Goal: Task Accomplishment & Management: Use online tool/utility

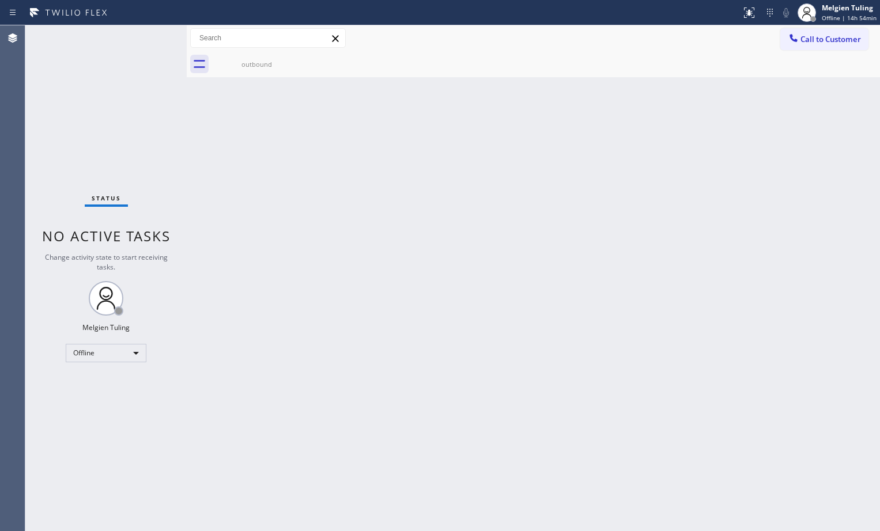
click at [315, 391] on div "Back to Dashboard Change Sender ID Customers Technicians Select a contact Outbo…" at bounding box center [533, 278] width 693 height 506
click at [131, 350] on div "Offline" at bounding box center [106, 353] width 81 height 18
click at [104, 386] on li "Available" at bounding box center [105, 384] width 78 height 14
click at [414, 327] on div "Back to Dashboard Change Sender ID Customers Technicians Select a contact Outbo…" at bounding box center [533, 278] width 693 height 506
click at [799, 400] on div "Back to Dashboard Change Sender ID Customers Technicians Select a contact Outbo…" at bounding box center [533, 278] width 693 height 506
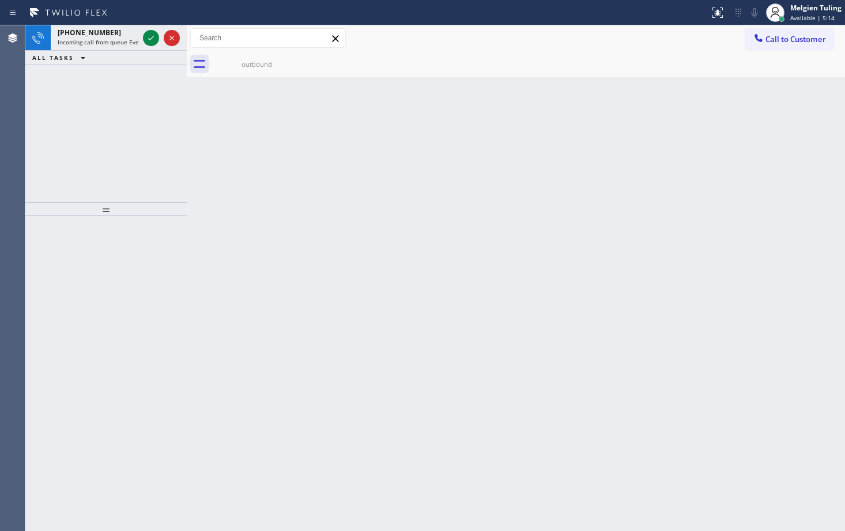
click at [199, 158] on div "Back to Dashboard Change Sender ID Customers Technicians Select a contact Outbo…" at bounding box center [516, 278] width 658 height 506
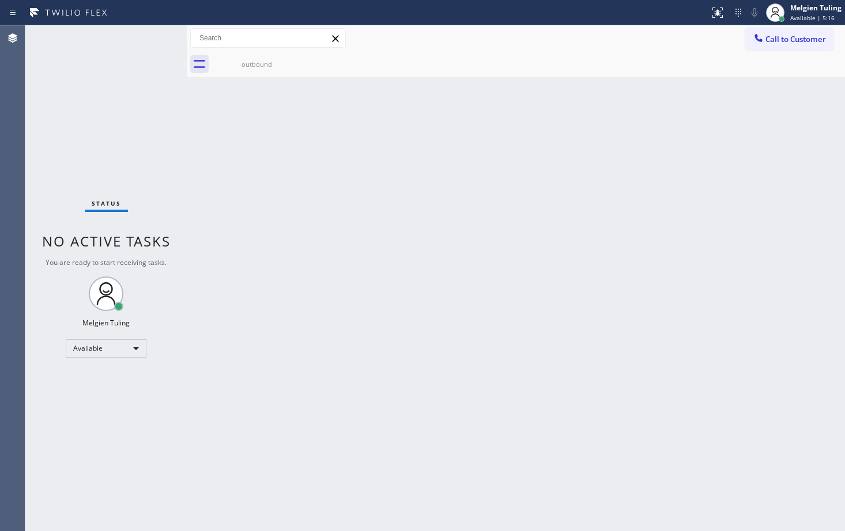
click at [143, 42] on div "Status No active tasks You are ready to start receiving tasks. Melgien Tuling A…" at bounding box center [105, 278] width 161 height 506
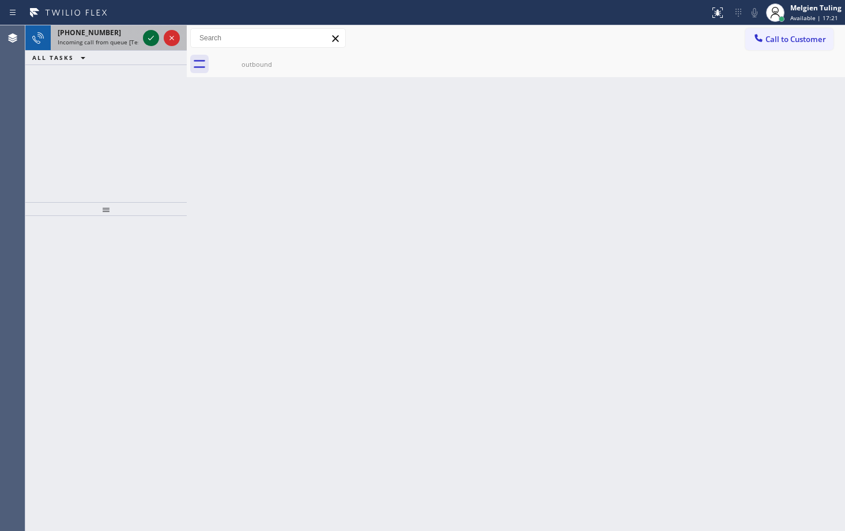
click at [153, 39] on icon at bounding box center [151, 38] width 14 height 14
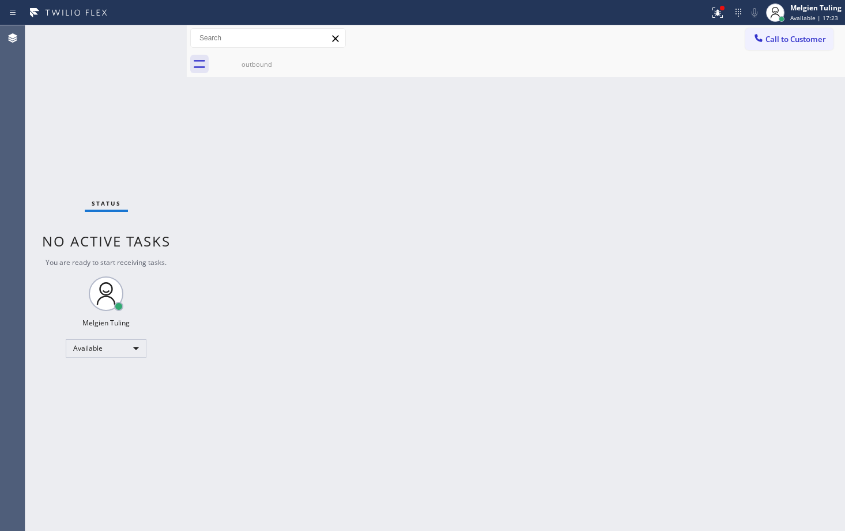
click at [405, 250] on div "Back to Dashboard Change Sender ID Customers Technicians Select a contact Outbo…" at bounding box center [516, 278] width 658 height 506
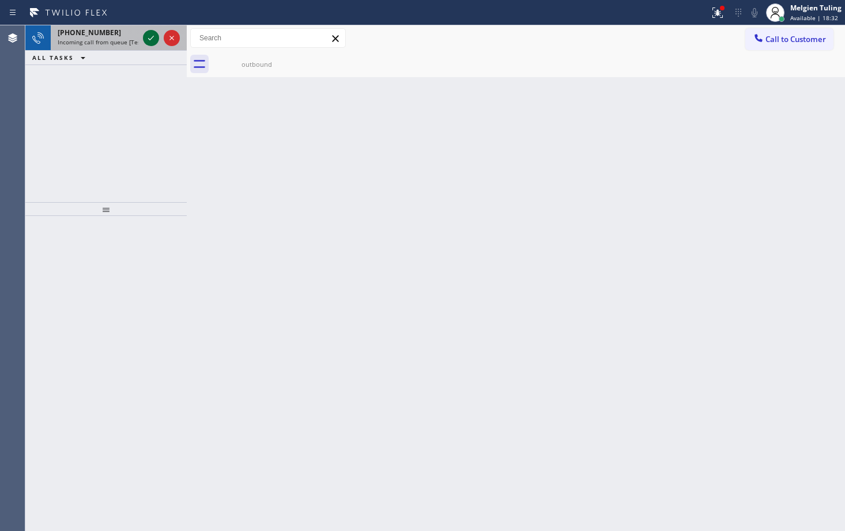
click at [146, 37] on icon at bounding box center [151, 38] width 14 height 14
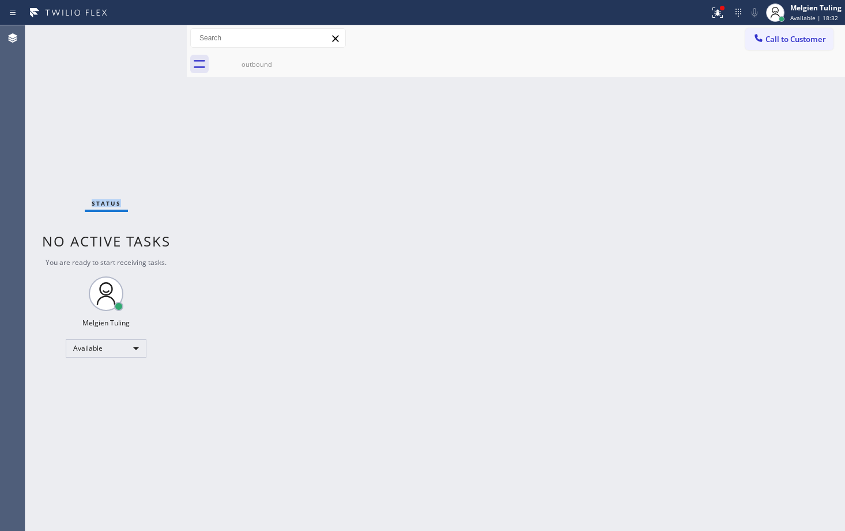
click at [146, 37] on div "Status No active tasks You are ready to start receiving tasks. Melgien Tuling A…" at bounding box center [105, 278] width 161 height 506
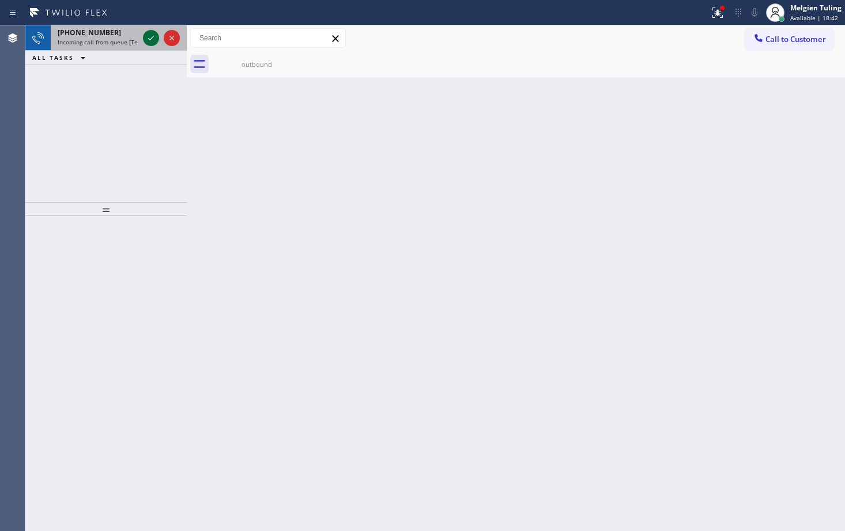
click at [148, 34] on icon at bounding box center [151, 38] width 14 height 14
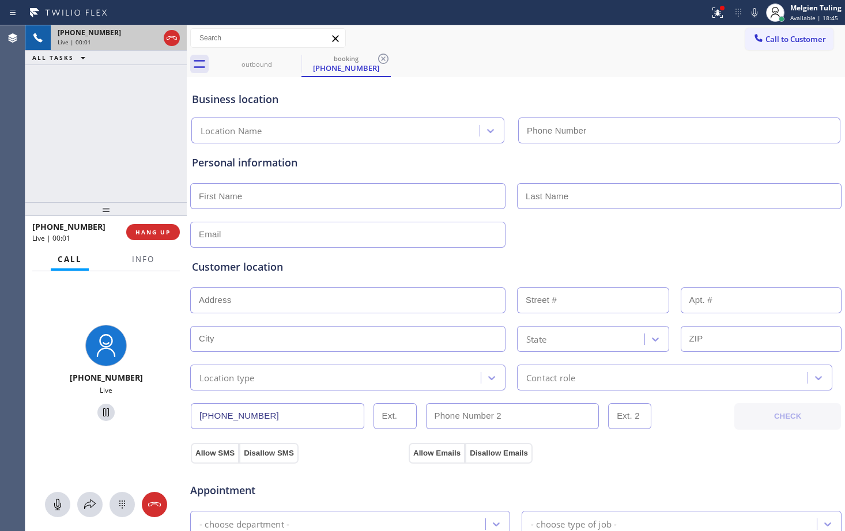
type input "[PHONE_NUMBER]"
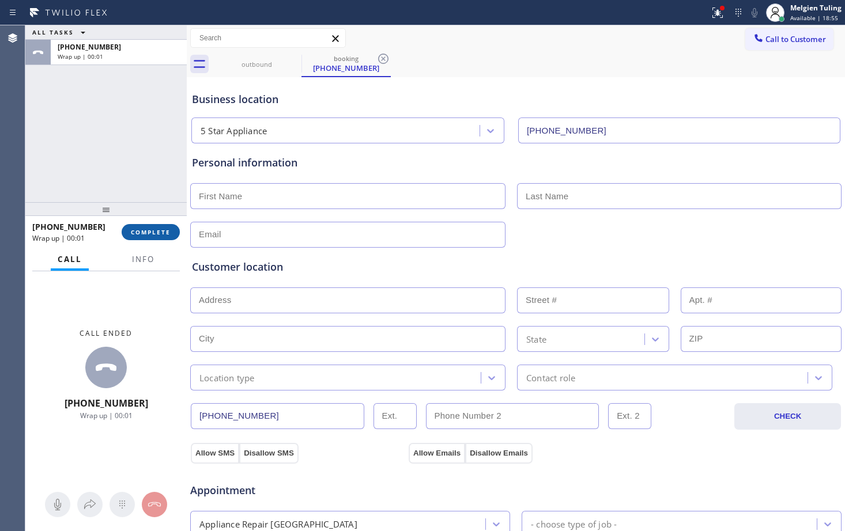
click at [152, 236] on span "COMPLETE" at bounding box center [151, 232] width 40 height 8
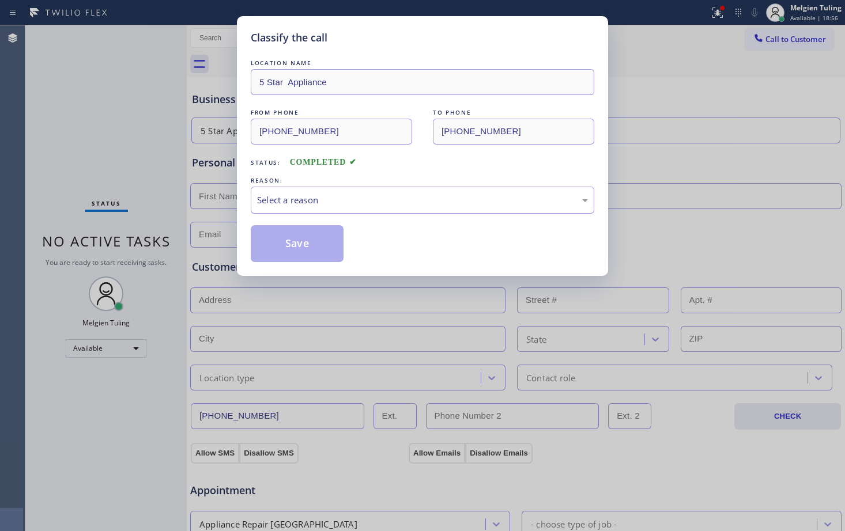
drag, startPoint x: 152, startPoint y: 236, endPoint x: 332, endPoint y: 195, distance: 184.4
click at [332, 195] on div "Select a reason" at bounding box center [422, 200] width 331 height 13
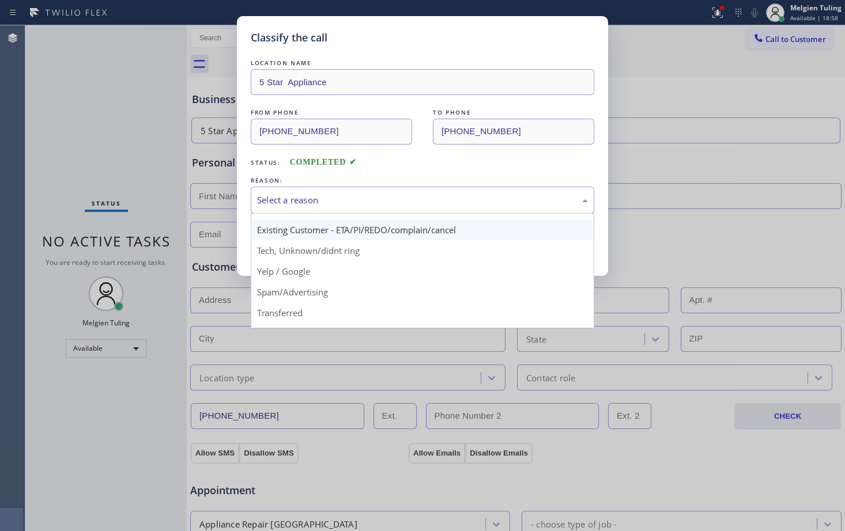
scroll to position [73, 0]
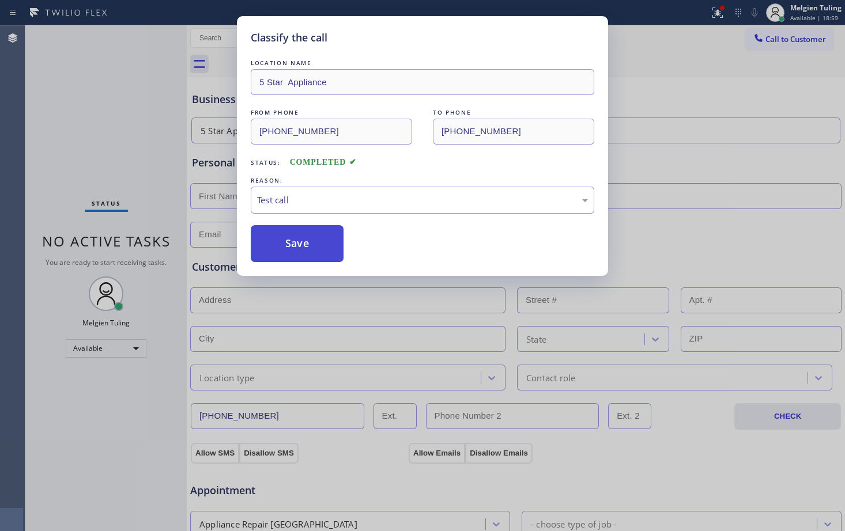
drag, startPoint x: 297, startPoint y: 316, endPoint x: 285, endPoint y: 244, distance: 73.7
click at [285, 244] on button "Save" at bounding box center [297, 243] width 93 height 37
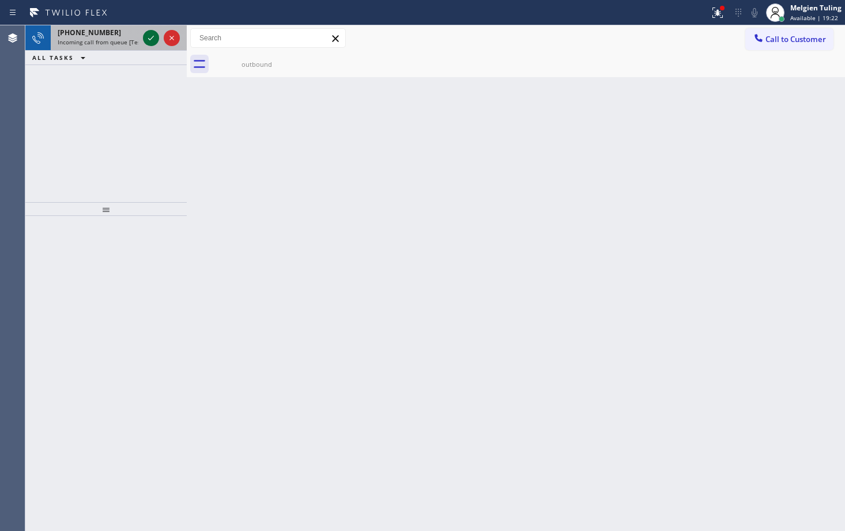
click at [148, 37] on icon at bounding box center [151, 38] width 14 height 14
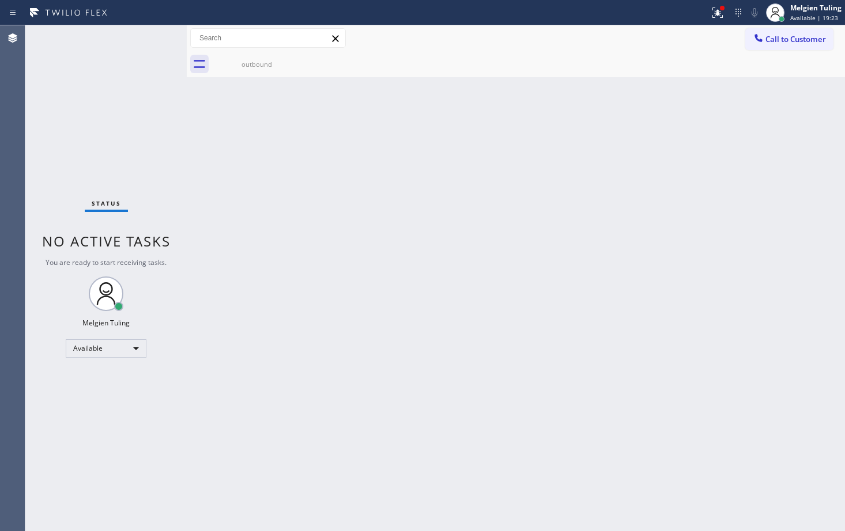
click at [148, 37] on div "Status No active tasks You are ready to start receiving tasks. Melgien Tuling A…" at bounding box center [105, 278] width 161 height 506
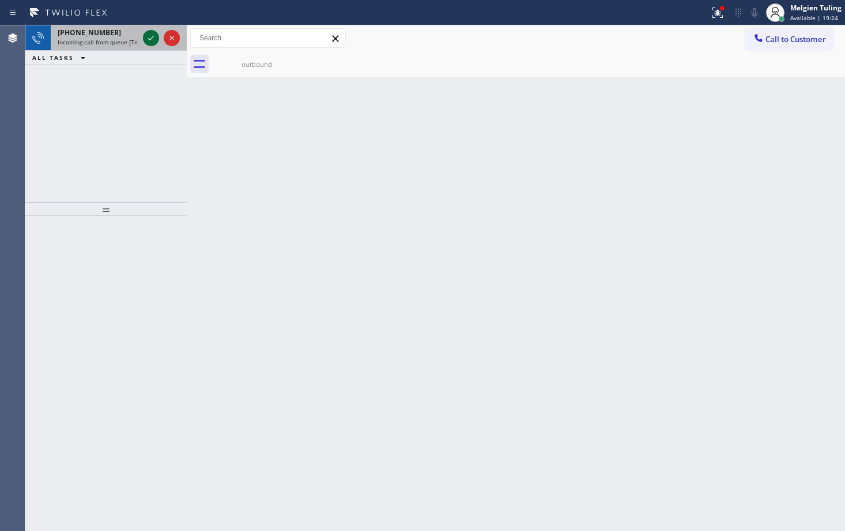
click at [148, 37] on icon at bounding box center [151, 38] width 14 height 14
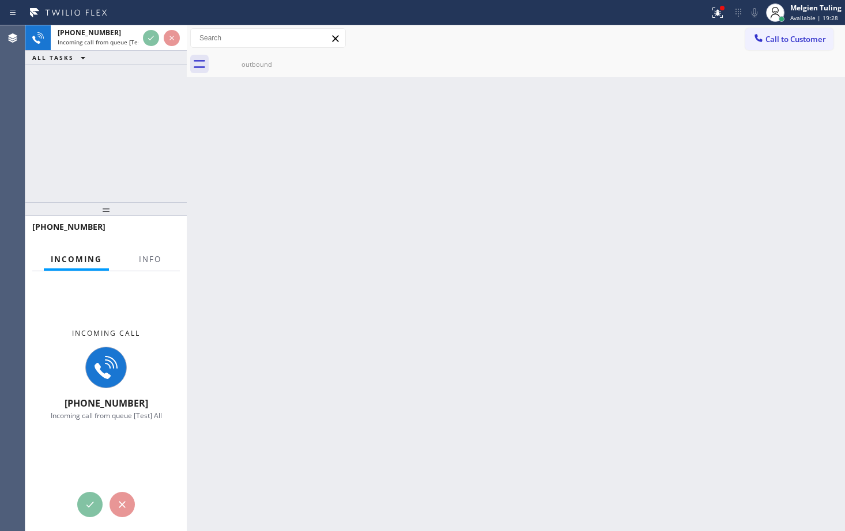
click at [142, 34] on div at bounding box center [161, 37] width 41 height 25
drag, startPoint x: 149, startPoint y: 44, endPoint x: 103, endPoint y: 155, distance: 120.4
click at [100, 164] on div "[PHONE_NUMBER] Incoming call from queue [Test] All ALL TASKS ALL TASKS ACTIVE T…" at bounding box center [105, 113] width 161 height 177
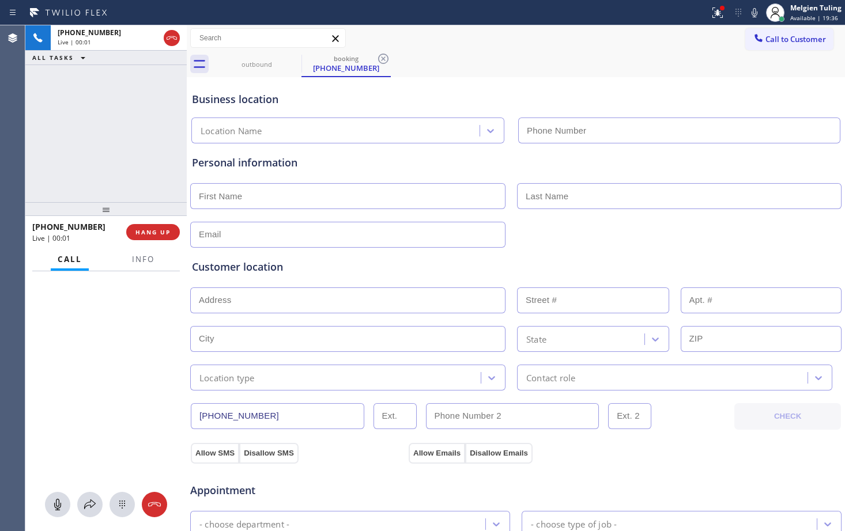
type input "[PHONE_NUMBER]"
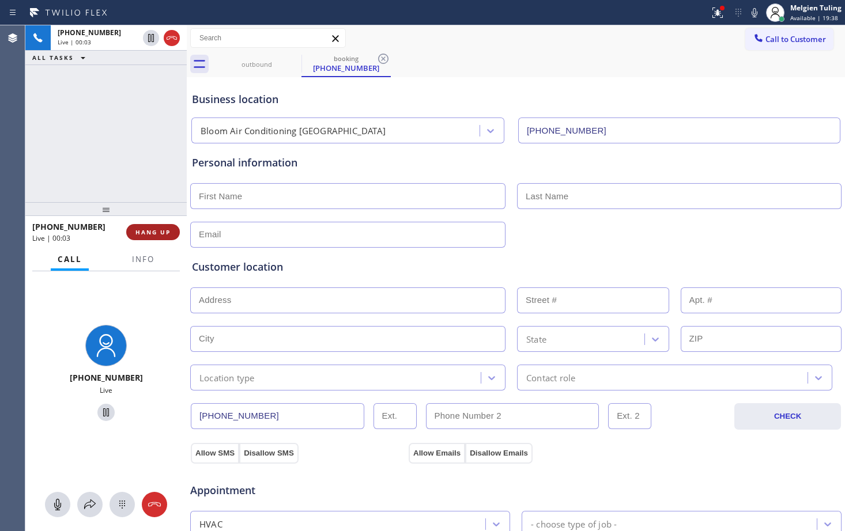
click at [155, 232] on span "HANG UP" at bounding box center [152, 232] width 35 height 8
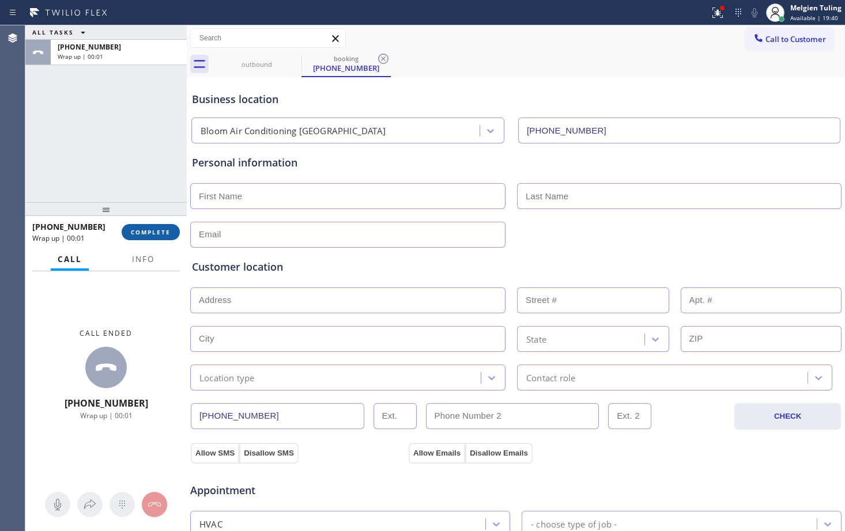
click at [158, 237] on button "COMPLETE" at bounding box center [151, 232] width 58 height 16
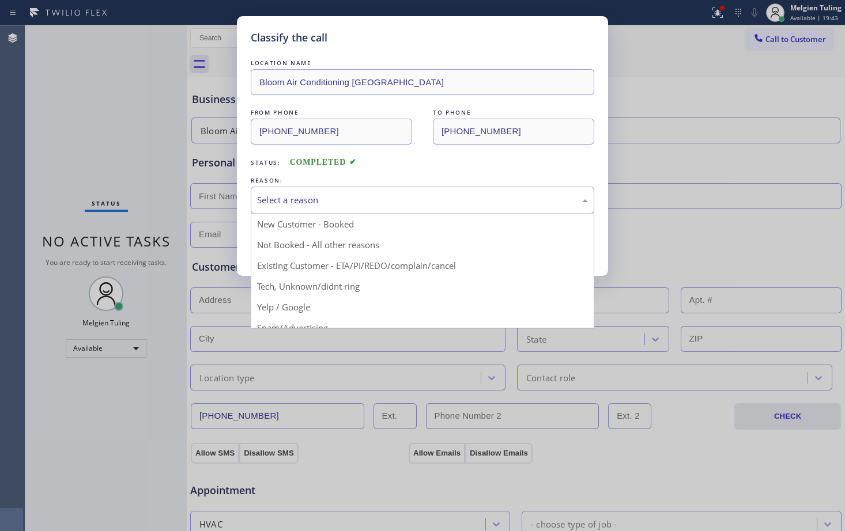
drag, startPoint x: 286, startPoint y: 201, endPoint x: 269, endPoint y: 210, distance: 19.6
click at [269, 210] on div "Select a reason" at bounding box center [422, 200] width 343 height 27
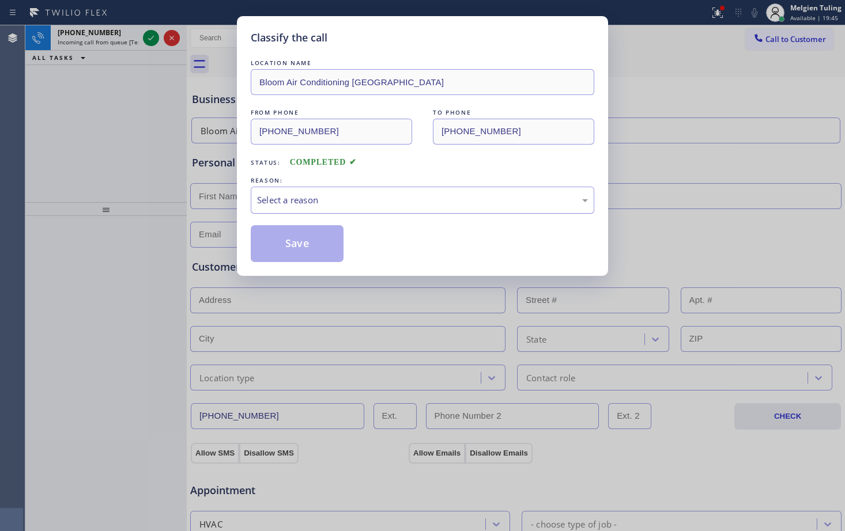
drag, startPoint x: 270, startPoint y: 206, endPoint x: 282, endPoint y: 198, distance: 14.9
click at [282, 198] on div "Select a reason" at bounding box center [422, 200] width 331 height 13
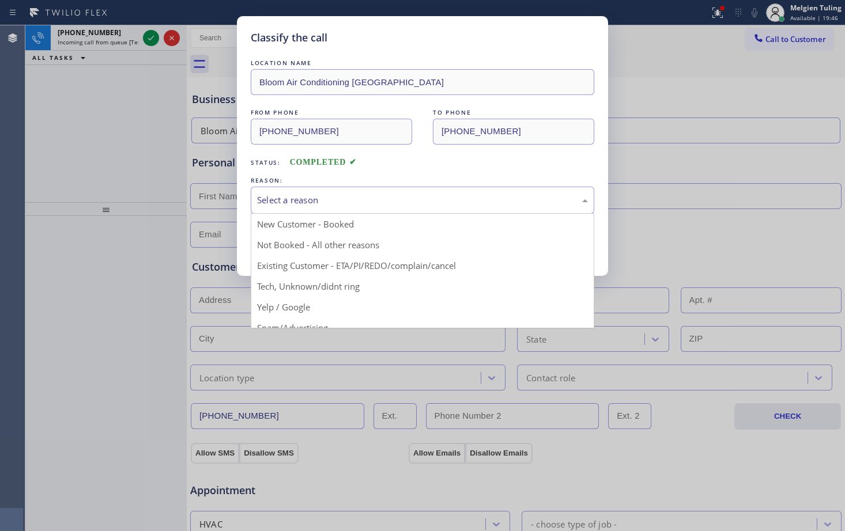
click at [282, 198] on div "Select a reason" at bounding box center [422, 200] width 331 height 13
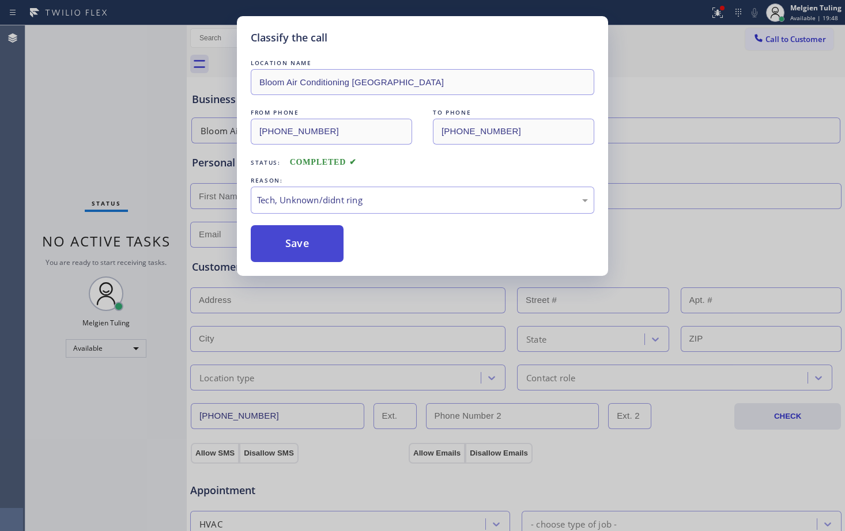
drag, startPoint x: 282, startPoint y: 288, endPoint x: 267, endPoint y: 247, distance: 43.6
click at [267, 247] on button "Save" at bounding box center [297, 243] width 93 height 37
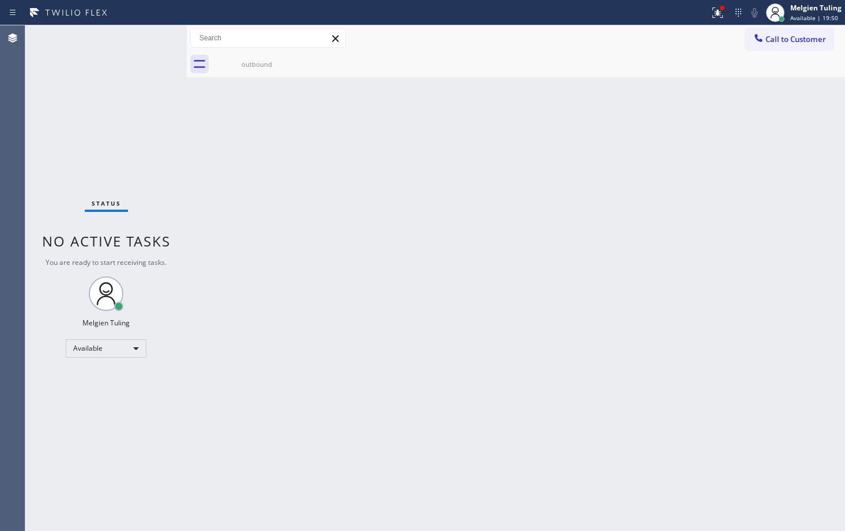
drag, startPoint x: 267, startPoint y: 246, endPoint x: 331, endPoint y: 176, distance: 94.2
click at [331, 176] on div "Back to Dashboard Change Sender ID Customers Technicians Select a contact Outbo…" at bounding box center [516, 278] width 658 height 506
click at [556, 198] on div "Back to Dashboard Change Sender ID Customers Technicians Select a contact Outbo…" at bounding box center [516, 278] width 658 height 506
click at [555, 196] on div "Back to Dashboard Change Sender ID Customers Technicians Select a contact Outbo…" at bounding box center [516, 278] width 658 height 506
click at [551, 196] on div "Back to Dashboard Change Sender ID Customers Technicians Select a contact Outbo…" at bounding box center [516, 278] width 658 height 506
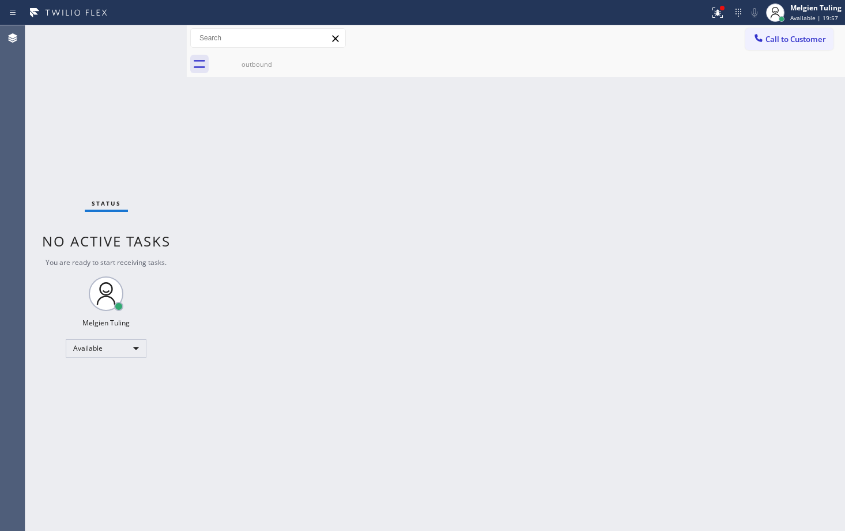
click at [519, 220] on div "Back to Dashboard Change Sender ID Customers Technicians Select a contact Outbo…" at bounding box center [516, 278] width 658 height 506
click at [518, 220] on div "Back to Dashboard Change Sender ID Customers Technicians Select a contact Outbo…" at bounding box center [516, 278] width 658 height 506
click at [507, 237] on div "Back to Dashboard Change Sender ID Customers Technicians Select a contact Outbo…" at bounding box center [516, 278] width 658 height 506
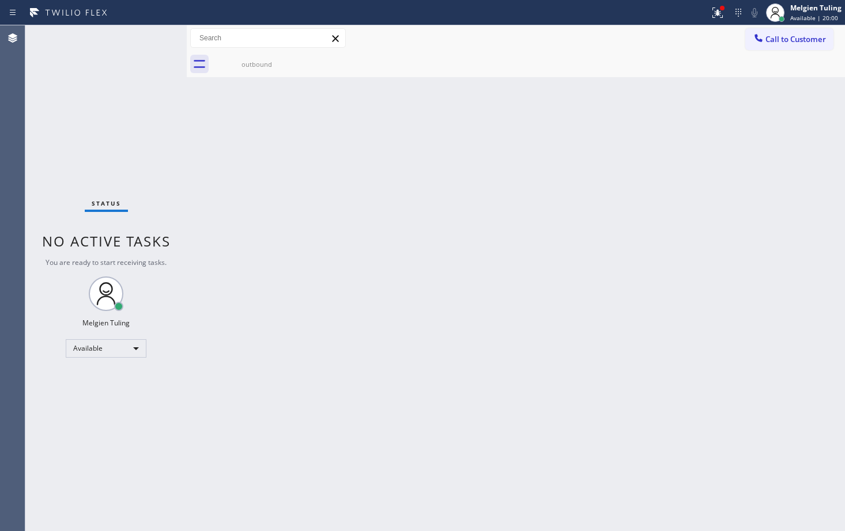
click at [437, 278] on div "Back to Dashboard Change Sender ID Customers Technicians Select a contact Outbo…" at bounding box center [516, 278] width 658 height 506
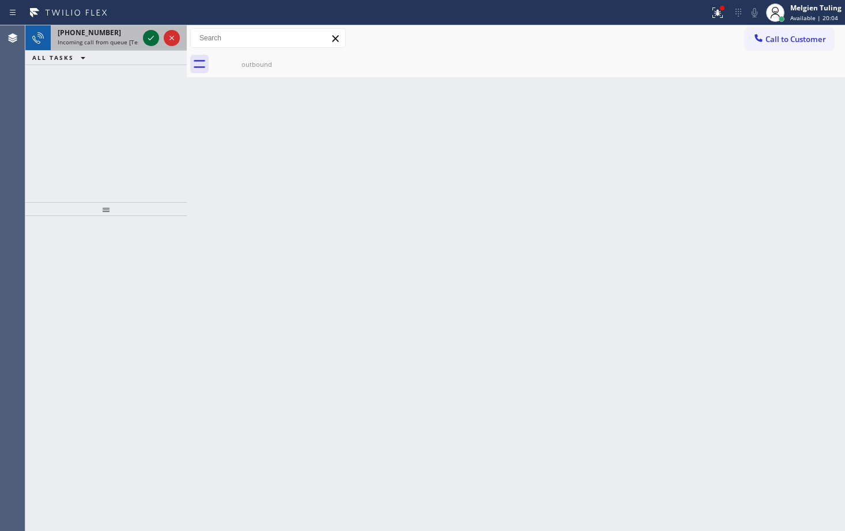
click at [152, 33] on icon at bounding box center [151, 38] width 14 height 14
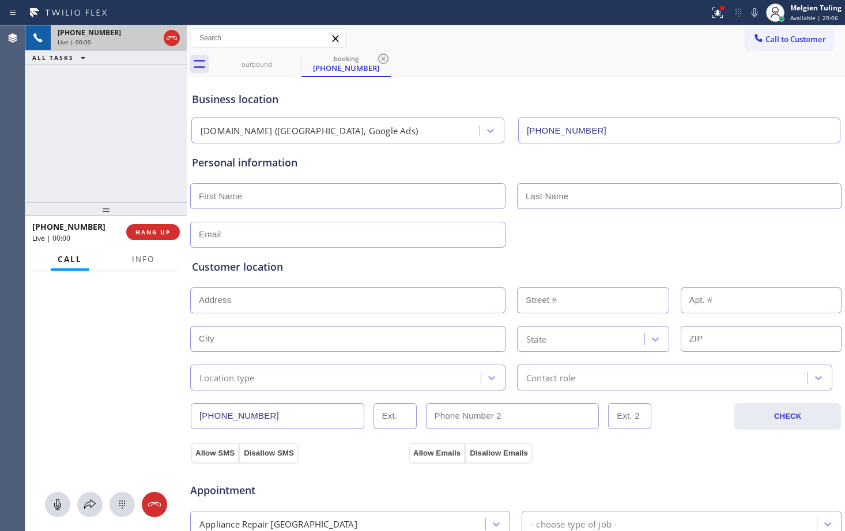
type input "[PHONE_NUMBER]"
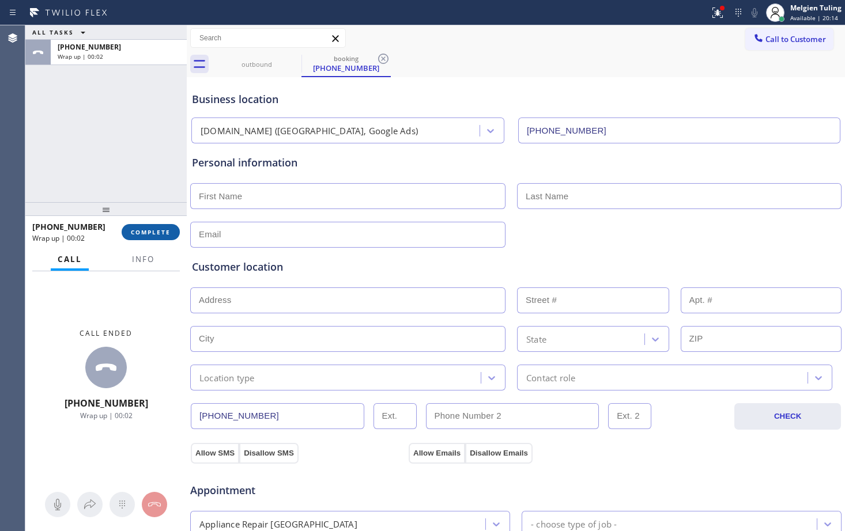
drag, startPoint x: 152, startPoint y: 235, endPoint x: 137, endPoint y: 232, distance: 14.7
click at [137, 232] on span "COMPLETE" at bounding box center [151, 232] width 40 height 8
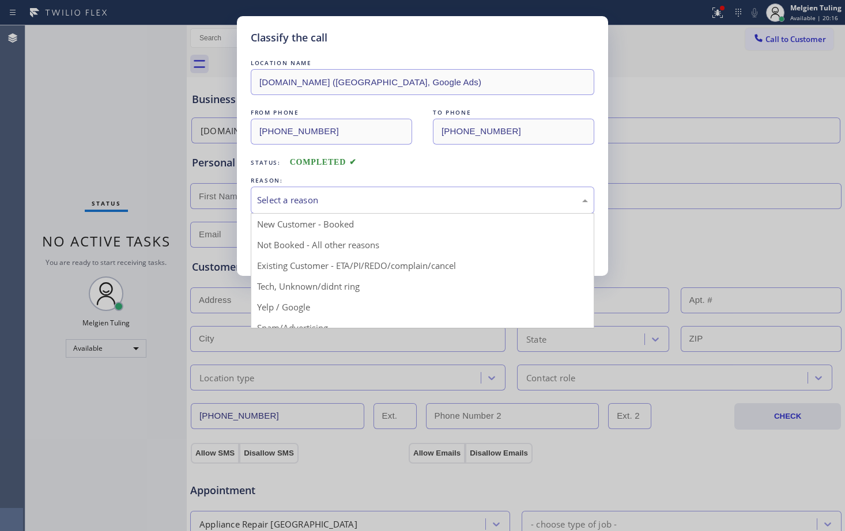
drag, startPoint x: 137, startPoint y: 232, endPoint x: 305, endPoint y: 190, distance: 173.3
click at [305, 190] on div "Select a reason" at bounding box center [422, 200] width 343 height 27
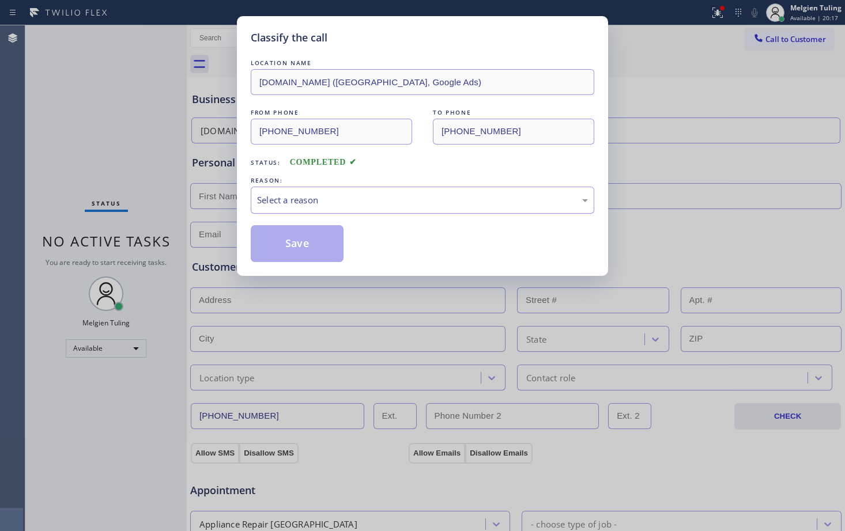
click at [301, 200] on div "Select a reason" at bounding box center [422, 200] width 331 height 13
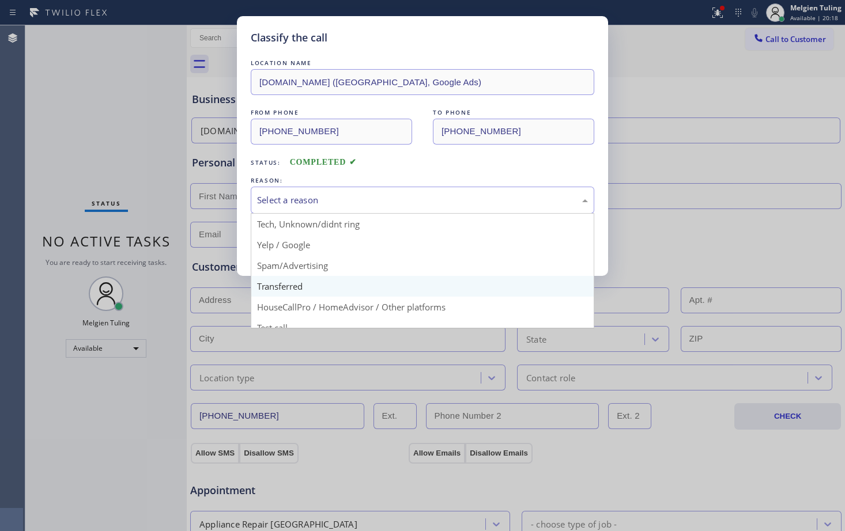
scroll to position [73, 0]
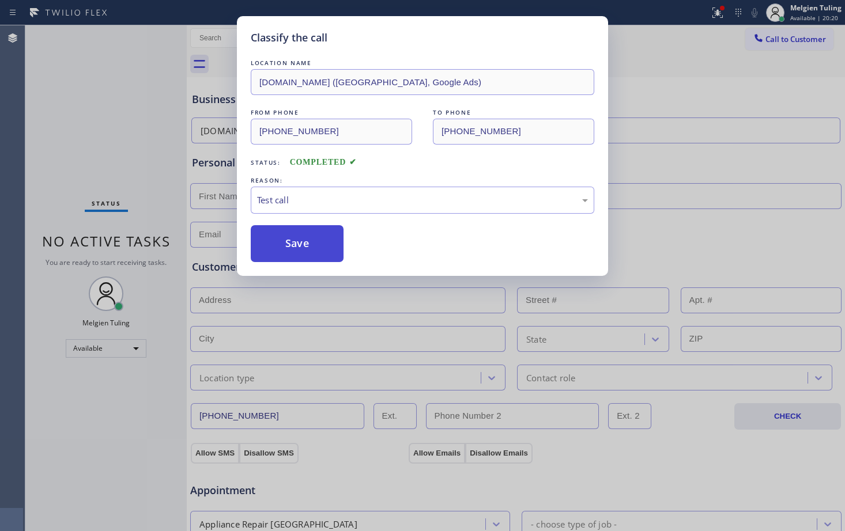
drag, startPoint x: 275, startPoint y: 318, endPoint x: 263, endPoint y: 250, distance: 69.0
click at [263, 250] on button "Save" at bounding box center [297, 243] width 93 height 37
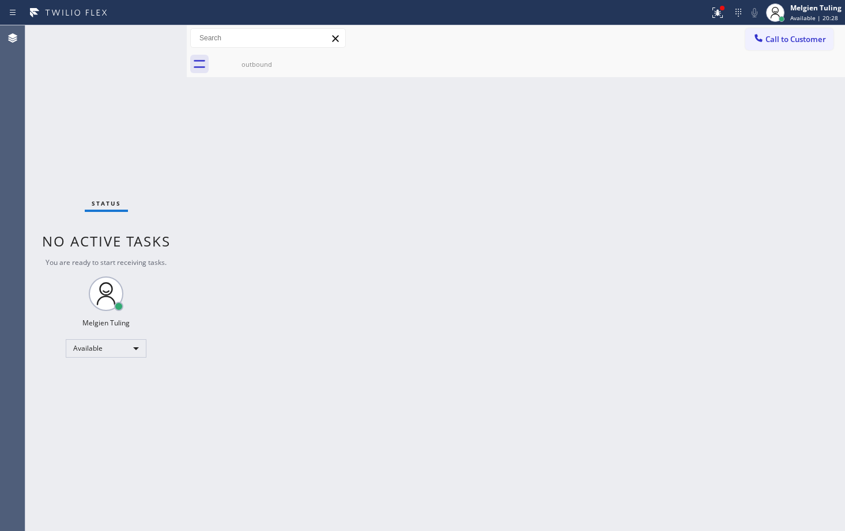
drag, startPoint x: 153, startPoint y: 49, endPoint x: 148, endPoint y: 36, distance: 13.7
click at [148, 36] on div "Status No active tasks You are ready to start receiving tasks. Melgien Tuling A…" at bounding box center [105, 278] width 161 height 506
click at [330, 354] on div "Back to Dashboard Change Sender ID Customers Technicians Select a contact Outbo…" at bounding box center [516, 278] width 658 height 506
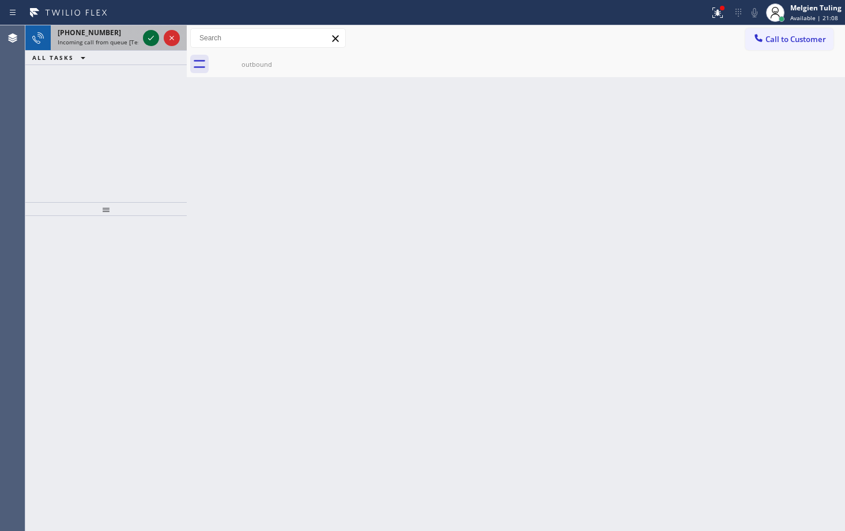
click at [146, 39] on icon at bounding box center [151, 38] width 14 height 14
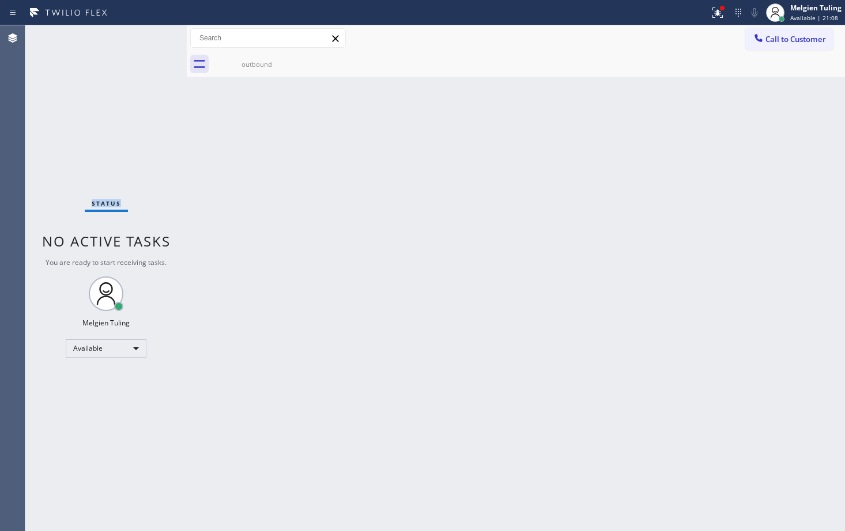
click at [146, 39] on div "Status No active tasks You are ready to start receiving tasks. Melgien Tuling A…" at bounding box center [105, 278] width 161 height 506
click at [151, 40] on div "Status No active tasks You are ready to start receiving tasks. Melgien Tuling A…" at bounding box center [105, 278] width 161 height 506
drag, startPoint x: 720, startPoint y: 13, endPoint x: 708, endPoint y: 89, distance: 76.4
click at [708, 89] on div "Back to Dashboard Change Sender ID Customers Technicians Select a contact Outbo…" at bounding box center [516, 278] width 658 height 506
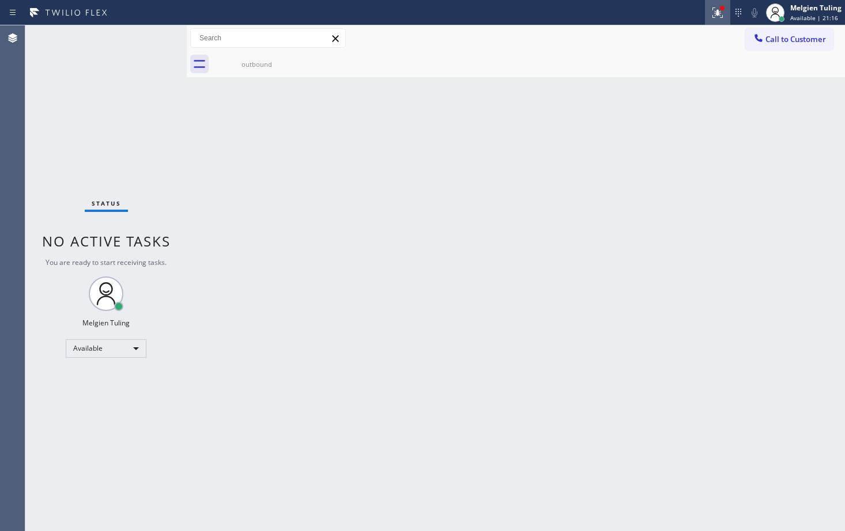
click at [720, 17] on icon at bounding box center [718, 13] width 14 height 14
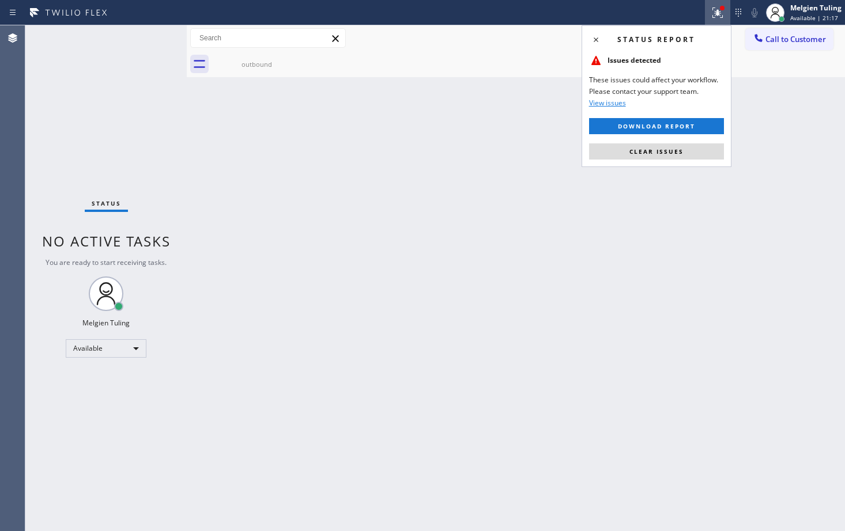
click at [717, 10] on icon at bounding box center [718, 13] width 14 height 14
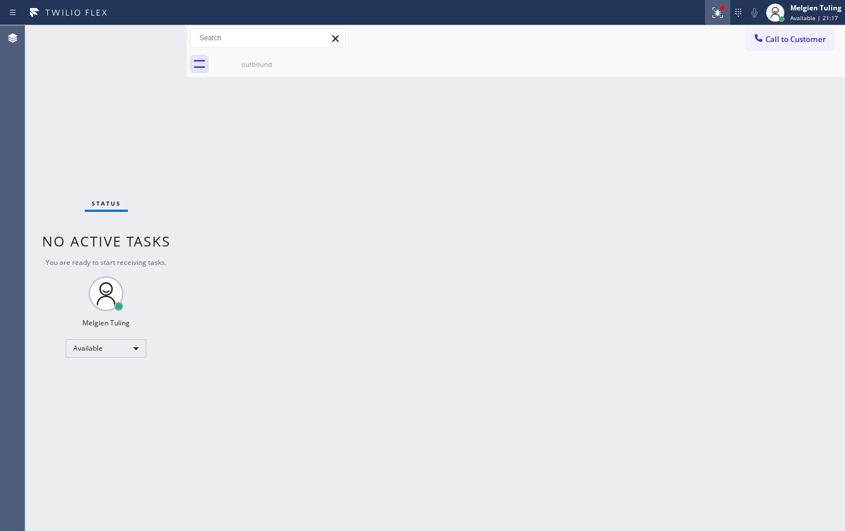
click at [717, 10] on icon at bounding box center [718, 13] width 14 height 14
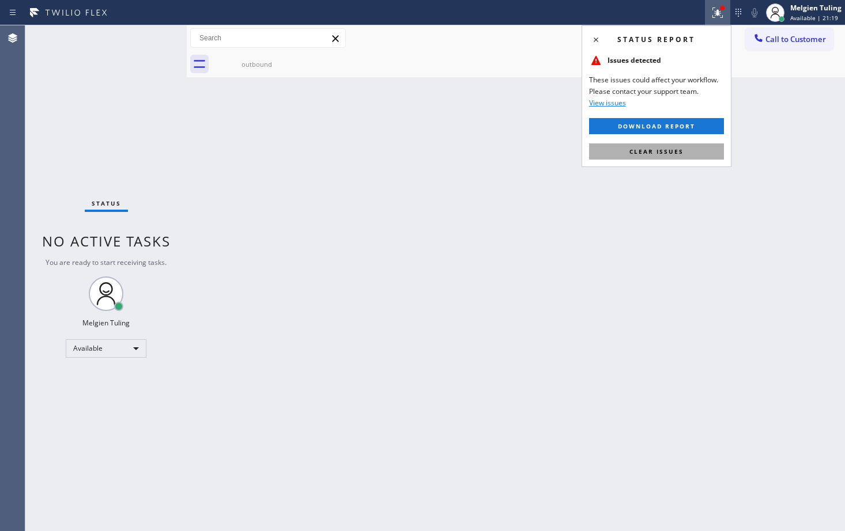
click at [641, 153] on span "Clear issues" at bounding box center [656, 152] width 54 height 8
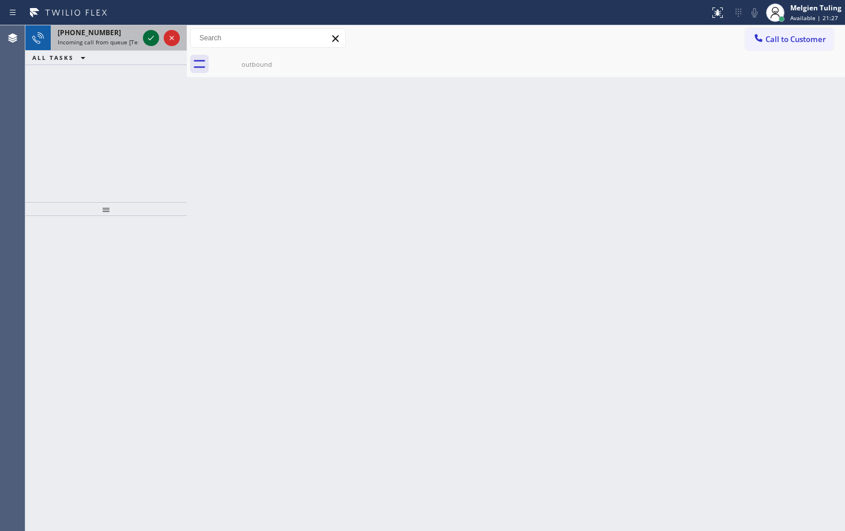
click at [150, 40] on icon at bounding box center [151, 38] width 14 height 14
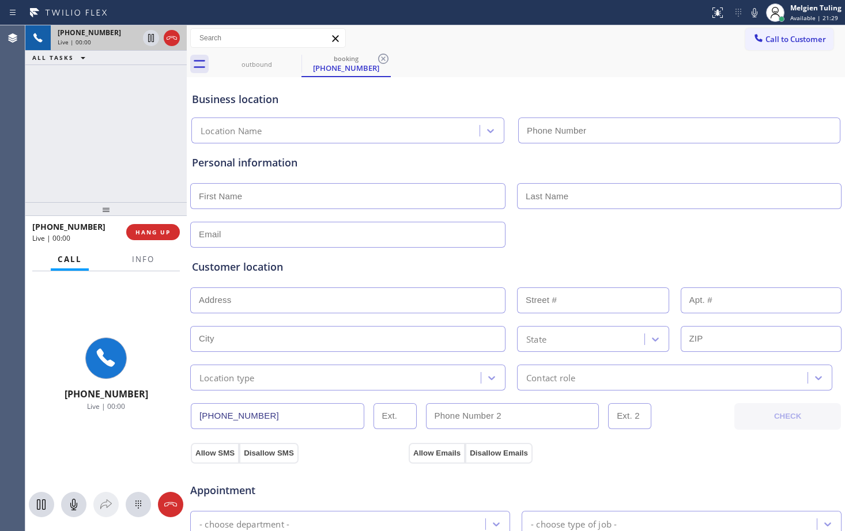
type input "[PHONE_NUMBER]"
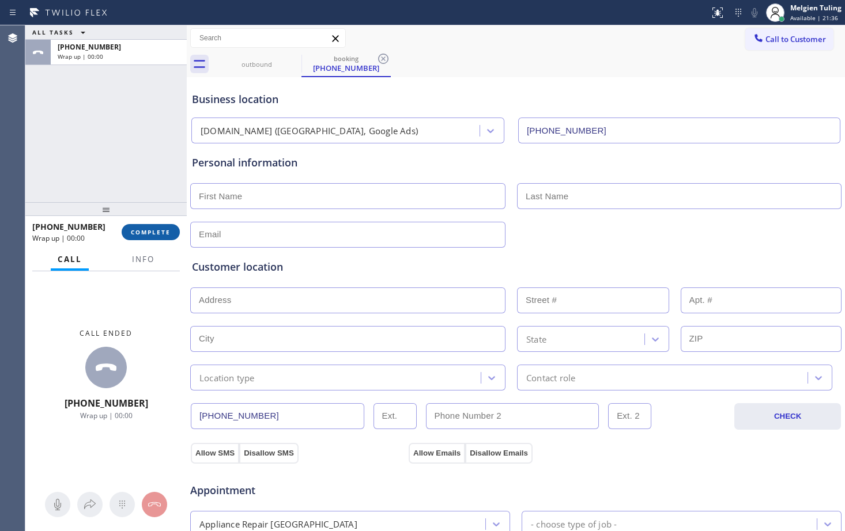
click at [145, 231] on span "COMPLETE" at bounding box center [151, 232] width 40 height 8
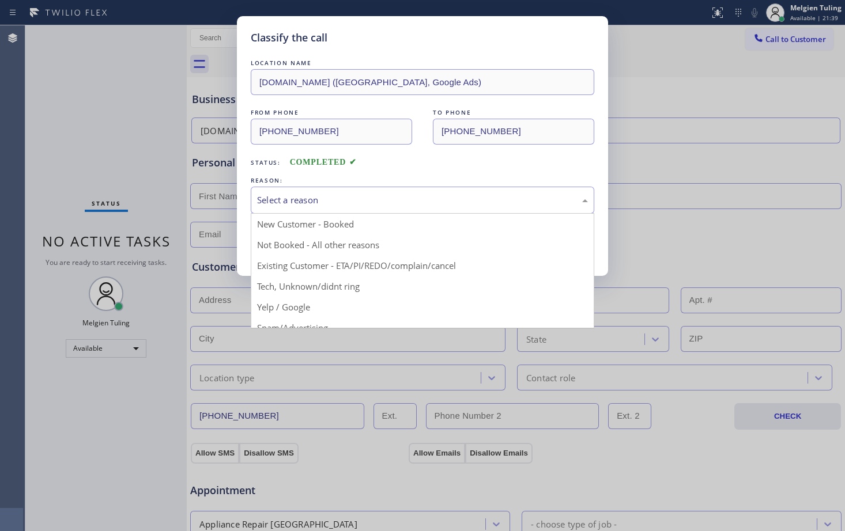
drag, startPoint x: 259, startPoint y: 198, endPoint x: 413, endPoint y: 176, distance: 155.3
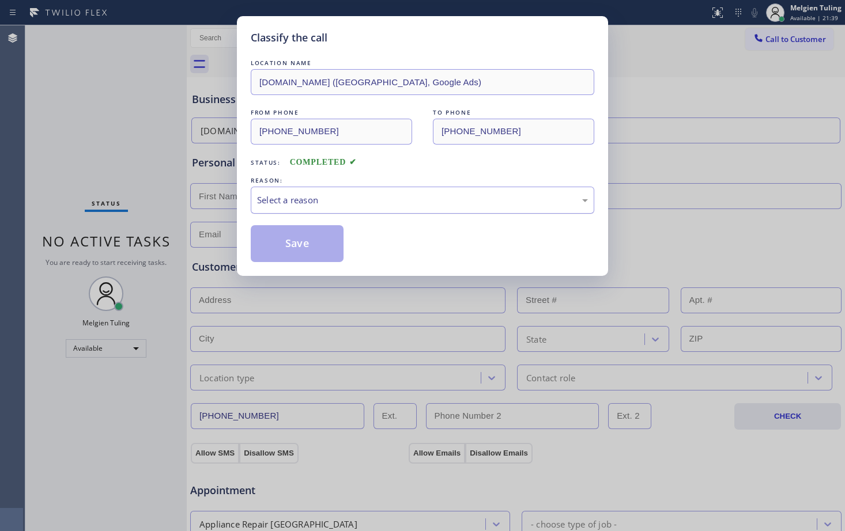
drag, startPoint x: 413, startPoint y: 176, endPoint x: 316, endPoint y: 202, distance: 100.8
click at [316, 202] on div "Select a reason" at bounding box center [422, 200] width 331 height 13
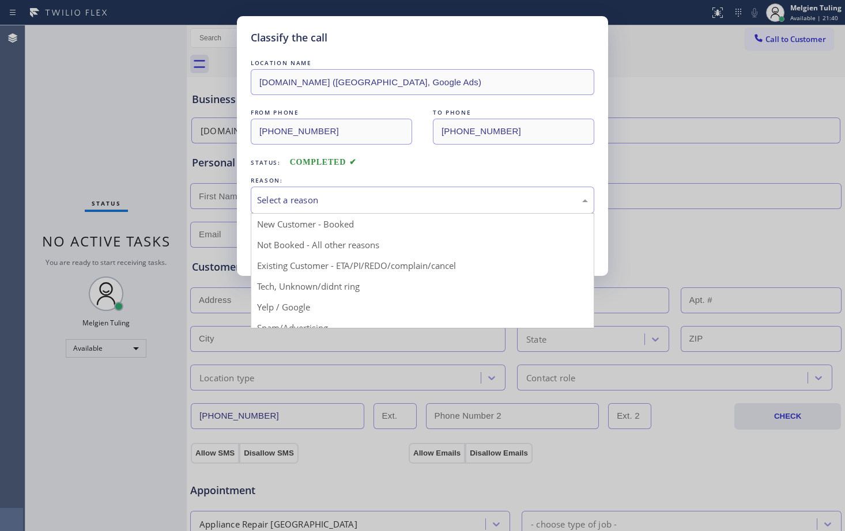
click at [316, 202] on div "Select a reason" at bounding box center [422, 200] width 331 height 13
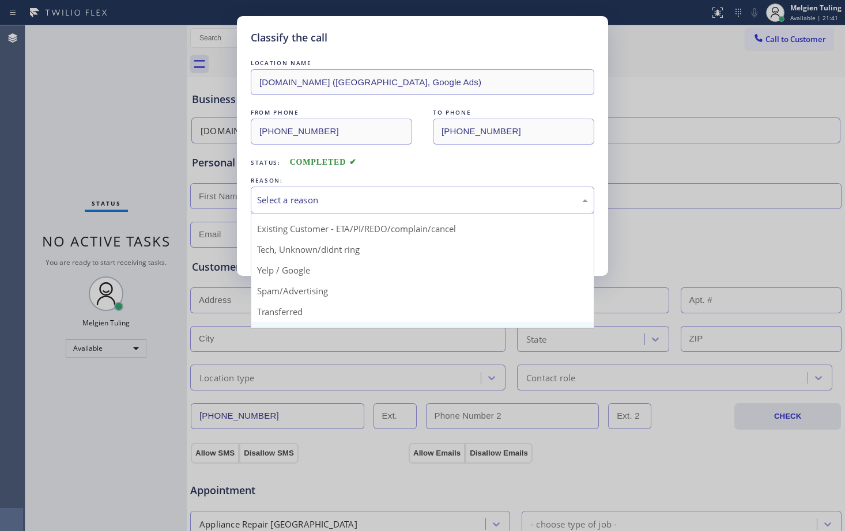
scroll to position [73, 0]
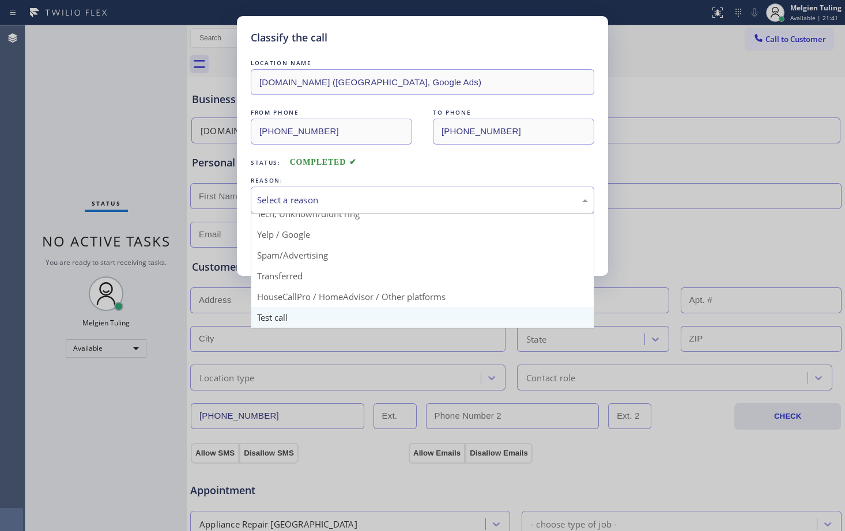
click at [298, 312] on div "Classify the call LOCATION NAME [DOMAIN_NAME] ([GEOGRAPHIC_DATA], Google Ads) F…" at bounding box center [422, 265] width 845 height 531
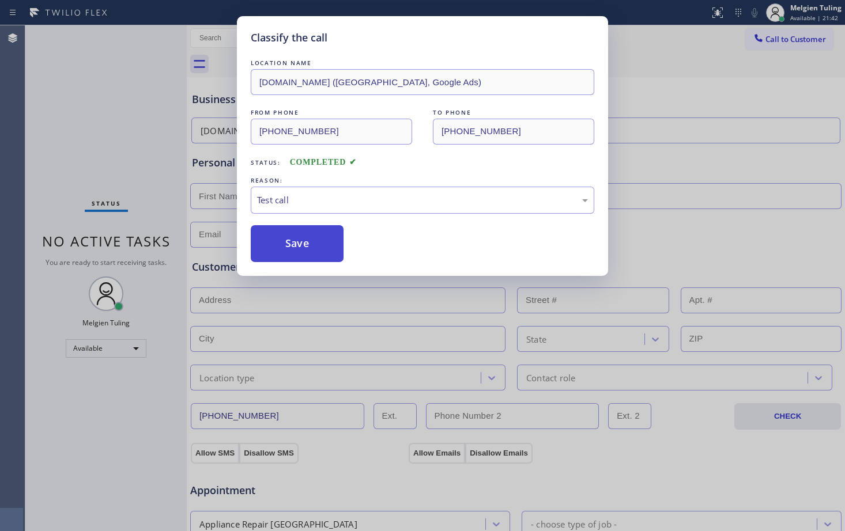
drag, startPoint x: 298, startPoint y: 312, endPoint x: 267, endPoint y: 237, distance: 81.4
click at [267, 237] on button "Save" at bounding box center [297, 243] width 93 height 37
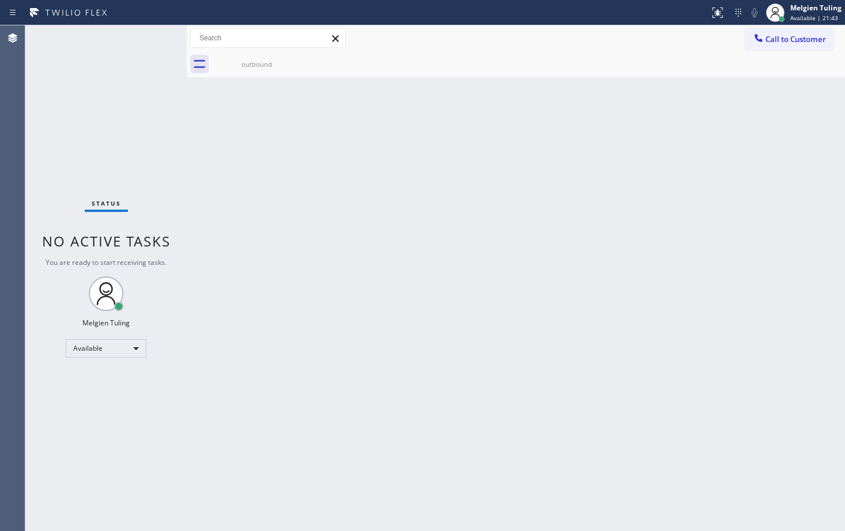
click at [286, 237] on div "Back to Dashboard Change Sender ID Customers Technicians Select a contact Outbo…" at bounding box center [516, 278] width 658 height 506
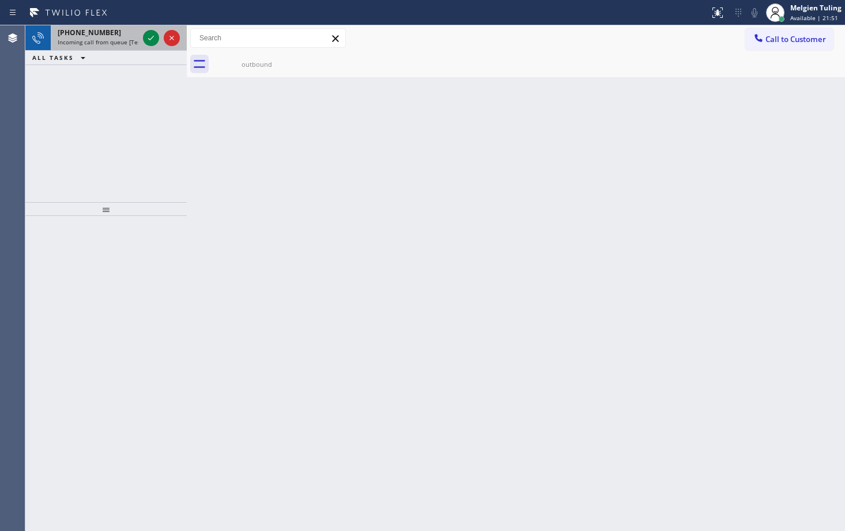
click at [142, 35] on div at bounding box center [161, 37] width 41 height 25
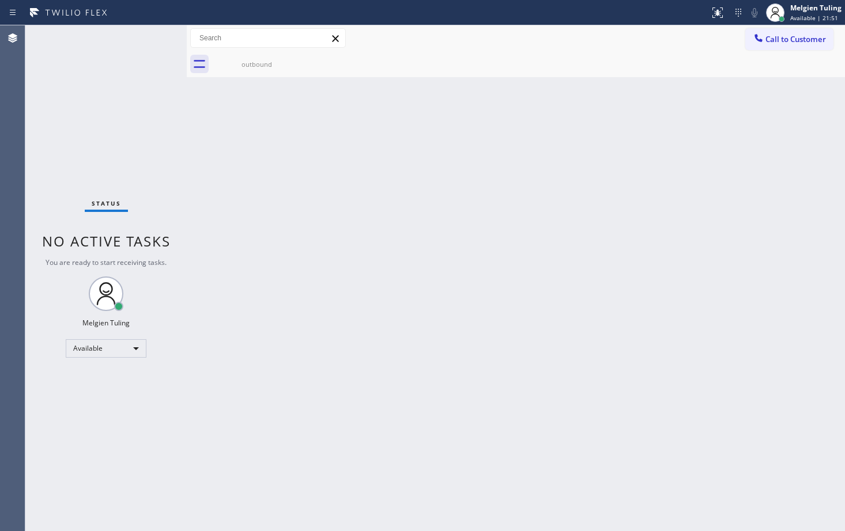
drag, startPoint x: 148, startPoint y: 36, endPoint x: 154, endPoint y: 36, distance: 6.9
click at [154, 36] on div "Status No active tasks You are ready to start receiving tasks. Melgien Tuling A…" at bounding box center [105, 278] width 161 height 506
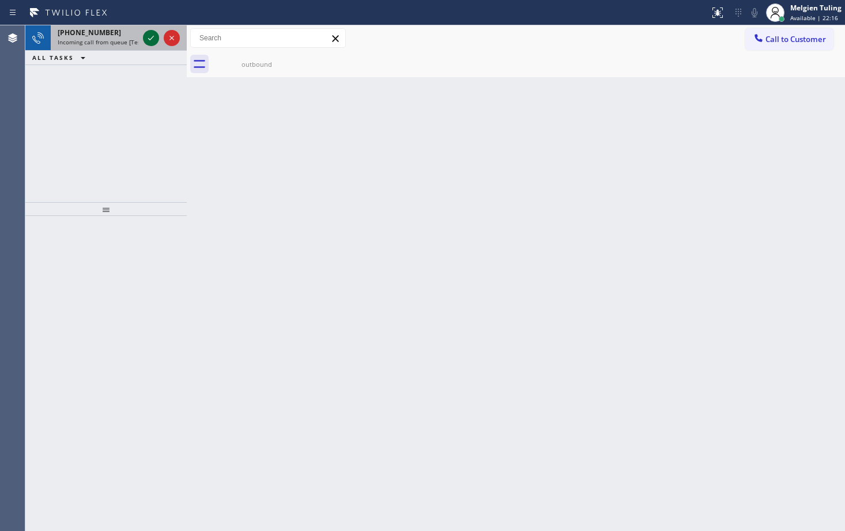
click at [146, 37] on icon at bounding box center [151, 38] width 14 height 14
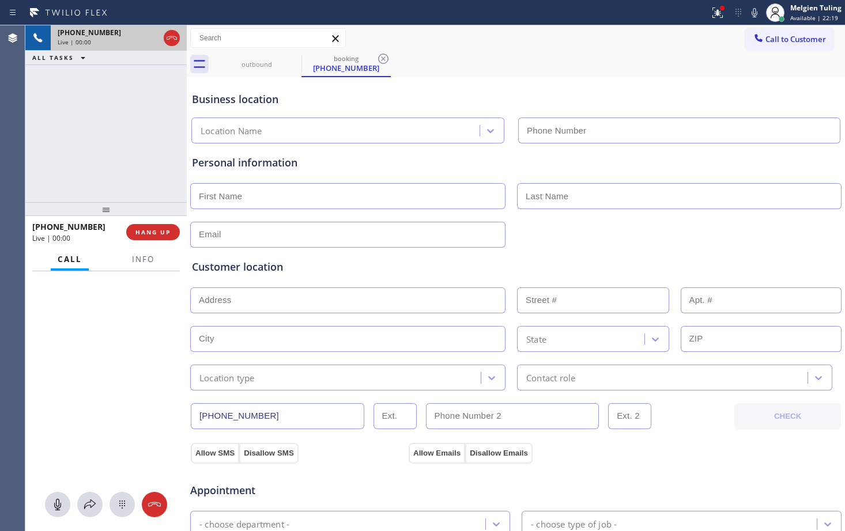
type input "[PHONE_NUMBER]"
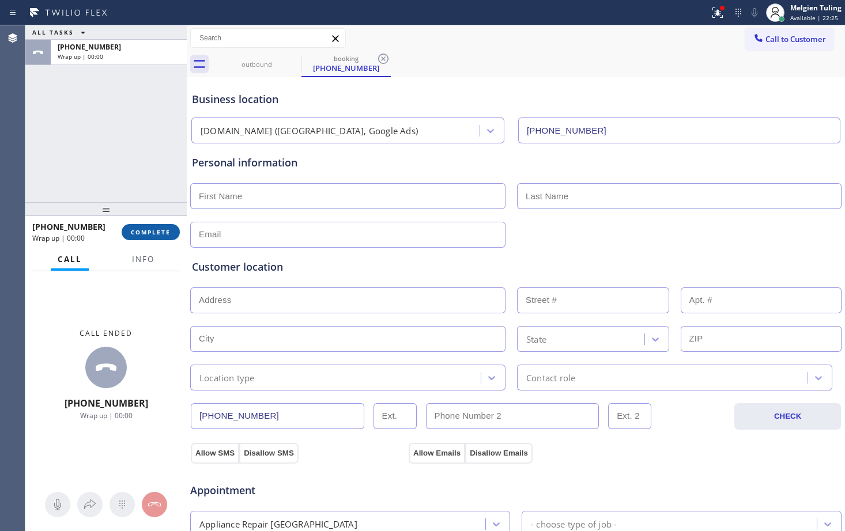
click at [146, 232] on span "COMPLETE" at bounding box center [151, 232] width 40 height 8
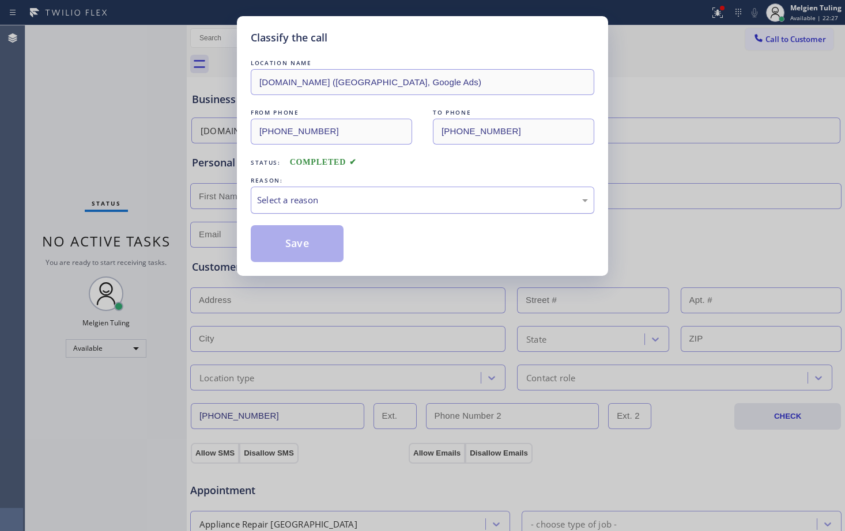
click at [274, 199] on div "Select a reason" at bounding box center [422, 200] width 331 height 13
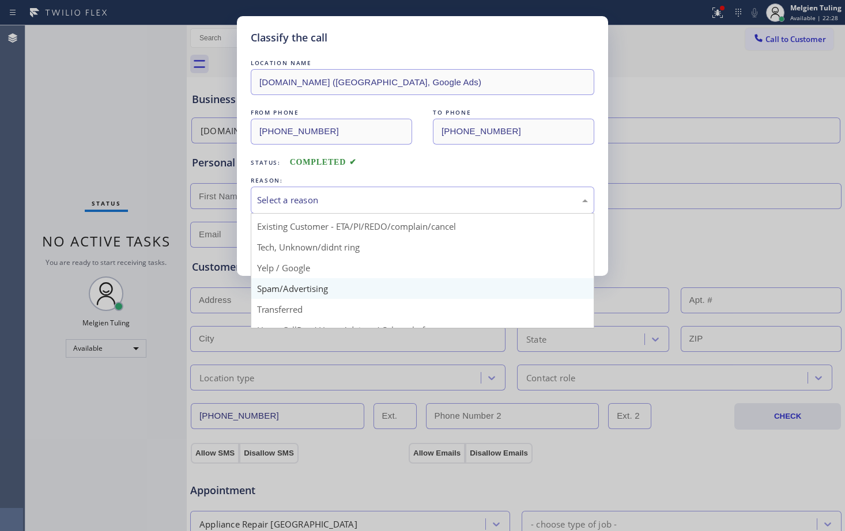
scroll to position [73, 0]
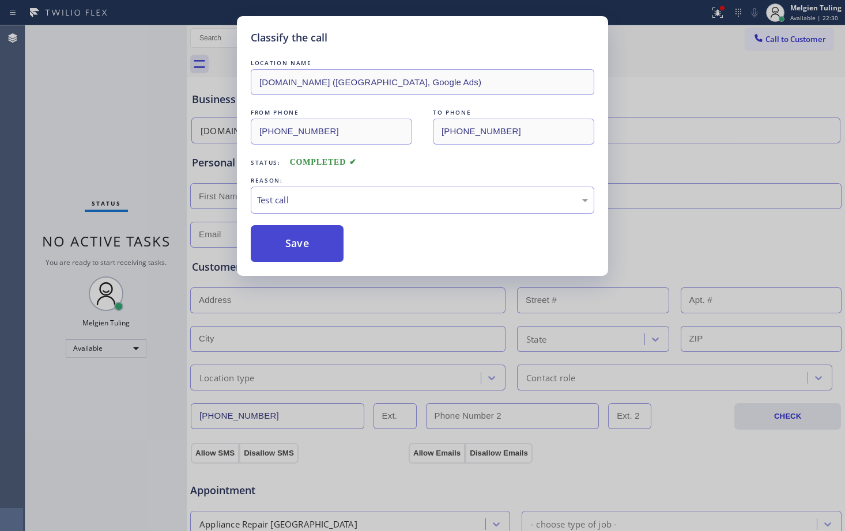
drag, startPoint x: 284, startPoint y: 318, endPoint x: 270, endPoint y: 236, distance: 82.5
click at [270, 236] on button "Save" at bounding box center [297, 243] width 93 height 37
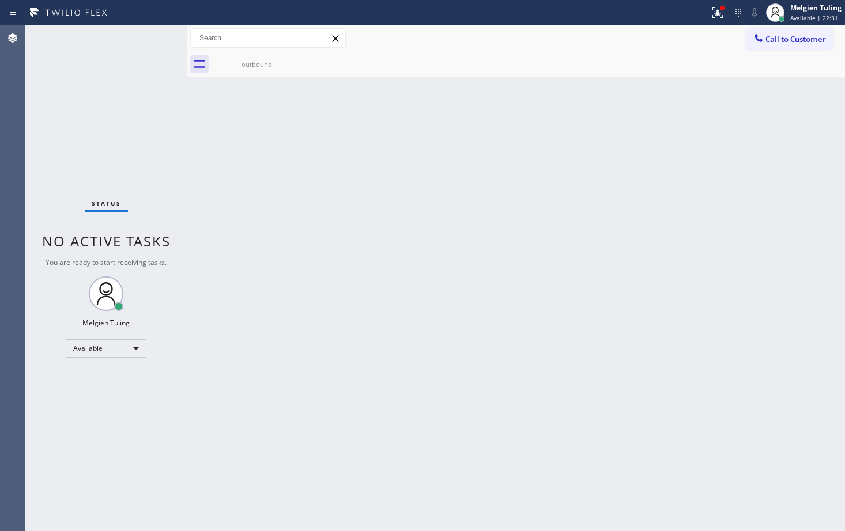
drag, startPoint x: 270, startPoint y: 241, endPoint x: 226, endPoint y: 229, distance: 44.9
click at [226, 229] on div "Back to Dashboard Change Sender ID Customers Technicians Select a contact Outbo…" at bounding box center [516, 278] width 658 height 506
click at [723, 15] on icon at bounding box center [718, 13] width 14 height 14
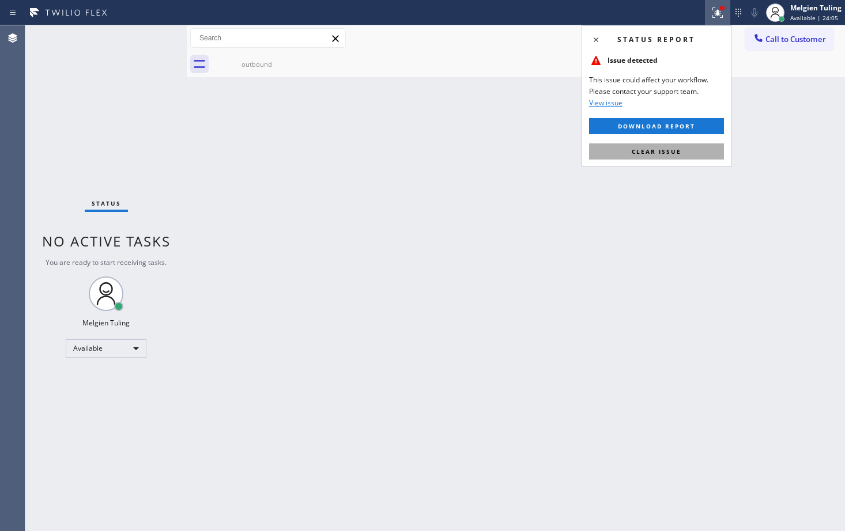
drag, startPoint x: 723, startPoint y: 15, endPoint x: 642, endPoint y: 151, distance: 158.1
click at [642, 151] on span "Clear issue" at bounding box center [657, 152] width 50 height 8
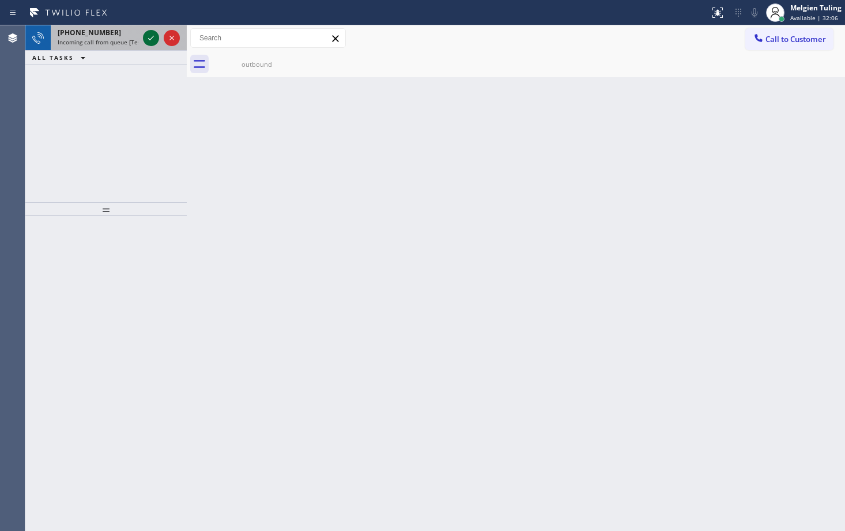
click at [152, 40] on icon at bounding box center [151, 38] width 14 height 14
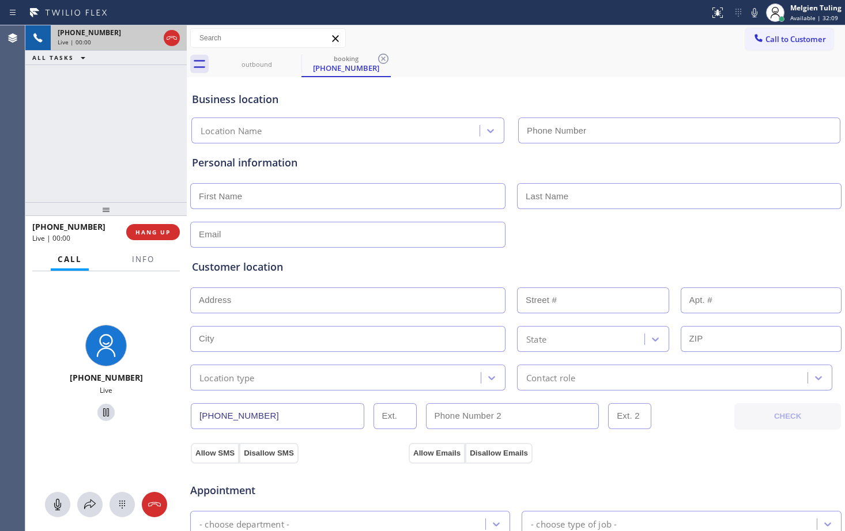
type input "[PHONE_NUMBER]"
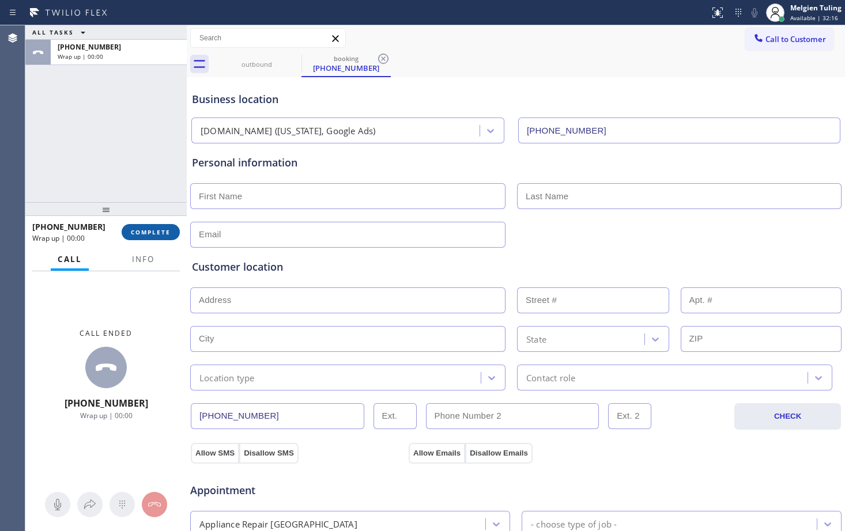
click at [142, 232] on span "COMPLETE" at bounding box center [151, 232] width 40 height 8
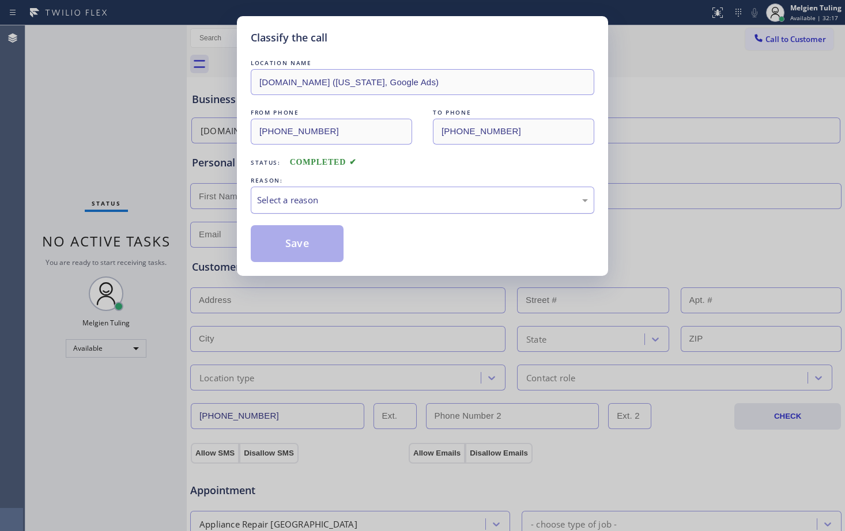
click at [287, 199] on div "Select a reason" at bounding box center [422, 200] width 331 height 13
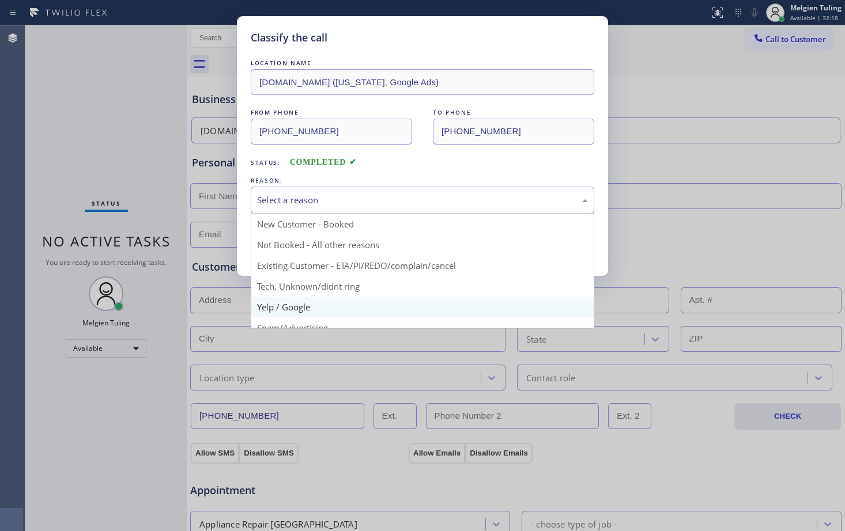
scroll to position [73, 0]
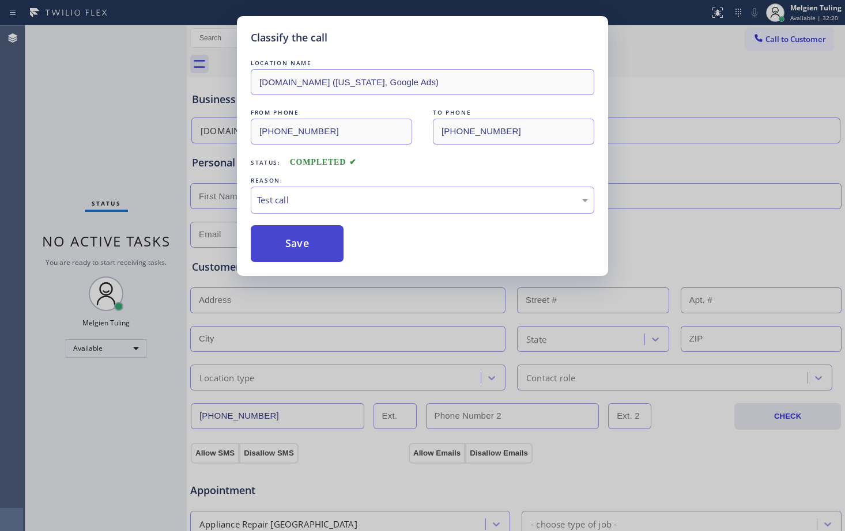
click at [289, 244] on button "Save" at bounding box center [297, 243] width 93 height 37
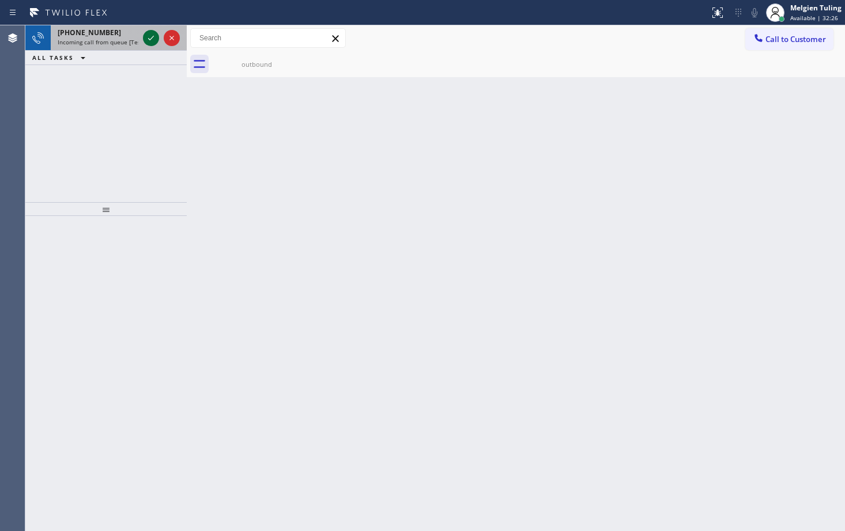
click at [149, 37] on icon at bounding box center [151, 38] width 14 height 14
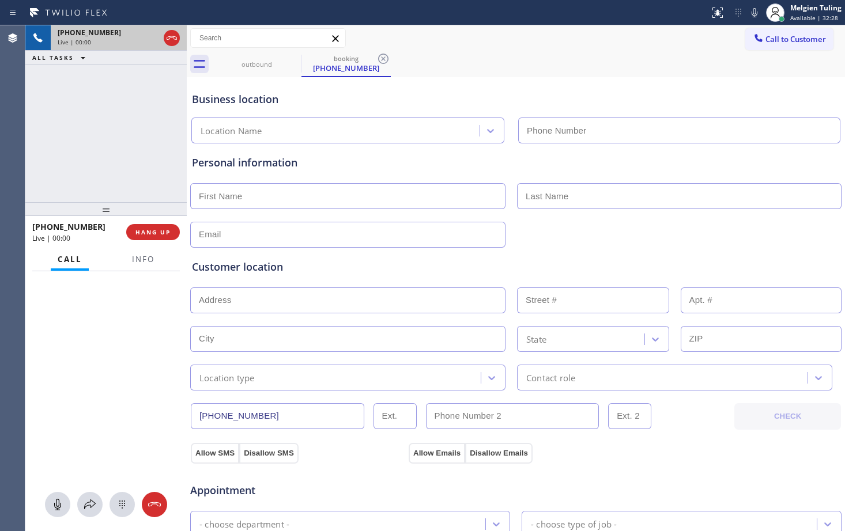
type input "[PHONE_NUMBER]"
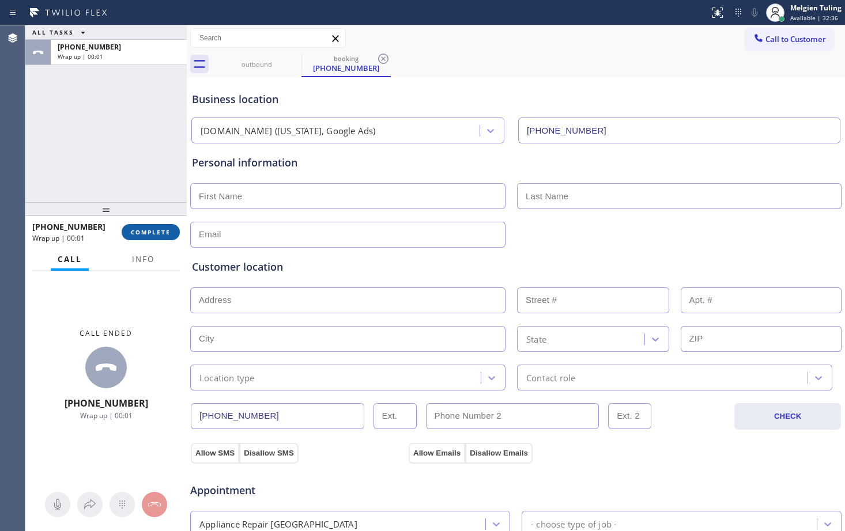
click at [156, 234] on span "COMPLETE" at bounding box center [151, 232] width 40 height 8
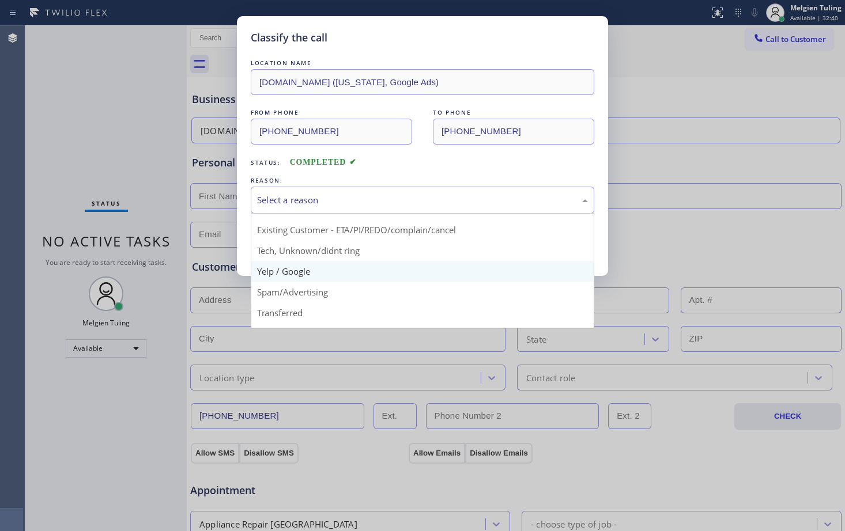
scroll to position [73, 0]
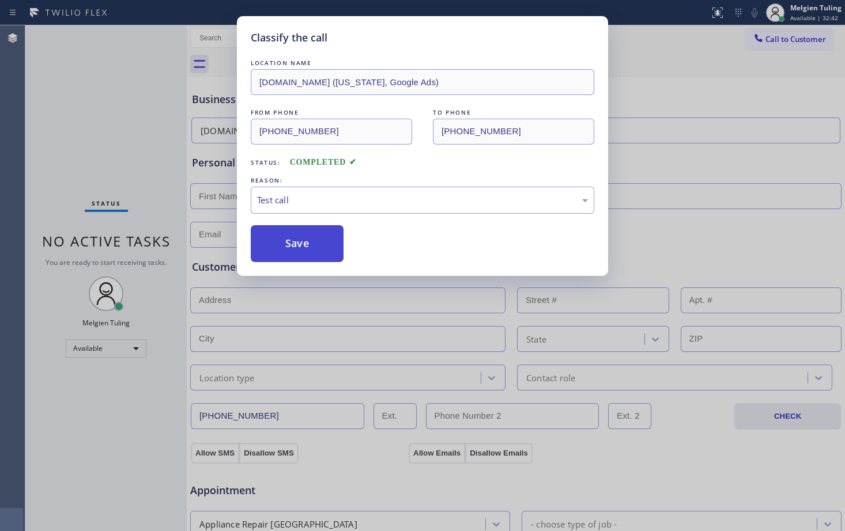
click at [274, 245] on button "Save" at bounding box center [297, 243] width 93 height 37
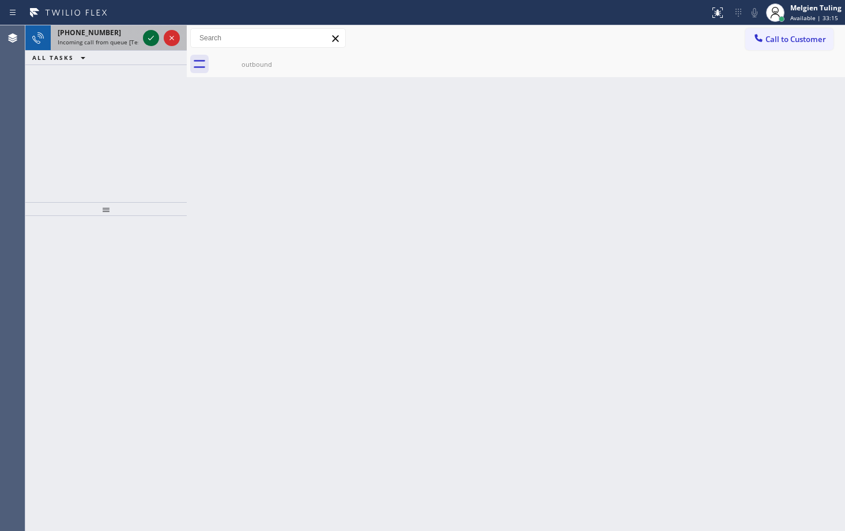
click at [150, 38] on icon at bounding box center [151, 38] width 14 height 14
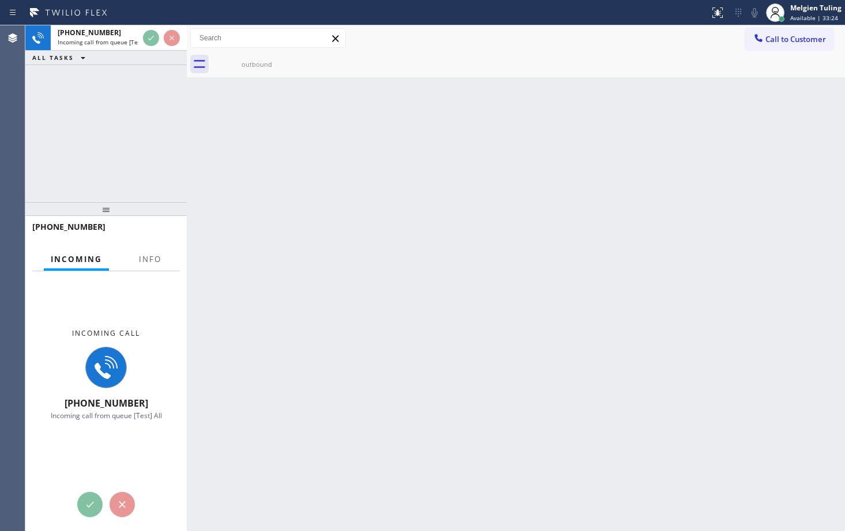
drag, startPoint x: 148, startPoint y: 36, endPoint x: 138, endPoint y: 89, distance: 54.6
click at [138, 89] on div "[PHONE_NUMBER] Incoming call from queue [Test] All ALL TASKS ALL TASKS ACTIVE T…" at bounding box center [105, 113] width 161 height 177
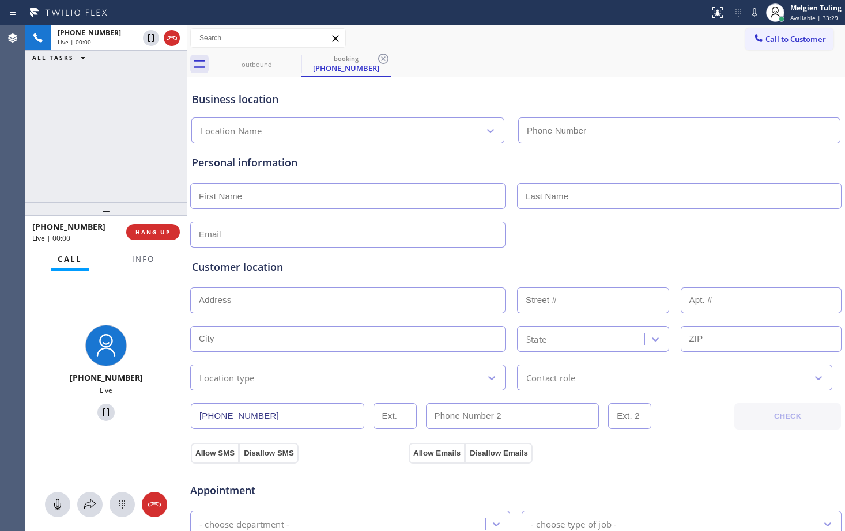
type input "[PHONE_NUMBER]"
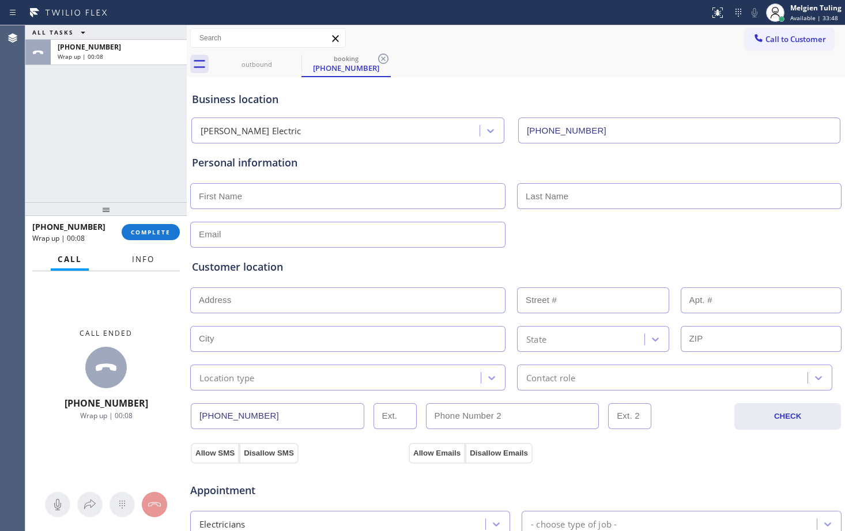
click at [150, 266] on button "Info" at bounding box center [143, 259] width 36 height 22
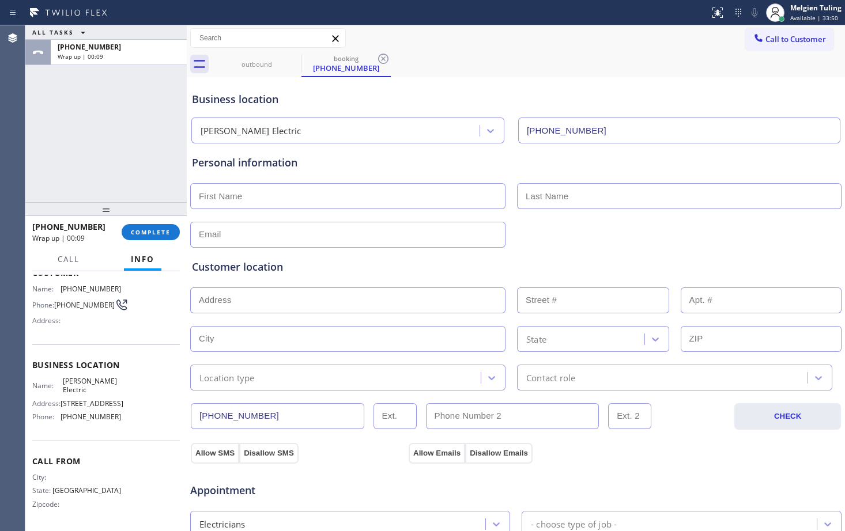
scroll to position [45, 0]
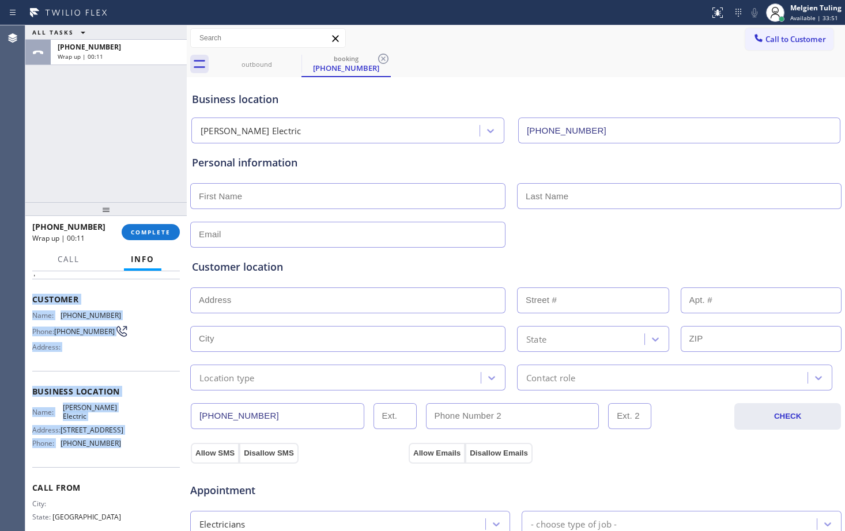
click at [142, 453] on div "Name: [PERSON_NAME] Electric Address: [STREET_ADDRESS] Phone: [PHONE_NUMBER]" at bounding box center [106, 428] width 148 height 50
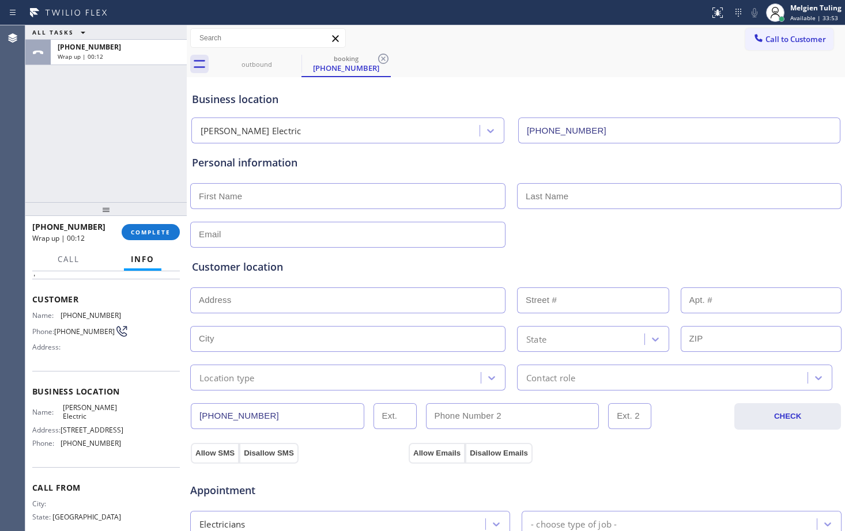
drag, startPoint x: 142, startPoint y: 464, endPoint x: 66, endPoint y: 300, distance: 181.8
click at [33, 301] on span "Customer" at bounding box center [106, 299] width 148 height 11
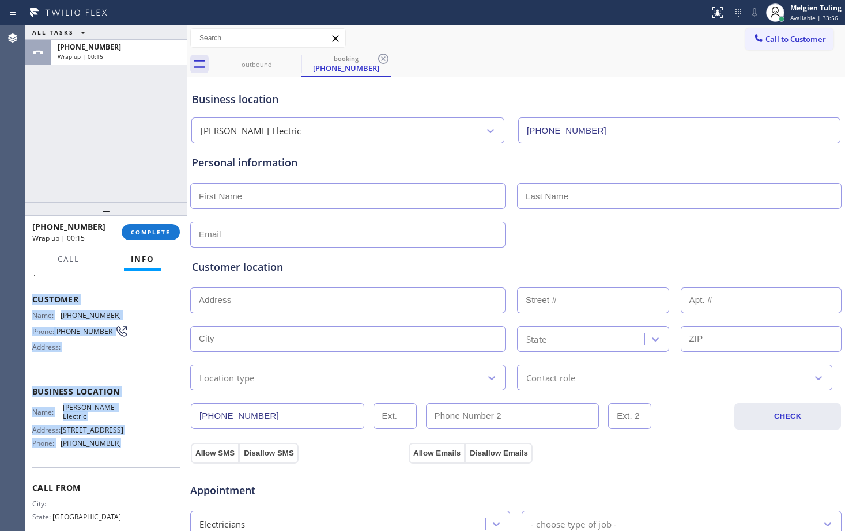
click at [120, 453] on div "Name: [PERSON_NAME] Electric Address: [STREET_ADDRESS] Phone: [PHONE_NUMBER]" at bounding box center [106, 428] width 148 height 50
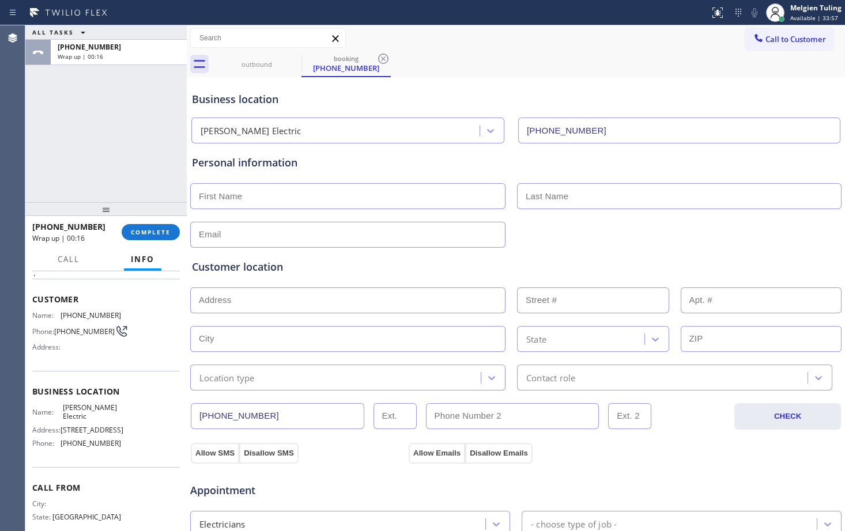
drag, startPoint x: 120, startPoint y: 463, endPoint x: 51, endPoint y: 300, distance: 177.4
click at [51, 300] on span "Customer" at bounding box center [106, 299] width 148 height 11
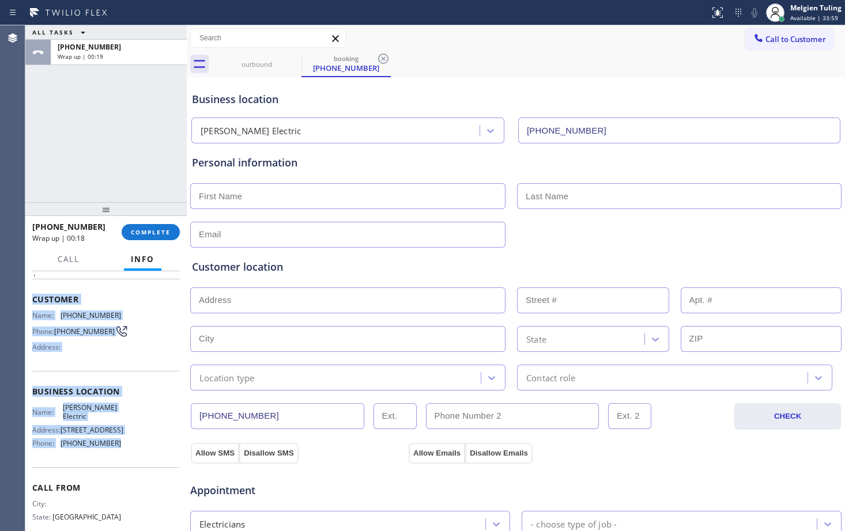
click at [109, 448] on span "[PHONE_NUMBER]" at bounding box center [91, 443] width 61 height 9
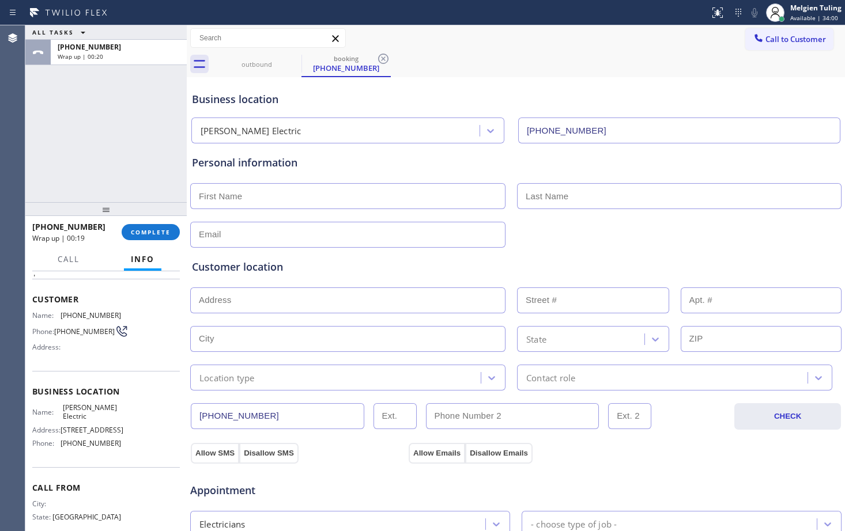
drag, startPoint x: 109, startPoint y: 465, endPoint x: 66, endPoint y: 305, distance: 165.4
click at [66, 305] on div "Customer Name: [PHONE_NUMBER] Phone: [PHONE_NUMBER] Address:" at bounding box center [106, 325] width 148 height 92
click at [35, 300] on span "Customer" at bounding box center [106, 299] width 148 height 11
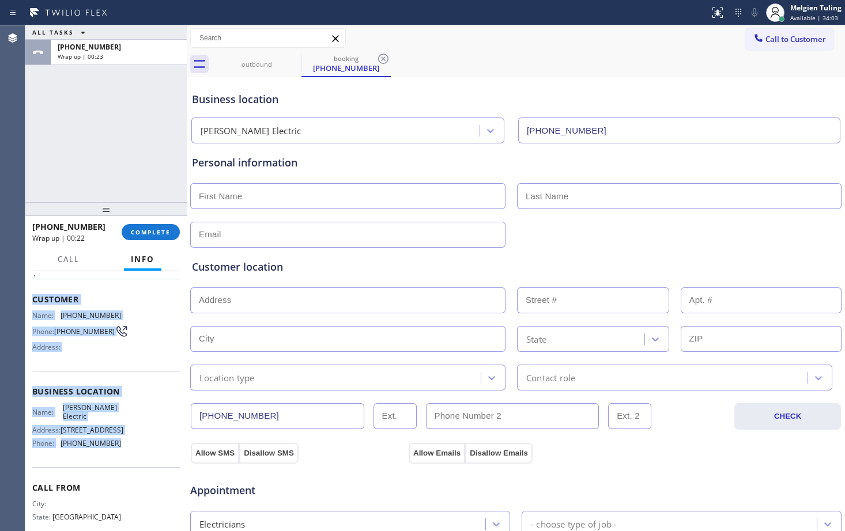
drag, startPoint x: 35, startPoint y: 300, endPoint x: 108, endPoint y: 467, distance: 182.4
click at [108, 467] on div "Context Queue: [Test] All Priority: 1 Customer Name: [PHONE_NUMBER] Phone: [PHO…" at bounding box center [106, 392] width 148 height 324
copy div "Customer Name: [PHONE_NUMBER] Phone: [PHONE_NUMBER] Address: Business location …"
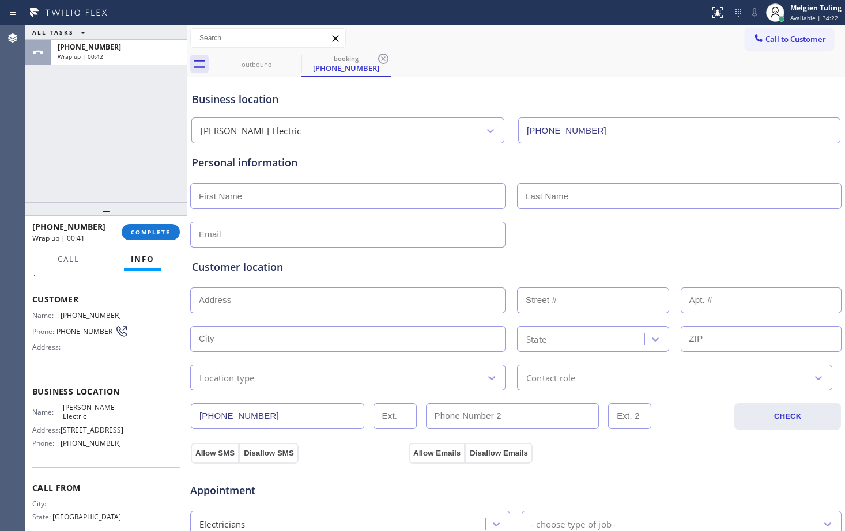
click at [127, 167] on div "ALL TASKS ALL TASKS ACTIVE TASKS TASKS IN WRAP UP [PHONE_NUMBER] Wrap up | 00:42" at bounding box center [105, 113] width 161 height 177
click at [151, 227] on button "COMPLETE" at bounding box center [151, 232] width 58 height 16
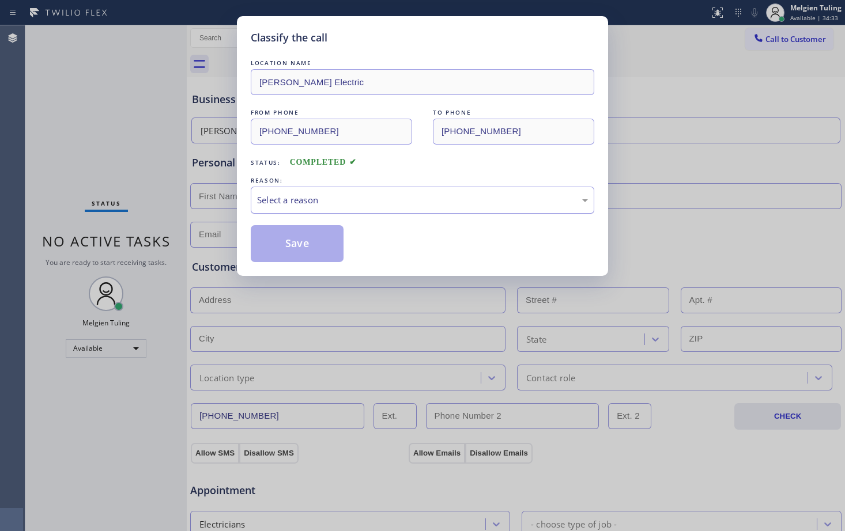
click at [284, 204] on div "Select a reason" at bounding box center [422, 200] width 331 height 13
click at [306, 245] on button "Save" at bounding box center [297, 243] width 93 height 37
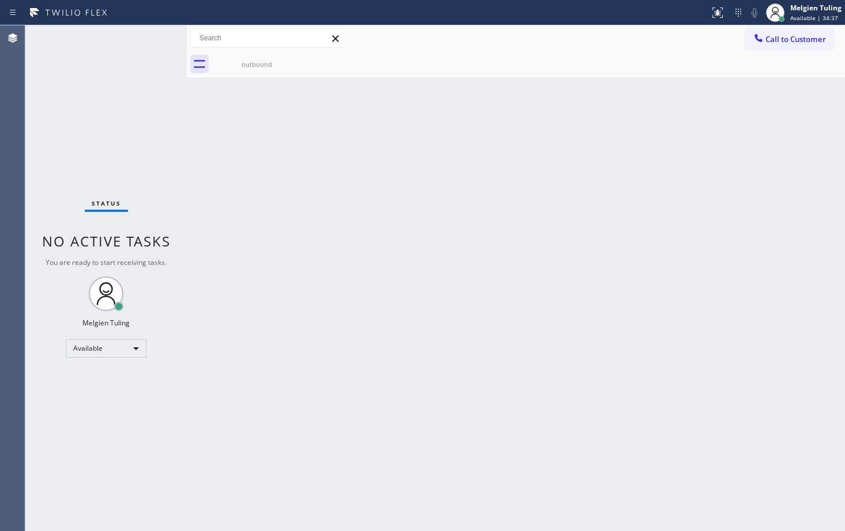
click at [320, 245] on div "Back to Dashboard Change Sender ID Customers Technicians Select a contact Outbo…" at bounding box center [516, 278] width 658 height 506
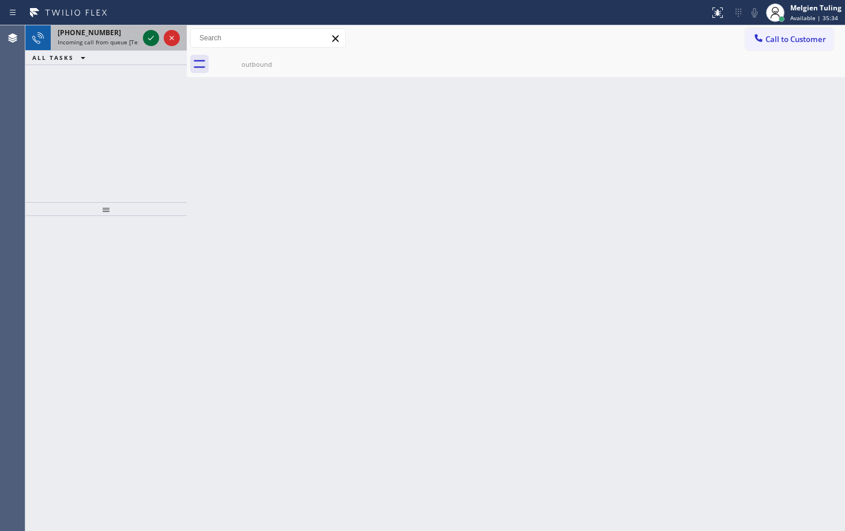
click at [153, 41] on icon at bounding box center [151, 38] width 14 height 14
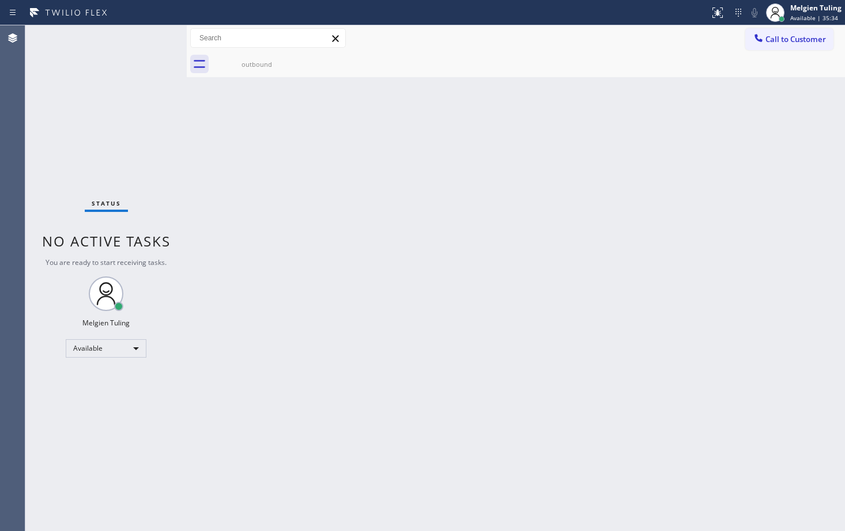
click at [153, 41] on div "Status No active tasks You are ready to start receiving tasks. Melgien Tuling A…" at bounding box center [105, 278] width 161 height 506
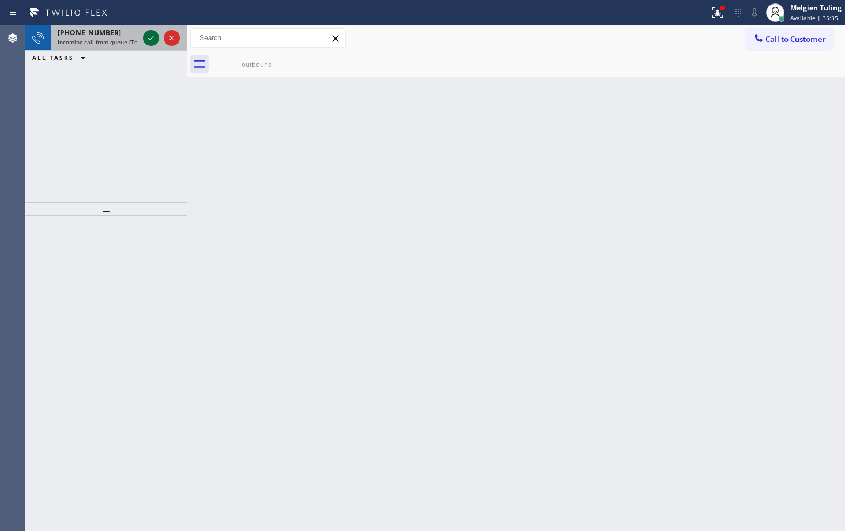
click at [151, 39] on icon at bounding box center [151, 38] width 6 height 5
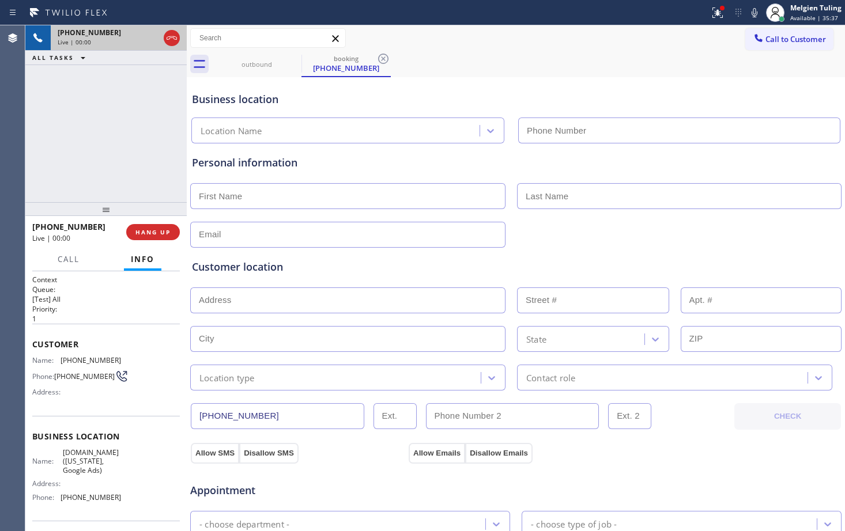
type input "[PHONE_NUMBER]"
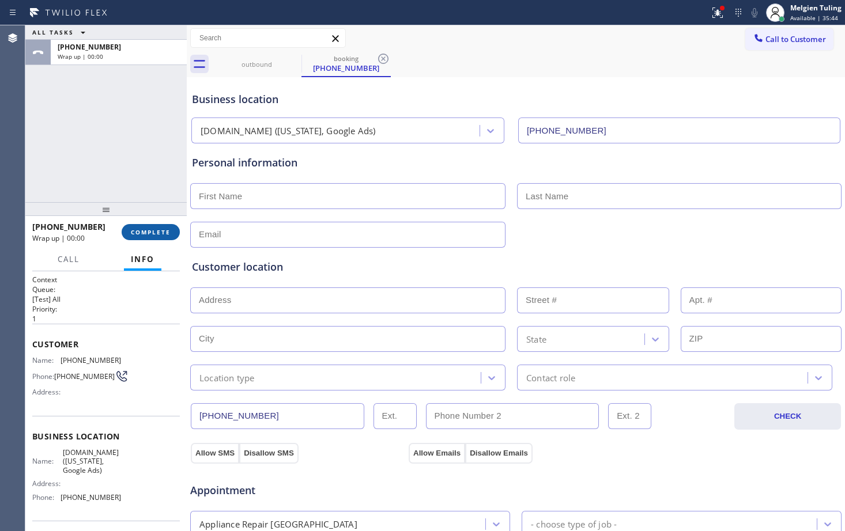
click at [147, 234] on span "COMPLETE" at bounding box center [151, 232] width 40 height 8
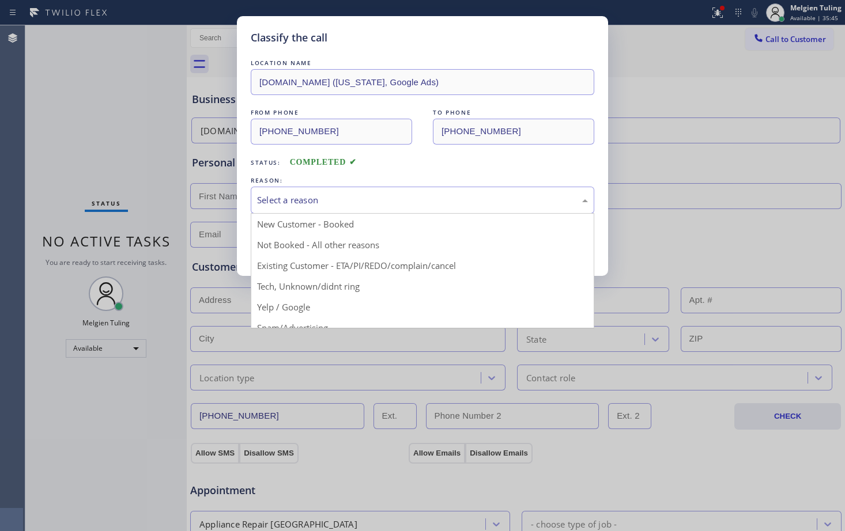
click at [270, 203] on div "Select a reason" at bounding box center [422, 200] width 331 height 13
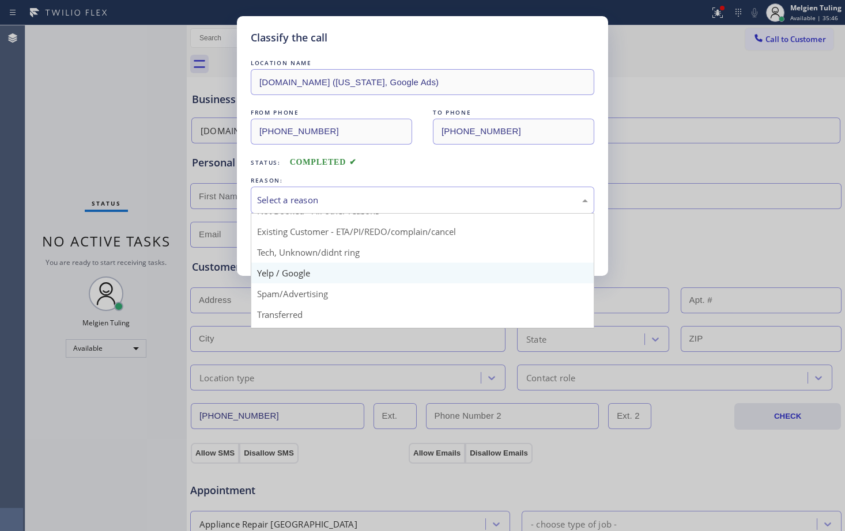
scroll to position [73, 0]
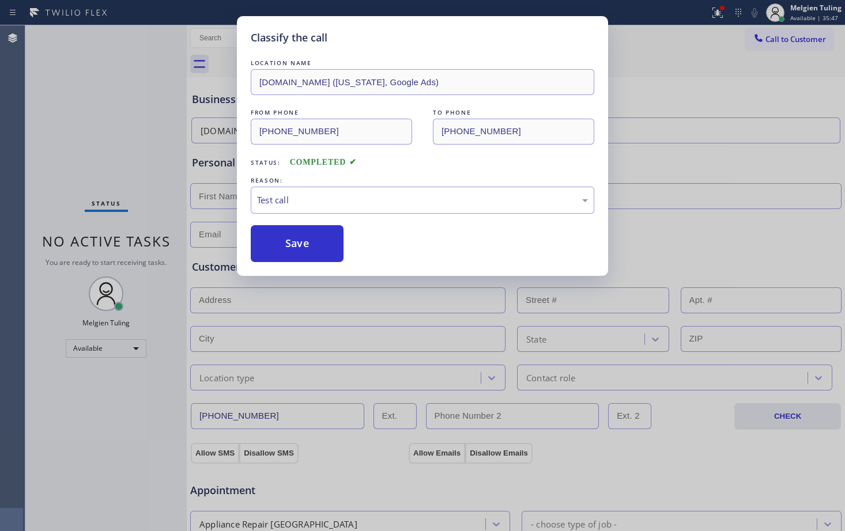
click at [284, 318] on div "Classify the call LOCATION NAME [DOMAIN_NAME] ([US_STATE], Google Ads) FROM PHO…" at bounding box center [422, 265] width 845 height 531
drag, startPoint x: 284, startPoint y: 318, endPoint x: 268, endPoint y: 249, distance: 70.9
drag, startPoint x: 268, startPoint y: 249, endPoint x: 267, endPoint y: 237, distance: 11.5
click at [267, 237] on button "Save" at bounding box center [297, 243] width 93 height 37
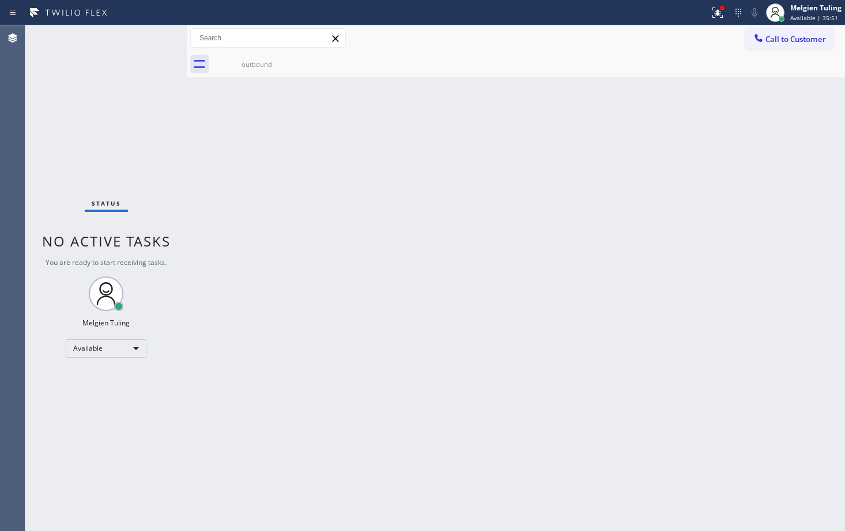
click at [353, 164] on div "Back to Dashboard Change Sender ID Customers Technicians Select a contact Outbo…" at bounding box center [516, 278] width 658 height 506
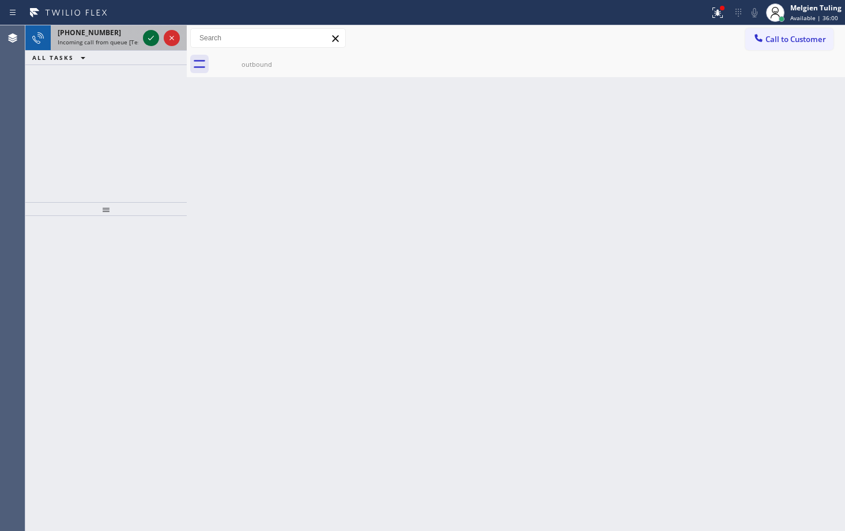
click at [150, 36] on icon at bounding box center [151, 38] width 14 height 14
click at [148, 36] on icon at bounding box center [151, 38] width 14 height 14
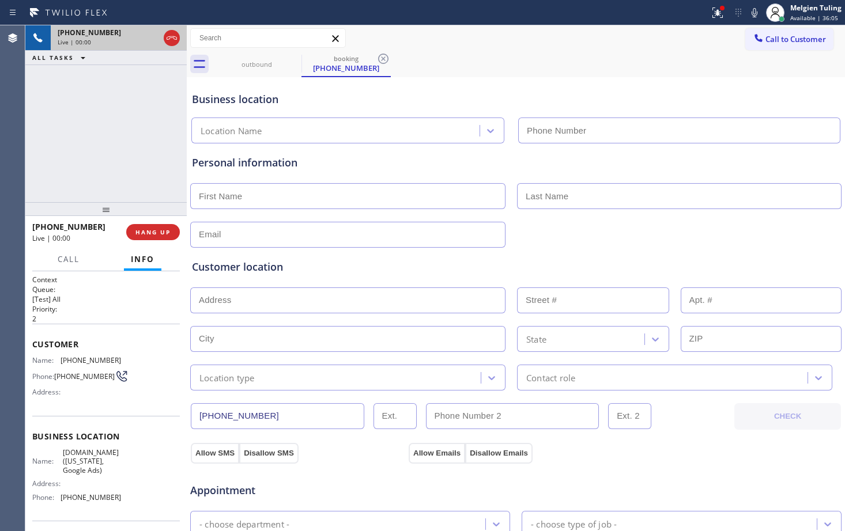
type input "[PHONE_NUMBER]"
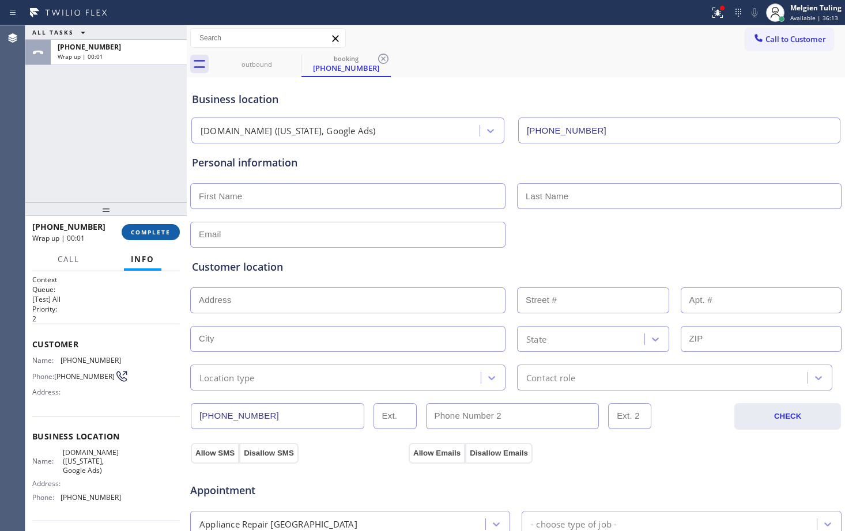
drag, startPoint x: 148, startPoint y: 235, endPoint x: 143, endPoint y: 231, distance: 6.2
click at [143, 231] on span "COMPLETE" at bounding box center [151, 232] width 40 height 8
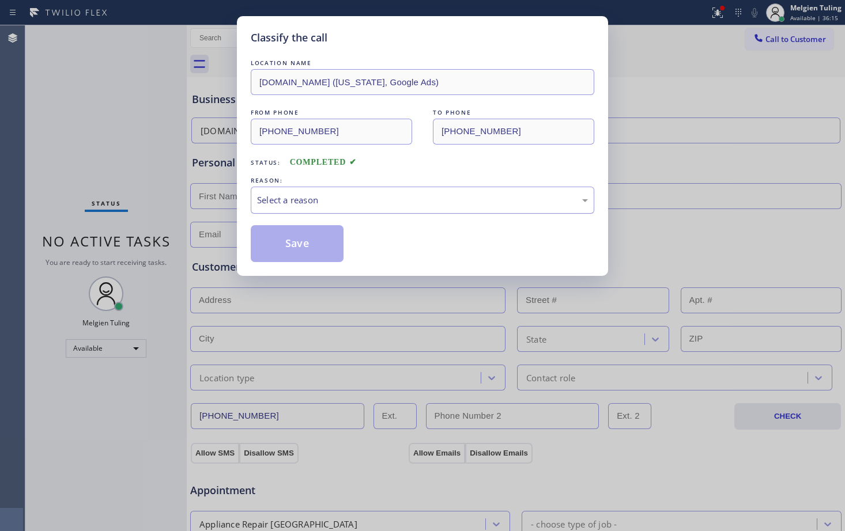
click at [262, 195] on div "Select a reason" at bounding box center [422, 200] width 331 height 13
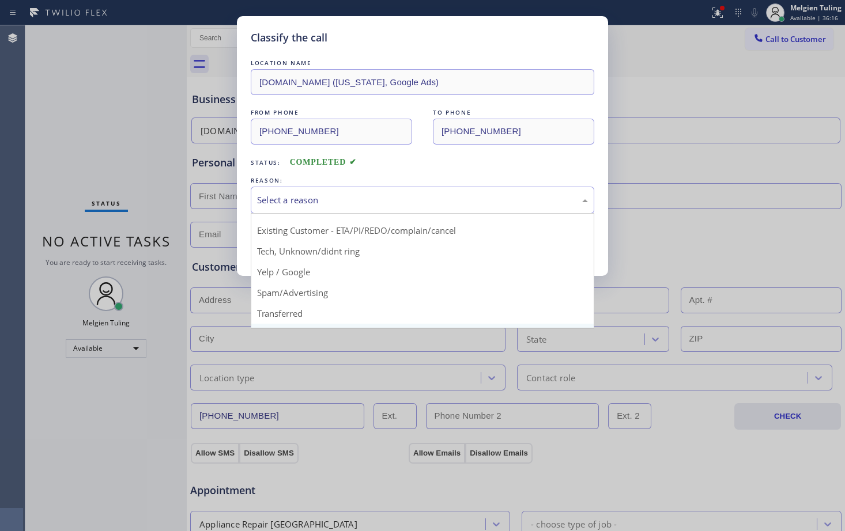
scroll to position [73, 0]
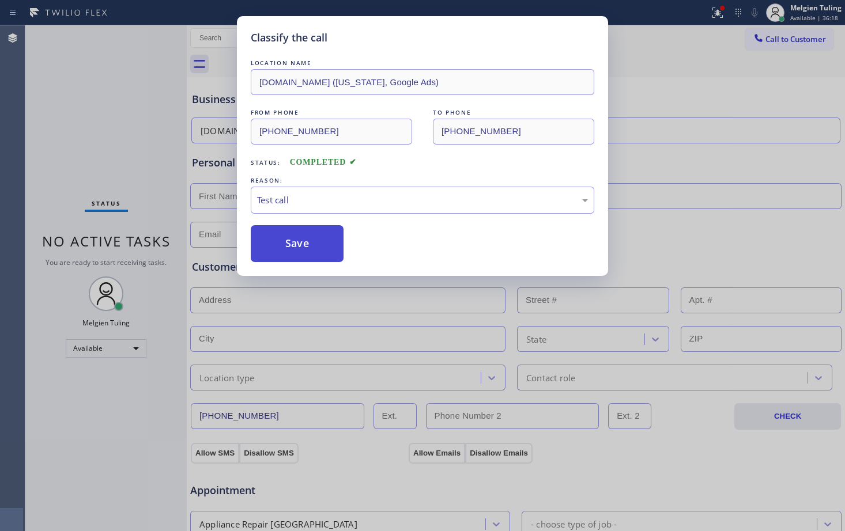
click at [304, 246] on button "Save" at bounding box center [297, 243] width 93 height 37
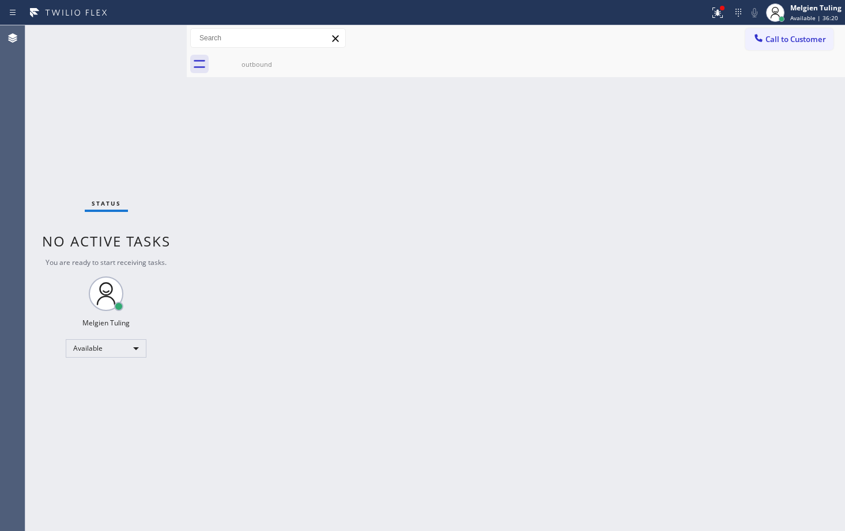
drag, startPoint x: 304, startPoint y: 246, endPoint x: 275, endPoint y: 301, distance: 62.4
click at [266, 275] on div "Back to Dashboard Change Sender ID Customers Technicians Select a contact Outbo…" at bounding box center [516, 278] width 658 height 506
click at [281, 147] on div "Back to Dashboard Change Sender ID Customers Technicians Select a contact Outbo…" at bounding box center [516, 278] width 658 height 506
click at [717, 14] on icon at bounding box center [718, 13] width 14 height 14
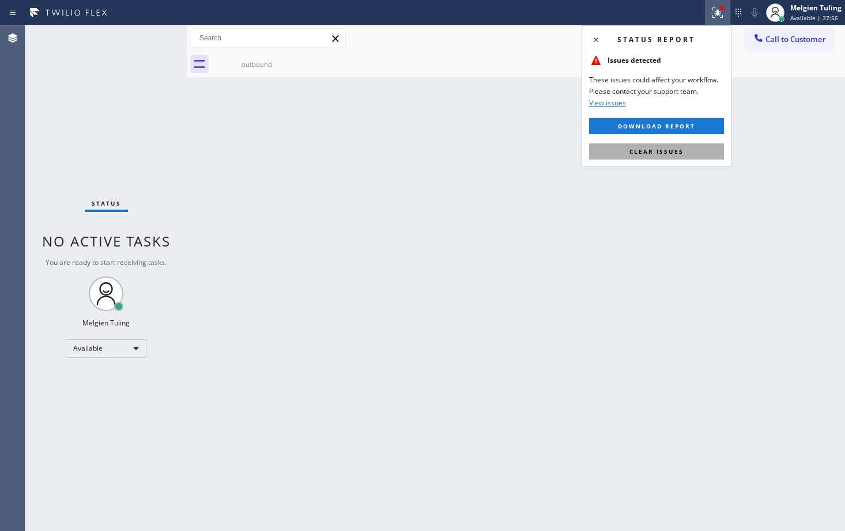
click at [639, 148] on span "Clear issues" at bounding box center [656, 152] width 54 height 8
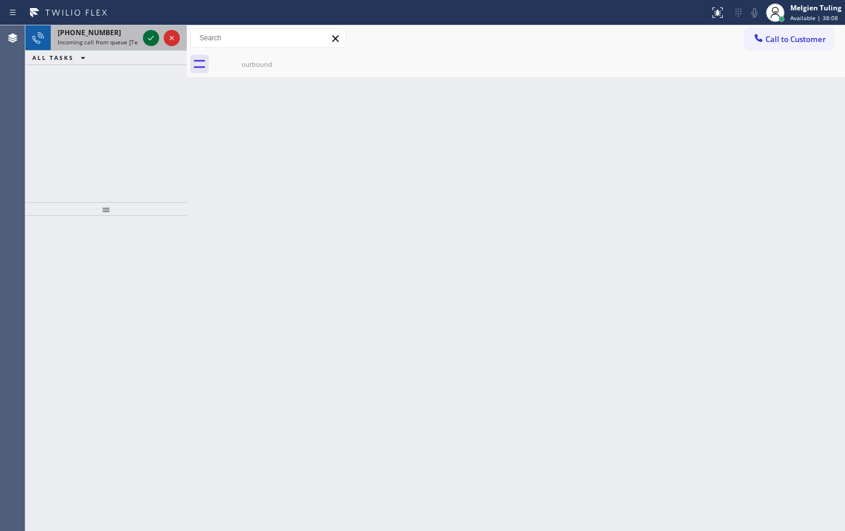
click at [149, 37] on icon at bounding box center [151, 38] width 14 height 14
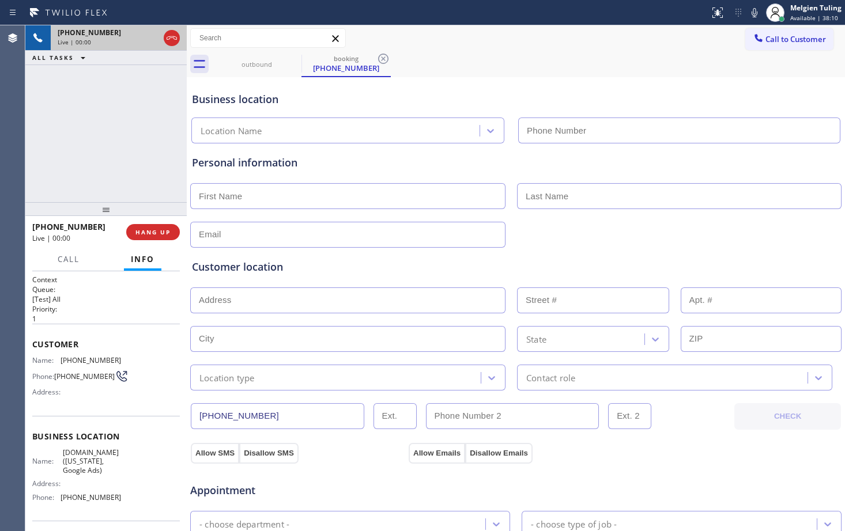
type input "[PHONE_NUMBER]"
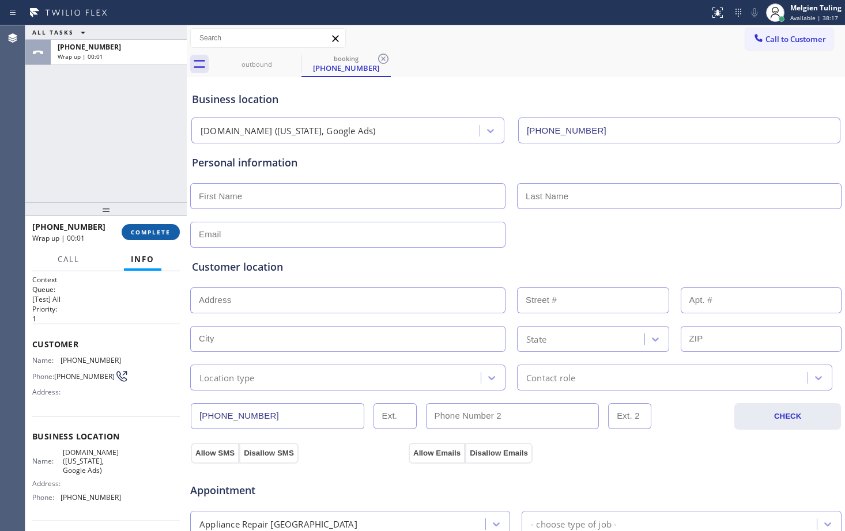
click at [149, 232] on span "COMPLETE" at bounding box center [151, 232] width 40 height 8
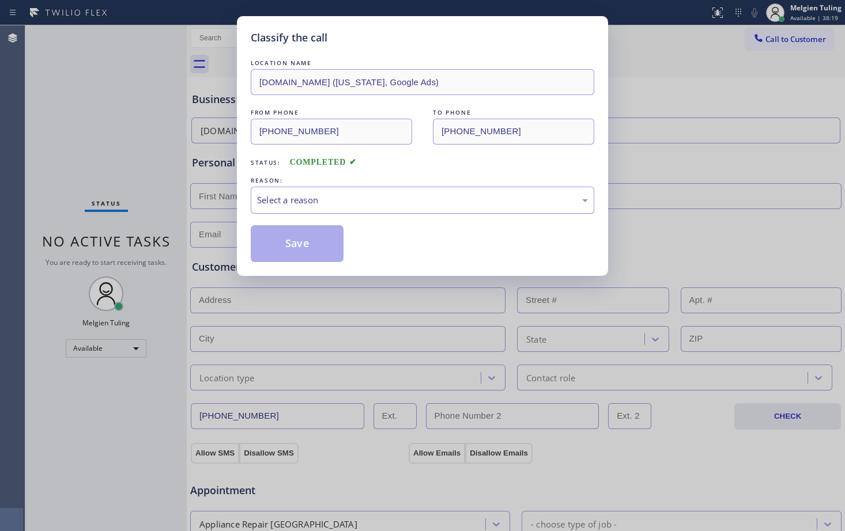
click at [297, 199] on div "Select a reason" at bounding box center [422, 200] width 331 height 13
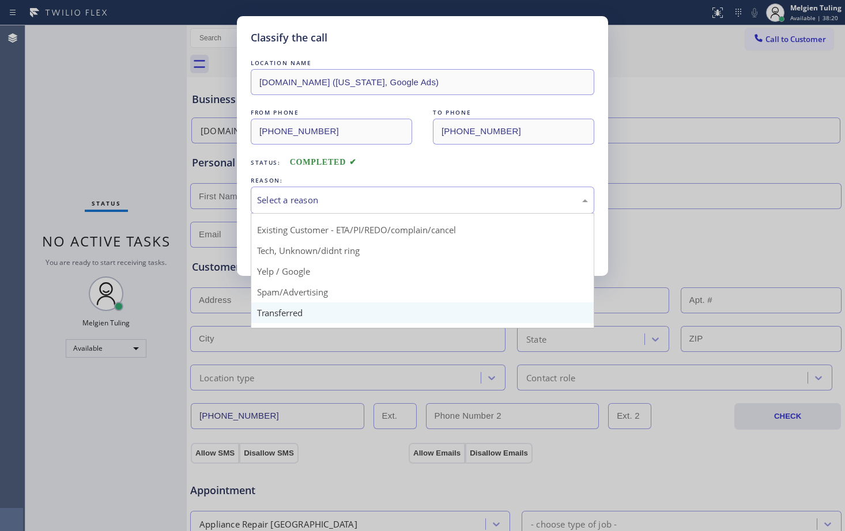
scroll to position [73, 0]
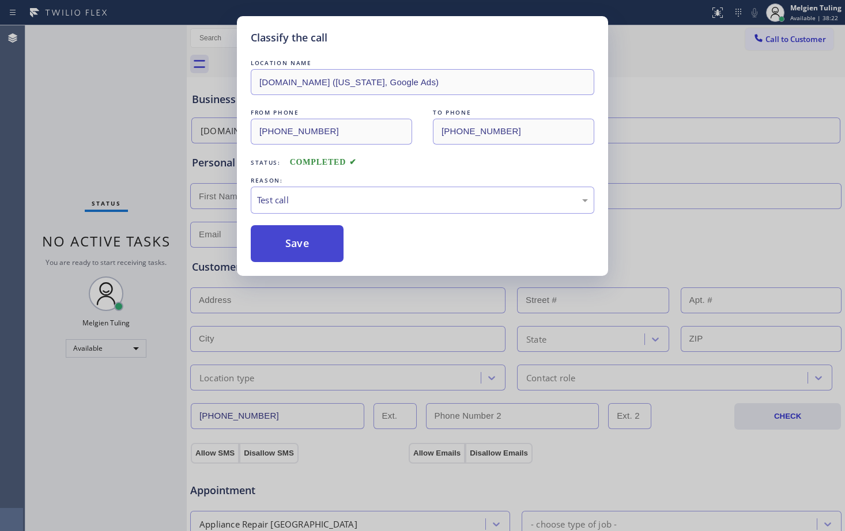
click at [281, 243] on button "Save" at bounding box center [297, 243] width 93 height 37
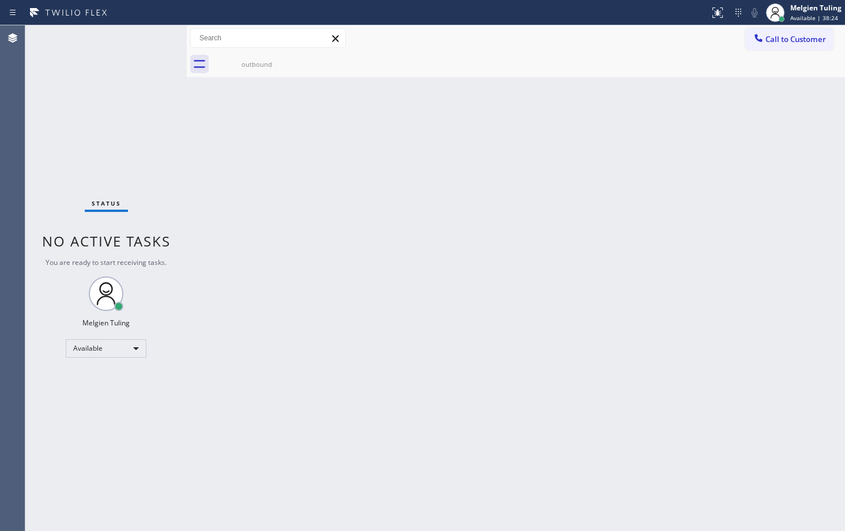
click at [250, 177] on div "Back to Dashboard Change Sender ID Customers Technicians Select a contact Outbo…" at bounding box center [516, 278] width 658 height 506
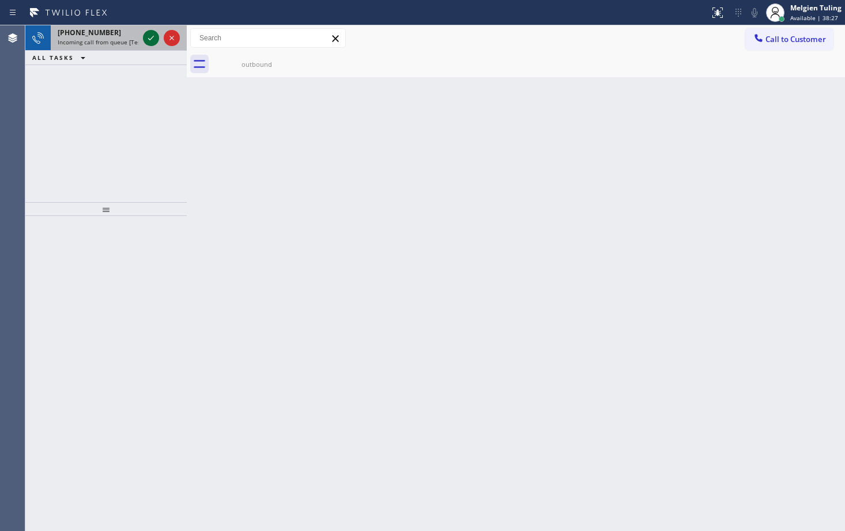
click at [148, 37] on icon at bounding box center [151, 38] width 14 height 14
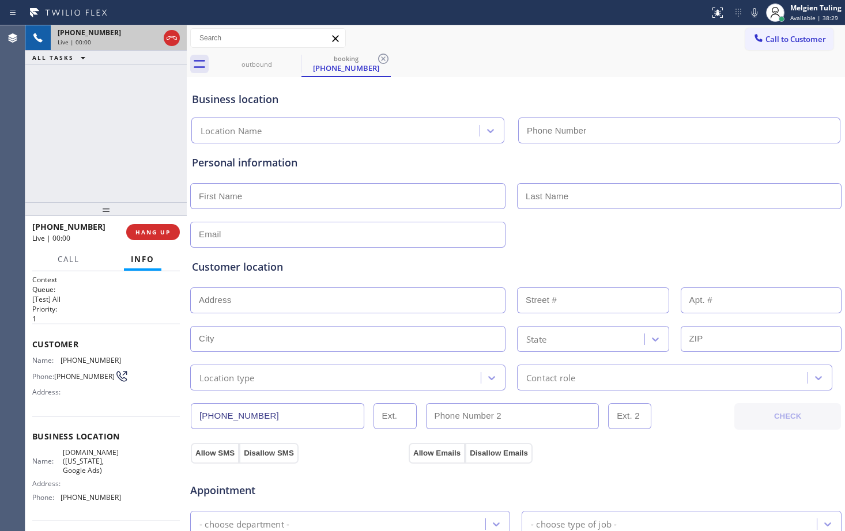
type input "[PHONE_NUMBER]"
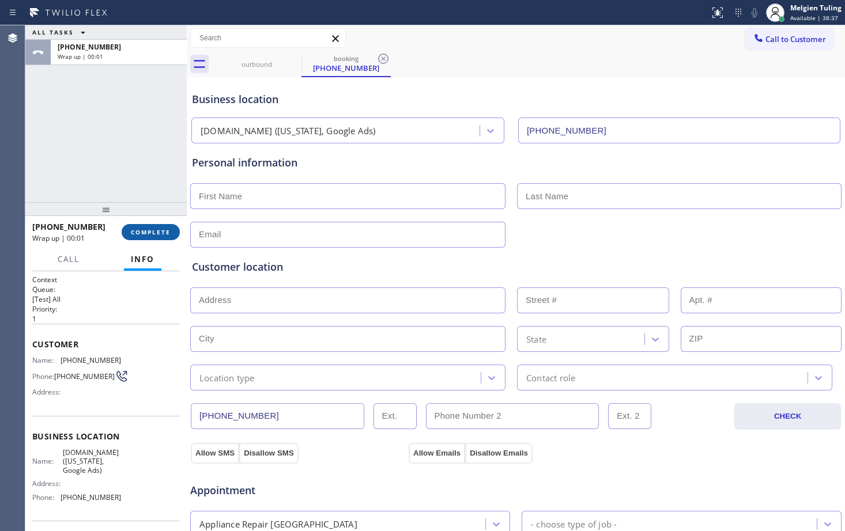
click at [146, 233] on span "COMPLETE" at bounding box center [151, 232] width 40 height 8
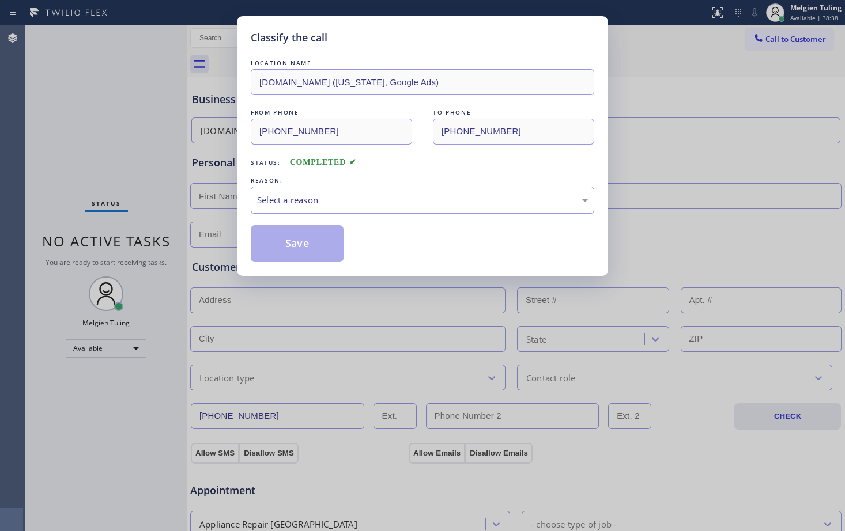
click at [292, 207] on div "Select a reason" at bounding box center [422, 200] width 343 height 27
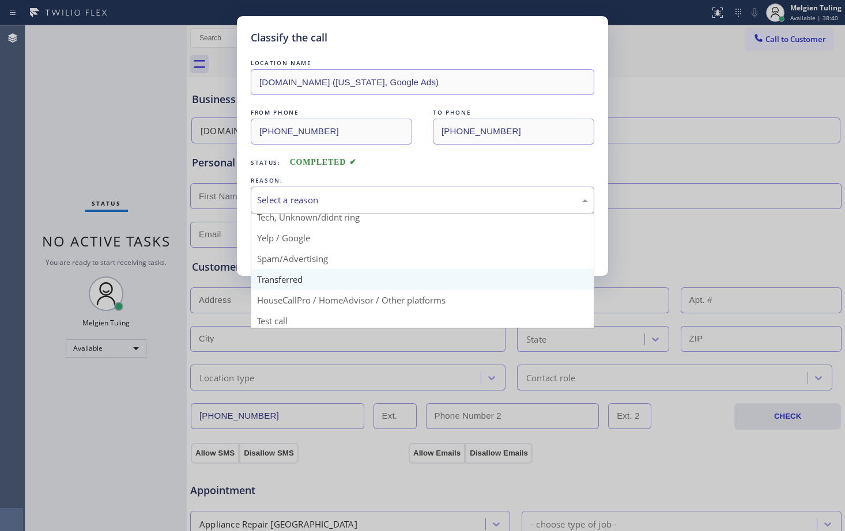
scroll to position [73, 0]
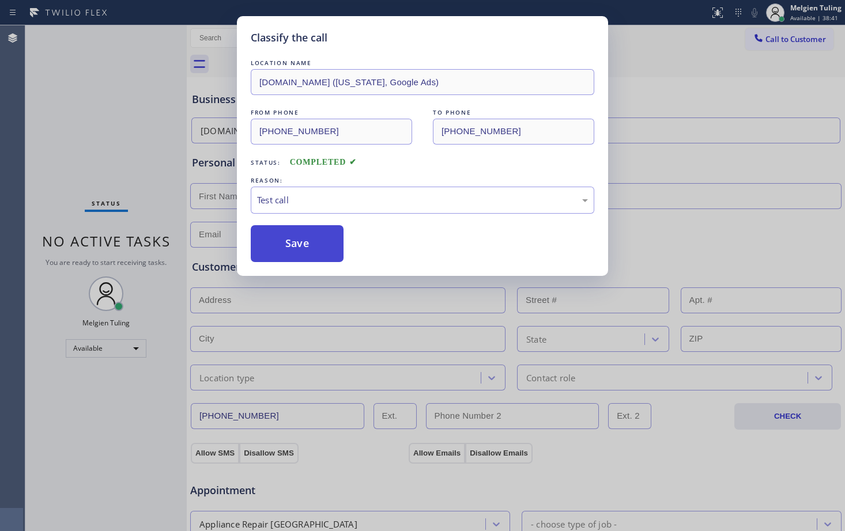
click at [289, 241] on button "Save" at bounding box center [297, 243] width 93 height 37
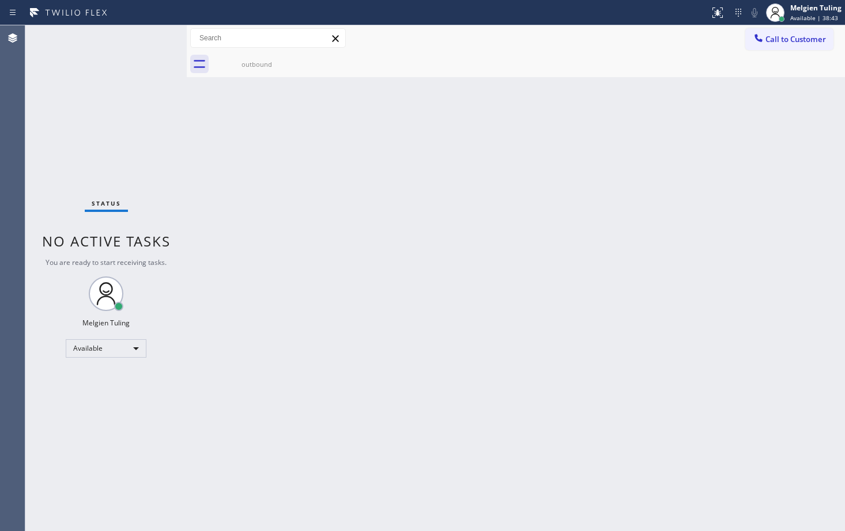
click at [228, 163] on div "Back to Dashboard Change Sender ID Customers Technicians Select a contact Outbo…" at bounding box center [516, 278] width 658 height 506
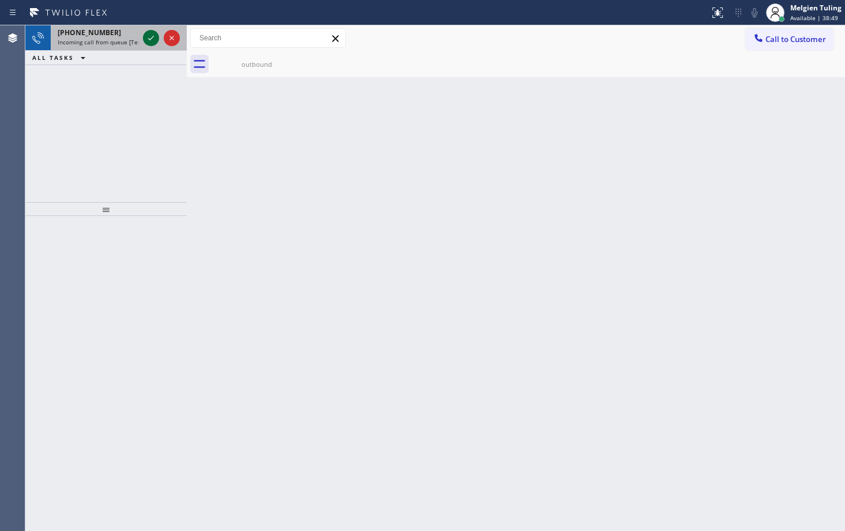
click at [149, 37] on icon at bounding box center [151, 38] width 14 height 14
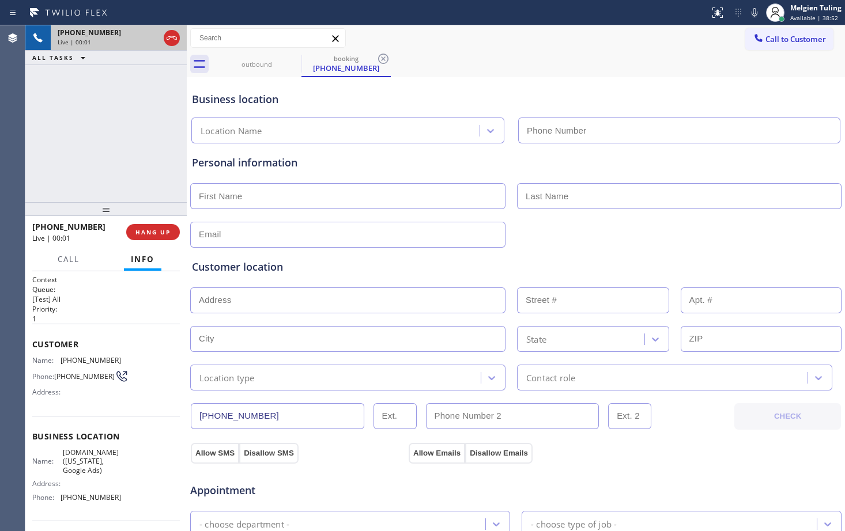
type input "[PHONE_NUMBER]"
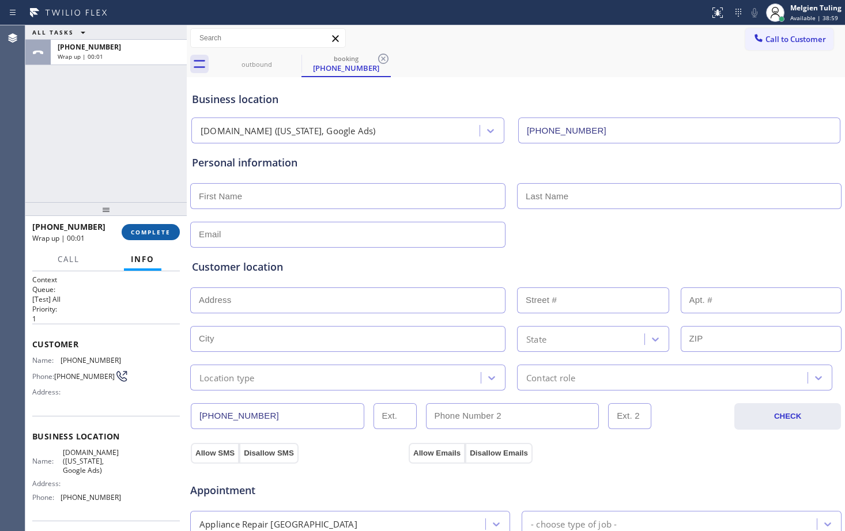
click at [144, 233] on span "COMPLETE" at bounding box center [151, 232] width 40 height 8
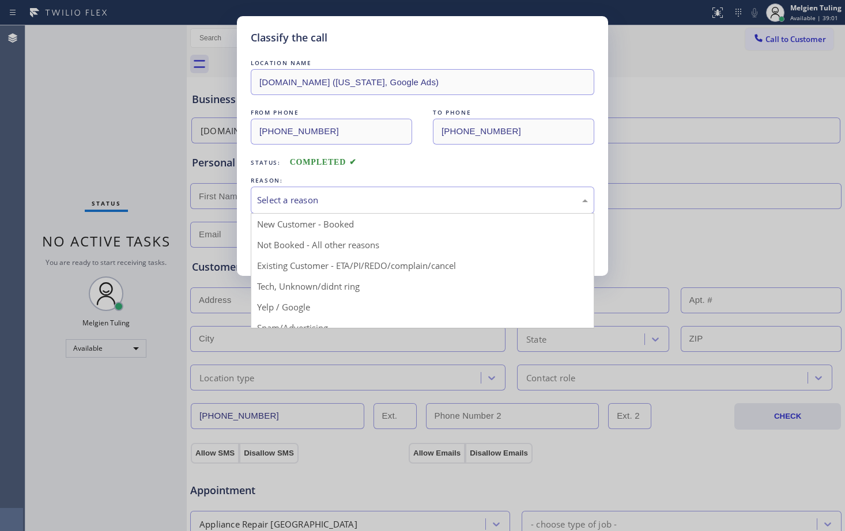
click at [265, 197] on div "Select a reason" at bounding box center [422, 200] width 331 height 13
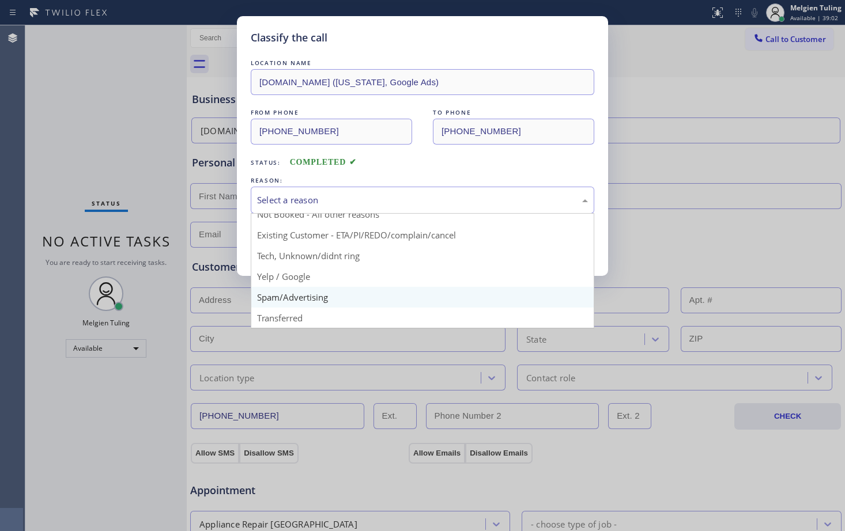
scroll to position [73, 0]
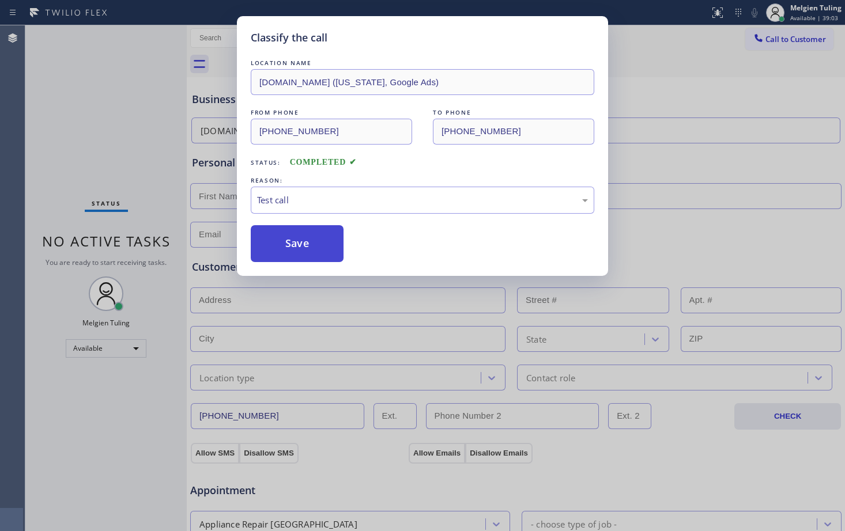
click at [307, 239] on button "Save" at bounding box center [297, 243] width 93 height 37
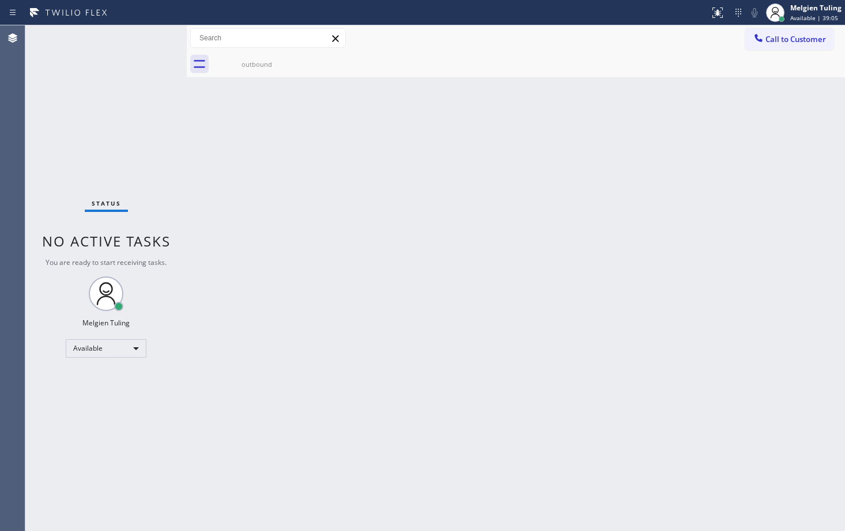
click at [248, 182] on div "Back to Dashboard Change Sender ID Customers Technicians Select a contact Outbo…" at bounding box center [516, 278] width 658 height 506
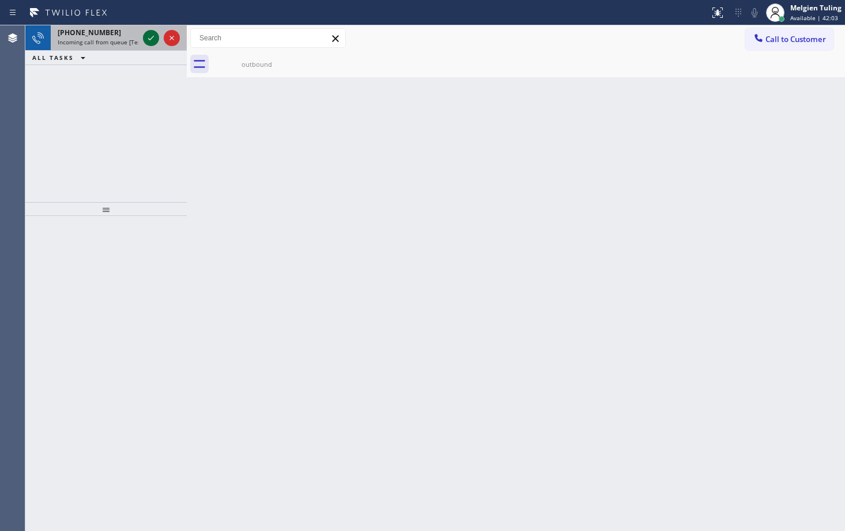
click at [150, 37] on icon at bounding box center [151, 38] width 14 height 14
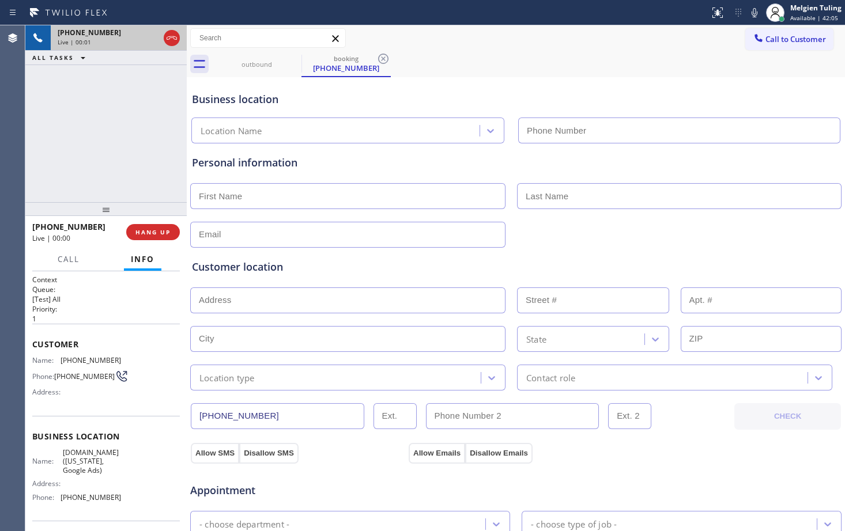
type input "[PHONE_NUMBER]"
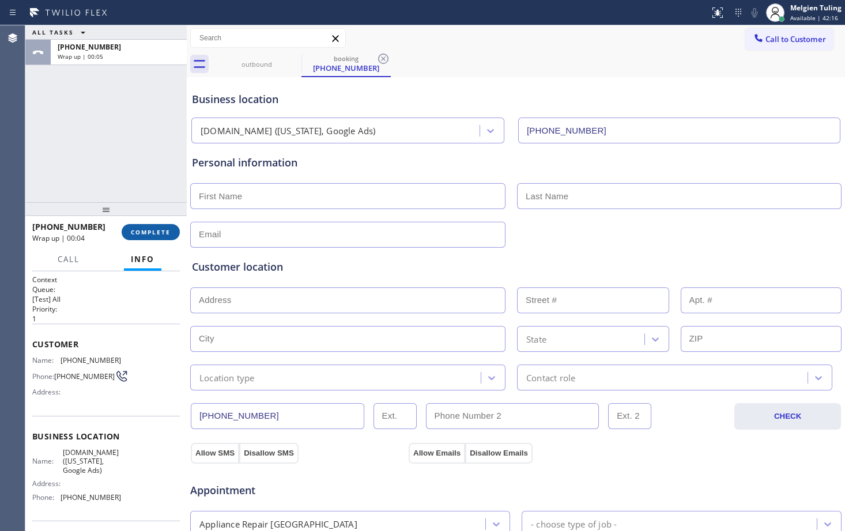
click at [160, 226] on button "COMPLETE" at bounding box center [151, 232] width 58 height 16
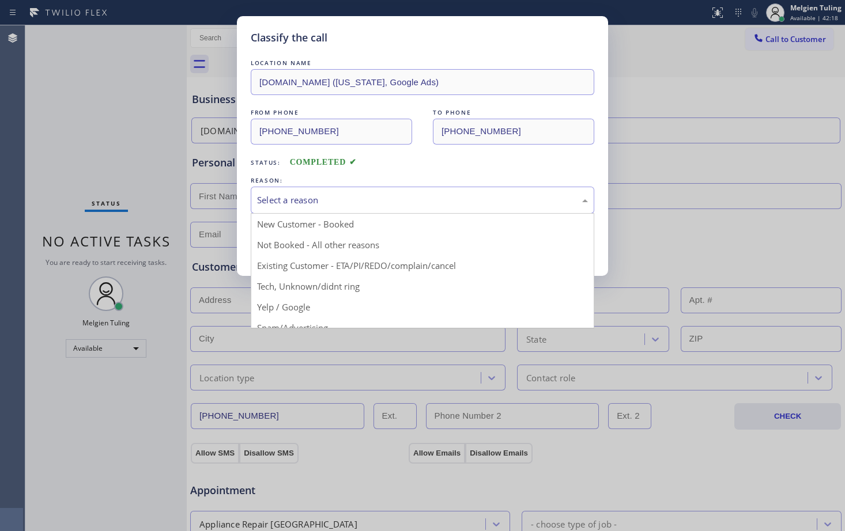
click at [323, 194] on div "Select a reason" at bounding box center [422, 200] width 331 height 13
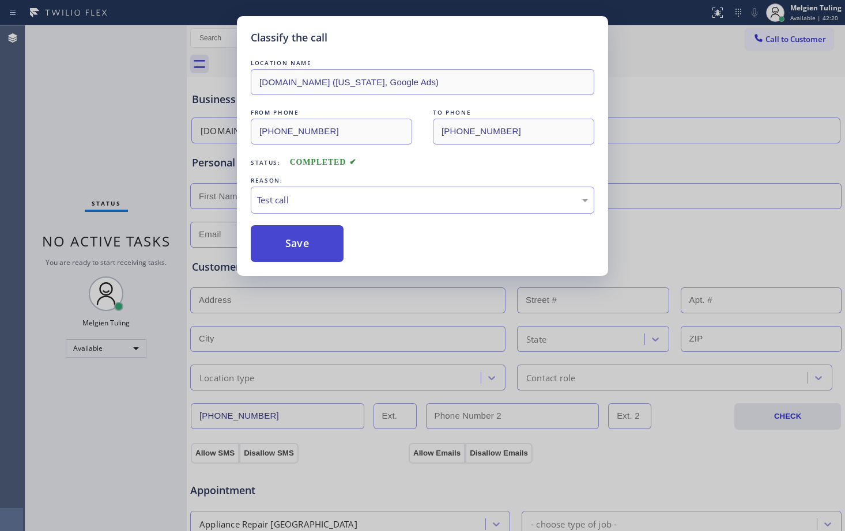
click at [300, 247] on button "Save" at bounding box center [297, 243] width 93 height 37
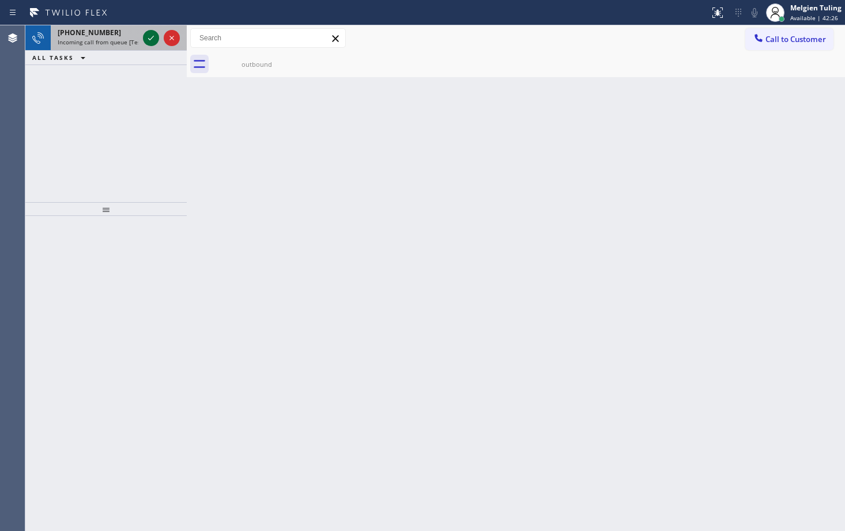
click at [150, 38] on icon at bounding box center [151, 38] width 14 height 14
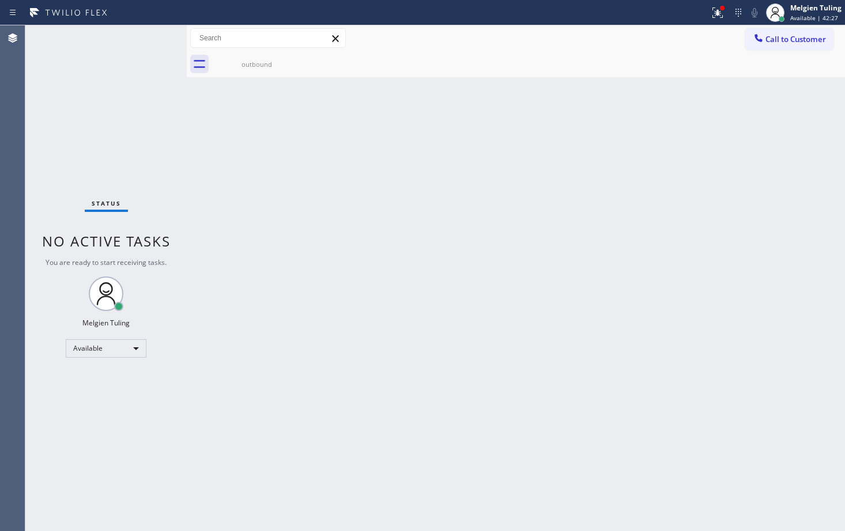
click at [148, 38] on div "Status No active tasks You are ready to start receiving tasks. Melgien Tuling A…" at bounding box center [105, 278] width 161 height 506
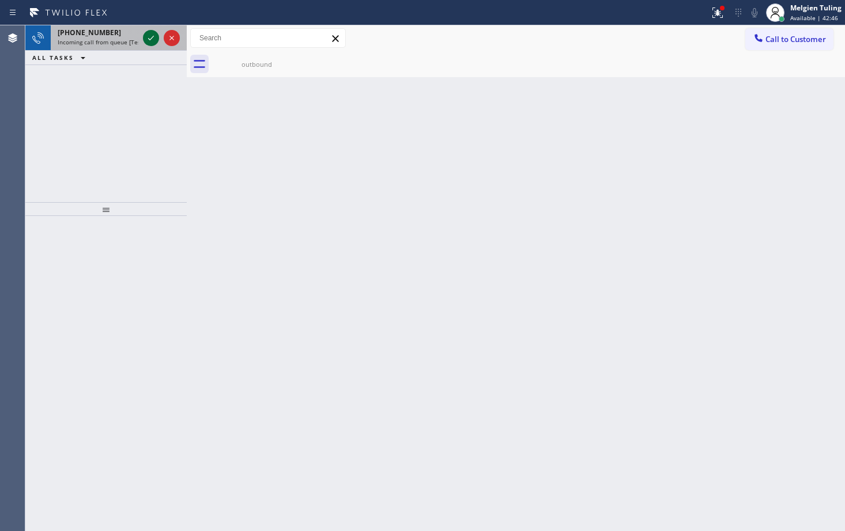
click at [146, 36] on icon at bounding box center [151, 38] width 14 height 14
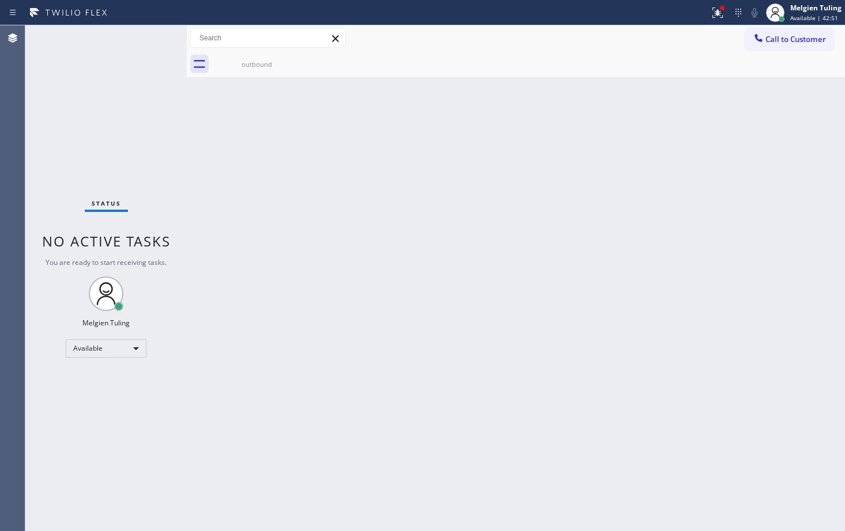
click at [585, 252] on div "Back to Dashboard Change Sender ID Customers Technicians Select a contact Outbo…" at bounding box center [516, 278] width 658 height 506
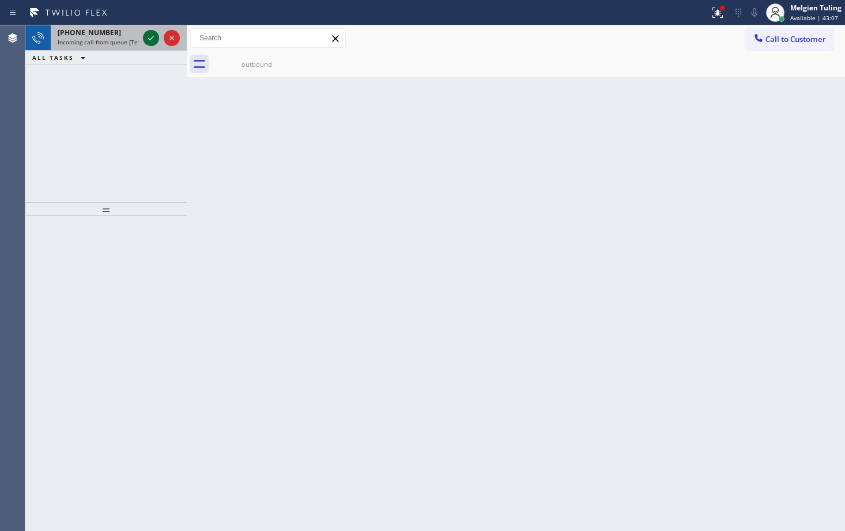
click at [150, 33] on icon at bounding box center [151, 38] width 14 height 14
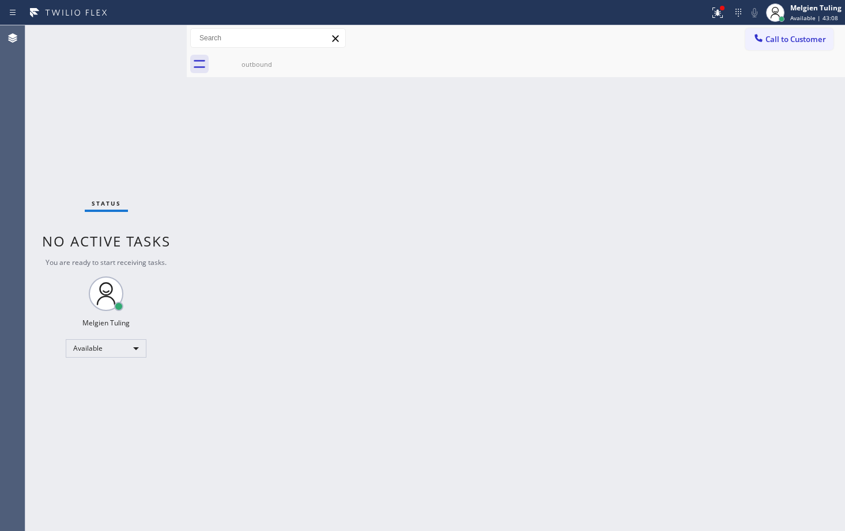
click at [150, 33] on div "Status No active tasks You are ready to start receiving tasks. Melgien Tuling A…" at bounding box center [105, 278] width 161 height 506
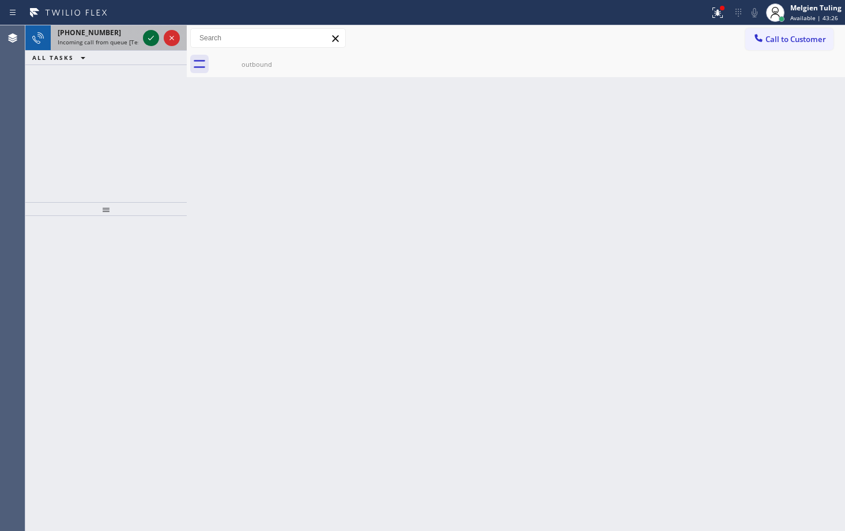
click at [144, 32] on icon at bounding box center [151, 38] width 14 height 14
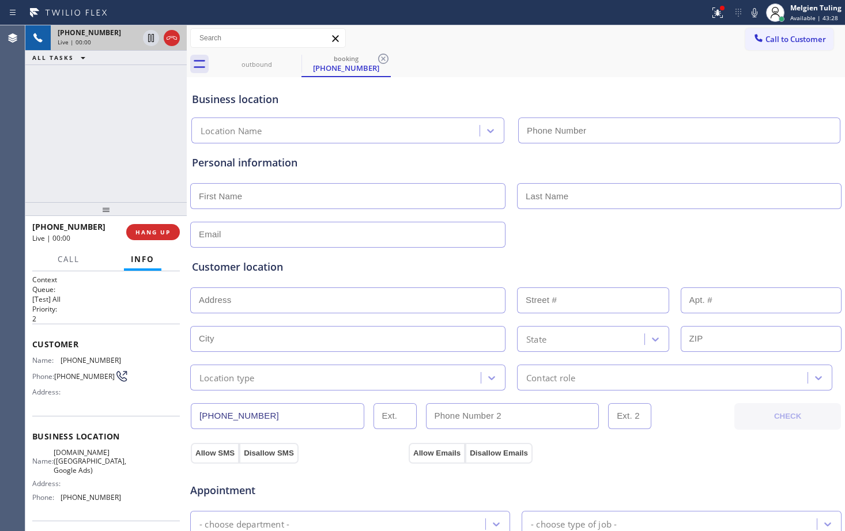
type input "[PHONE_NUMBER]"
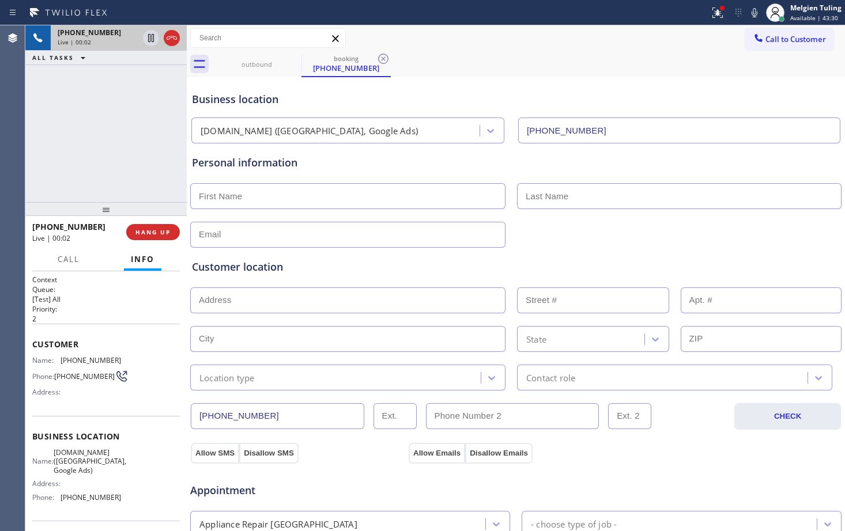
drag, startPoint x: 146, startPoint y: 32, endPoint x: 104, endPoint y: 89, distance: 70.8
click at [104, 89] on div "[PHONE_NUMBER] Live | 00:02 ALL TASKS ALL TASKS ACTIVE TASKS TASKS IN WRAP UP" at bounding box center [105, 113] width 161 height 177
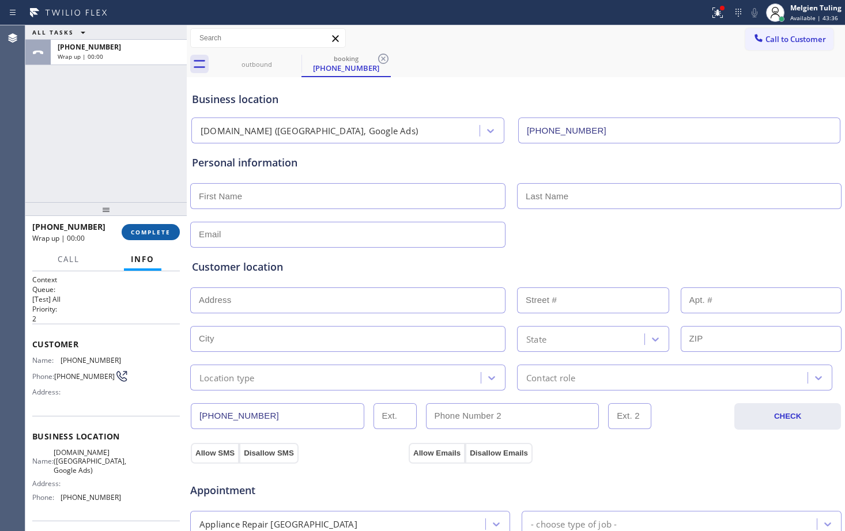
click at [141, 232] on span "COMPLETE" at bounding box center [151, 232] width 40 height 8
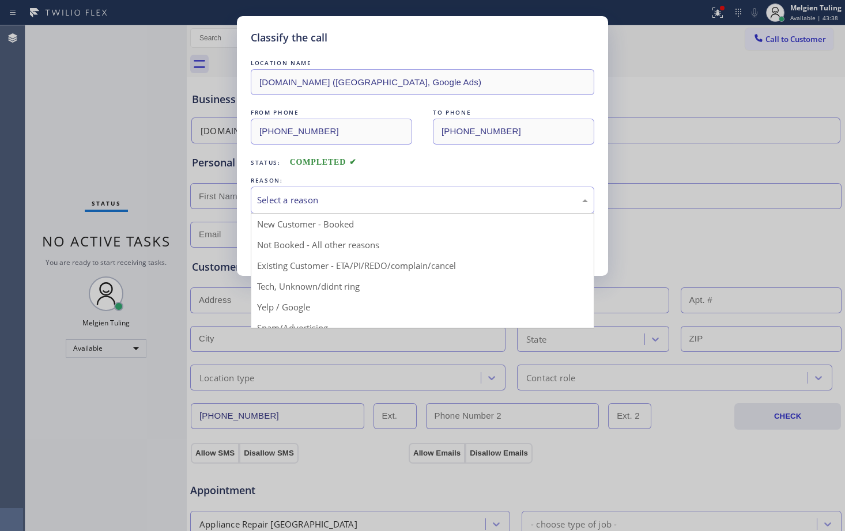
click at [282, 203] on div "Select a reason" at bounding box center [422, 200] width 331 height 13
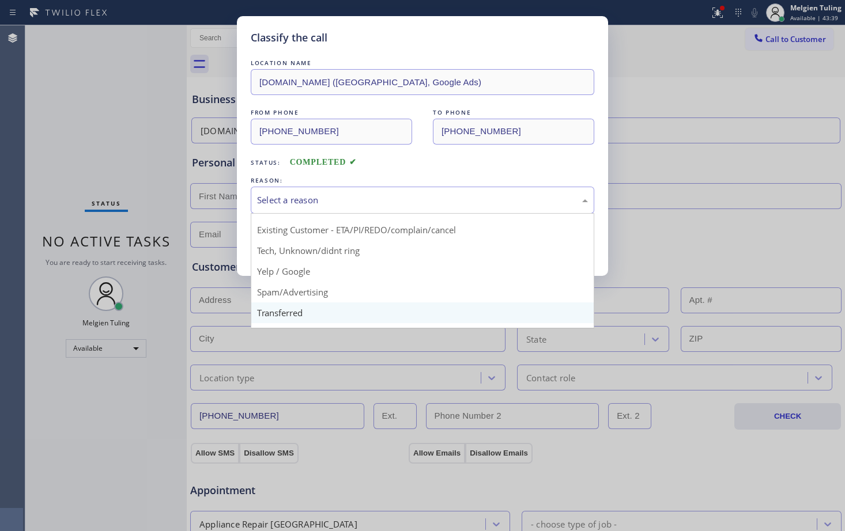
scroll to position [73, 0]
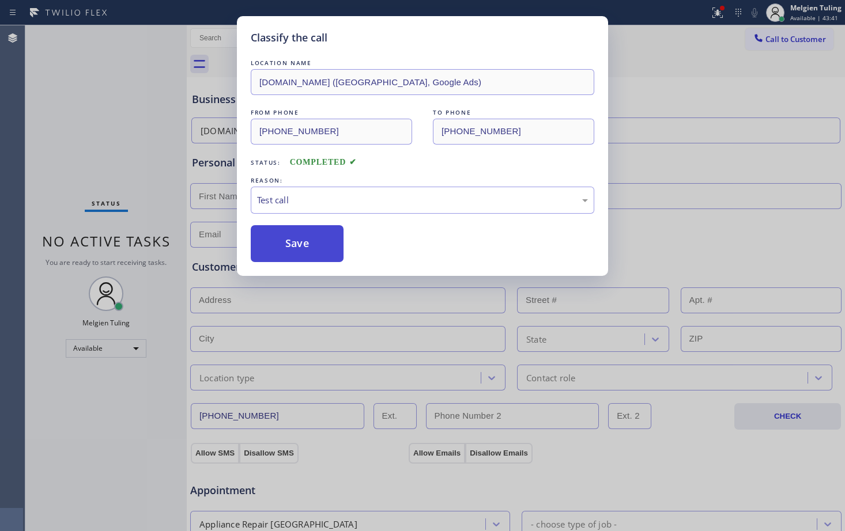
click at [282, 250] on button "Save" at bounding box center [297, 243] width 93 height 37
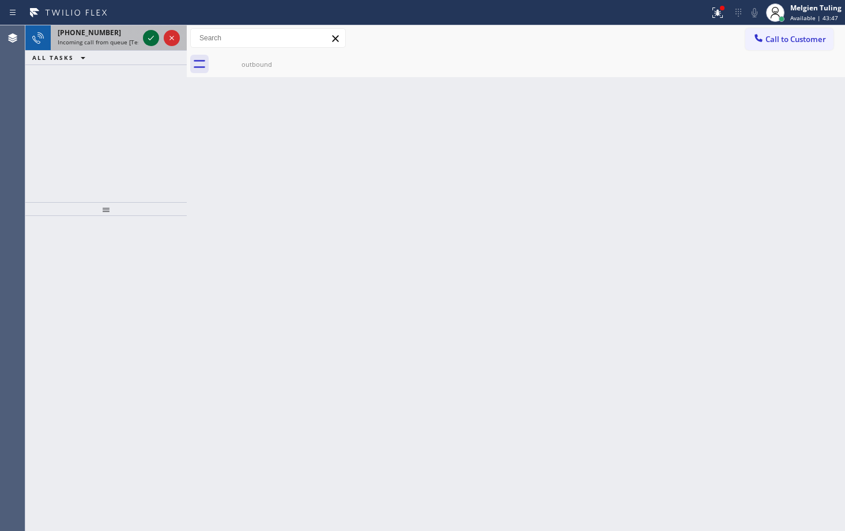
click at [145, 35] on icon at bounding box center [151, 38] width 14 height 14
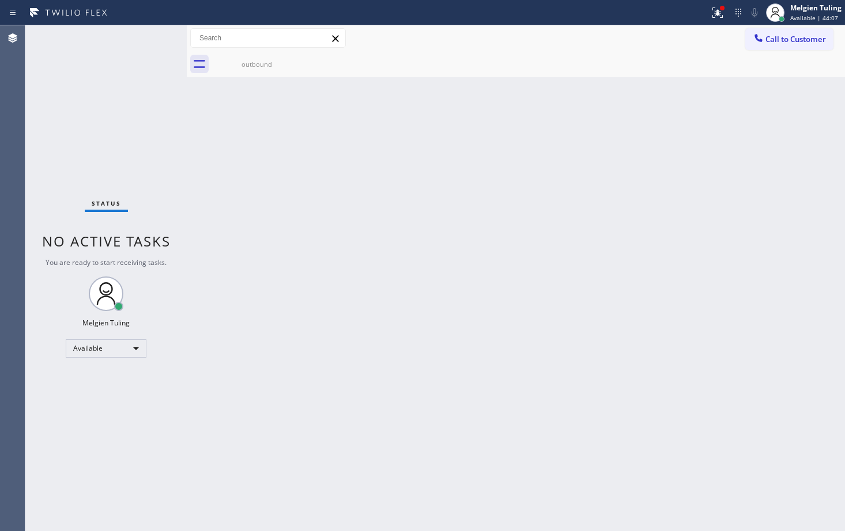
click at [153, 36] on div "Status No active tasks You are ready to start receiving tasks. Melgien Tuling A…" at bounding box center [105, 278] width 161 height 506
click at [721, 12] on icon at bounding box center [718, 13] width 14 height 14
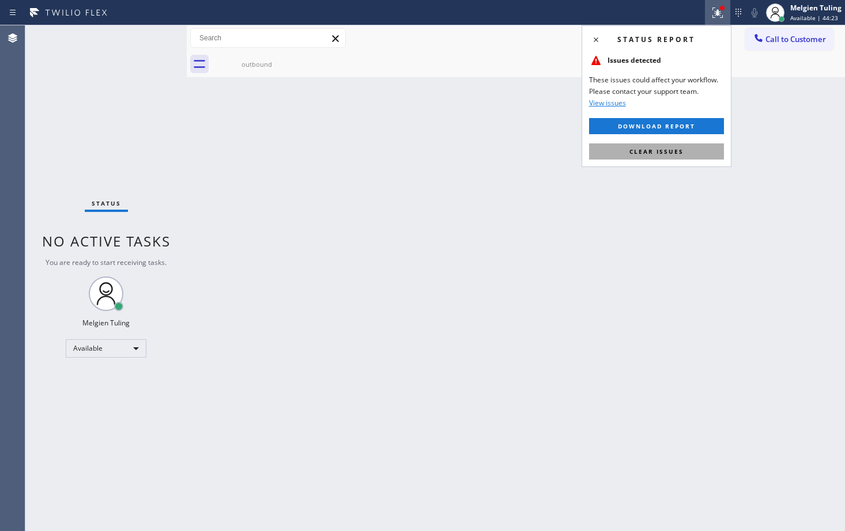
click at [643, 156] on button "Clear issues" at bounding box center [656, 151] width 135 height 16
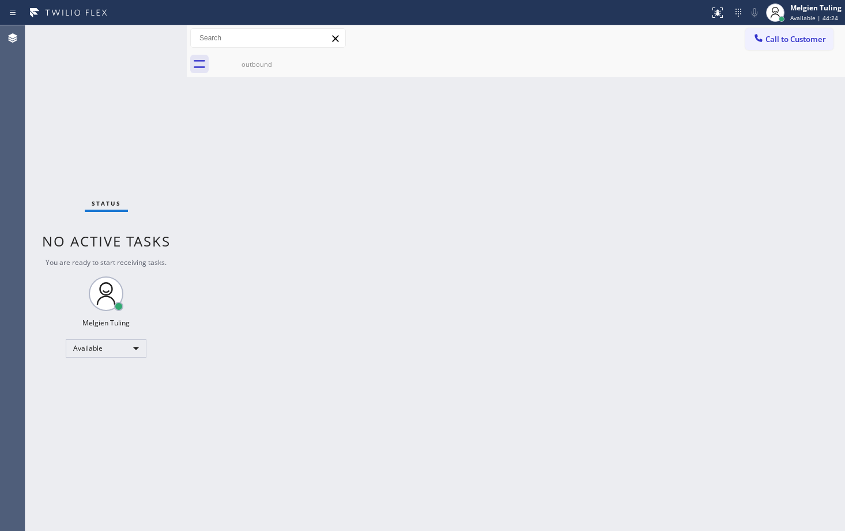
click at [448, 186] on div "Back to Dashboard Change Sender ID Customers Technicians Select a contact Outbo…" at bounding box center [516, 278] width 658 height 506
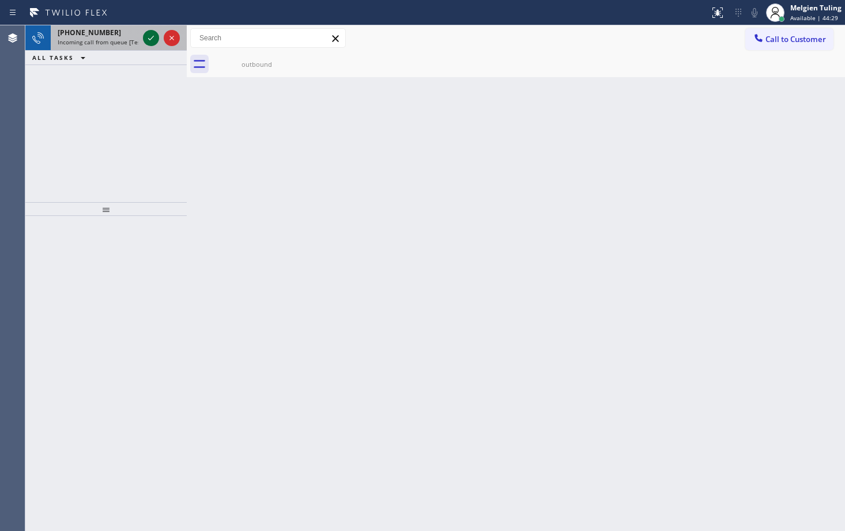
click at [153, 32] on icon at bounding box center [151, 38] width 14 height 14
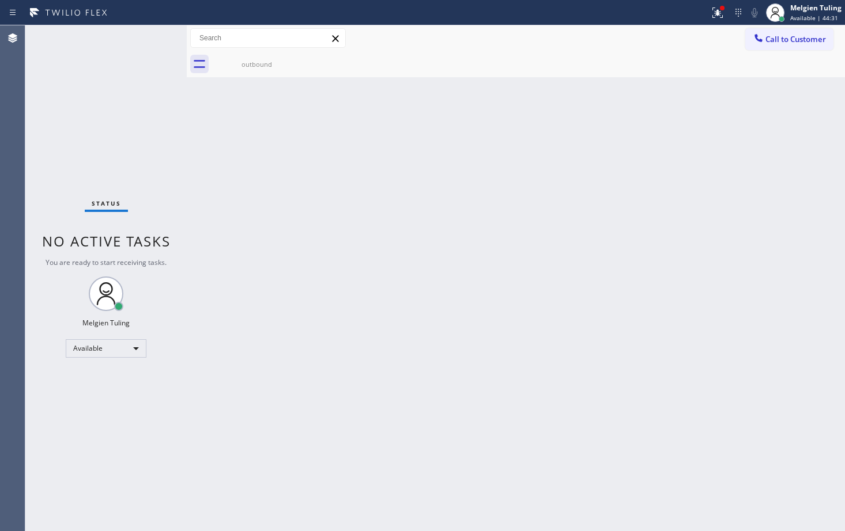
click at [150, 39] on div "Status No active tasks You are ready to start receiving tasks. Melgien Tuling A…" at bounding box center [105, 278] width 161 height 506
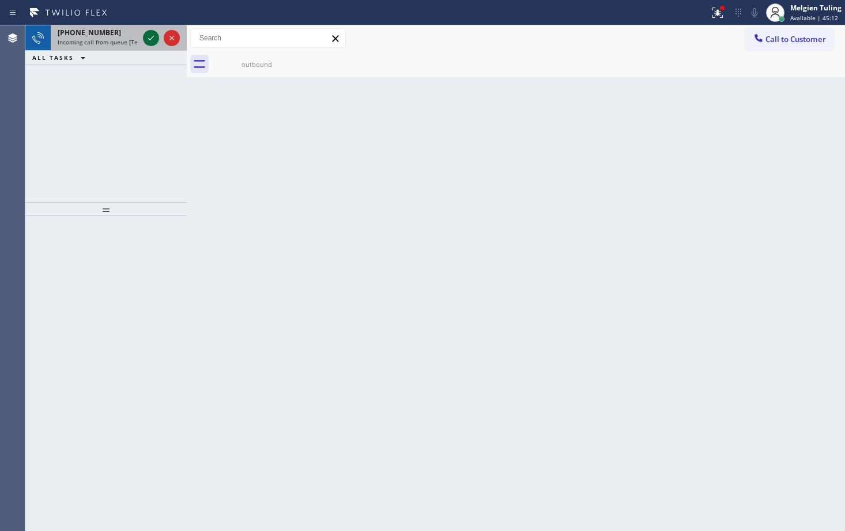
click at [153, 37] on icon at bounding box center [151, 38] width 6 height 5
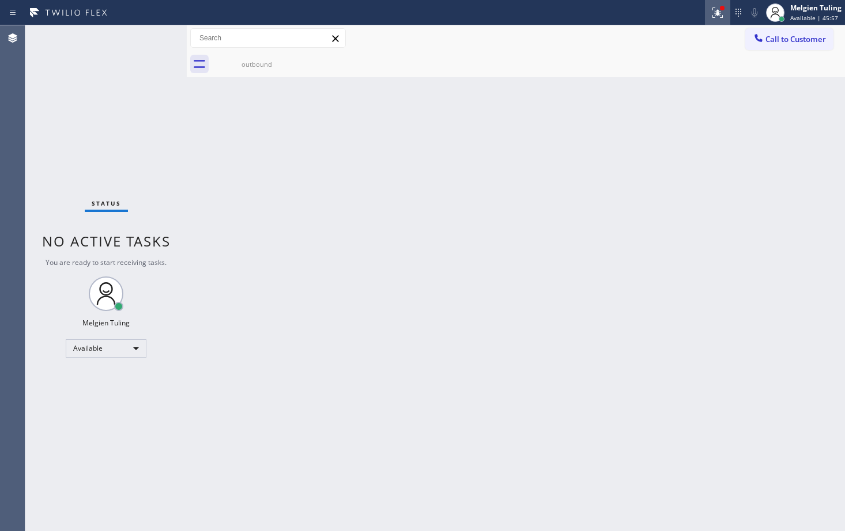
click at [723, 13] on icon at bounding box center [718, 13] width 14 height 14
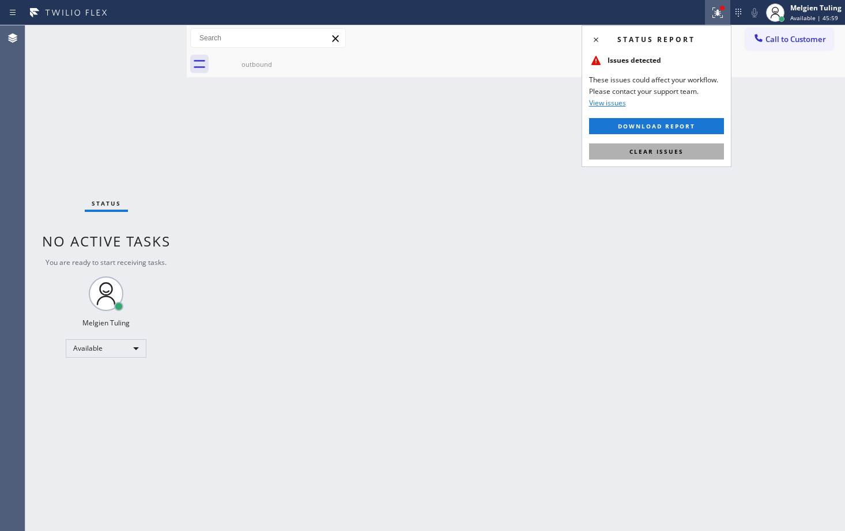
click at [651, 152] on span "Clear issues" at bounding box center [656, 152] width 54 height 8
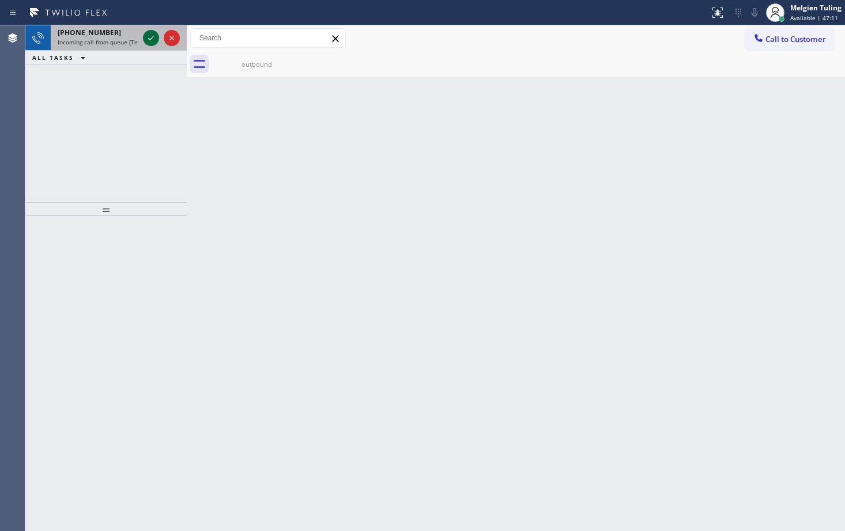
click at [148, 39] on icon at bounding box center [151, 38] width 14 height 14
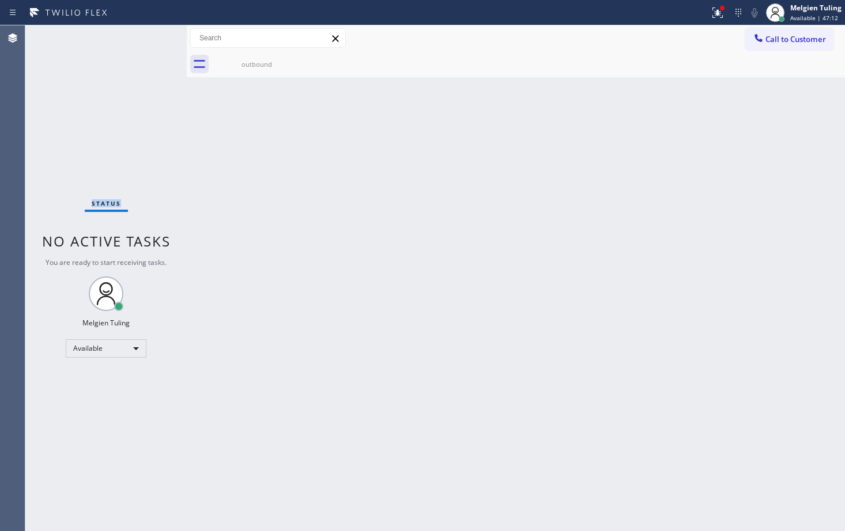
click at [148, 39] on div "Status No active tasks You are ready to start receiving tasks. Melgien Tuling A…" at bounding box center [105, 278] width 161 height 506
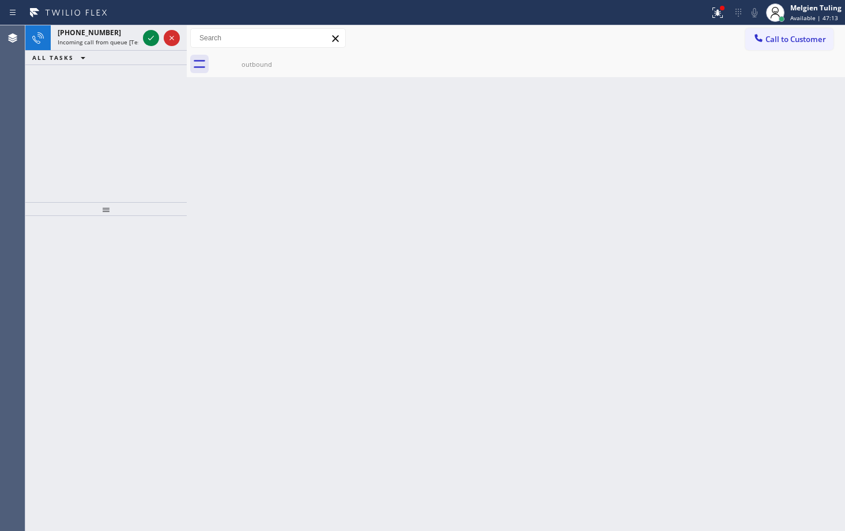
click at [148, 39] on icon at bounding box center [151, 38] width 14 height 14
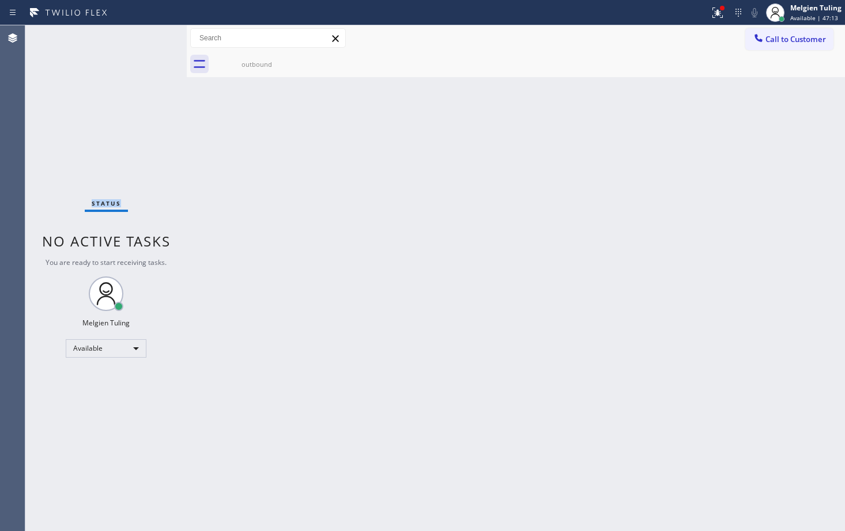
click at [148, 39] on div "Status No active tasks You are ready to start receiving tasks. Melgien Tuling A…" at bounding box center [105, 278] width 161 height 506
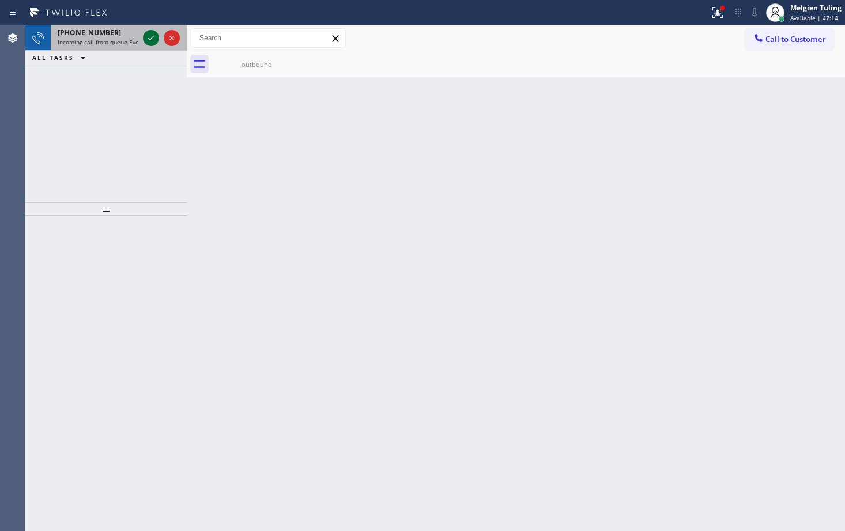
click at [148, 39] on icon at bounding box center [151, 38] width 14 height 14
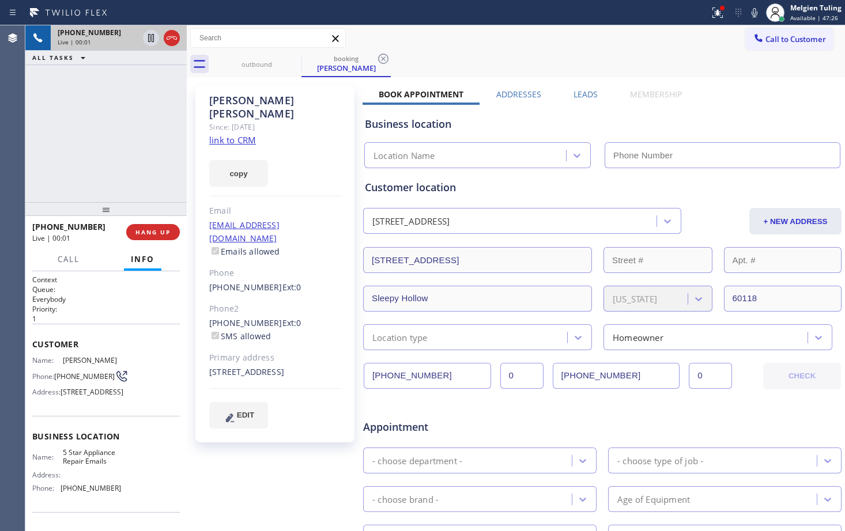
type input "[PHONE_NUMBER]"
click at [222, 134] on link "link to CRM" at bounding box center [232, 140] width 47 height 12
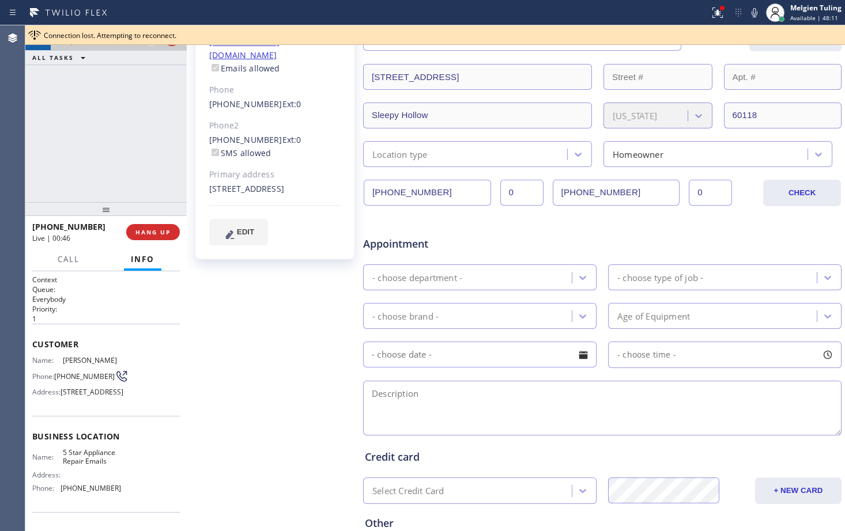
scroll to position [299, 0]
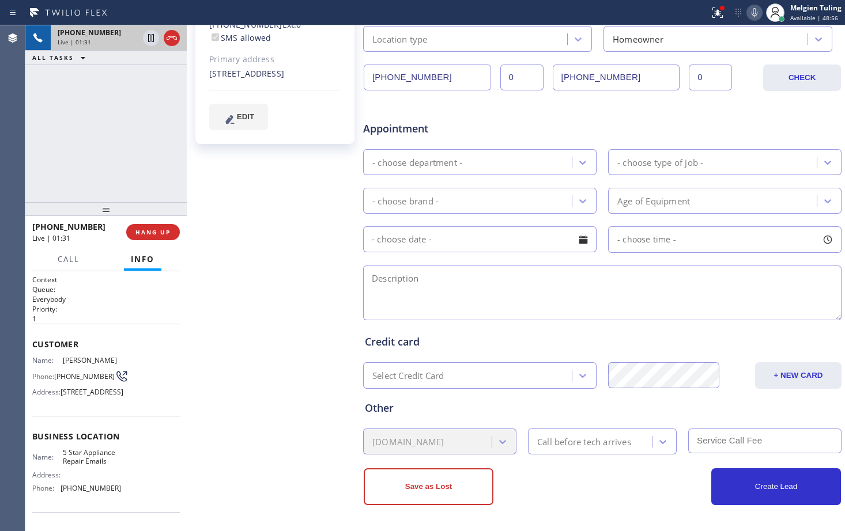
click at [752, 13] on icon at bounding box center [754, 13] width 14 height 14
click at [151, 37] on icon at bounding box center [151, 38] width 14 height 14
click at [757, 13] on icon at bounding box center [754, 12] width 6 height 9
click at [150, 39] on icon at bounding box center [151, 38] width 8 height 8
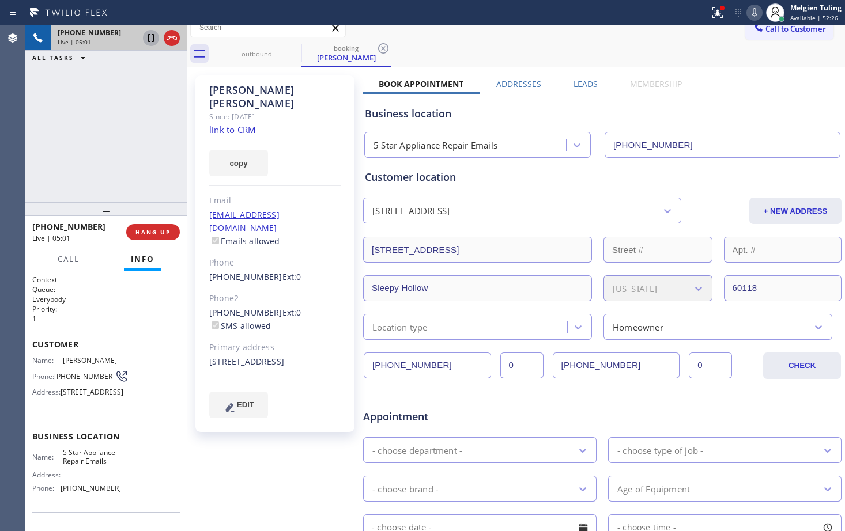
scroll to position [0, 0]
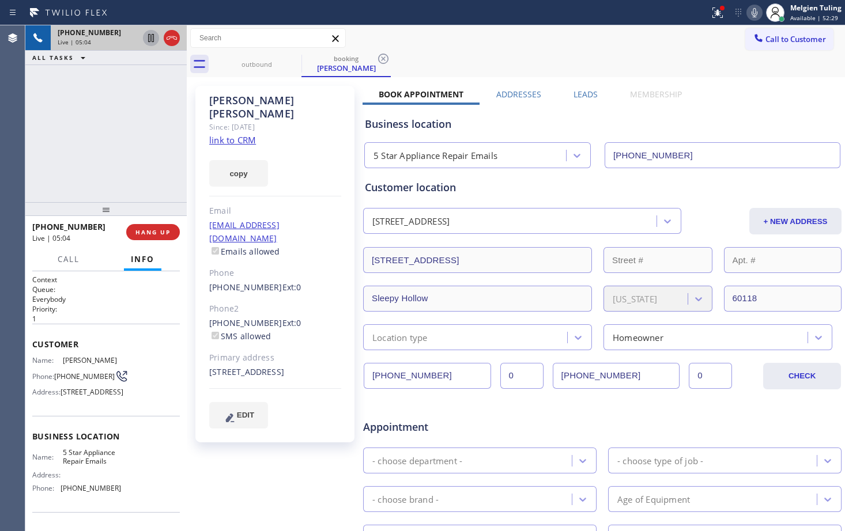
click at [334, 229] on div "[EMAIL_ADDRESS][DOMAIN_NAME] Emails allowed" at bounding box center [275, 239] width 132 height 40
click at [721, 12] on icon at bounding box center [717, 12] width 10 height 10
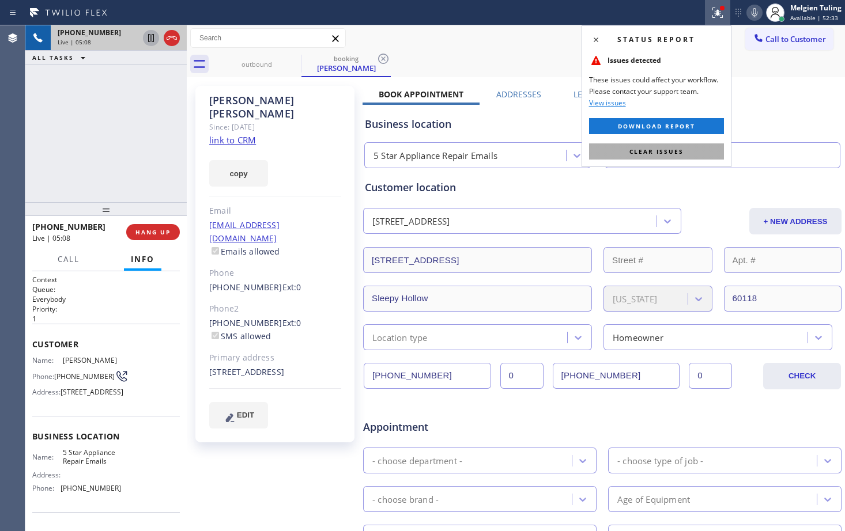
click at [664, 149] on span "Clear issues" at bounding box center [656, 152] width 54 height 8
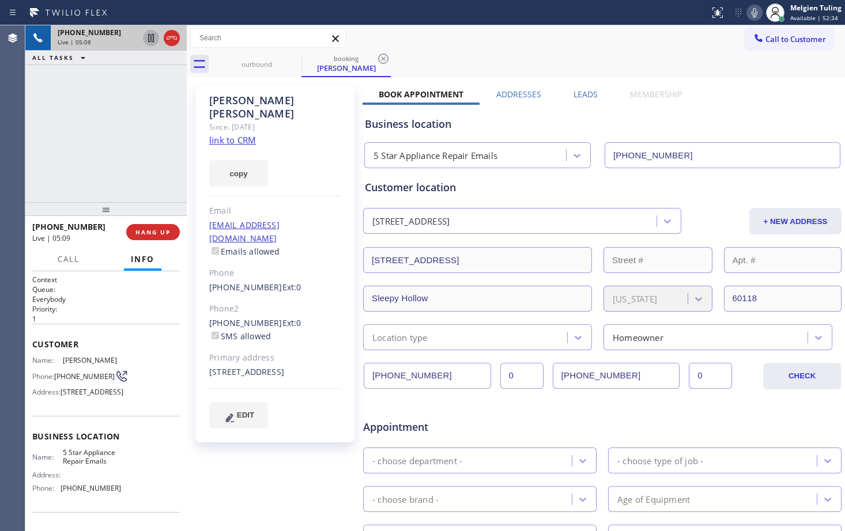
click at [718, 103] on div "Business location 5 Star Appliance Repair Emails [PHONE_NUMBER]" at bounding box center [601, 134] width 479 height 68
click at [580, 126] on div "Business location" at bounding box center [602, 124] width 475 height 16
click at [594, 120] on div "Business location" at bounding box center [602, 124] width 475 height 16
click at [615, 64] on div "outbound booking [PERSON_NAME]" at bounding box center [528, 64] width 633 height 26
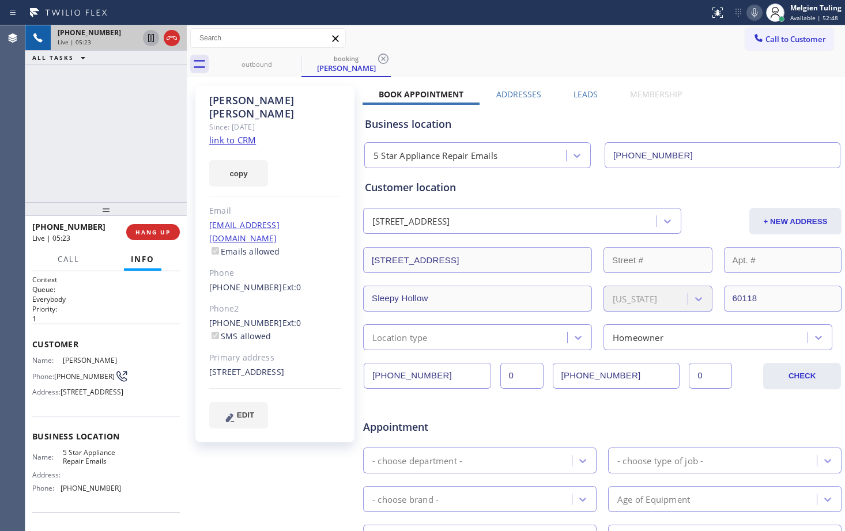
click at [614, 64] on div "outbound booking [PERSON_NAME]" at bounding box center [528, 64] width 633 height 26
click at [723, 95] on div "Book Appointment Addresses Leads Membership Business location 5 Star Appliance …" at bounding box center [601, 458] width 479 height 738
click at [754, 10] on icon at bounding box center [754, 12] width 6 height 9
click at [152, 40] on icon at bounding box center [151, 38] width 6 height 8
click at [760, 9] on icon at bounding box center [754, 13] width 14 height 14
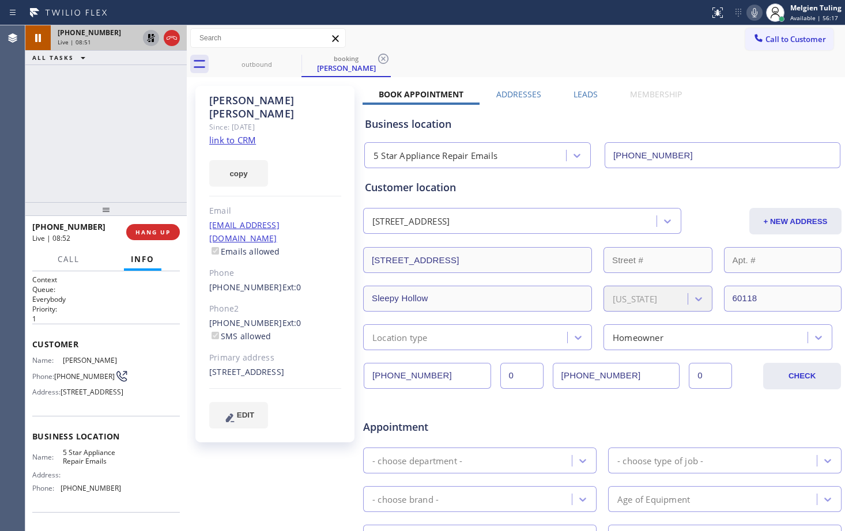
click at [147, 36] on icon at bounding box center [151, 38] width 14 height 14
click at [152, 38] on icon at bounding box center [151, 38] width 6 height 8
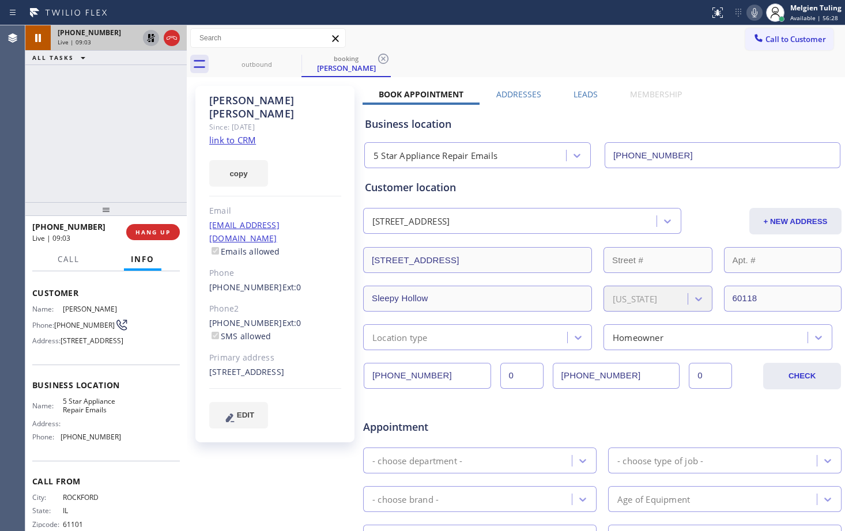
scroll to position [103, 0]
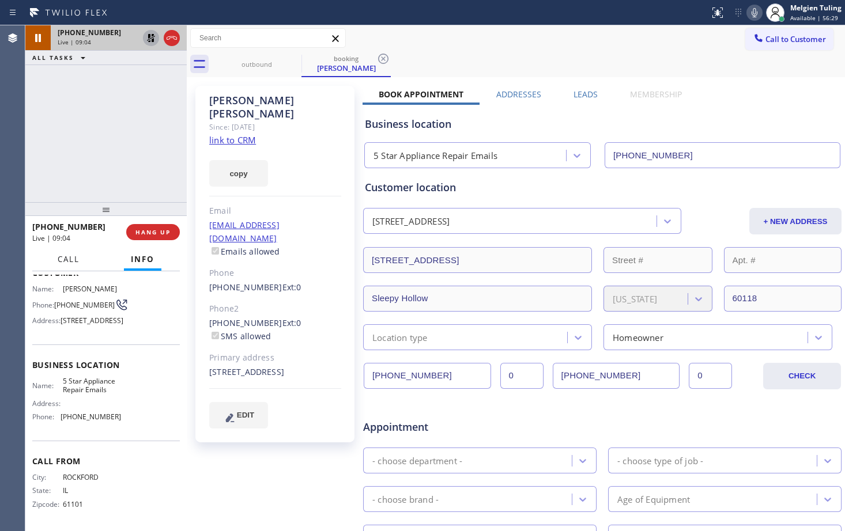
click at [68, 259] on span "Call" at bounding box center [69, 259] width 22 height 10
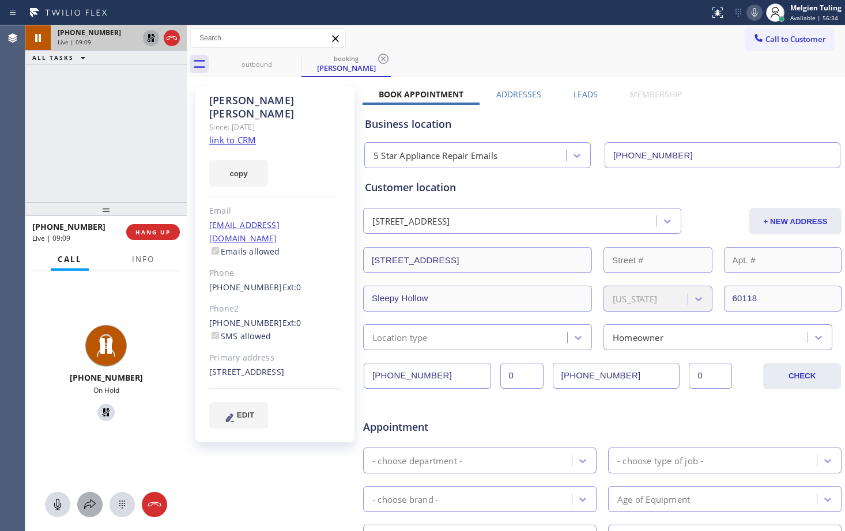
click at [88, 503] on icon at bounding box center [90, 505] width 12 height 10
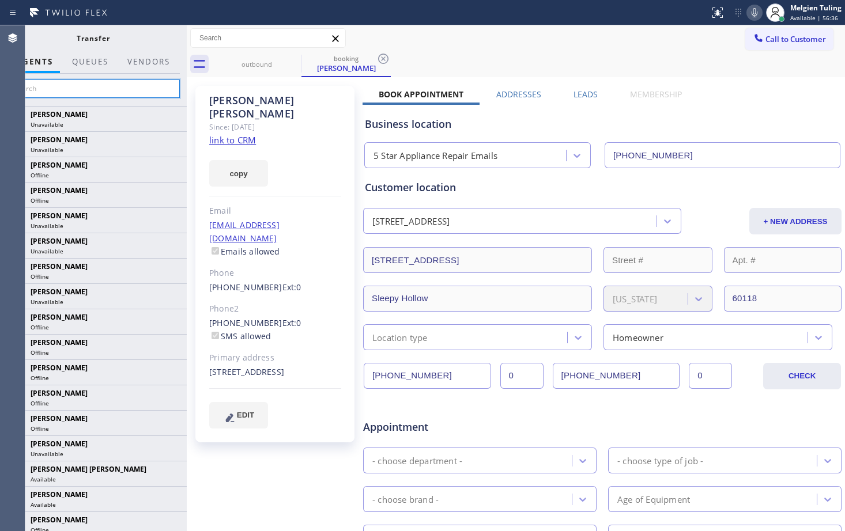
click at [80, 90] on input "text" at bounding box center [92, 89] width 173 height 18
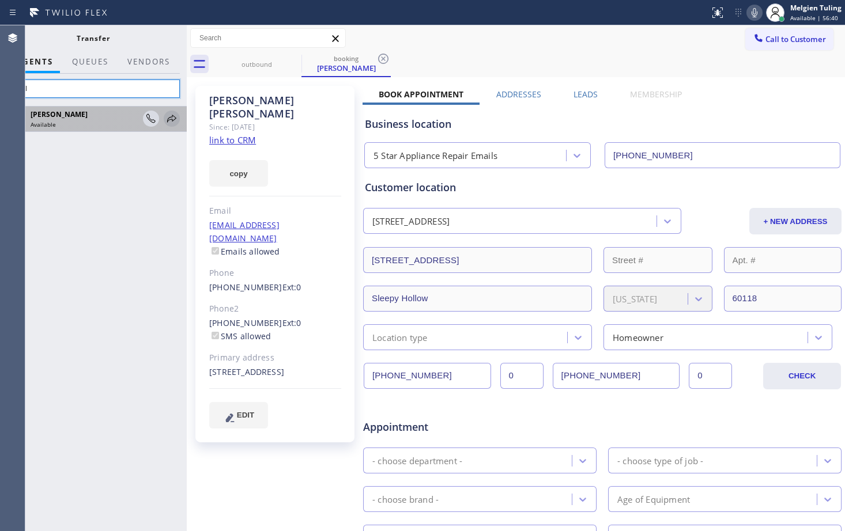
type input "axel"
click at [171, 118] on icon at bounding box center [172, 119] width 14 height 14
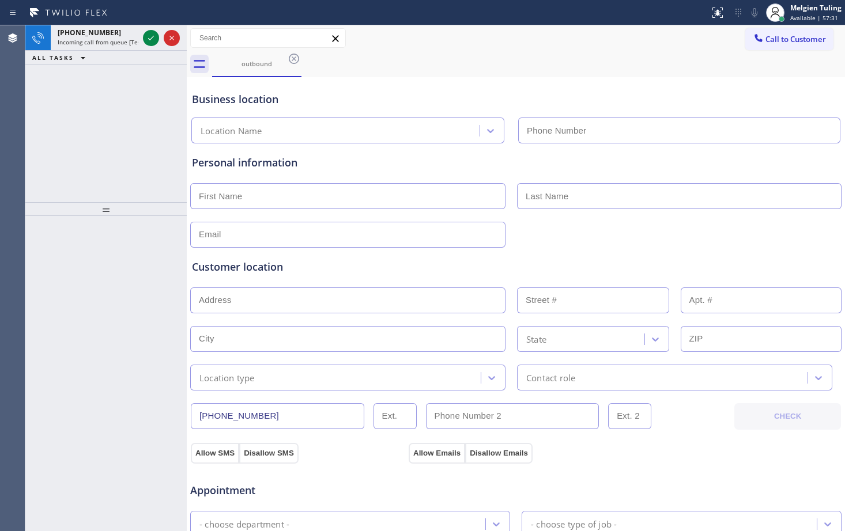
click at [129, 91] on div "[PHONE_NUMBER] Incoming call from queue [Test] All ALL TASKS ALL TASKS ACTIVE T…" at bounding box center [105, 113] width 161 height 177
click at [152, 41] on icon at bounding box center [151, 38] width 14 height 14
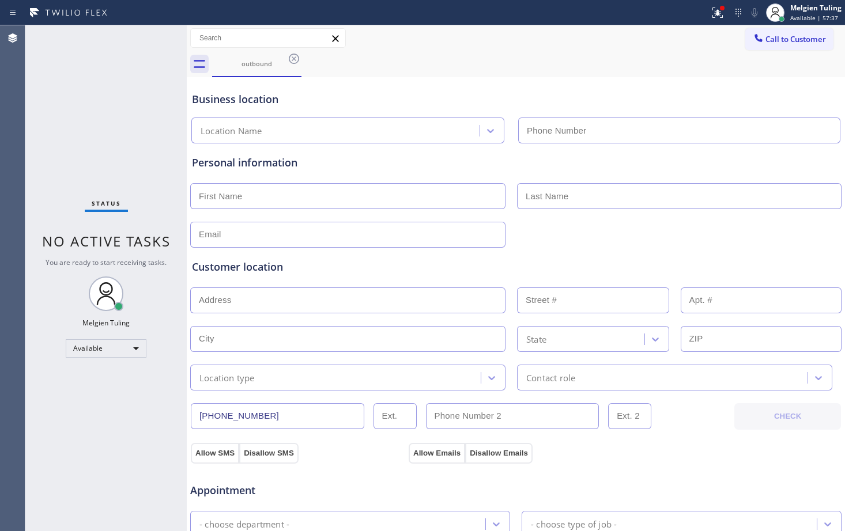
click at [683, 473] on div "Appointment" at bounding box center [515, 483] width 653 height 29
click at [313, 191] on input "text" at bounding box center [347, 196] width 315 height 26
click at [158, 164] on div "Status No active tasks You are ready to start receiving tasks. Melgien Tuling A…" at bounding box center [105, 278] width 161 height 506
click at [415, 55] on div "outbound" at bounding box center [528, 64] width 633 height 26
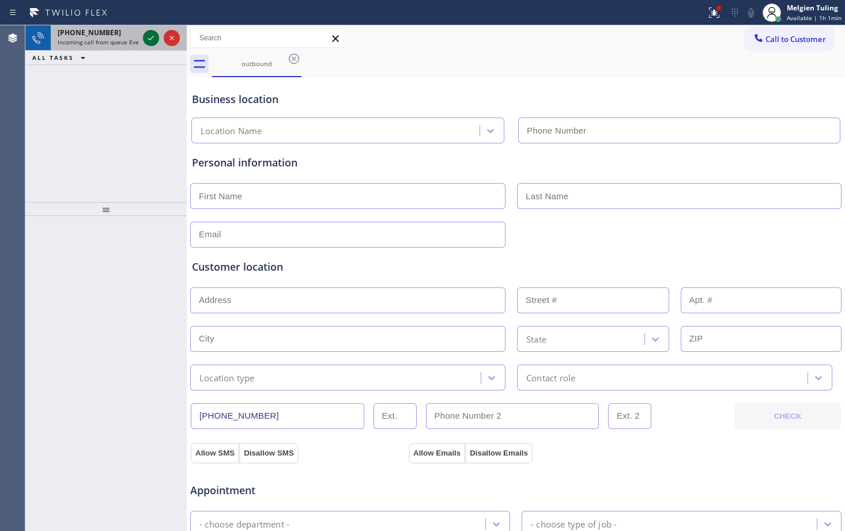
click at [148, 39] on icon at bounding box center [151, 38] width 14 height 14
click at [154, 36] on icon at bounding box center [151, 38] width 14 height 14
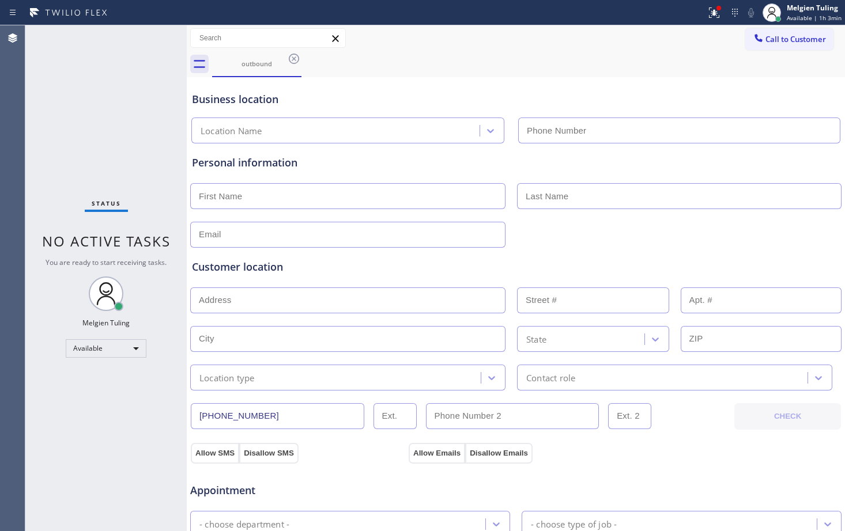
click at [138, 100] on div "Status No active tasks You are ready to start receiving tasks. Melgien Tuling A…" at bounding box center [105, 278] width 161 height 506
click at [134, 349] on div "Available" at bounding box center [106, 348] width 81 height 18
click at [77, 405] on li "Break" at bounding box center [105, 408] width 78 height 14
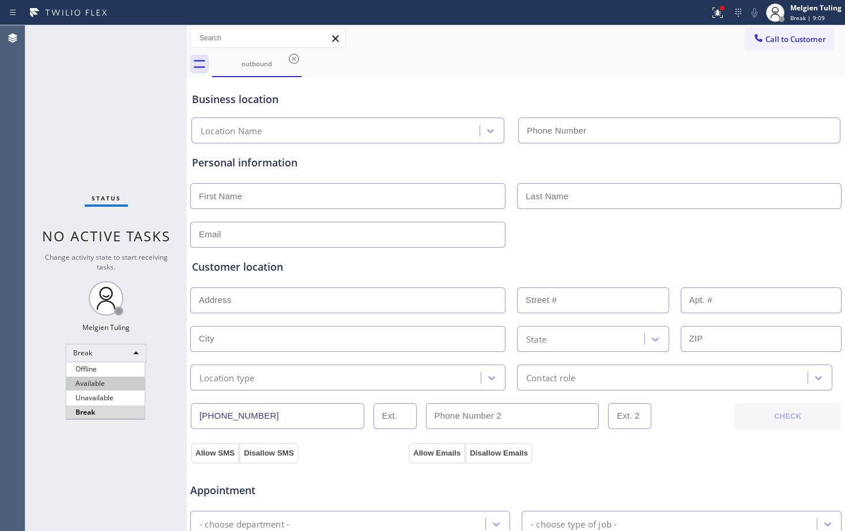
click at [111, 384] on li "Available" at bounding box center [105, 384] width 78 height 14
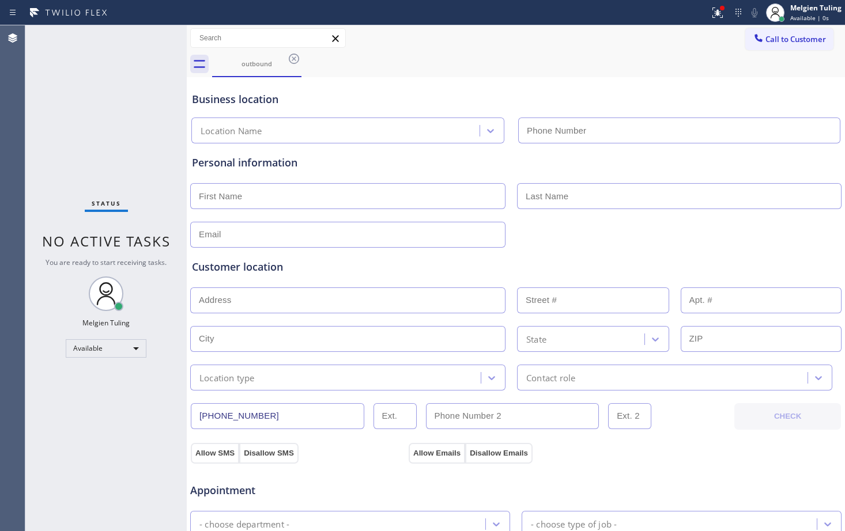
click at [133, 404] on div "Status No active tasks You are ready to start receiving tasks. Melgien Tuling A…" at bounding box center [105, 278] width 161 height 506
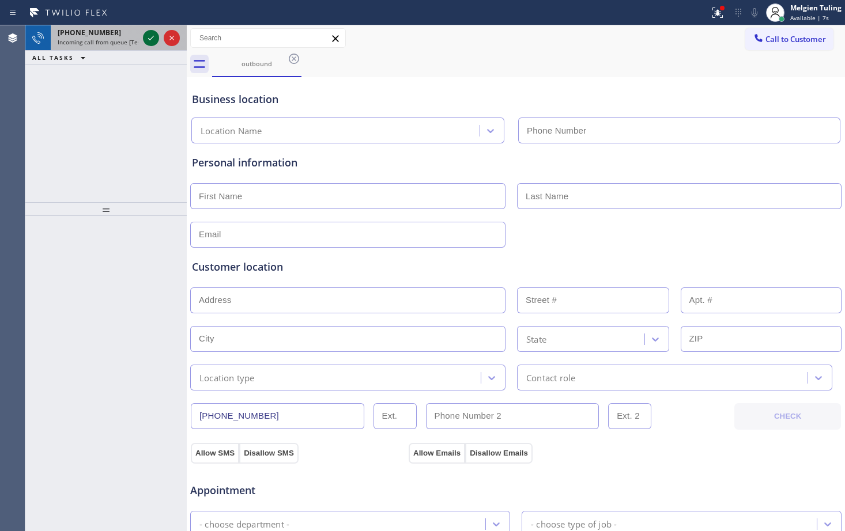
click at [150, 36] on icon at bounding box center [151, 38] width 14 height 14
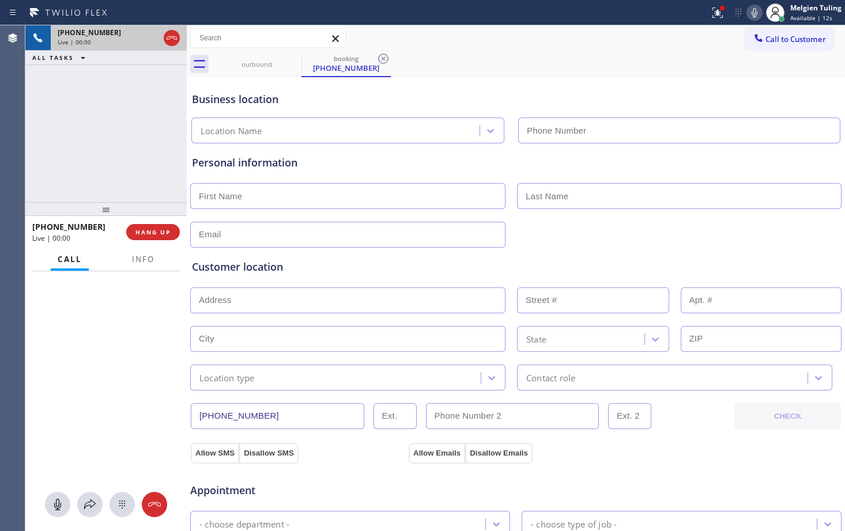
type input "[PHONE_NUMBER]"
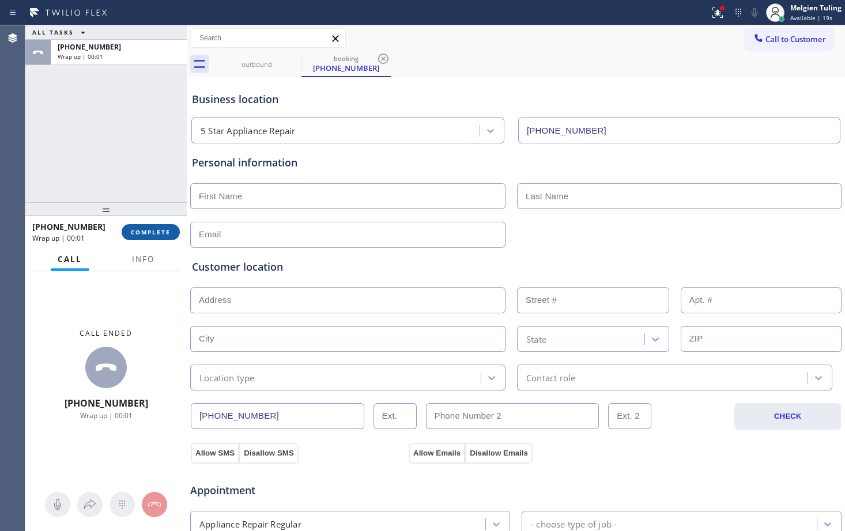
click at [140, 230] on span "COMPLETE" at bounding box center [151, 232] width 40 height 8
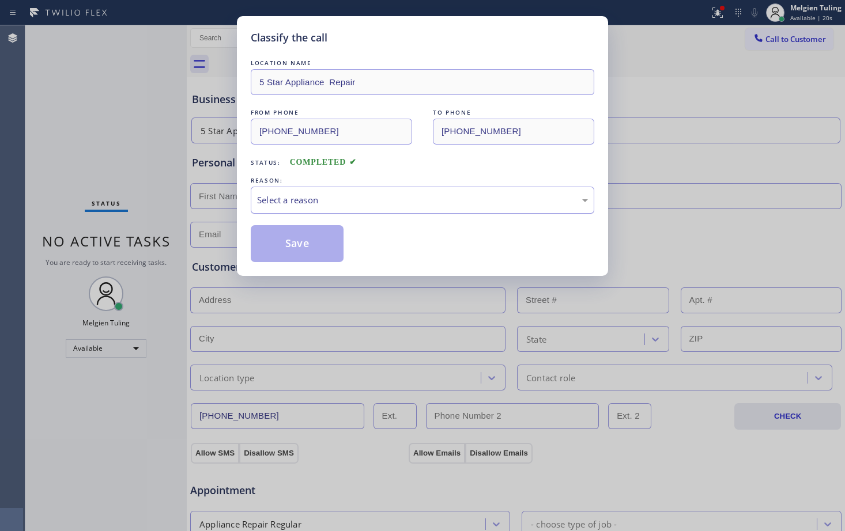
click at [316, 201] on div "Select a reason" at bounding box center [422, 200] width 331 height 13
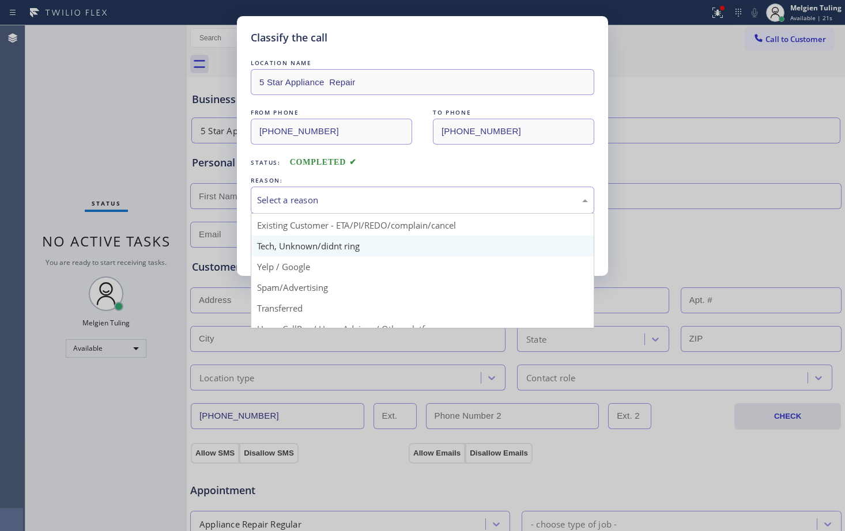
scroll to position [73, 0]
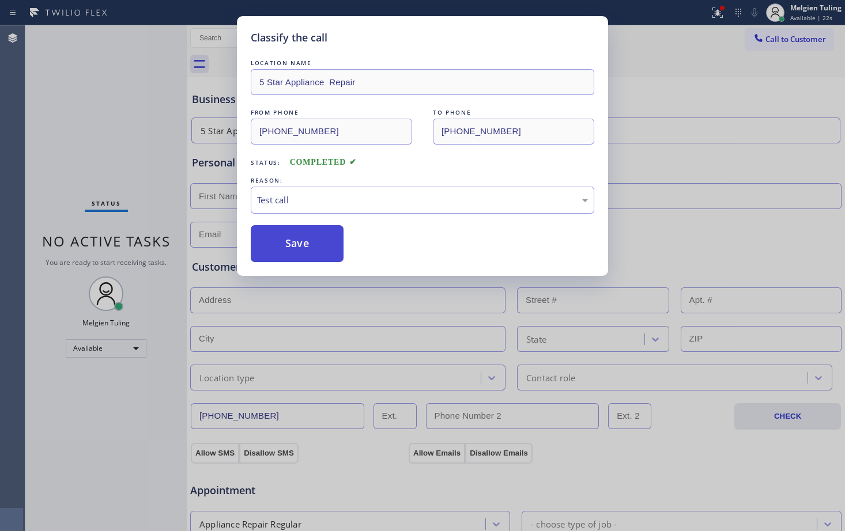
click at [304, 237] on button "Save" at bounding box center [297, 243] width 93 height 37
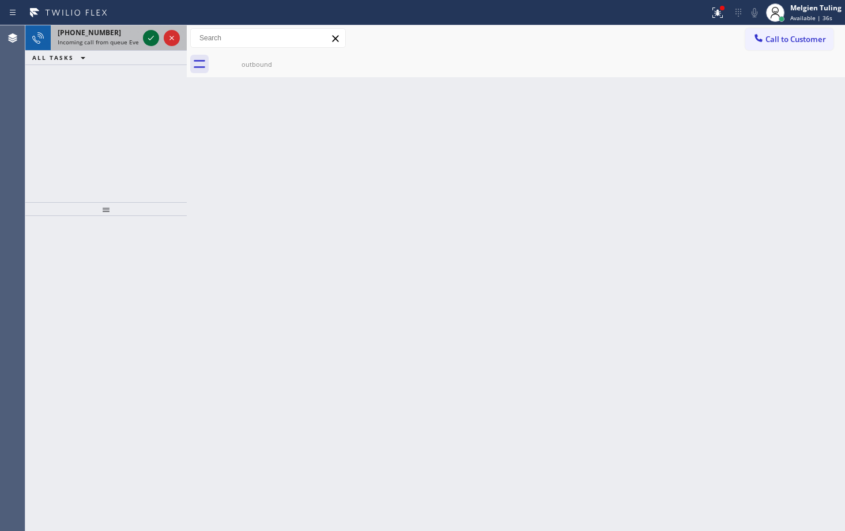
click at [146, 36] on icon at bounding box center [151, 38] width 14 height 14
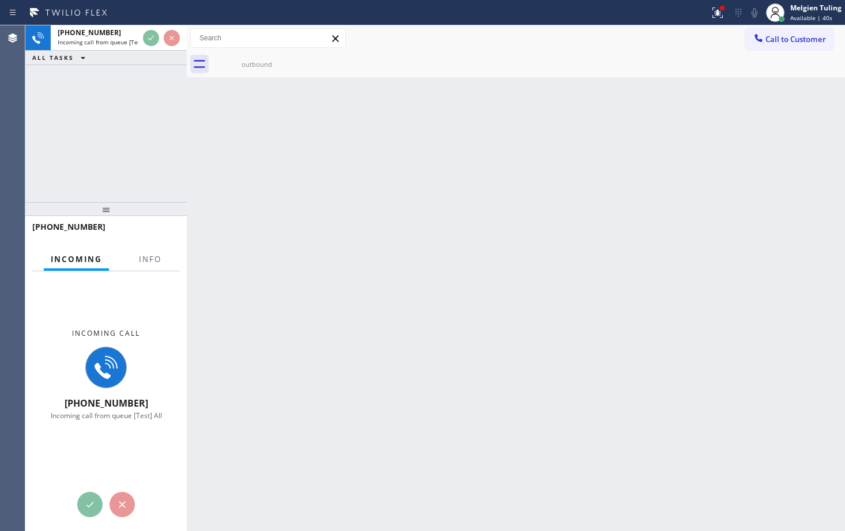
drag, startPoint x: 143, startPoint y: 33, endPoint x: 98, endPoint y: 88, distance: 70.8
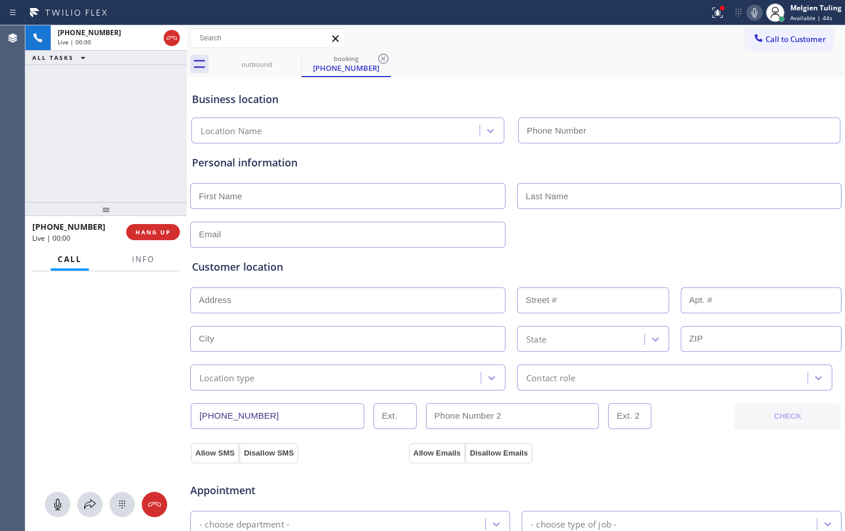
type input "[PHONE_NUMBER]"
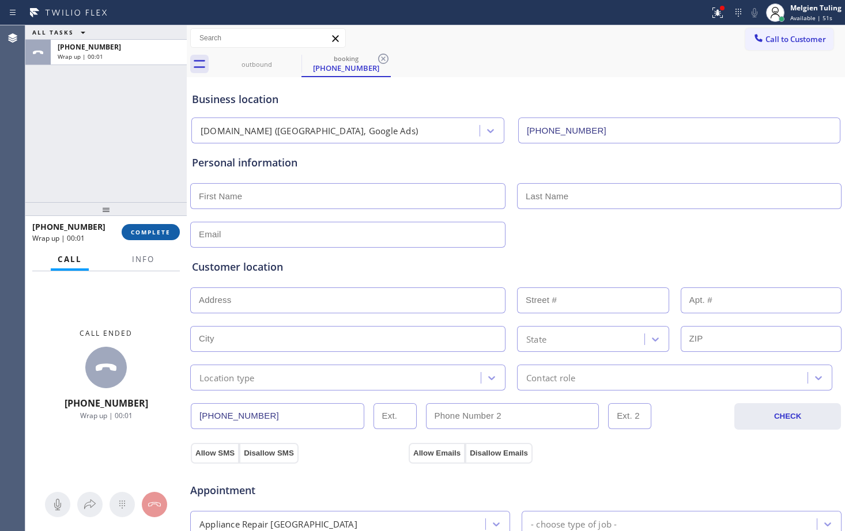
click at [153, 234] on span "COMPLETE" at bounding box center [151, 232] width 40 height 8
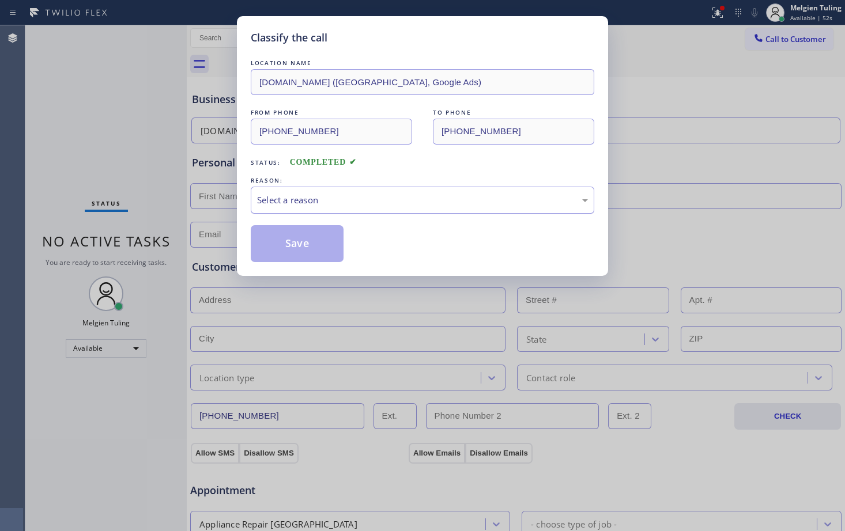
click at [270, 203] on div "Select a reason" at bounding box center [422, 200] width 331 height 13
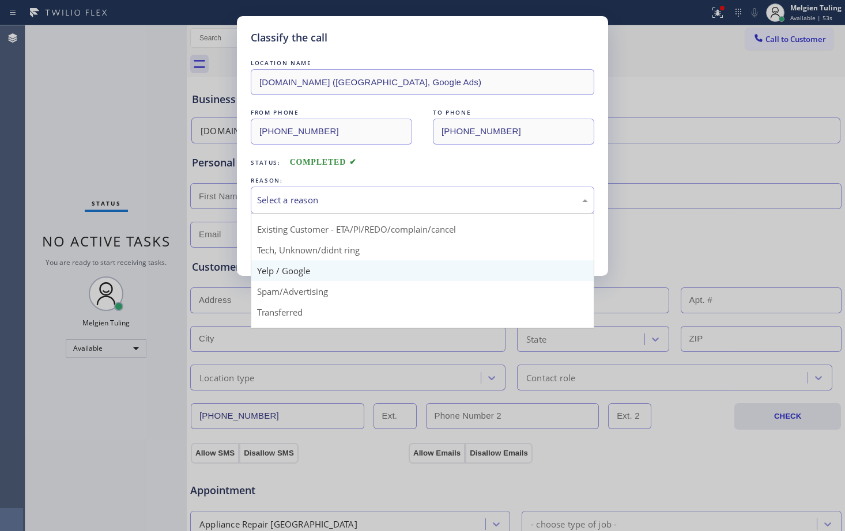
scroll to position [73, 0]
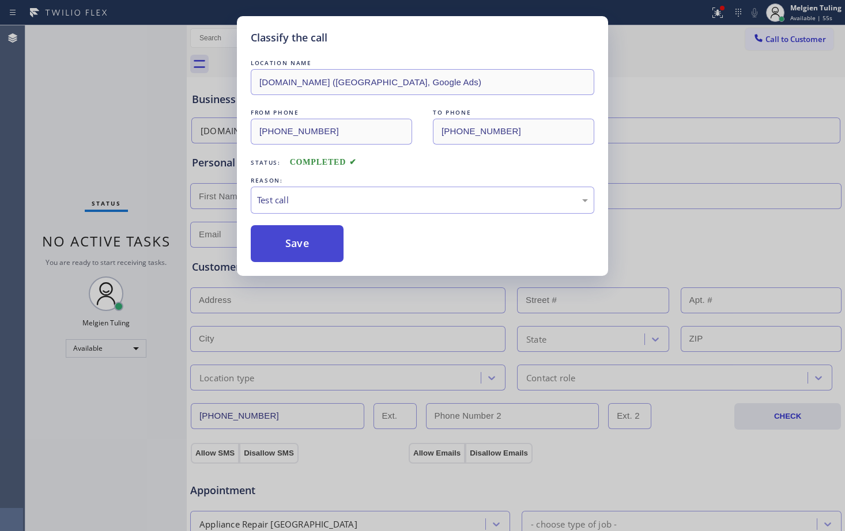
click at [279, 242] on button "Save" at bounding box center [297, 243] width 93 height 37
click at [279, 241] on button "Save" at bounding box center [297, 243] width 93 height 37
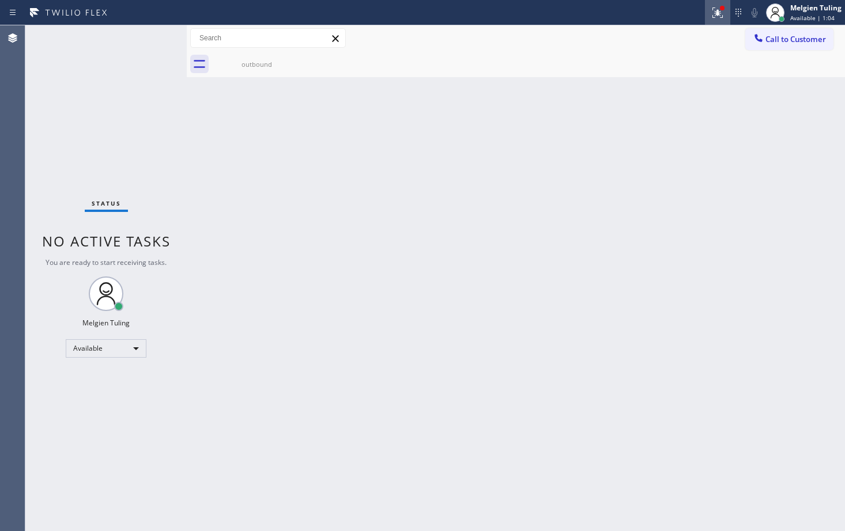
click at [716, 11] on icon at bounding box center [717, 12] width 10 height 10
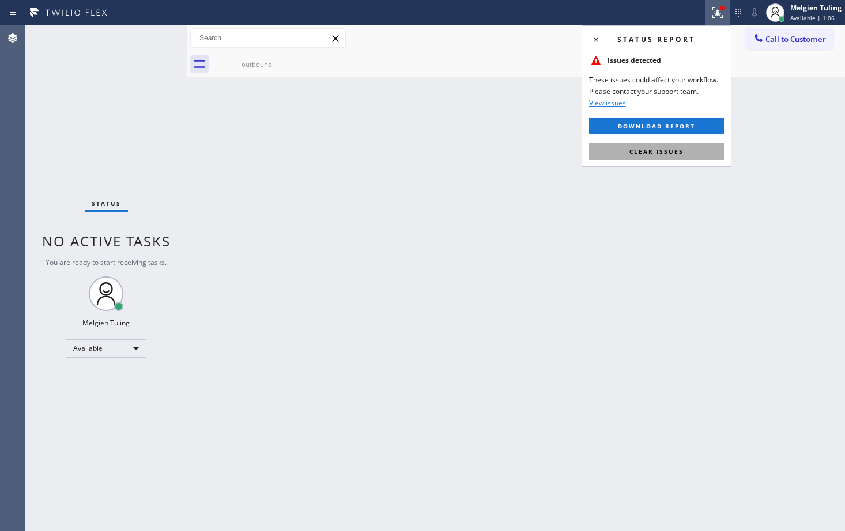
drag, startPoint x: 716, startPoint y: 11, endPoint x: 637, endPoint y: 152, distance: 161.5
click at [637, 152] on span "Clear issues" at bounding box center [656, 152] width 54 height 8
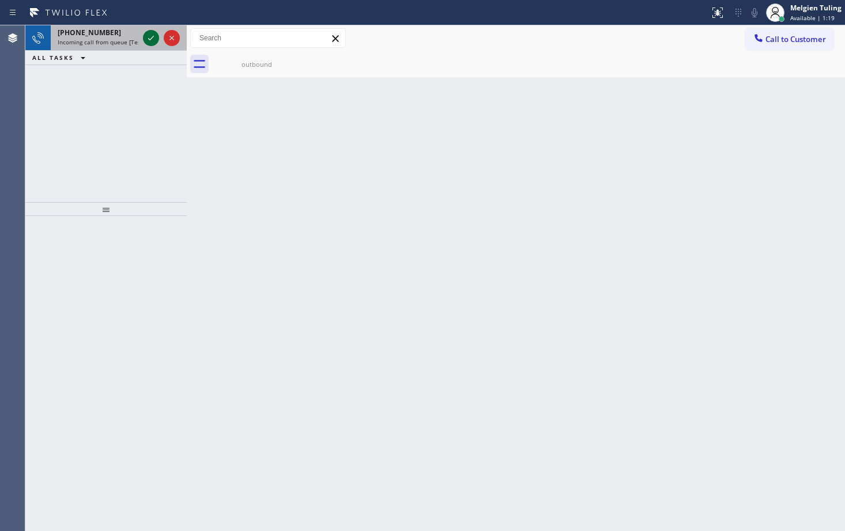
click at [148, 39] on icon at bounding box center [151, 38] width 14 height 14
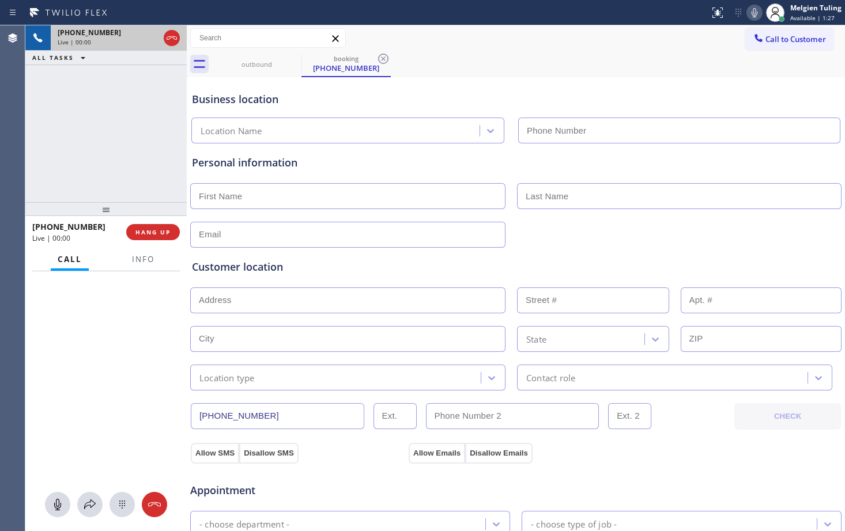
type input "[PHONE_NUMBER]"
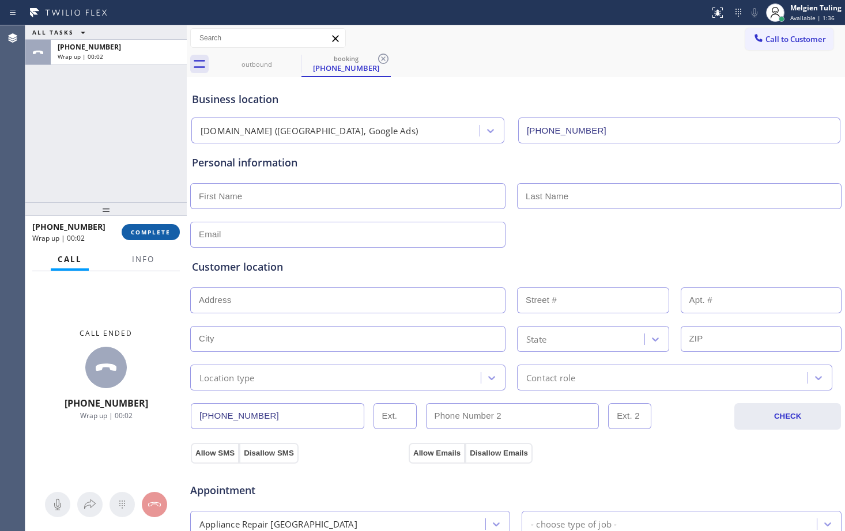
click at [145, 230] on span "COMPLETE" at bounding box center [151, 232] width 40 height 8
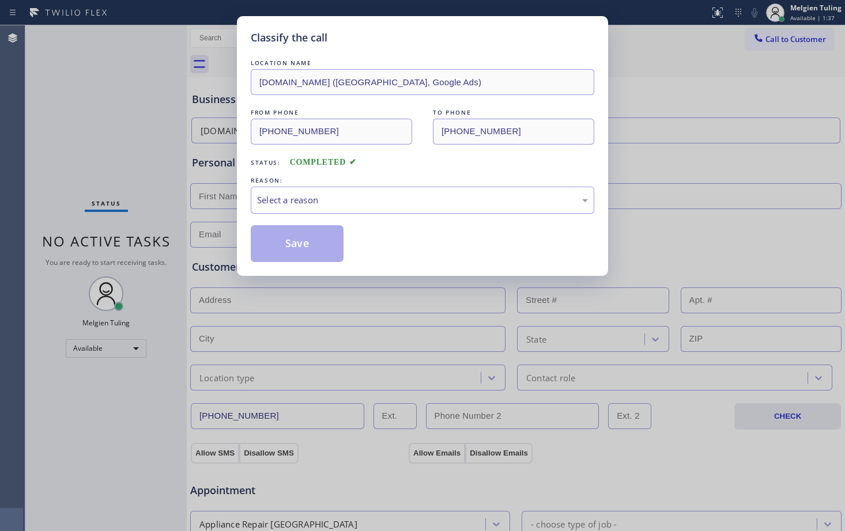
click at [321, 199] on div "Select a reason" at bounding box center [422, 200] width 331 height 13
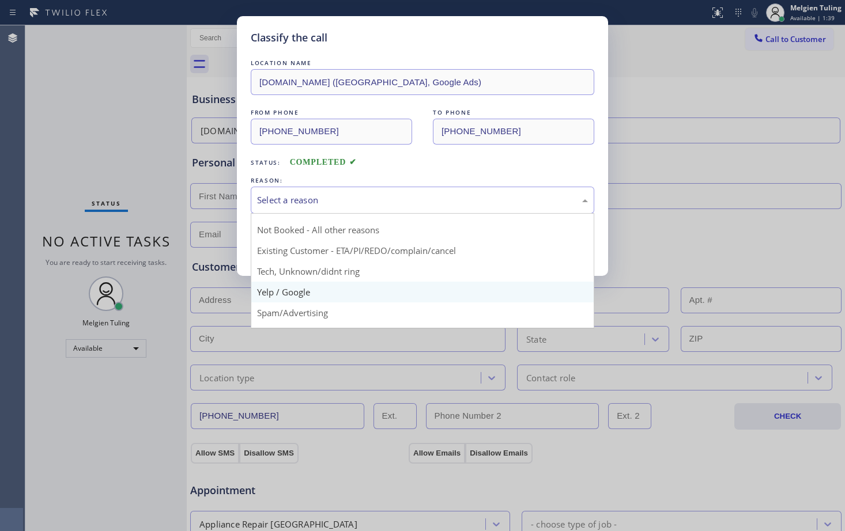
scroll to position [73, 0]
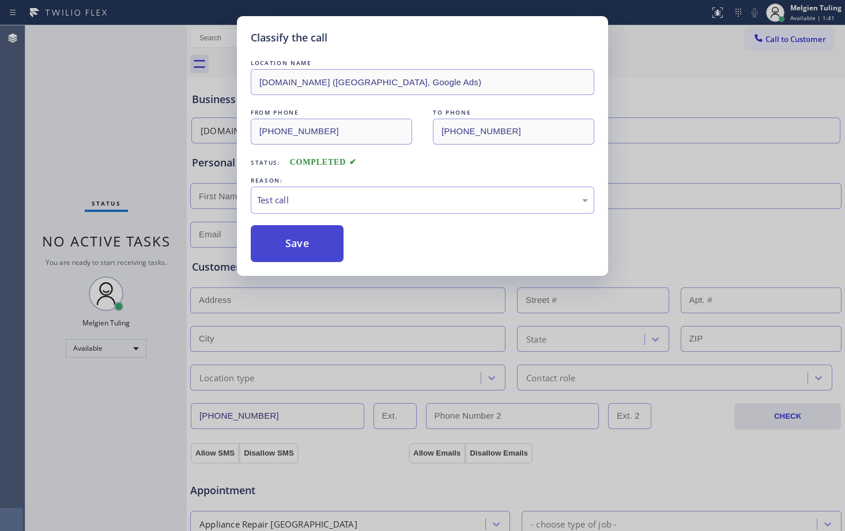
click at [276, 244] on button "Save" at bounding box center [297, 243] width 93 height 37
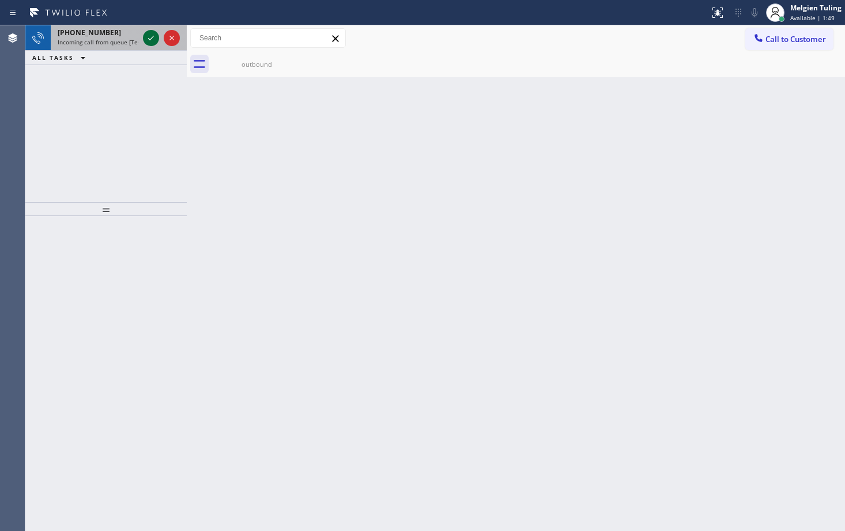
click at [149, 39] on icon at bounding box center [151, 38] width 6 height 5
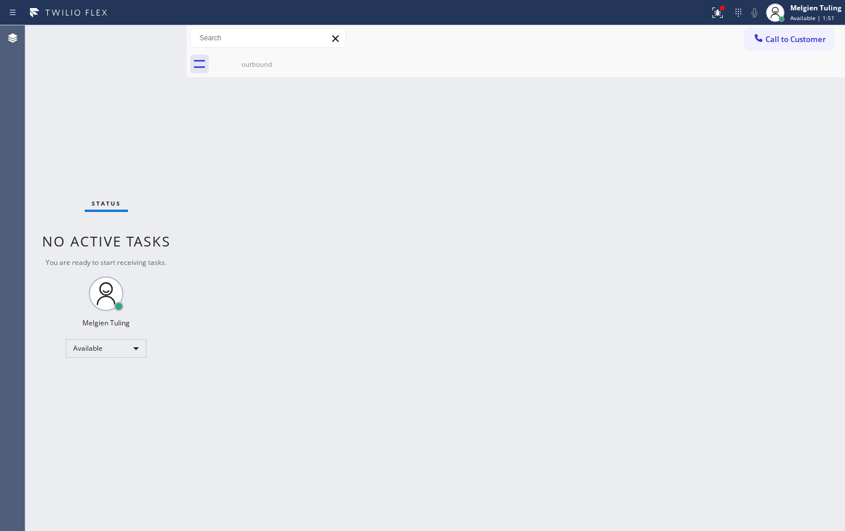
drag, startPoint x: 149, startPoint y: 39, endPoint x: 441, endPoint y: 350, distance: 427.7
click at [441, 350] on div "Back to Dashboard Change Sender ID Customers Technicians Select a contact Outbo…" at bounding box center [516, 278] width 658 height 506
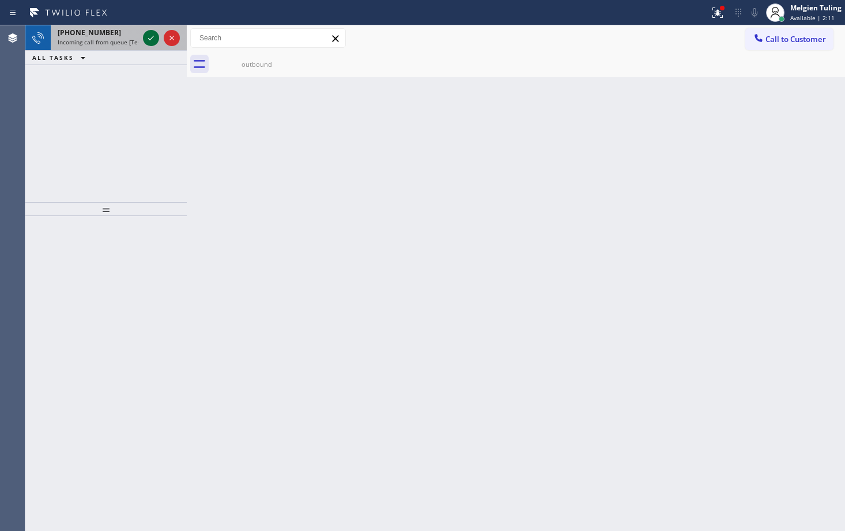
click at [143, 39] on div at bounding box center [151, 38] width 16 height 14
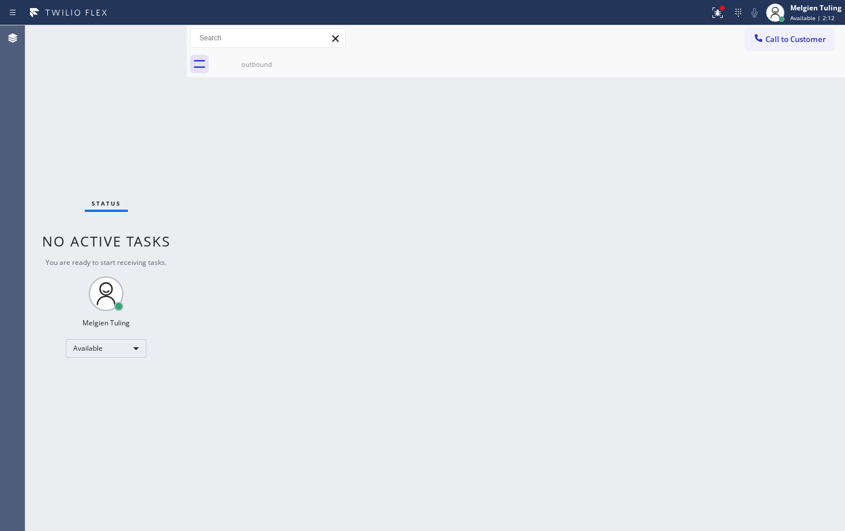
drag, startPoint x: 143, startPoint y: 39, endPoint x: 334, endPoint y: 220, distance: 262.1
click at [334, 220] on div "Back to Dashboard Change Sender ID Customers Technicians Select a contact Outbo…" at bounding box center [516, 278] width 658 height 506
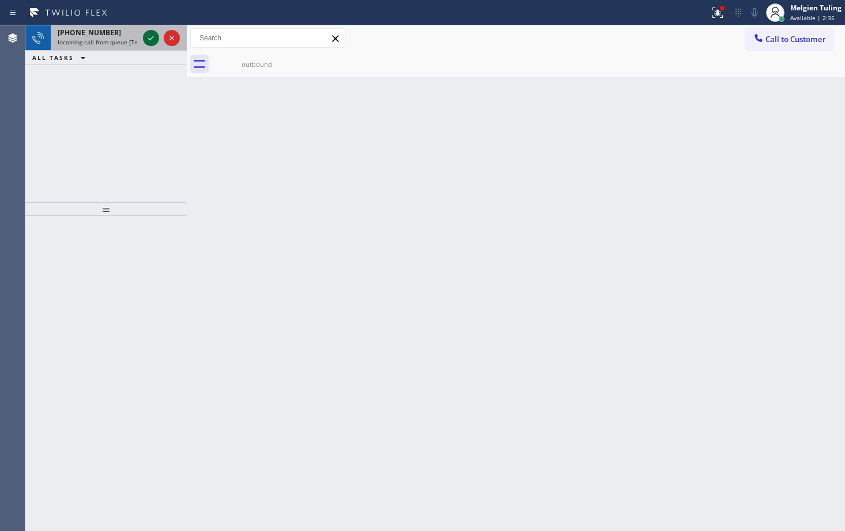
click at [150, 36] on icon at bounding box center [151, 38] width 14 height 14
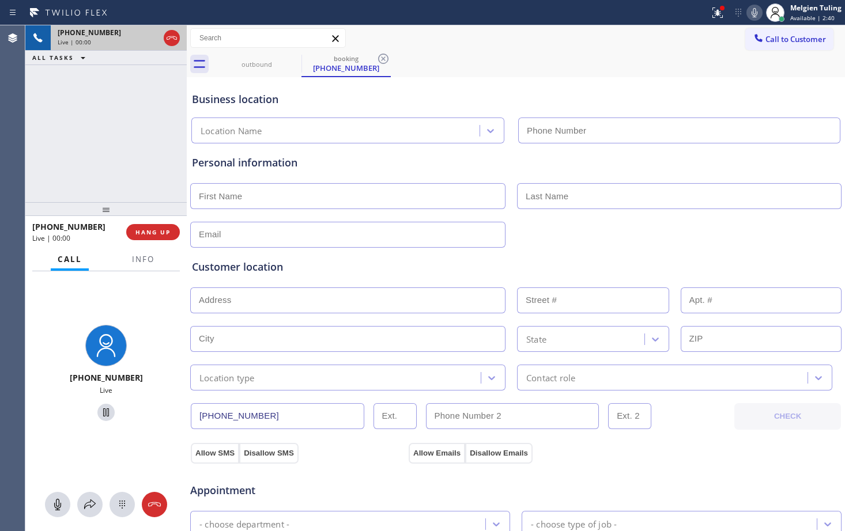
type input "[PHONE_NUMBER]"
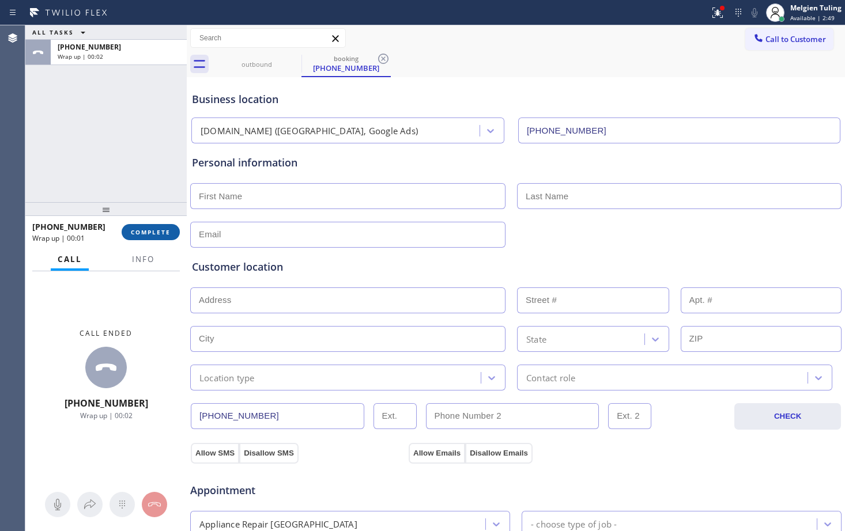
click at [146, 235] on span "COMPLETE" at bounding box center [151, 232] width 40 height 8
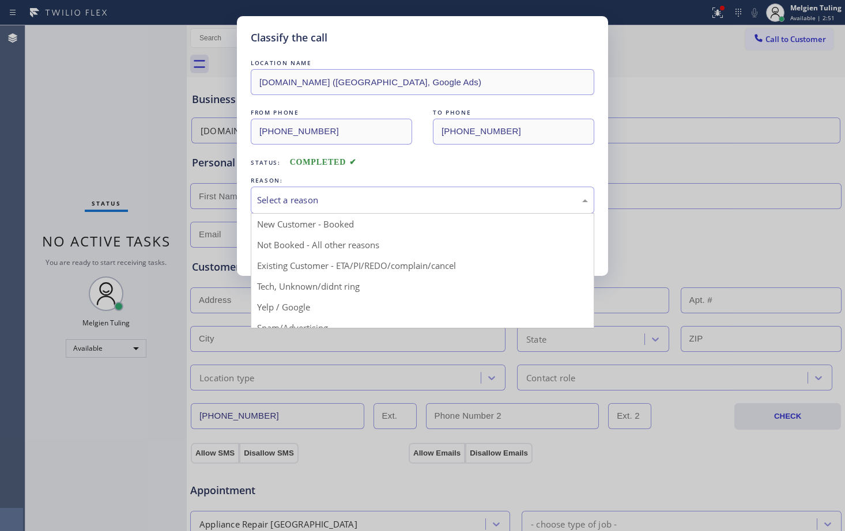
click at [286, 206] on div "Select a reason" at bounding box center [422, 200] width 331 height 13
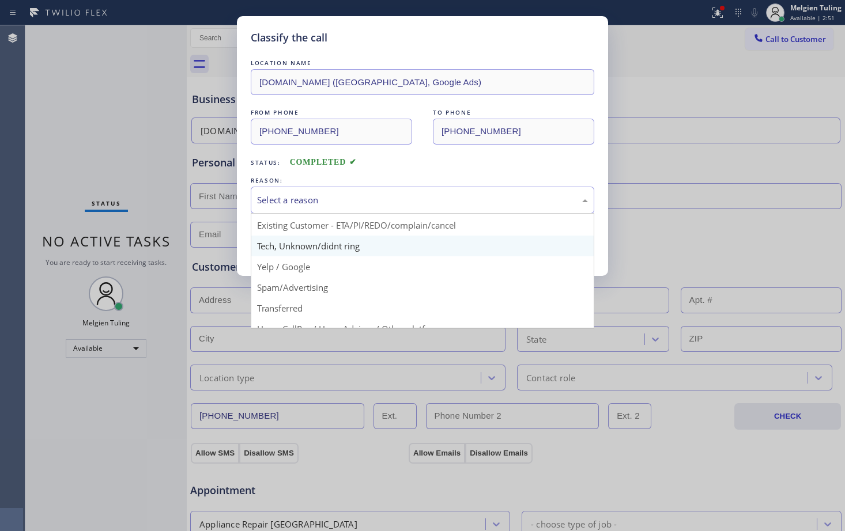
scroll to position [73, 0]
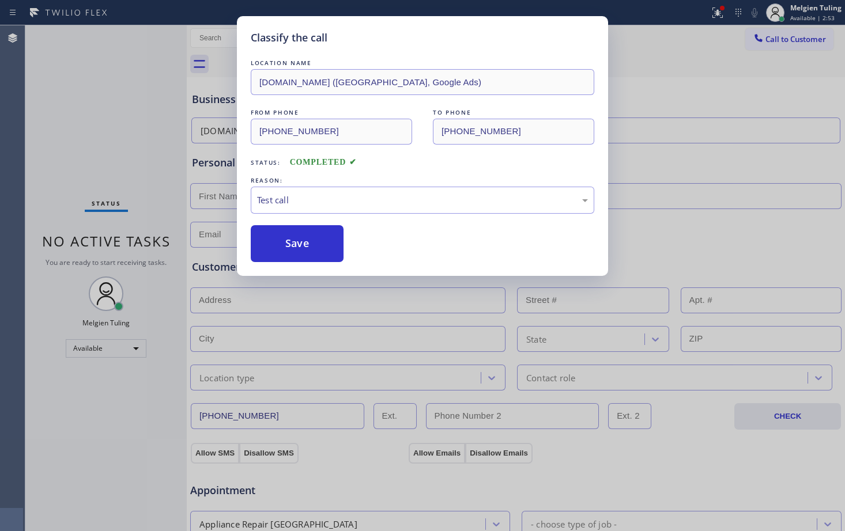
click at [304, 217] on div "LOCATION NAME [DOMAIN_NAME] ([GEOGRAPHIC_DATA], Google Ads) FROM PHONE [PHONE_N…" at bounding box center [422, 159] width 343 height 205
click at [297, 241] on button "Save" at bounding box center [297, 243] width 93 height 37
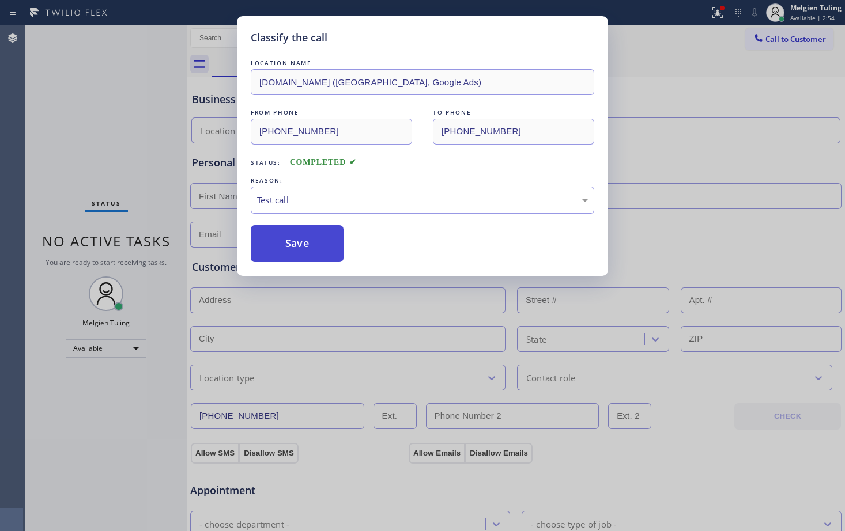
click at [297, 241] on div "Classify the call LOCATION NAME 5 Star Appliance FROM PHONE [PHONE_NUMBER] TO P…" at bounding box center [434, 278] width 819 height 506
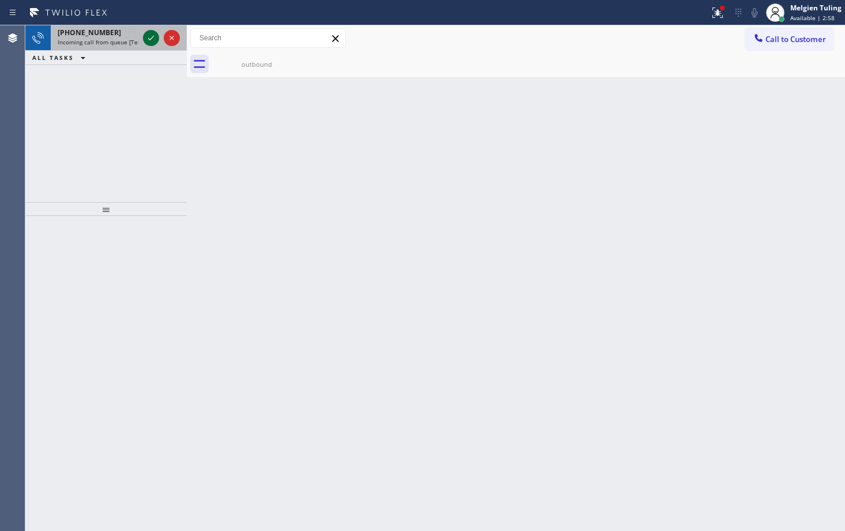
click at [156, 41] on icon at bounding box center [151, 38] width 14 height 14
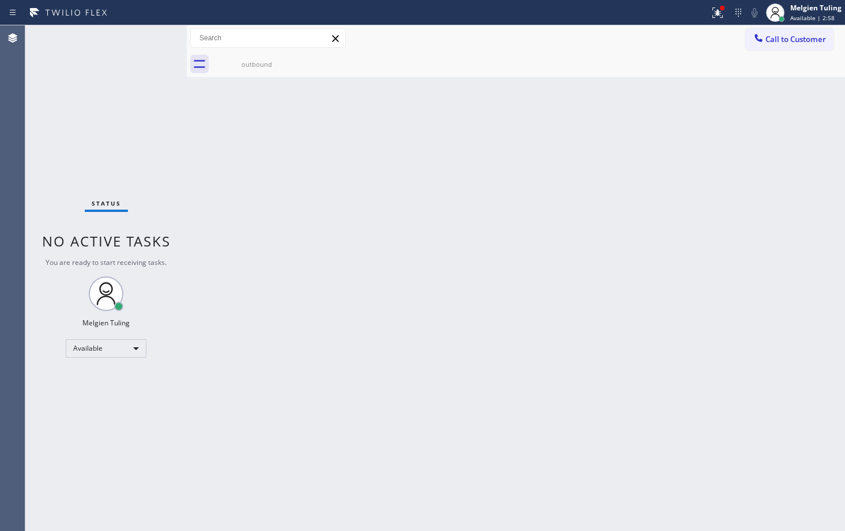
click at [156, 41] on div "Status No active tasks You are ready to start receiving tasks. Melgien Tuling A…" at bounding box center [105, 278] width 161 height 506
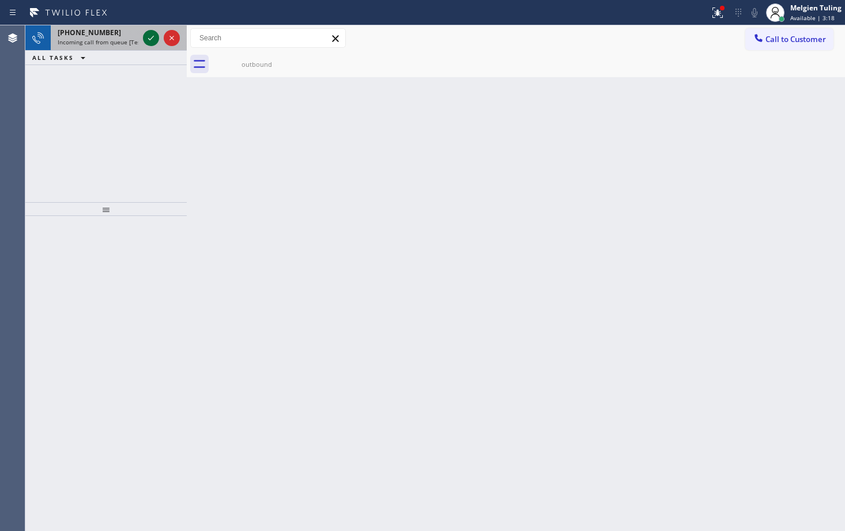
click at [143, 39] on div at bounding box center [151, 38] width 16 height 14
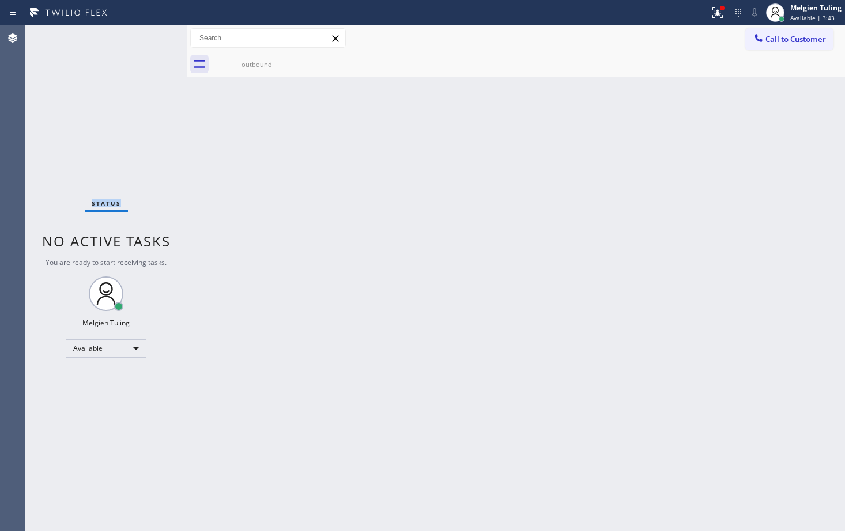
click at [152, 33] on div "Status No active tasks You are ready to start receiving tasks. Melgien Tuling A…" at bounding box center [105, 278] width 161 height 506
click at [711, 12] on icon at bounding box center [718, 13] width 14 height 14
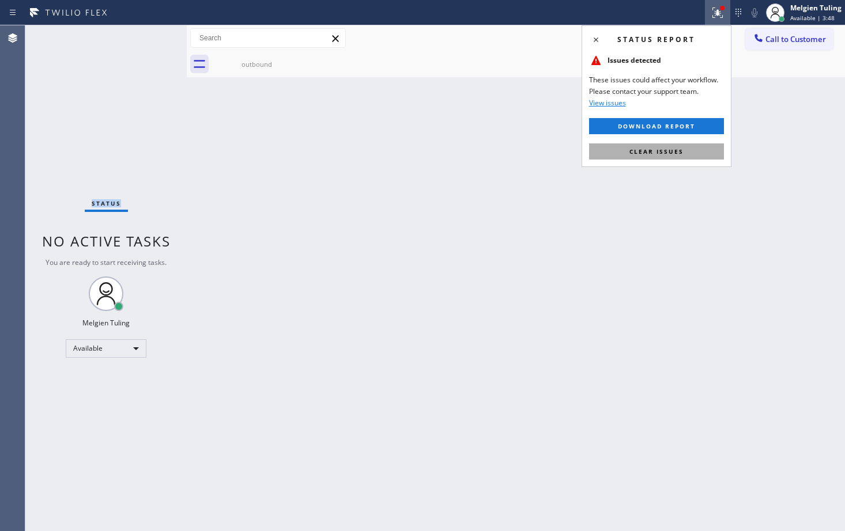
click at [644, 146] on button "Clear issues" at bounding box center [656, 151] width 135 height 16
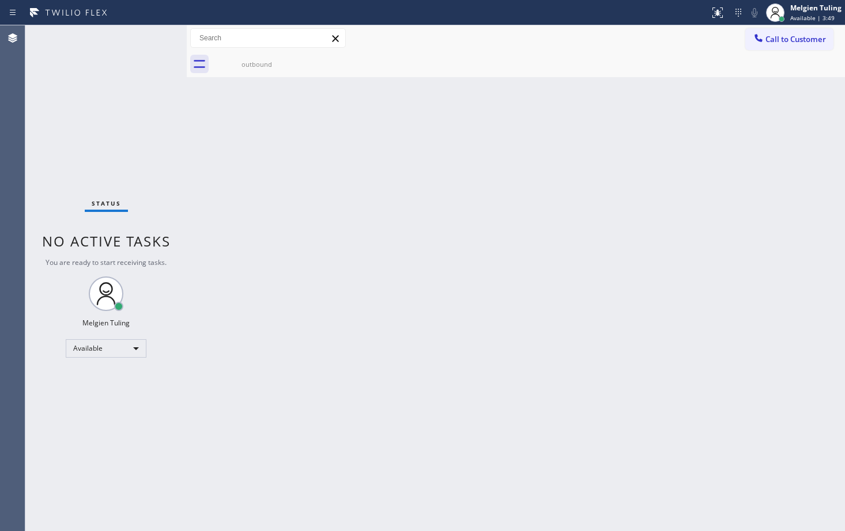
click at [633, 145] on div "Back to Dashboard Change Sender ID Customers Technicians Select a contact Outbo…" at bounding box center [516, 278] width 658 height 506
click at [187, 112] on div at bounding box center [187, 278] width 0 height 506
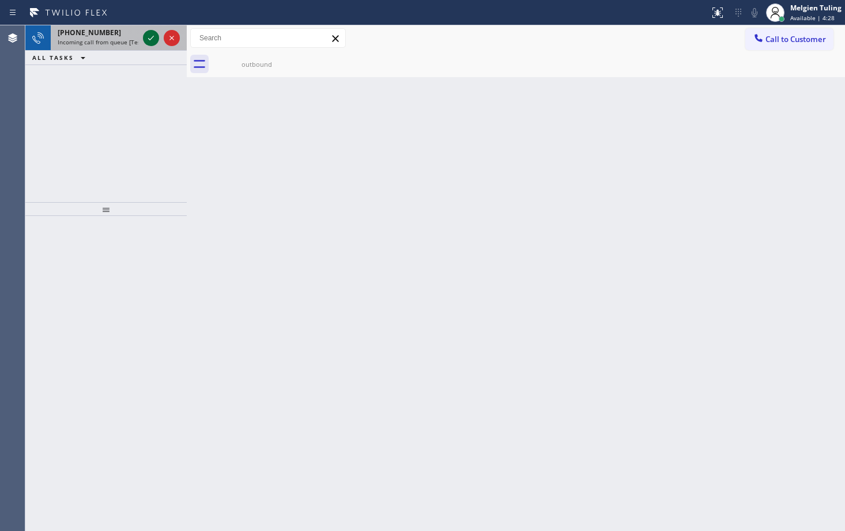
click at [153, 35] on icon at bounding box center [151, 38] width 14 height 14
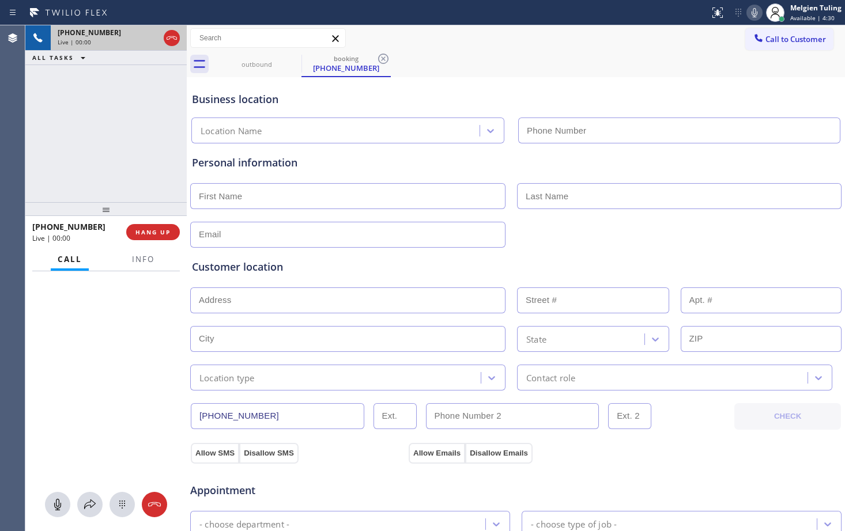
type input "[PHONE_NUMBER]"
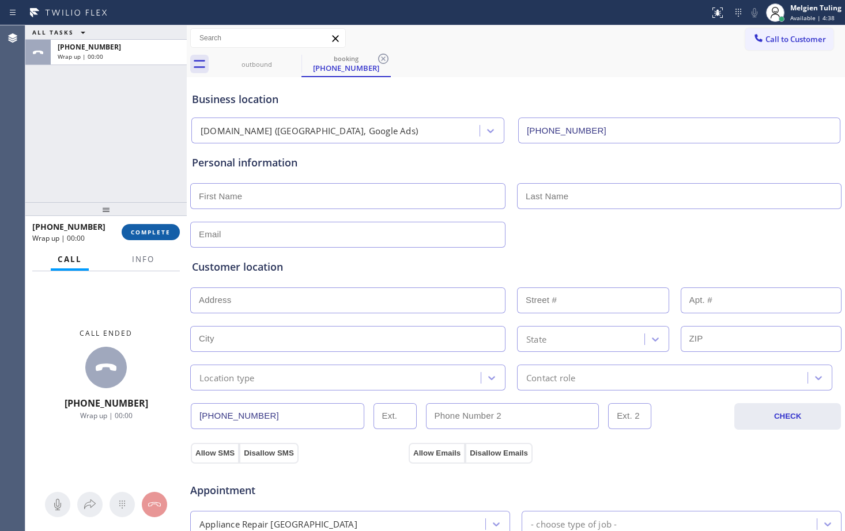
click at [162, 230] on span "COMPLETE" at bounding box center [151, 232] width 40 height 8
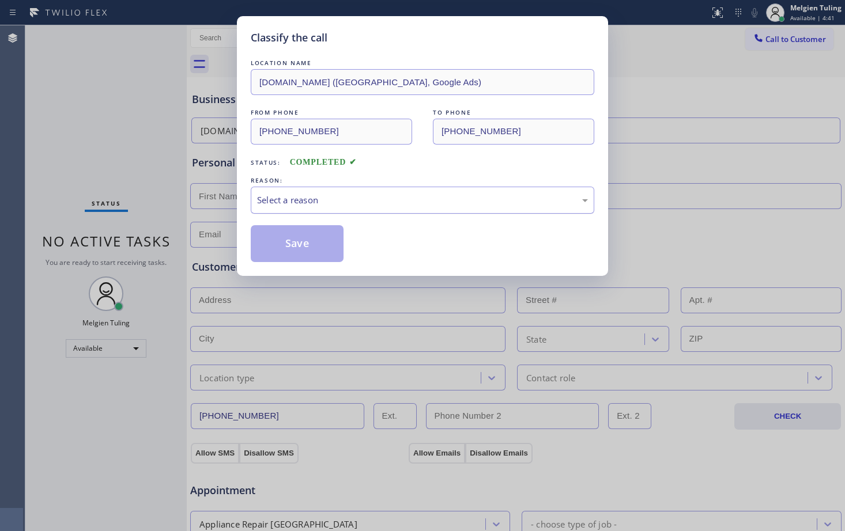
drag, startPoint x: 279, startPoint y: 195, endPoint x: 260, endPoint y: 203, distance: 20.1
click at [260, 203] on div "Select a reason" at bounding box center [422, 200] width 331 height 13
click at [277, 205] on div "Select a reason" at bounding box center [422, 200] width 331 height 13
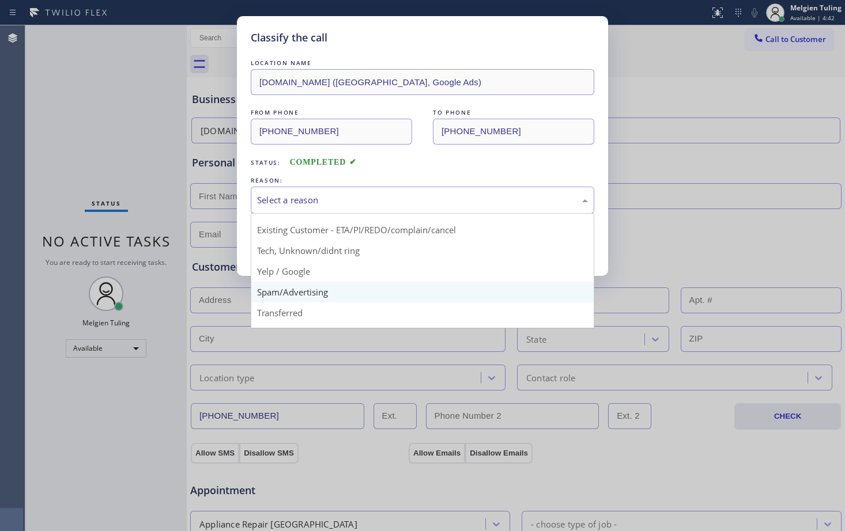
scroll to position [73, 0]
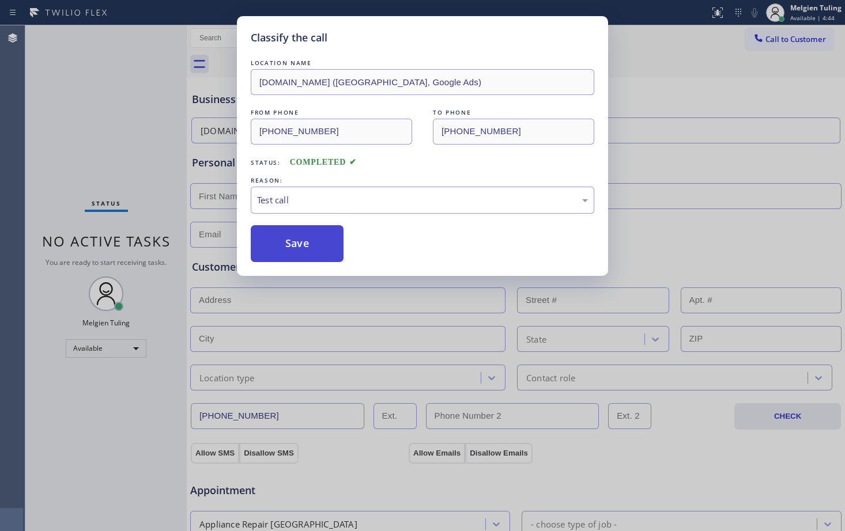
click at [275, 239] on button "Save" at bounding box center [297, 243] width 93 height 37
click at [276, 239] on button "Save" at bounding box center [297, 243] width 93 height 37
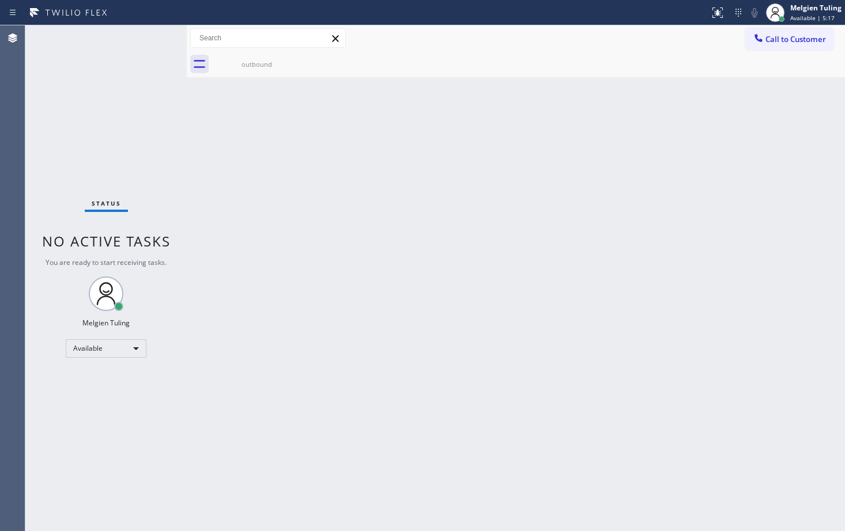
drag, startPoint x: 152, startPoint y: 39, endPoint x: 108, endPoint y: 59, distance: 48.5
click at [108, 59] on div "Status No active tasks You are ready to start receiving tasks. Melgien Tuling A…" at bounding box center [105, 278] width 161 height 506
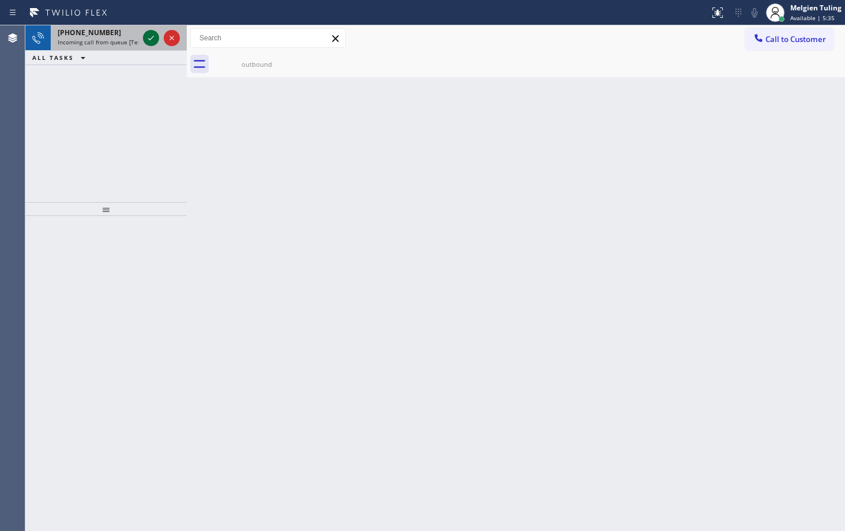
click at [146, 38] on icon at bounding box center [151, 38] width 14 height 14
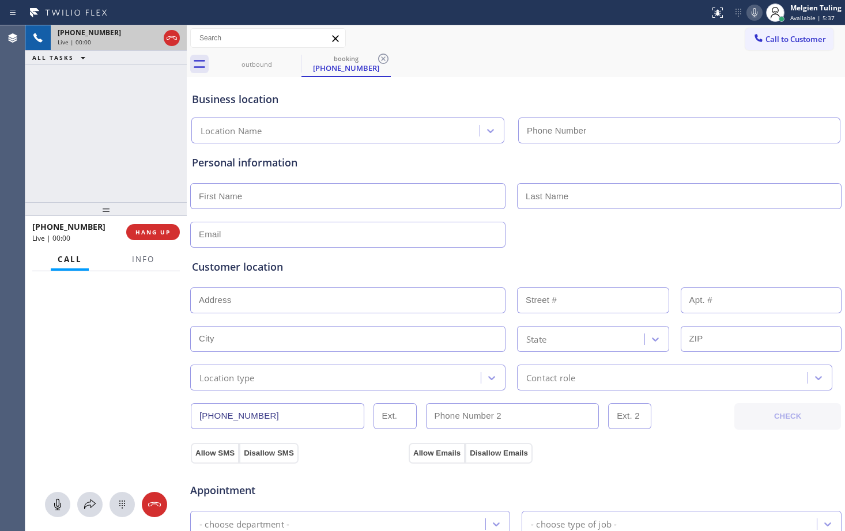
type input "[PHONE_NUMBER]"
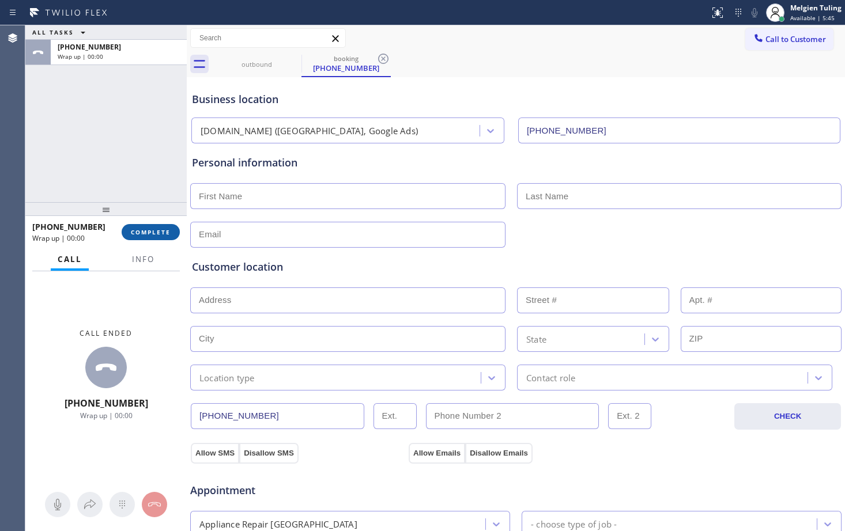
click at [149, 233] on span "COMPLETE" at bounding box center [151, 232] width 40 height 8
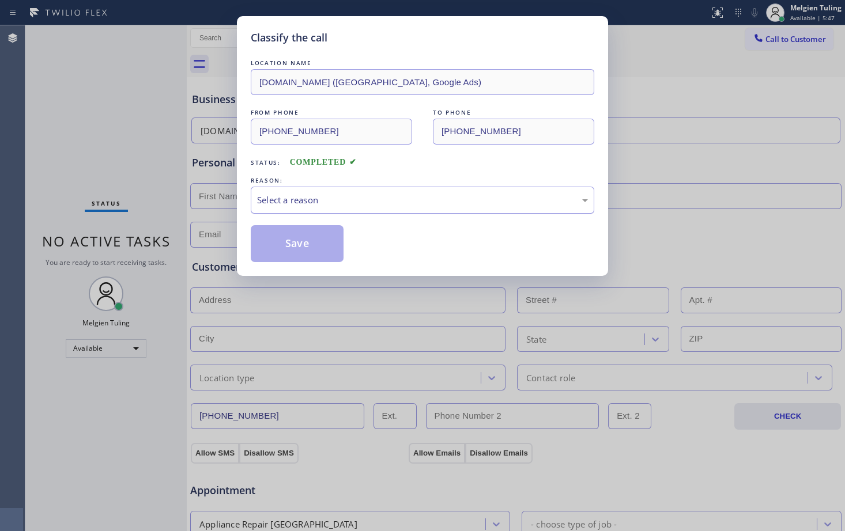
click at [300, 209] on div "Select a reason" at bounding box center [422, 200] width 343 height 27
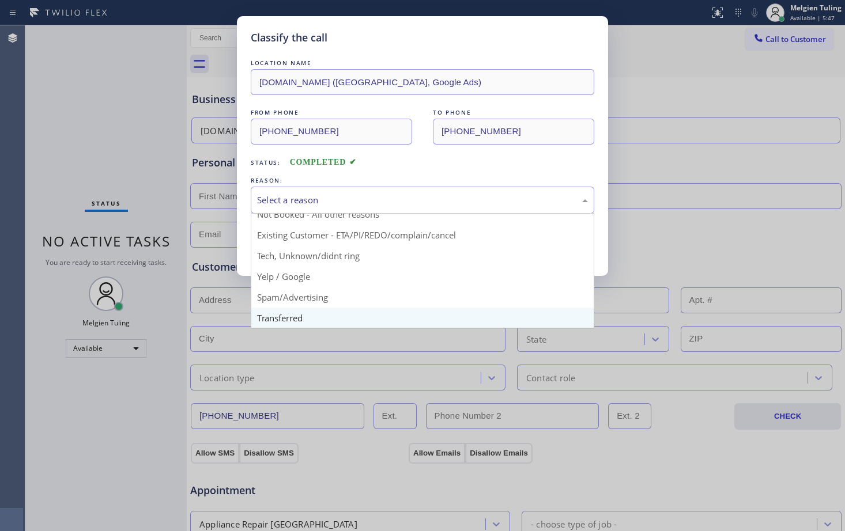
scroll to position [73, 0]
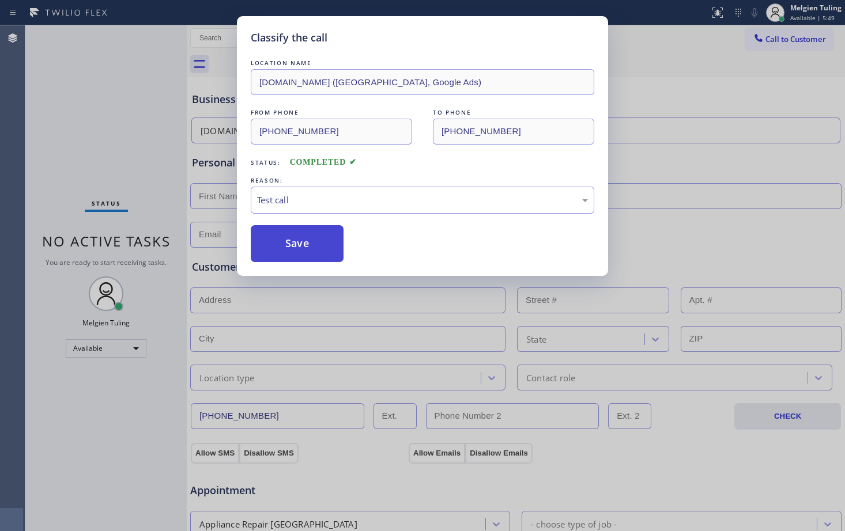
click at [289, 252] on button "Save" at bounding box center [297, 243] width 93 height 37
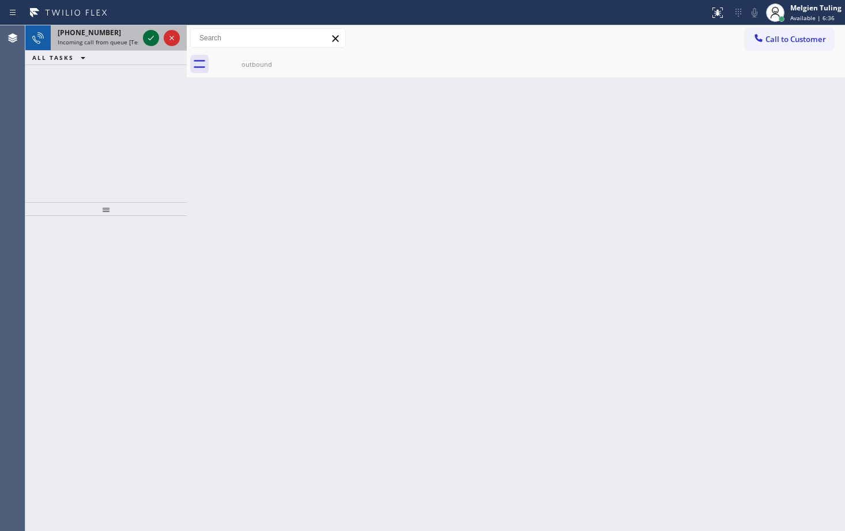
click at [148, 37] on icon at bounding box center [151, 38] width 14 height 14
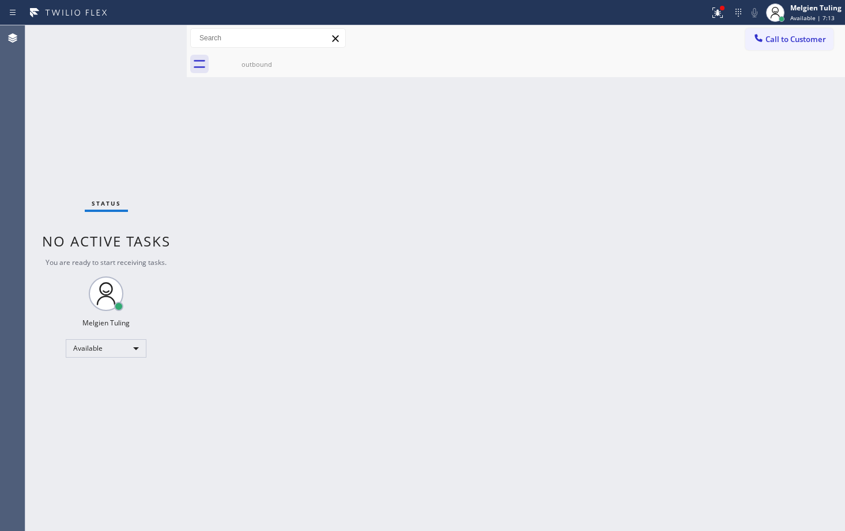
click at [149, 37] on div "Status No active tasks You are ready to start receiving tasks. Melgien Tuling A…" at bounding box center [105, 278] width 161 height 506
click at [719, 16] on icon at bounding box center [718, 13] width 14 height 14
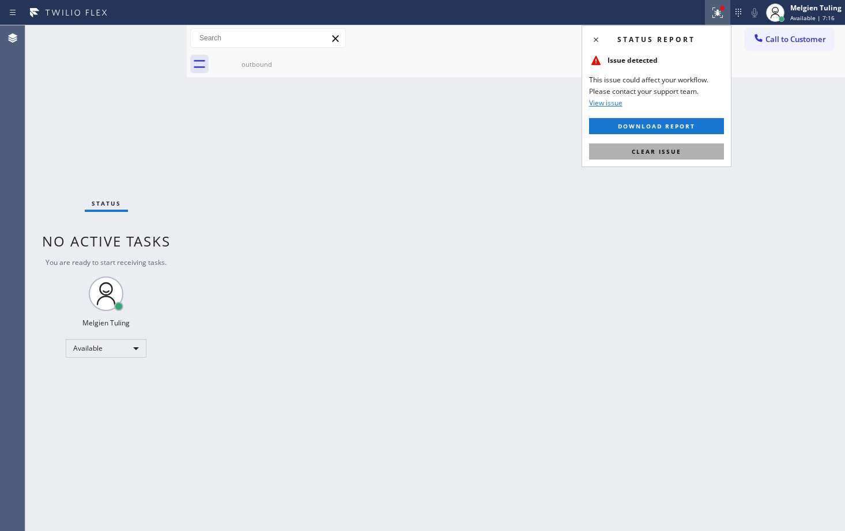
click at [655, 153] on span "Clear issue" at bounding box center [657, 152] width 50 height 8
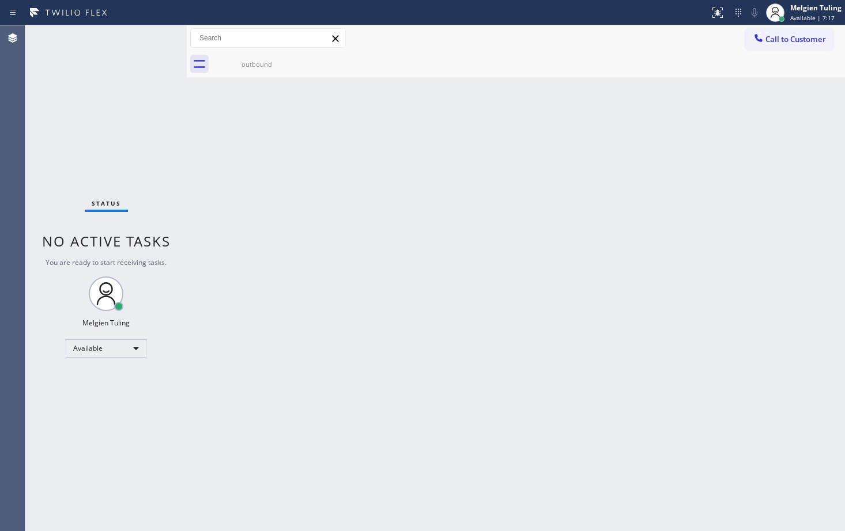
click at [428, 188] on div "Back to Dashboard Change Sender ID Customers Technicians Select a contact Outbo…" at bounding box center [516, 278] width 658 height 506
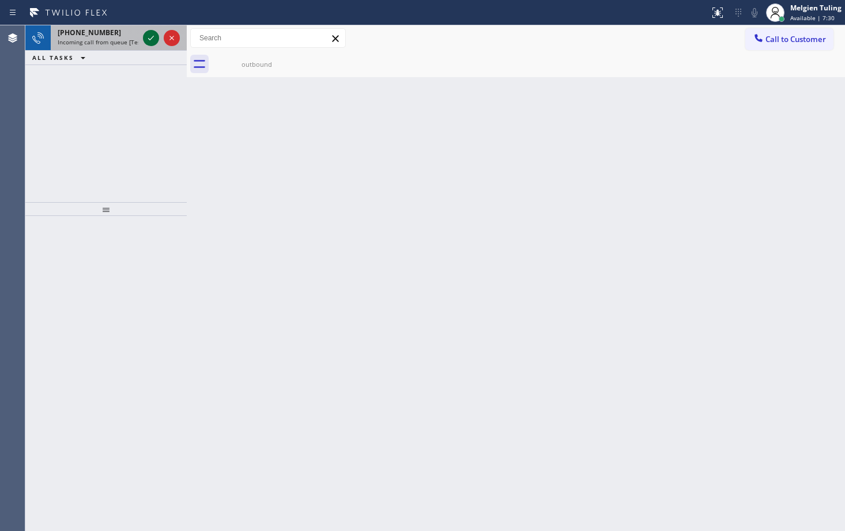
click at [149, 38] on icon at bounding box center [151, 38] width 14 height 14
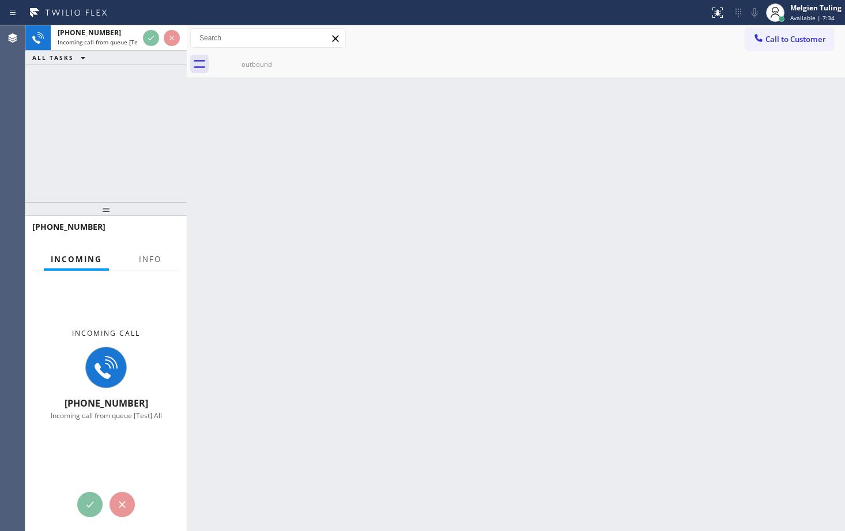
drag, startPoint x: 149, startPoint y: 37, endPoint x: 137, endPoint y: 85, distance: 48.6
click at [137, 85] on div "[PHONE_NUMBER] Incoming call from queue [Test] All ALL TASKS ALL TASKS ACTIVE T…" at bounding box center [105, 113] width 161 height 177
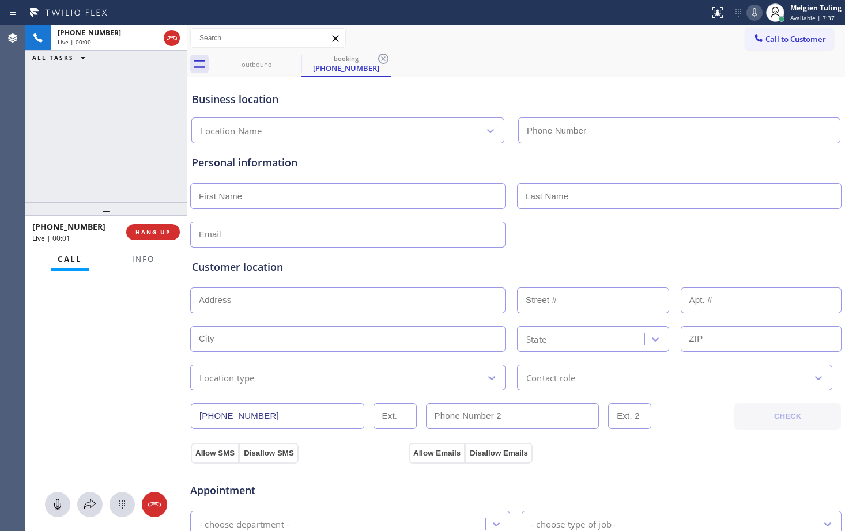
type input "[PHONE_NUMBER]"
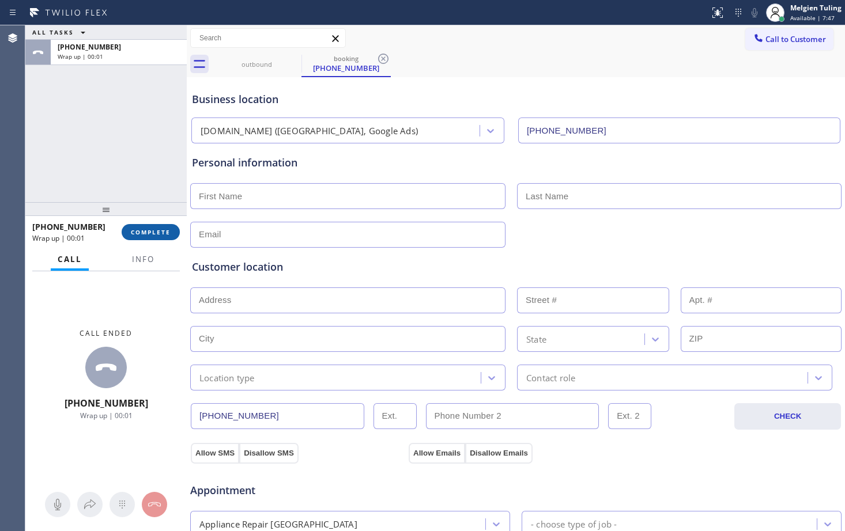
click at [146, 237] on button "COMPLETE" at bounding box center [151, 232] width 58 height 16
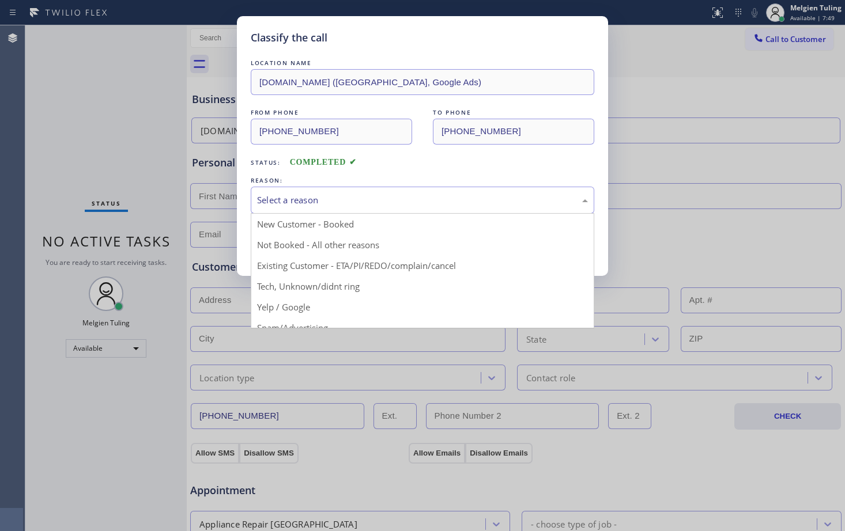
click at [275, 204] on div "Select a reason" at bounding box center [422, 200] width 331 height 13
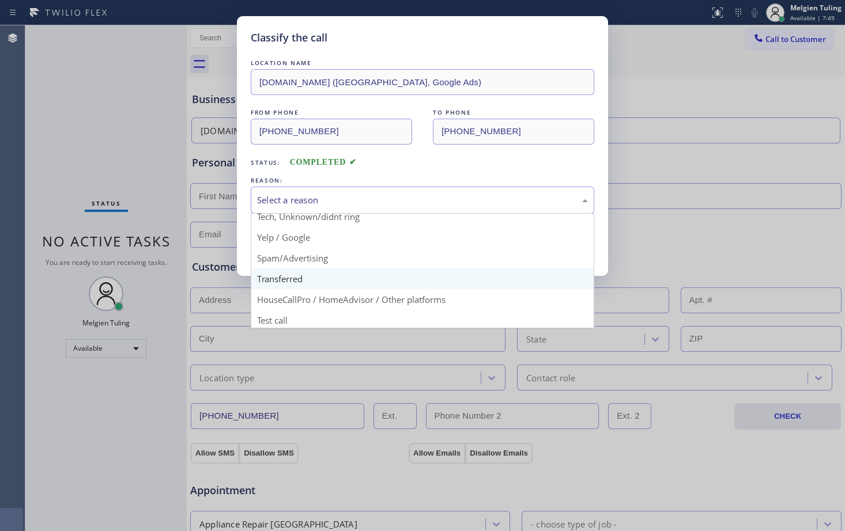
scroll to position [73, 0]
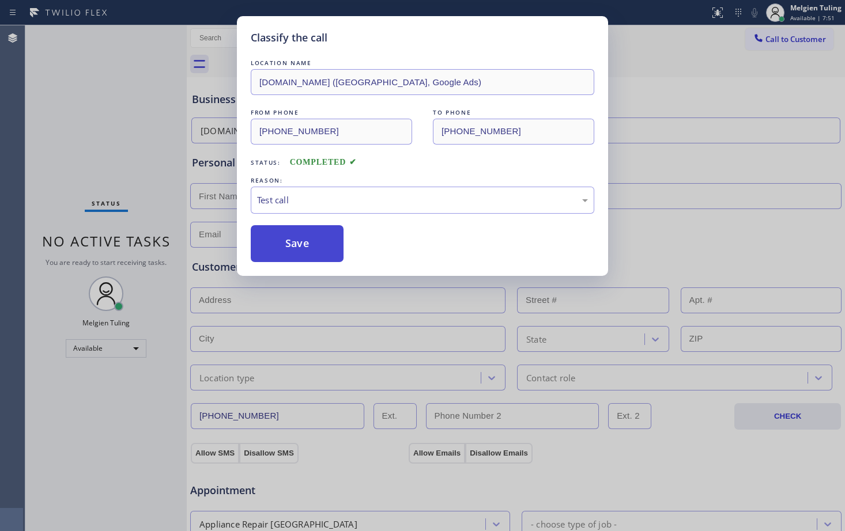
click at [259, 242] on button "Save" at bounding box center [297, 243] width 93 height 37
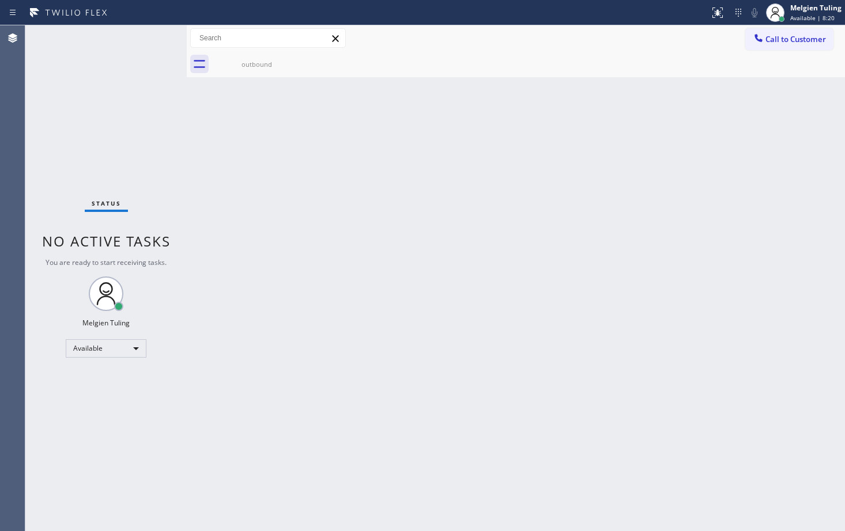
click at [265, 217] on div "Back to Dashboard Change Sender ID Customers Technicians Select a contact Outbo…" at bounding box center [516, 278] width 658 height 506
click at [150, 35] on div "Status No active tasks You are ready to start receiving tasks. Melgien Tuling A…" at bounding box center [105, 278] width 161 height 506
click at [152, 40] on div "Status No active tasks You are ready to start receiving tasks. Melgien Tuling A…" at bounding box center [105, 278] width 161 height 506
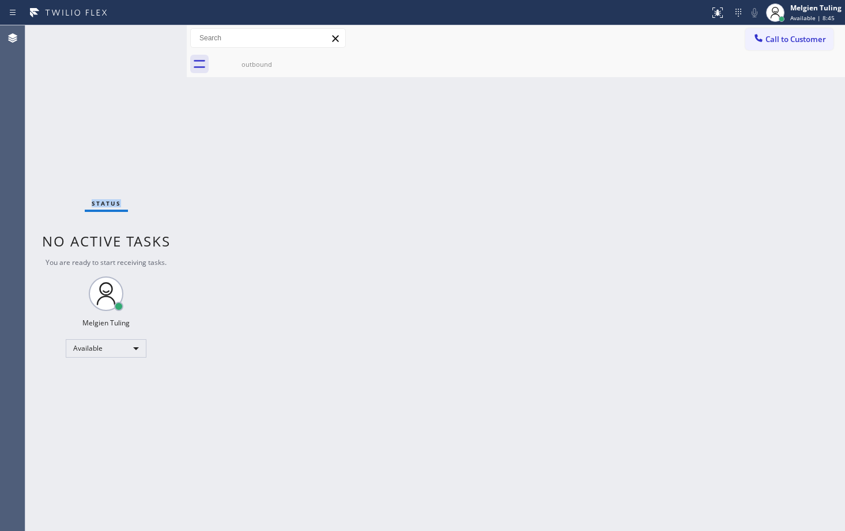
click at [152, 40] on div "Status No active tasks You are ready to start receiving tasks. Melgien Tuling A…" at bounding box center [105, 278] width 161 height 506
click at [151, 39] on div "Status No active tasks You are ready to start receiving tasks. Melgien Tuling A…" at bounding box center [105, 278] width 161 height 506
click at [152, 37] on div "Status No active tasks You are ready to start receiving tasks. Melgien Tuling A…" at bounding box center [105, 278] width 161 height 506
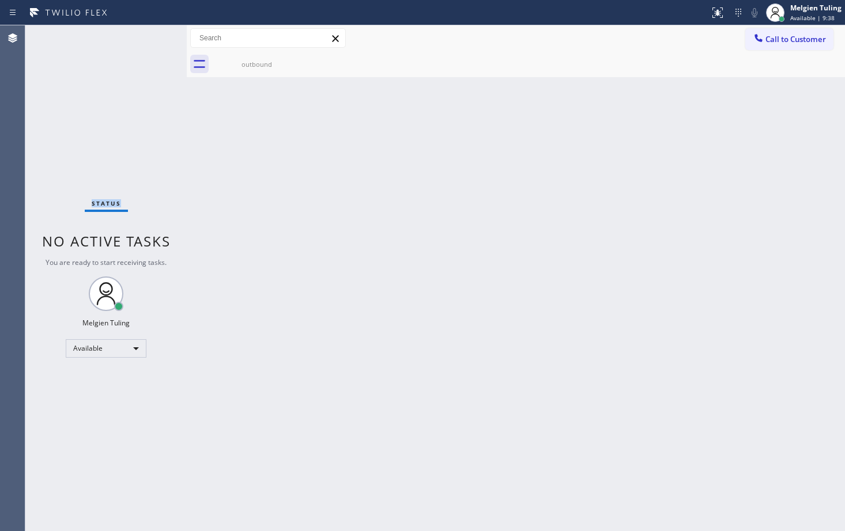
click at [152, 37] on div "Status No active tasks You are ready to start receiving tasks. Melgien Tuling A…" at bounding box center [105, 278] width 161 height 506
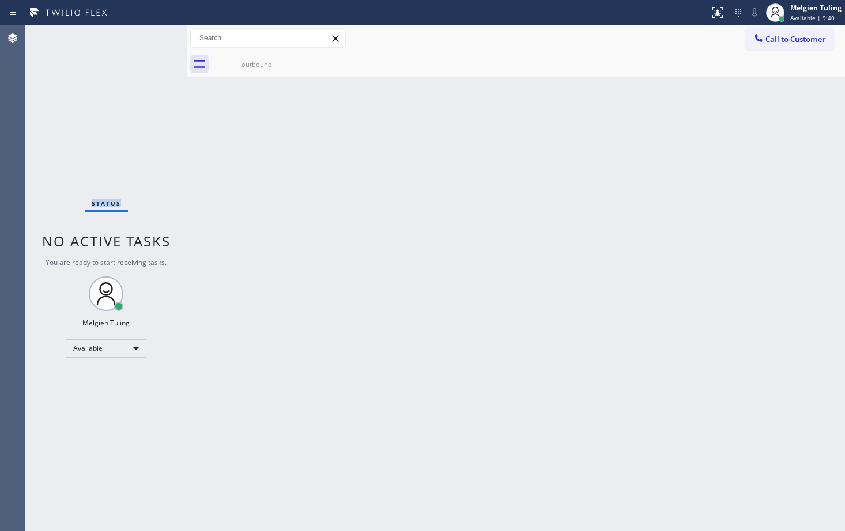
click at [107, 111] on div "Status No active tasks You are ready to start receiving tasks. Melgien Tuling A…" at bounding box center [105, 278] width 161 height 506
click at [105, 111] on div "Status No active tasks You are ready to start receiving tasks. Melgien Tuling A…" at bounding box center [105, 278] width 161 height 506
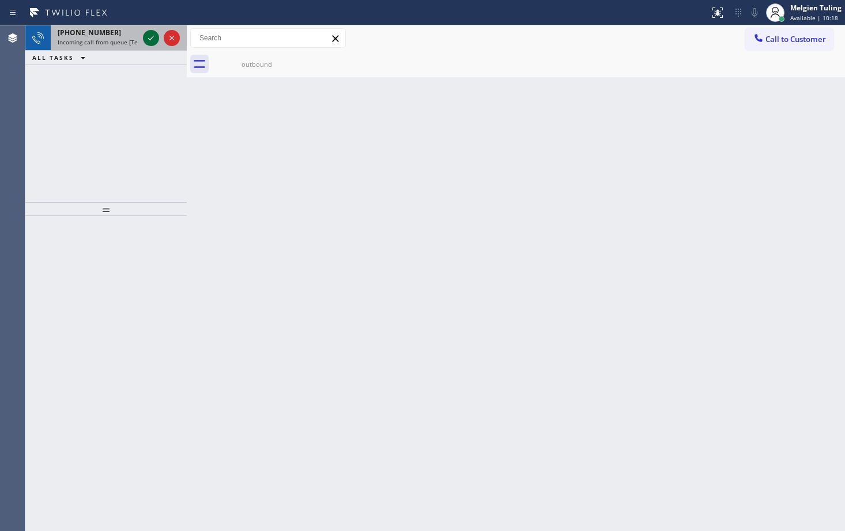
click at [152, 43] on icon at bounding box center [151, 38] width 14 height 14
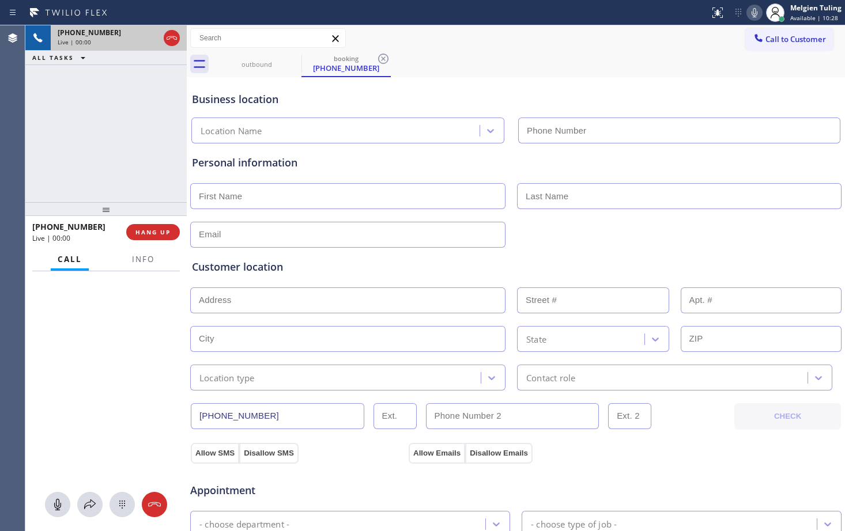
type input "[PHONE_NUMBER]"
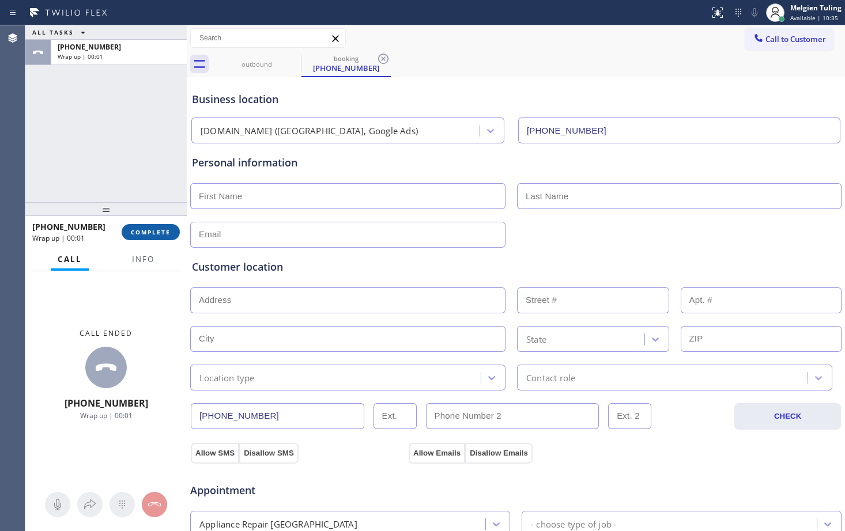
click at [155, 229] on span "COMPLETE" at bounding box center [151, 232] width 40 height 8
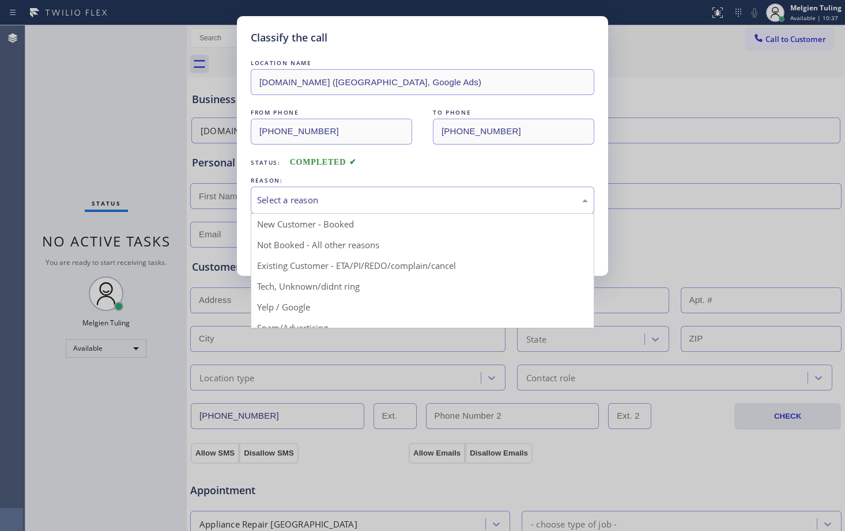
click at [301, 205] on div "Select a reason" at bounding box center [422, 200] width 331 height 13
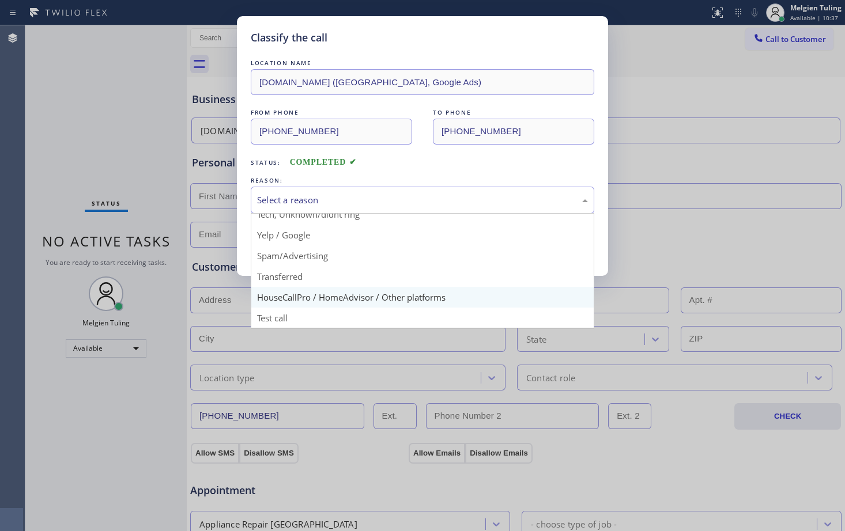
scroll to position [73, 0]
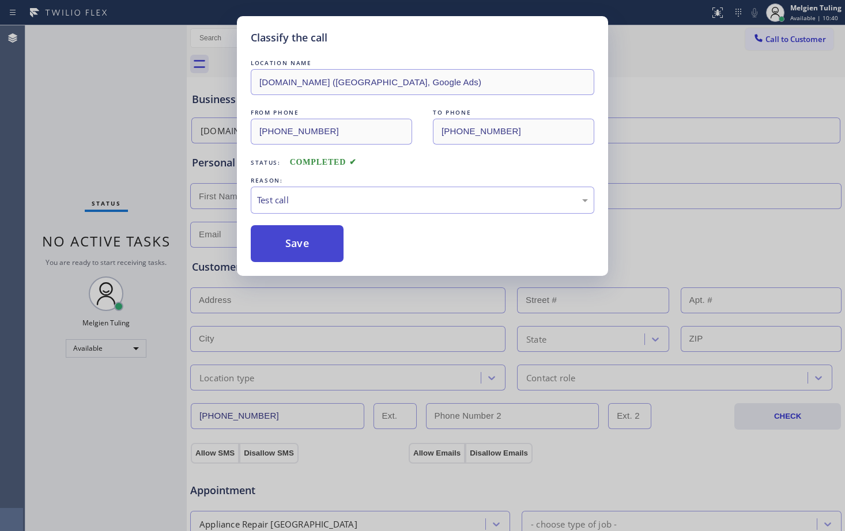
drag, startPoint x: 300, startPoint y: 252, endPoint x: 290, endPoint y: 244, distance: 12.7
click at [290, 244] on button "Save" at bounding box center [297, 243] width 93 height 37
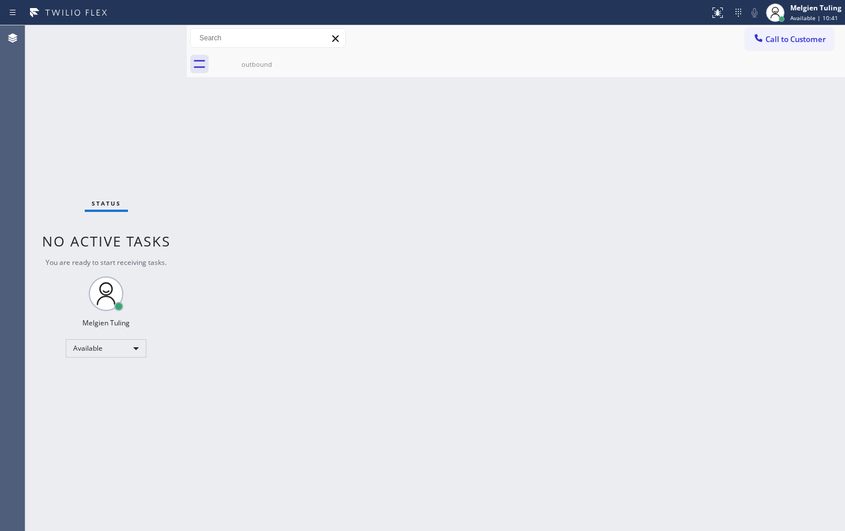
click at [214, 167] on div "Back to Dashboard Change Sender ID Customers Technicians Select a contact Outbo…" at bounding box center [516, 278] width 658 height 506
click at [148, 37] on div "Status No active tasks You are ready to start receiving tasks. Melgien Tuling A…" at bounding box center [105, 278] width 161 height 506
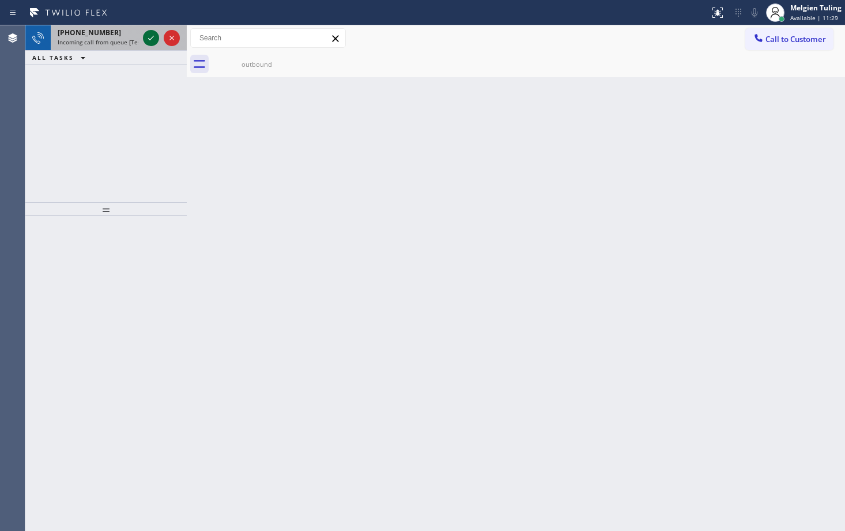
click at [152, 39] on icon at bounding box center [151, 38] width 14 height 14
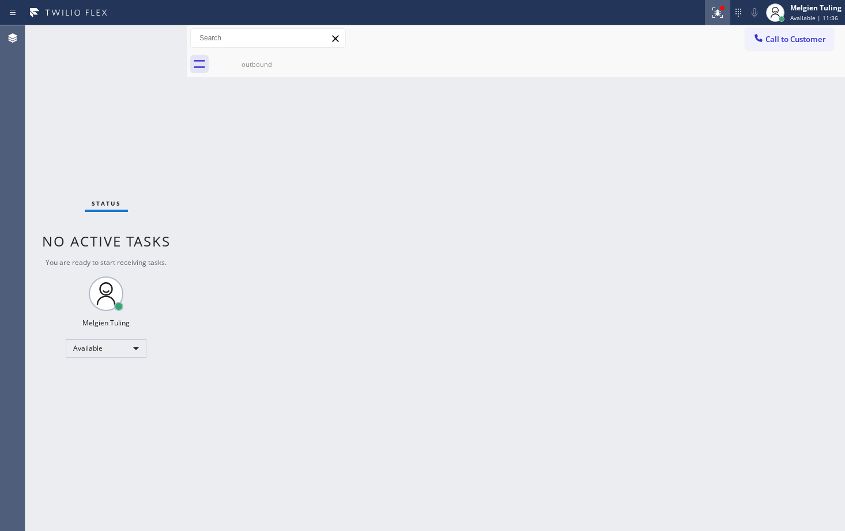
click at [716, 13] on icon at bounding box center [717, 11] width 7 height 4
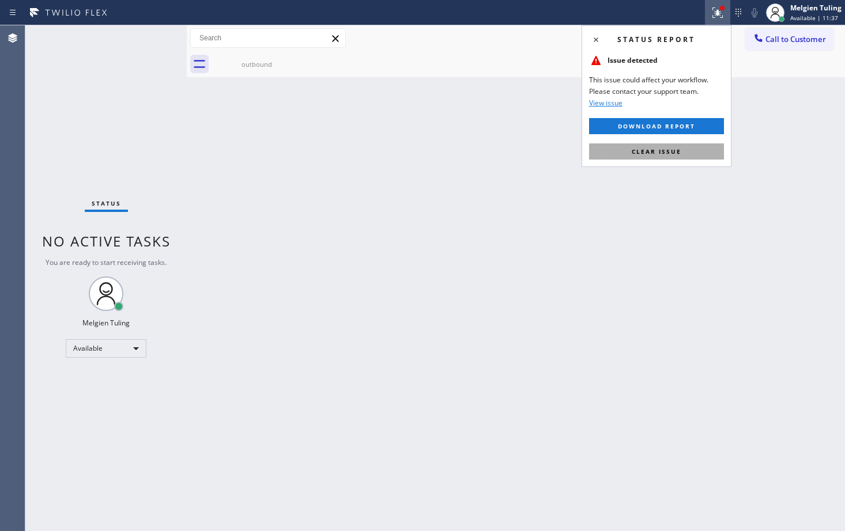
click at [649, 151] on span "Clear issue" at bounding box center [657, 152] width 50 height 8
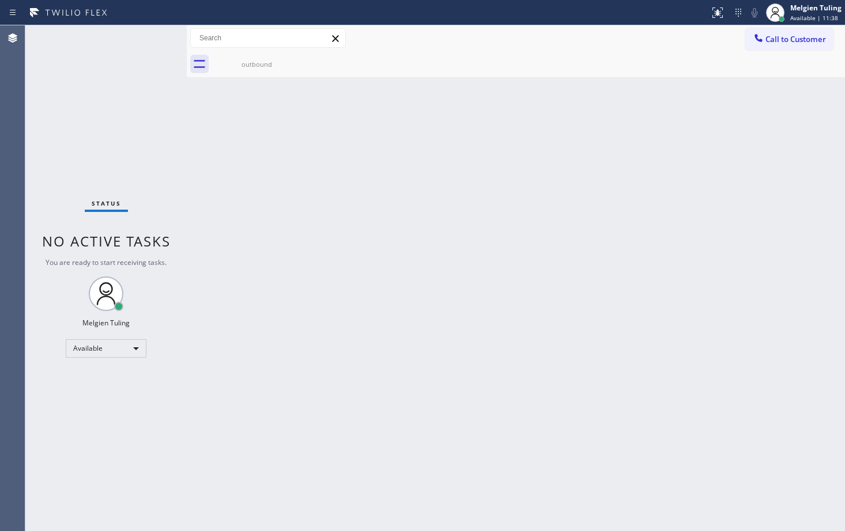
drag, startPoint x: 564, startPoint y: 139, endPoint x: 291, endPoint y: 84, distance: 278.7
click at [564, 138] on div "Back to Dashboard Change Sender ID Customers Technicians Select a contact Outbo…" at bounding box center [516, 278] width 658 height 506
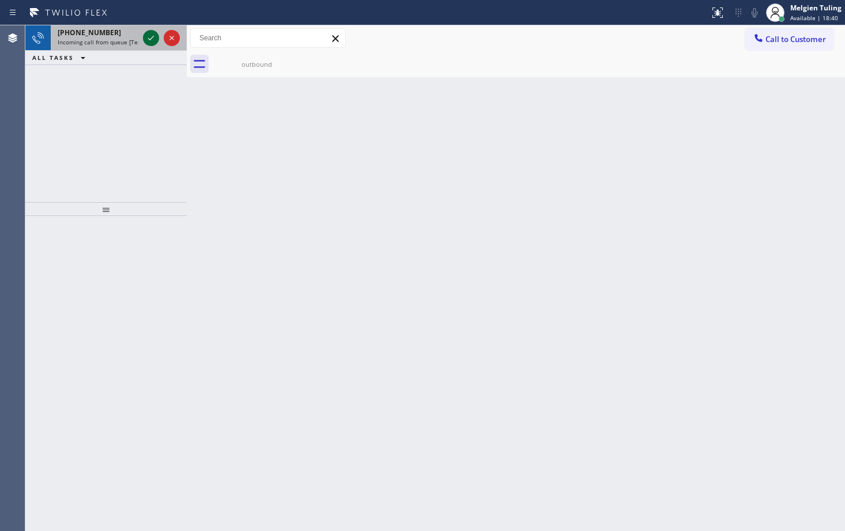
click at [150, 38] on icon at bounding box center [151, 38] width 14 height 14
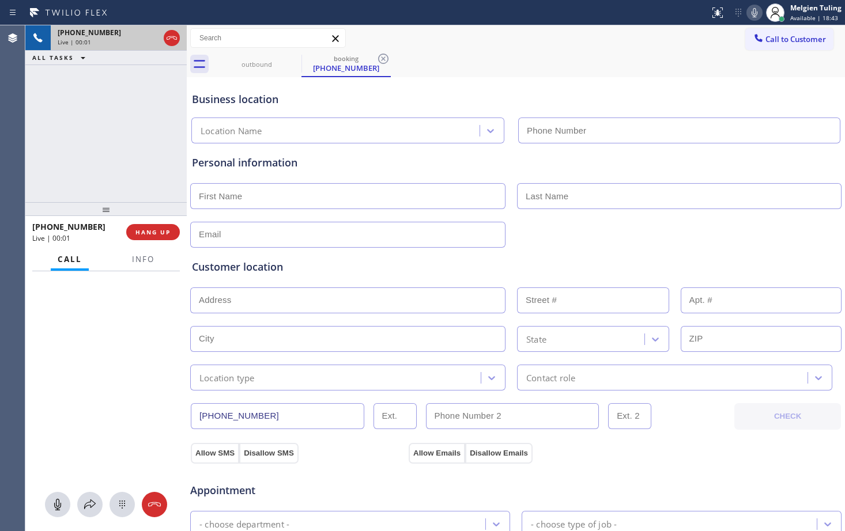
type input "[PHONE_NUMBER]"
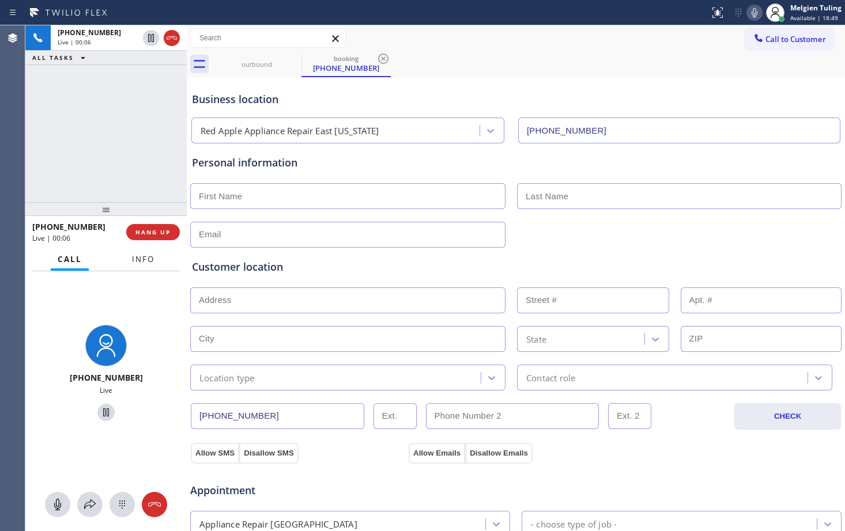
click at [142, 260] on span "Info" at bounding box center [143, 259] width 22 height 10
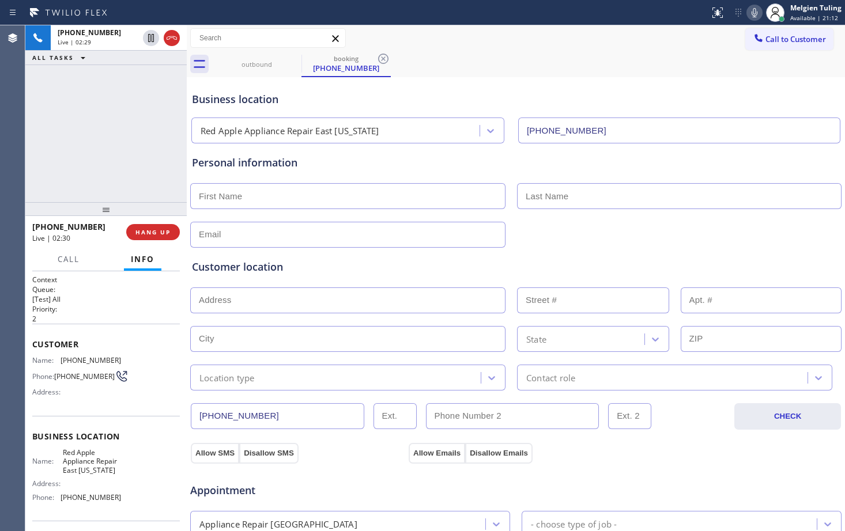
click at [617, 235] on div at bounding box center [515, 234] width 653 height 28
click at [757, 11] on icon at bounding box center [754, 13] width 14 height 14
click at [148, 35] on icon at bounding box center [151, 38] width 6 height 8
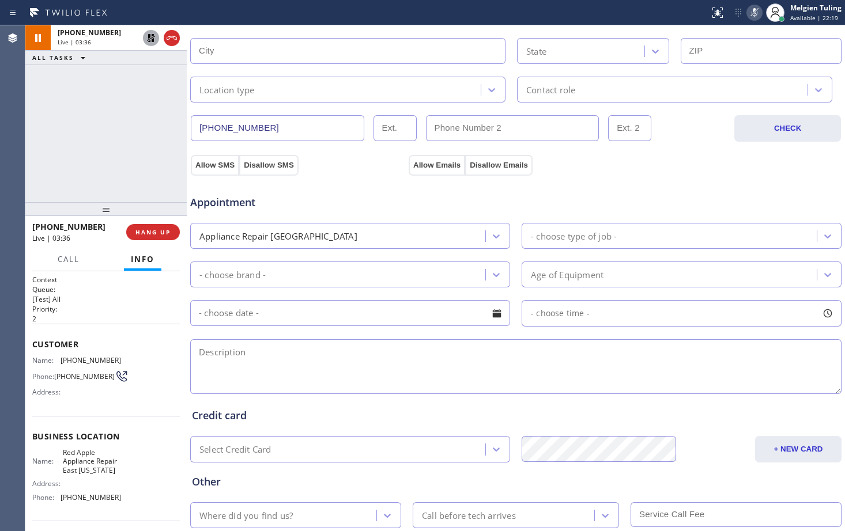
scroll to position [362, 0]
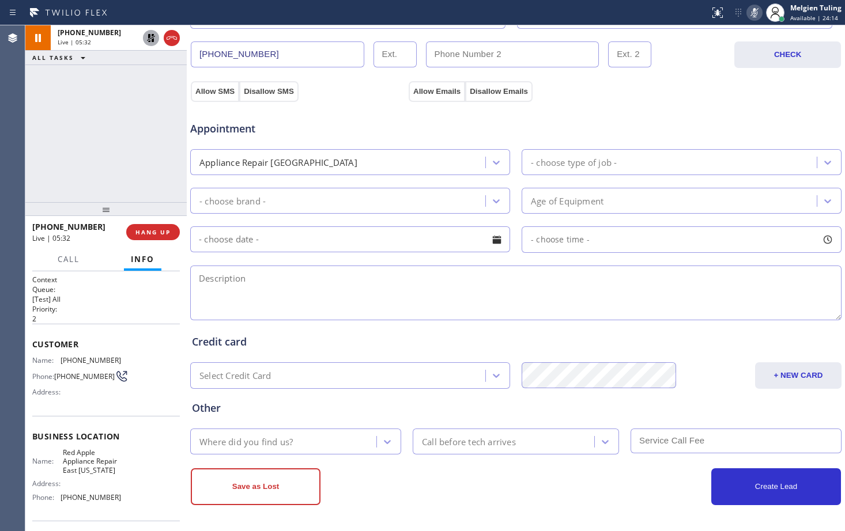
click at [522, 308] on textarea at bounding box center [515, 293] width 651 height 55
click at [757, 13] on icon at bounding box center [754, 13] width 14 height 14
drag, startPoint x: 757, startPoint y: 13, endPoint x: 151, endPoint y: 40, distance: 606.2
click at [151, 40] on icon at bounding box center [151, 38] width 14 height 14
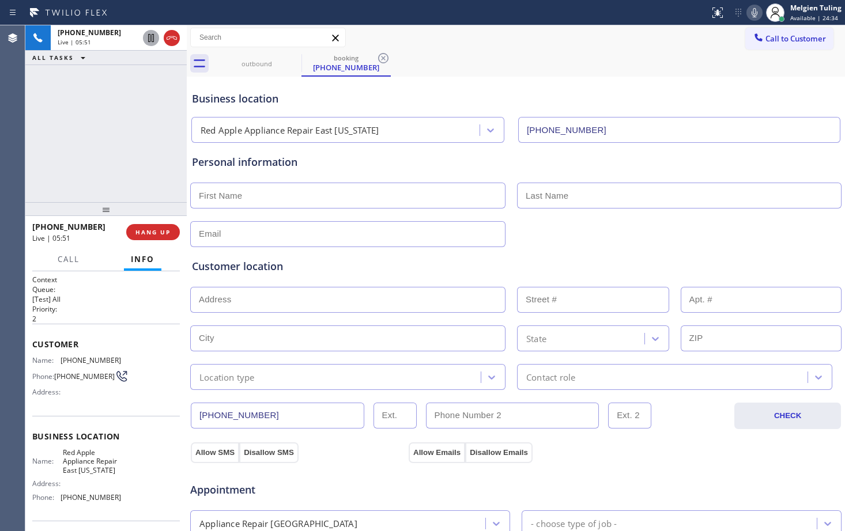
scroll to position [0, 0]
drag, startPoint x: 474, startPoint y: 85, endPoint x: 505, endPoint y: 56, distance: 42.4
click at [441, 62] on div "outbound booking [PHONE_NUMBER]" at bounding box center [528, 64] width 633 height 26
drag, startPoint x: 441, startPoint y: 62, endPoint x: 733, endPoint y: 84, distance: 293.0
click at [733, 84] on div "Business location Red Apple Appliance Repair [GEOGRAPHIC_DATA][US_STATE] [PHONE…" at bounding box center [516, 111] width 652 height 63
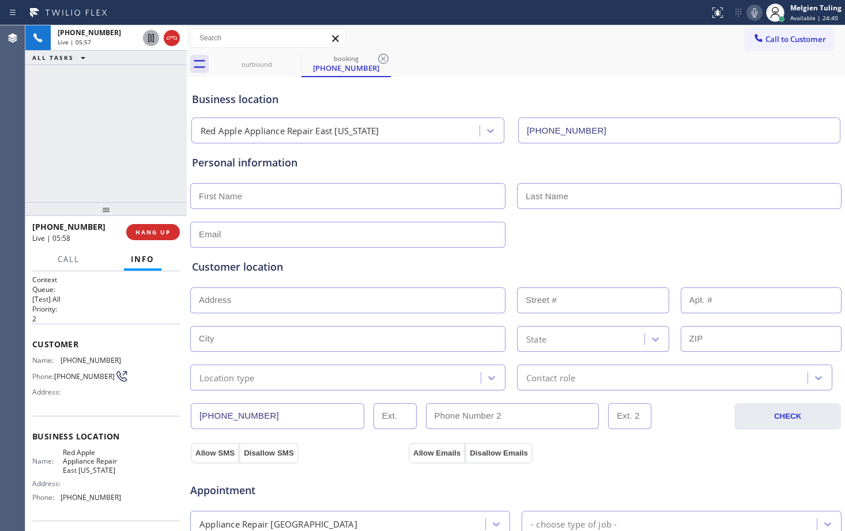
click at [754, 10] on icon at bounding box center [754, 13] width 14 height 14
click at [151, 35] on icon at bounding box center [151, 38] width 14 height 14
click at [146, 35] on icon at bounding box center [151, 38] width 14 height 14
click at [757, 12] on icon at bounding box center [754, 12] width 6 height 9
click at [674, 122] on input "[PHONE_NUMBER]" at bounding box center [679, 131] width 322 height 26
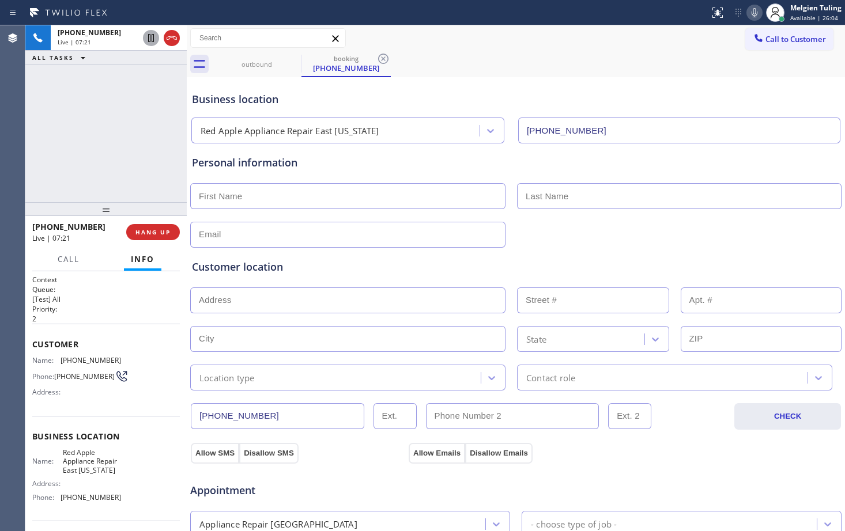
click at [641, 96] on div "Business location" at bounding box center [516, 100] width 648 height 16
click at [638, 85] on div "Business location Red Apple Appliance Repair [GEOGRAPHIC_DATA][US_STATE] [PHONE…" at bounding box center [516, 111] width 652 height 63
click at [755, 13] on icon at bounding box center [754, 13] width 14 height 14
click at [152, 40] on icon at bounding box center [151, 38] width 6 height 8
click at [610, 85] on div "Business location Red Apple Appliance Repair [GEOGRAPHIC_DATA][US_STATE] [PHONE…" at bounding box center [516, 111] width 652 height 63
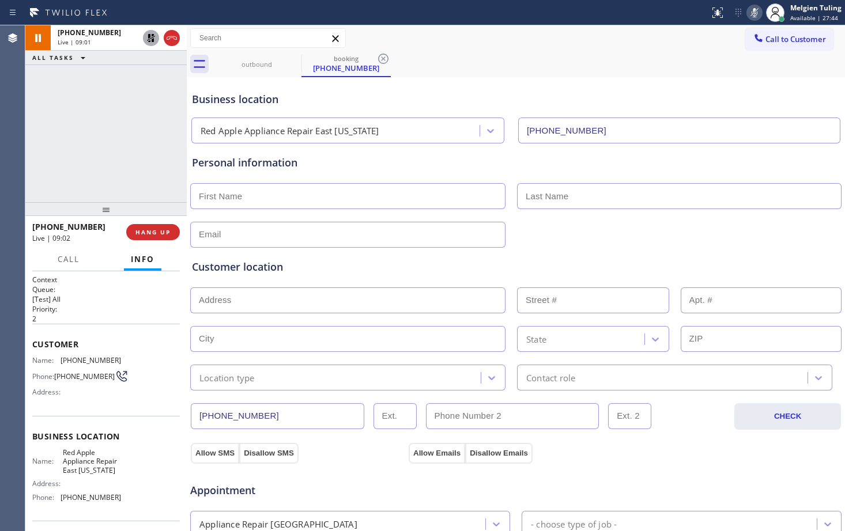
click at [94, 105] on div "[PHONE_NUMBER] Live | 09:01 ALL TASKS ALL TASKS ACTIVE TASKS TASKS IN WRAP UP" at bounding box center [105, 113] width 161 height 177
click at [753, 14] on rect at bounding box center [754, 11] width 8 height 8
click at [148, 39] on icon at bounding box center [151, 38] width 14 height 14
click at [435, 161] on div "Personal information" at bounding box center [516, 163] width 648 height 16
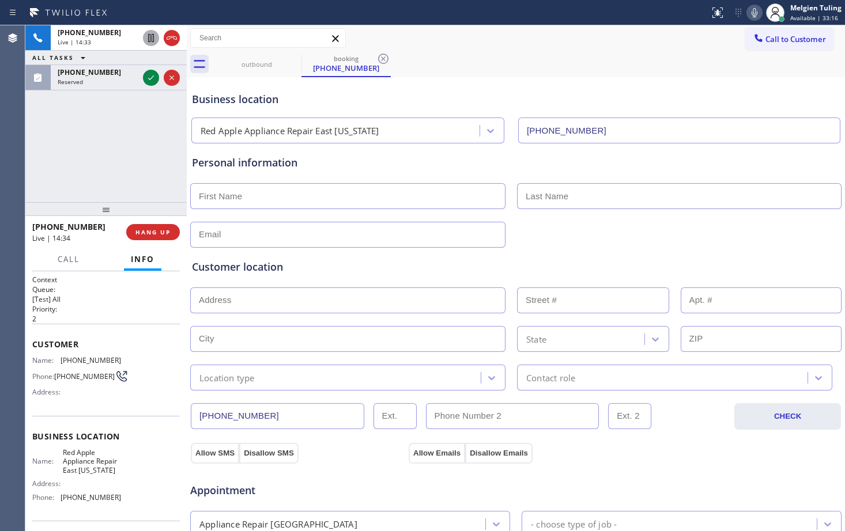
click at [361, 493] on span "Appointment" at bounding box center [298, 491] width 216 height 16
click at [329, 335] on input "text" at bounding box center [347, 339] width 315 height 26
click at [425, 297] on input "text" at bounding box center [347, 301] width 315 height 26
click at [581, 451] on div "Allow Emails Disallow Emails" at bounding box center [516, 453] width 218 height 21
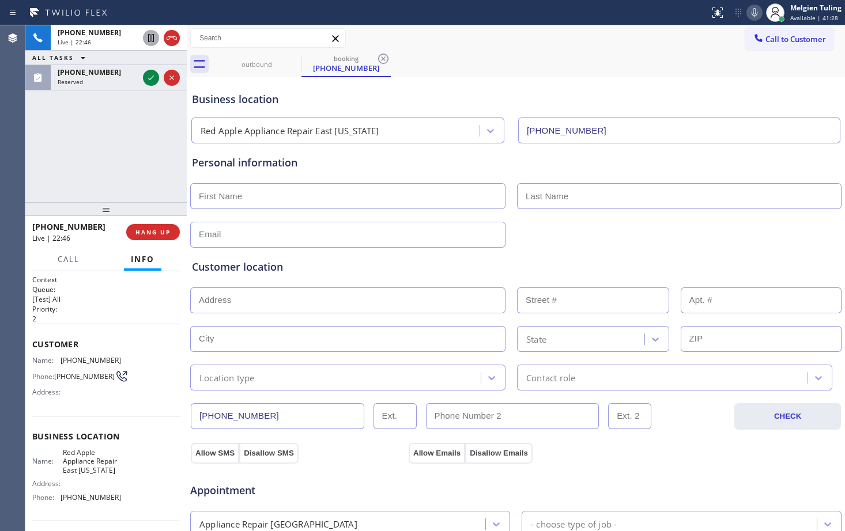
click at [320, 205] on input "text" at bounding box center [347, 196] width 315 height 26
click at [756, 10] on icon at bounding box center [754, 13] width 14 height 14
click at [149, 37] on icon at bounding box center [151, 38] width 6 height 8
click at [148, 38] on icon at bounding box center [151, 38] width 6 height 8
drag, startPoint x: 122, startPoint y: 301, endPoint x: 59, endPoint y: 259, distance: 76.1
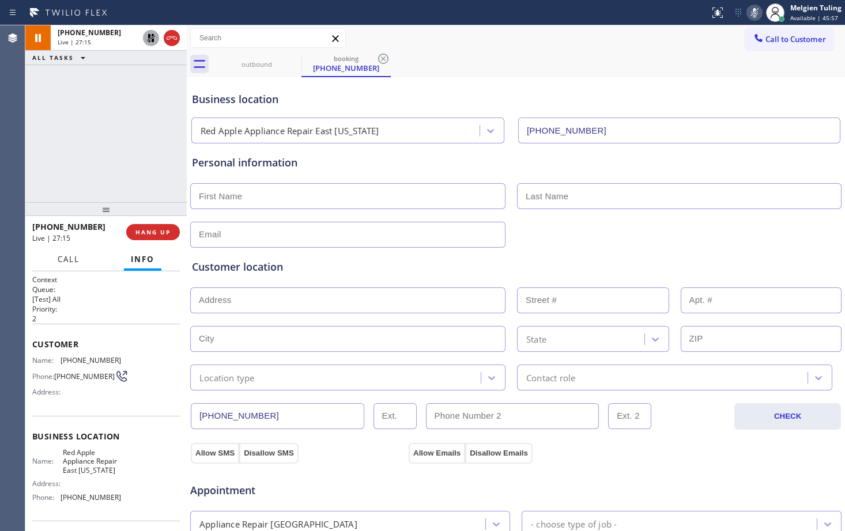
click at [122, 301] on p "[Test] All" at bounding box center [106, 299] width 148 height 10
click at [67, 263] on span "Call" at bounding box center [69, 259] width 22 height 10
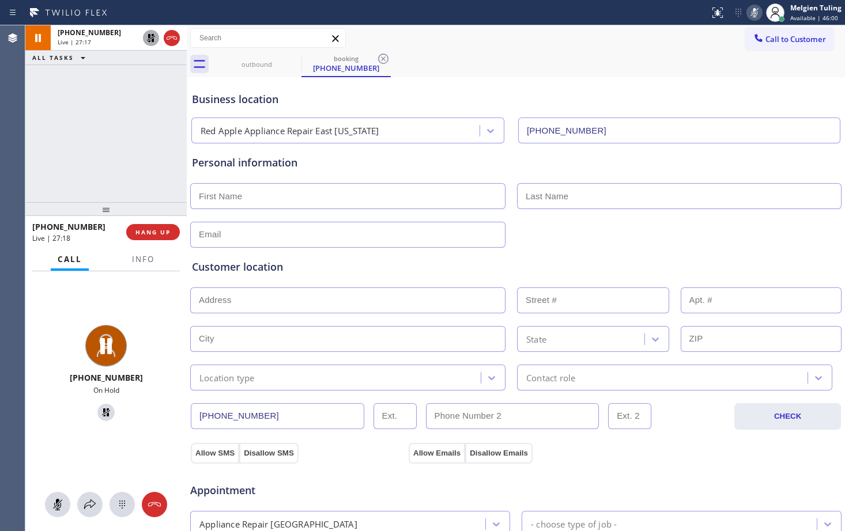
click at [126, 453] on div "[PHONE_NUMBER] On Hold" at bounding box center [105, 374] width 161 height 207
click at [320, 341] on input "text" at bounding box center [347, 339] width 315 height 26
click at [124, 445] on div "[PHONE_NUMBER] On Hold" at bounding box center [105, 374] width 161 height 207
click at [90, 506] on icon at bounding box center [90, 505] width 12 height 10
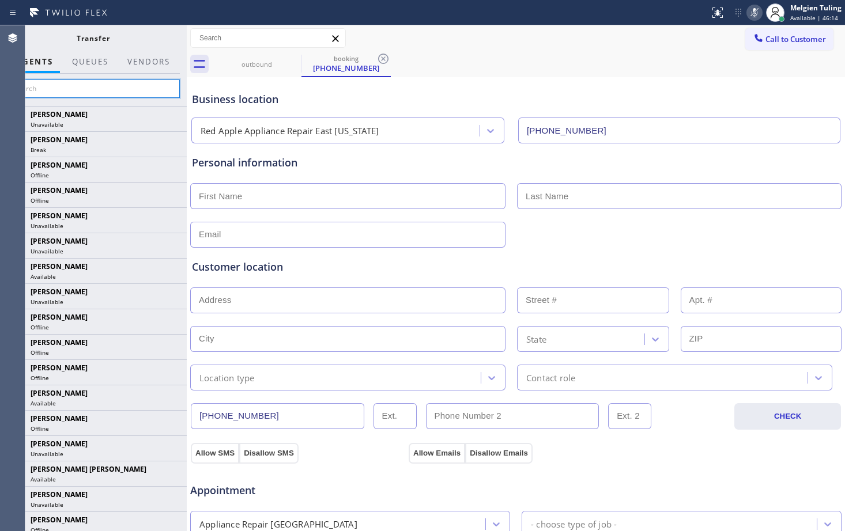
click at [77, 83] on input "text" at bounding box center [92, 89] width 173 height 18
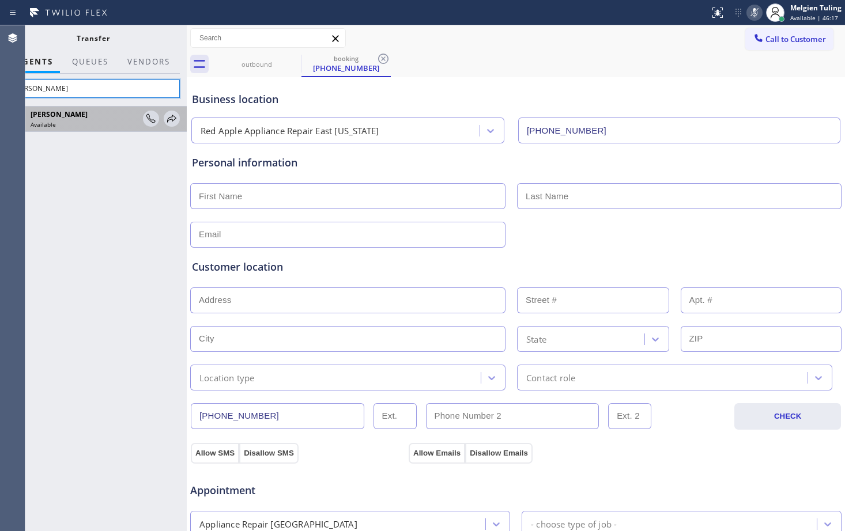
type input "[PERSON_NAME]"
click at [77, 118] on span "[PERSON_NAME]" at bounding box center [59, 114] width 57 height 10
click at [175, 119] on icon at bounding box center [172, 119] width 14 height 14
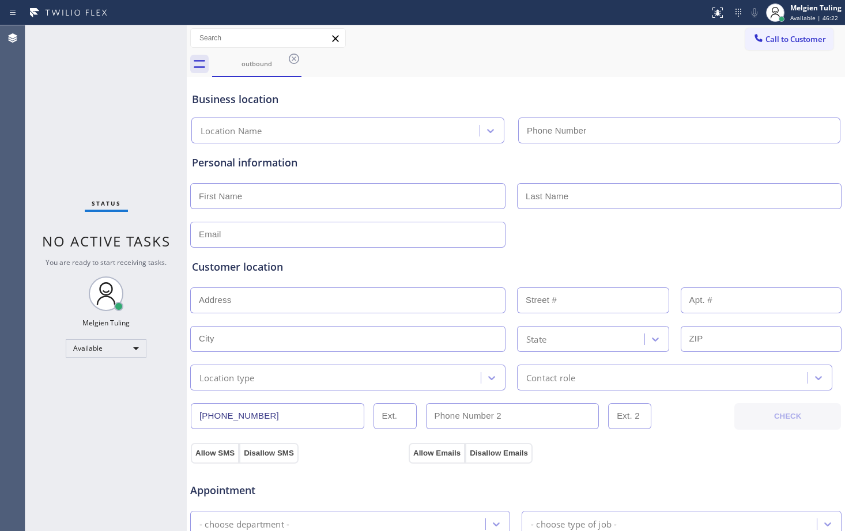
click at [552, 253] on div "Customer location >> ADD NEW ADDRESS << + NEW ADDRESS State Location type Conta…" at bounding box center [516, 319] width 652 height 143
click at [122, 160] on div "Status No active tasks You are ready to start receiving tasks. Melgien Tuling A…" at bounding box center [105, 278] width 161 height 506
click at [320, 141] on div "Personal information" at bounding box center [516, 193] width 652 height 109
drag, startPoint x: 258, startPoint y: 67, endPoint x: 584, endPoint y: 66, distance: 326.2
click at [584, 66] on div "outbound" at bounding box center [528, 64] width 633 height 26
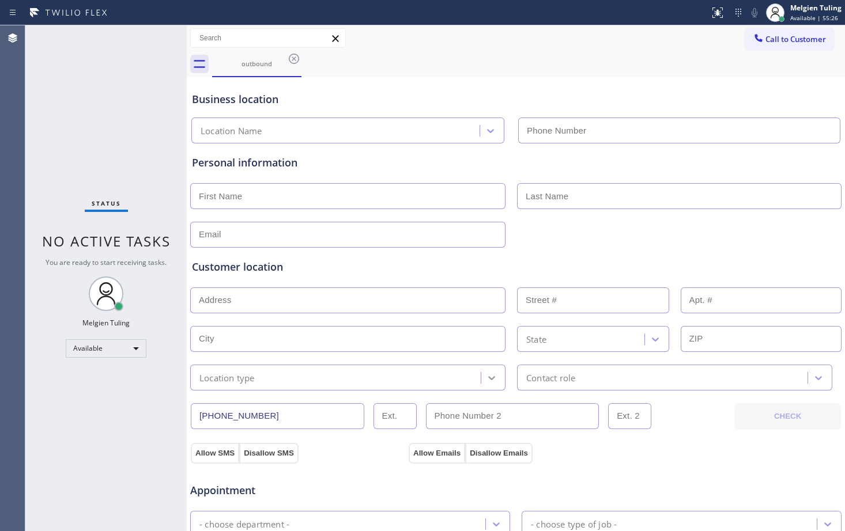
click at [481, 379] on div at bounding box center [491, 378] width 21 height 21
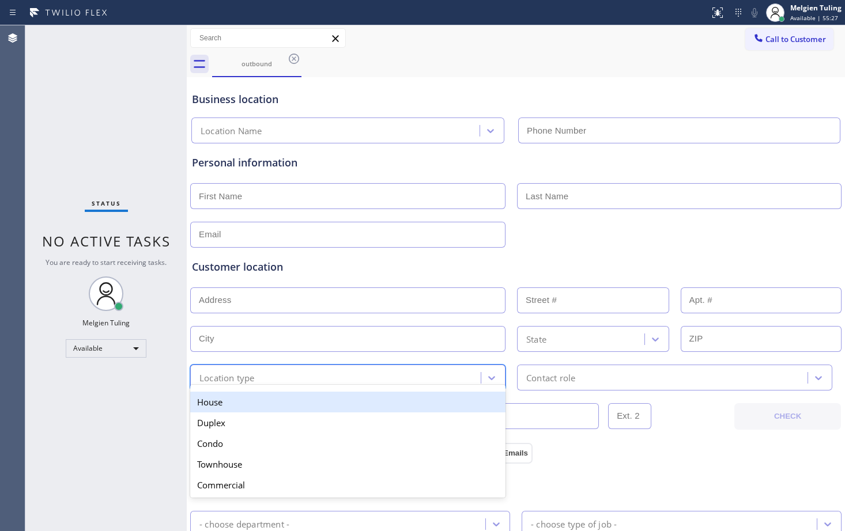
click at [143, 402] on div "Status No active tasks You are ready to start receiving tasks. Melgien Tuling A…" at bounding box center [105, 278] width 161 height 506
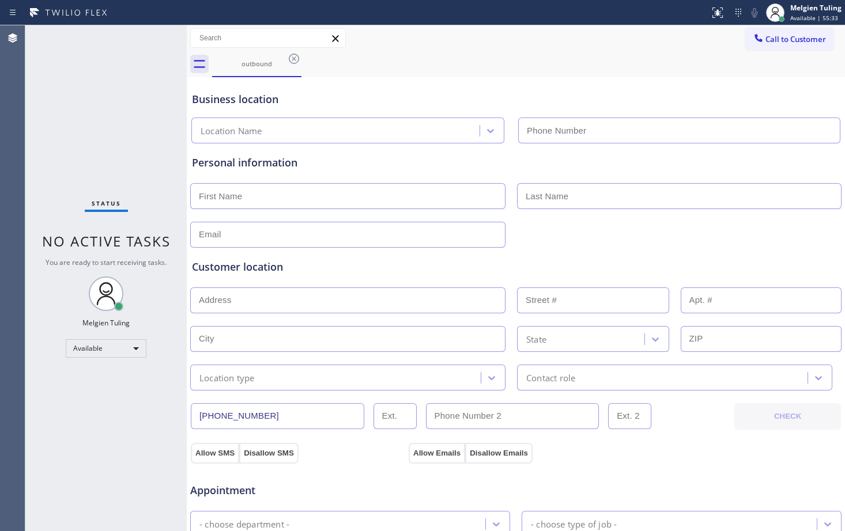
click at [320, 130] on div "Location Name" at bounding box center [337, 131] width 285 height 20
click at [287, 126] on div "Location Name" at bounding box center [337, 131] width 285 height 20
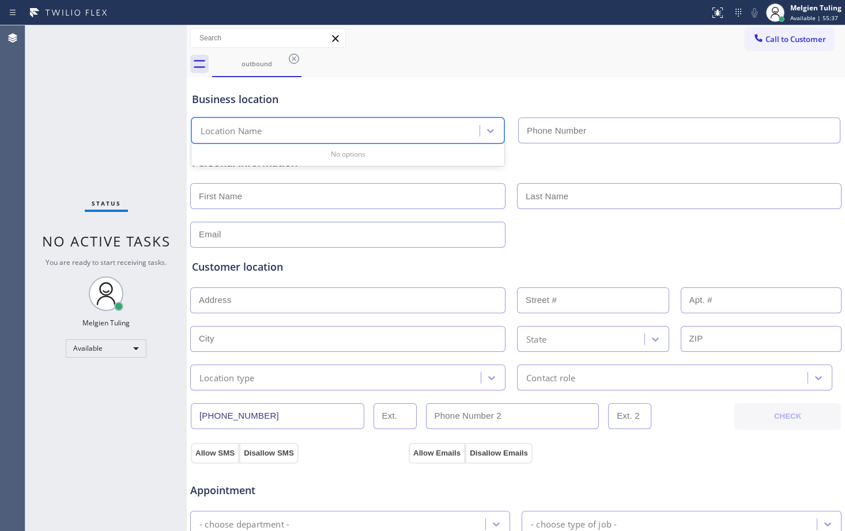
paste input "[PERSON_NAME]"
click at [203, 127] on input "[PERSON_NAME]" at bounding box center [217, 131] width 33 height 10
type input "[PERSON_NAME]"
click at [555, 131] on input "text" at bounding box center [679, 131] width 322 height 26
type input "(___) ___-____"
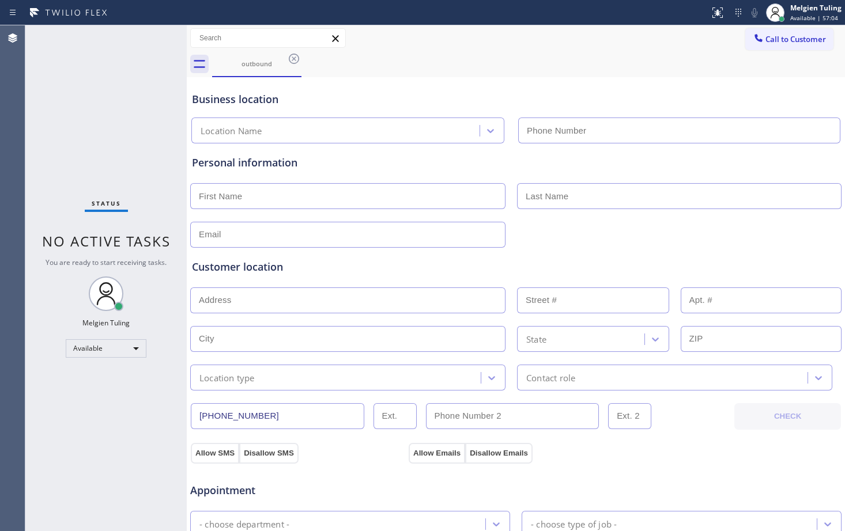
type input "(___) ___-____"
click at [250, 62] on div "outbound" at bounding box center [256, 63] width 87 height 9
click at [277, 189] on input "text" at bounding box center [347, 196] width 315 height 26
click at [271, 295] on input "text" at bounding box center [347, 301] width 315 height 26
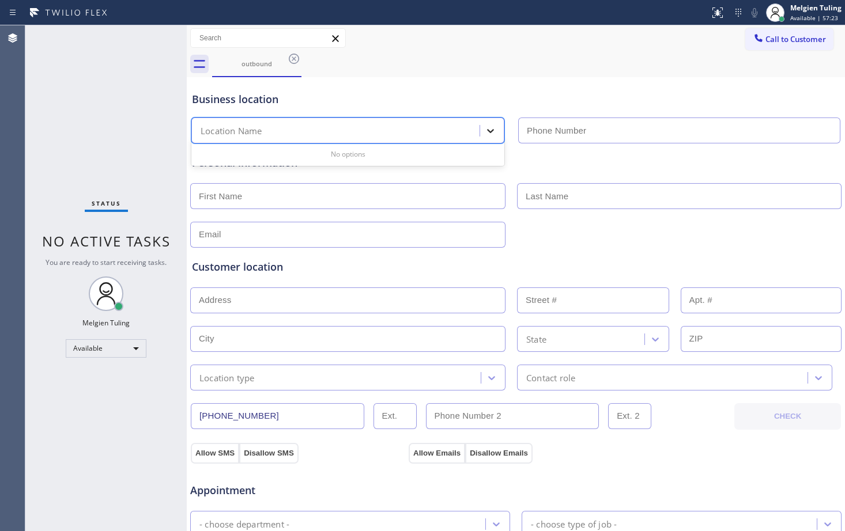
click at [490, 133] on icon at bounding box center [491, 131] width 12 height 12
type input "(___) ___-____"
click at [585, 131] on input "(___) ___-____" at bounding box center [679, 131] width 322 height 26
drag, startPoint x: 486, startPoint y: 133, endPoint x: 451, endPoint y: 160, distance: 44.4
click at [451, 160] on div "Personal information" at bounding box center [516, 163] width 648 height 16
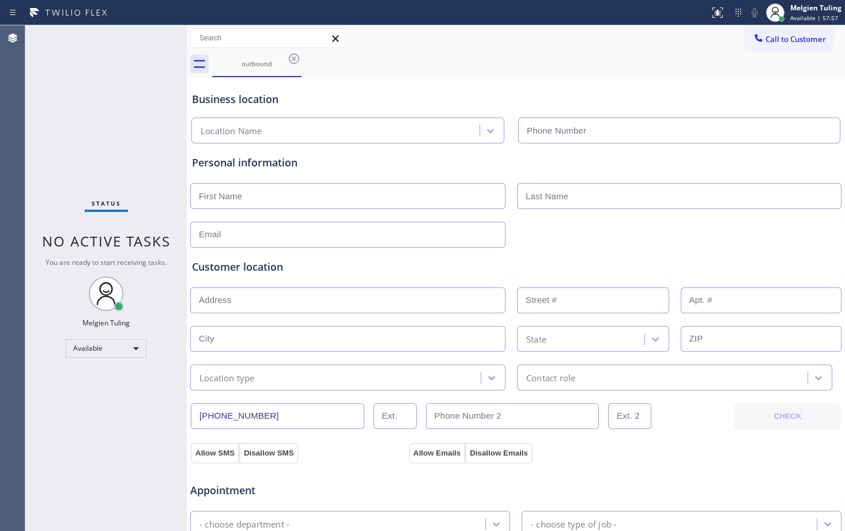
click at [288, 235] on input "text" at bounding box center [347, 235] width 315 height 26
click at [304, 198] on input "text" at bounding box center [347, 196] width 315 height 26
paste input "[PERSON_NAME]"
type input "[PERSON_NAME]"
click at [537, 199] on input "text" at bounding box center [679, 196] width 324 height 26
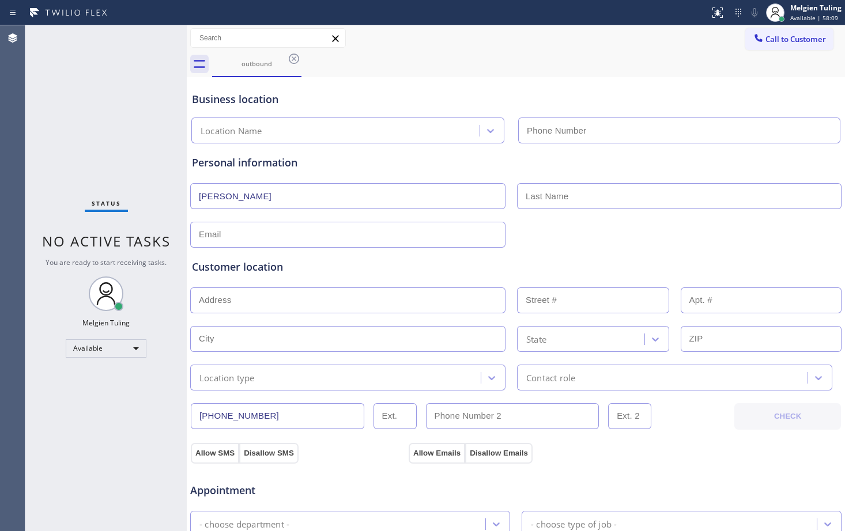
click at [524, 199] on input "text" at bounding box center [679, 196] width 324 height 26
paste input "mogrodejo"
click at [527, 195] on input "mogrodejo" at bounding box center [679, 196] width 324 height 26
type input "Mogrodejo"
click at [327, 236] on input "text" at bounding box center [347, 235] width 315 height 26
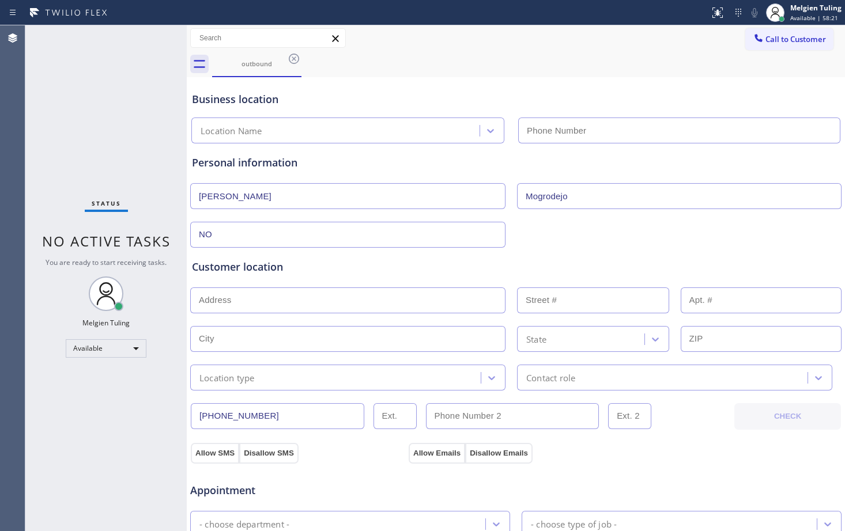
type input "N"
type input "[EMAIL_ADDRESS][DOMAIN_NAME]"
click at [307, 304] on input "text" at bounding box center [347, 301] width 315 height 26
click at [222, 298] on input "text" at bounding box center [347, 301] width 315 height 26
paste input "[STREET_ADDRESS][US_STATE]"
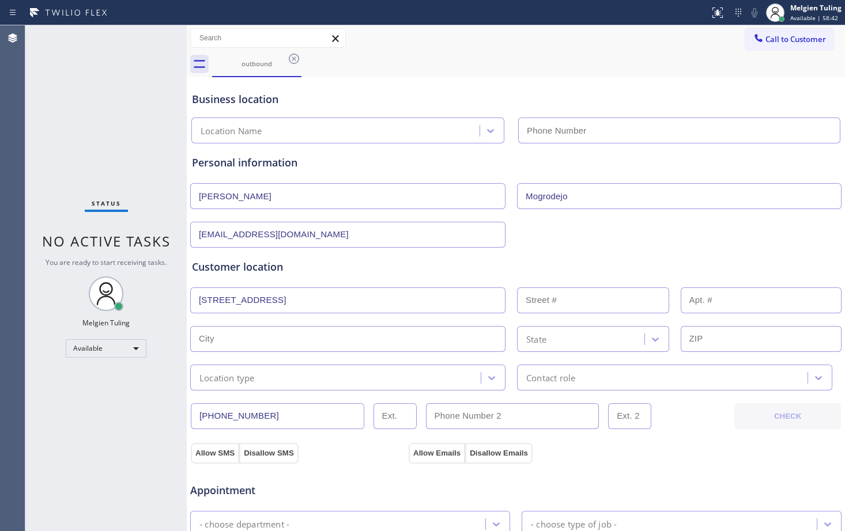
type input "85th St"
type input "Queens"
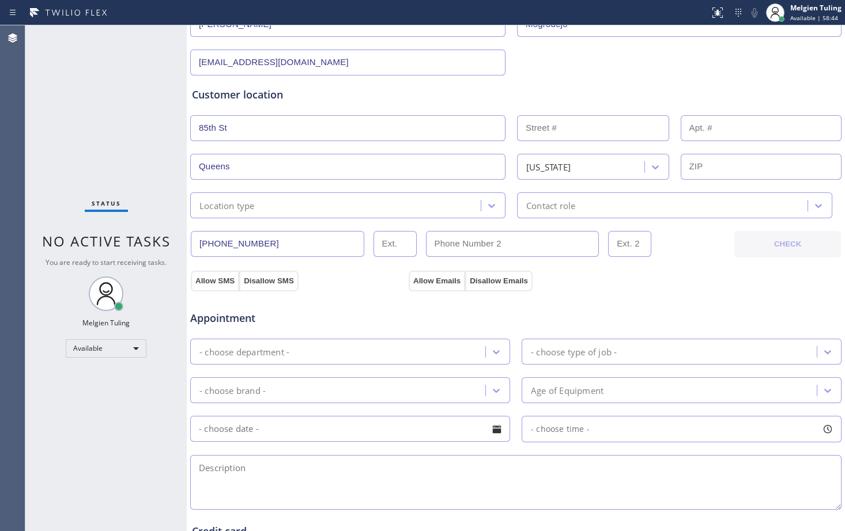
scroll to position [173, 0]
click at [329, 357] on div "- choose department -" at bounding box center [340, 351] width 292 height 20
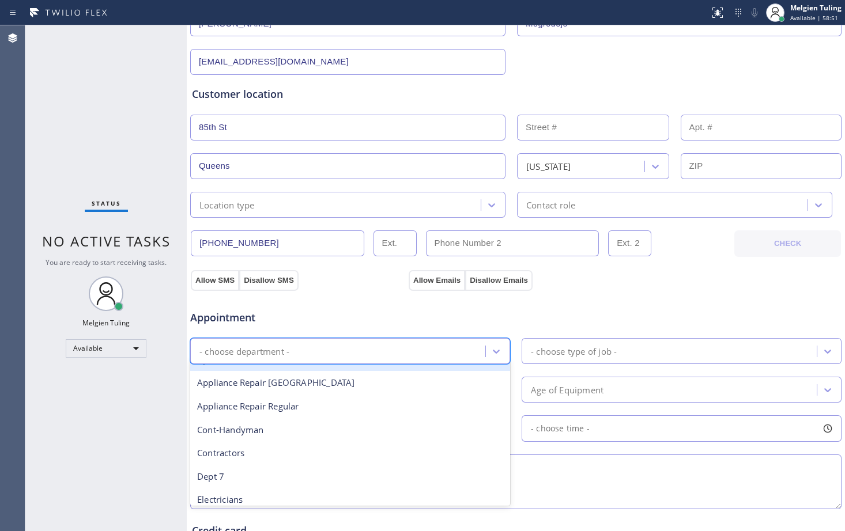
scroll to position [115, 0]
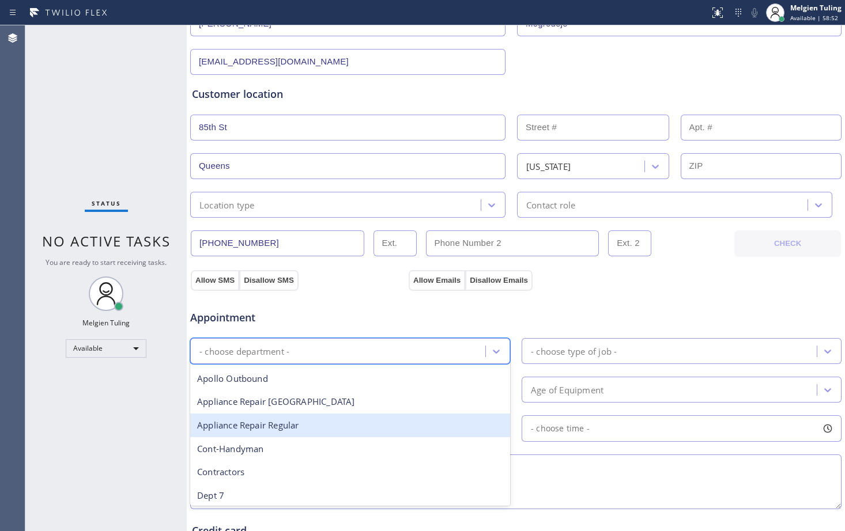
click at [289, 423] on div "Appliance Repair Regular" at bounding box center [350, 426] width 320 height 24
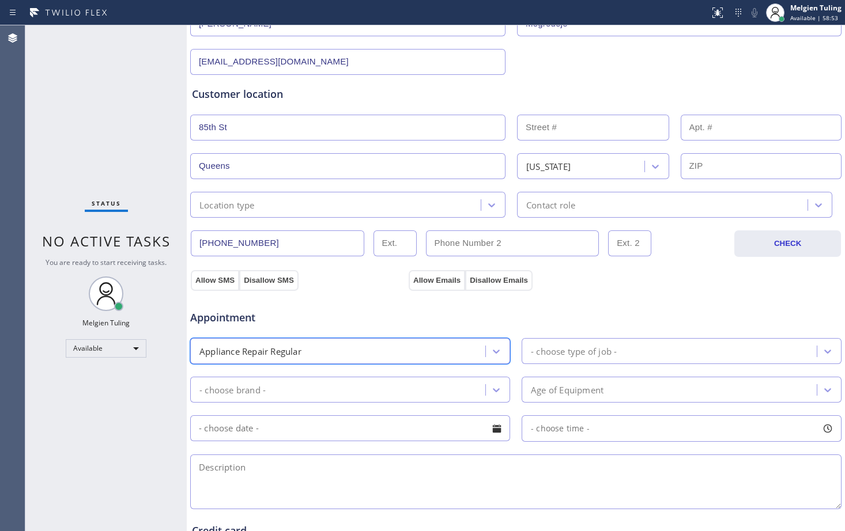
click at [557, 347] on div "- choose type of job -" at bounding box center [574, 351] width 86 height 13
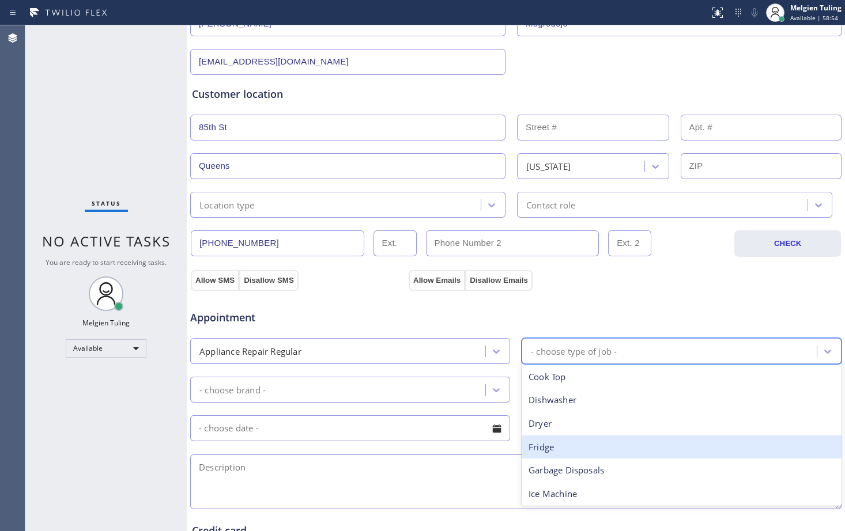
click at [539, 447] on div "Fridge" at bounding box center [682, 448] width 320 height 24
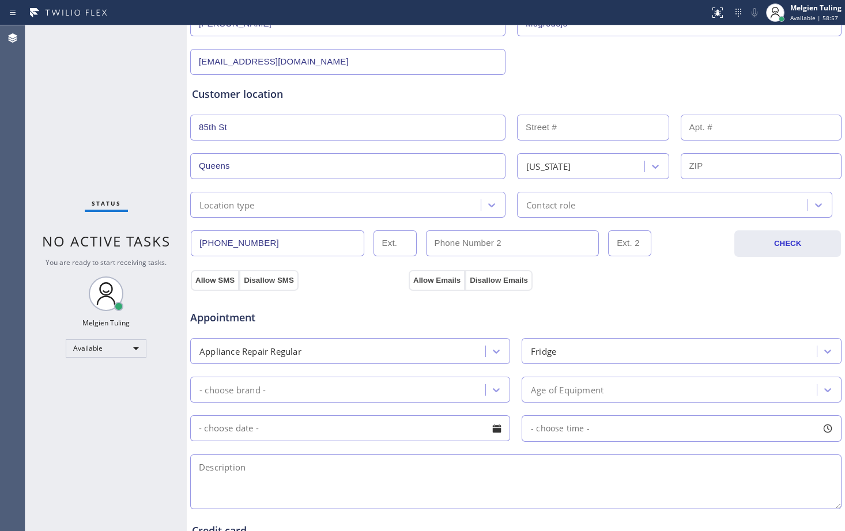
click at [540, 383] on div "Age of Equipment" at bounding box center [567, 389] width 73 height 13
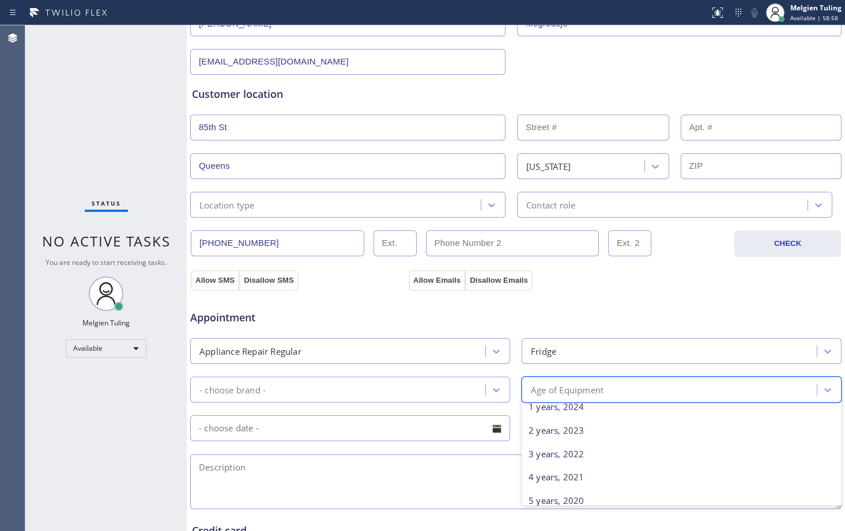
scroll to position [58, 0]
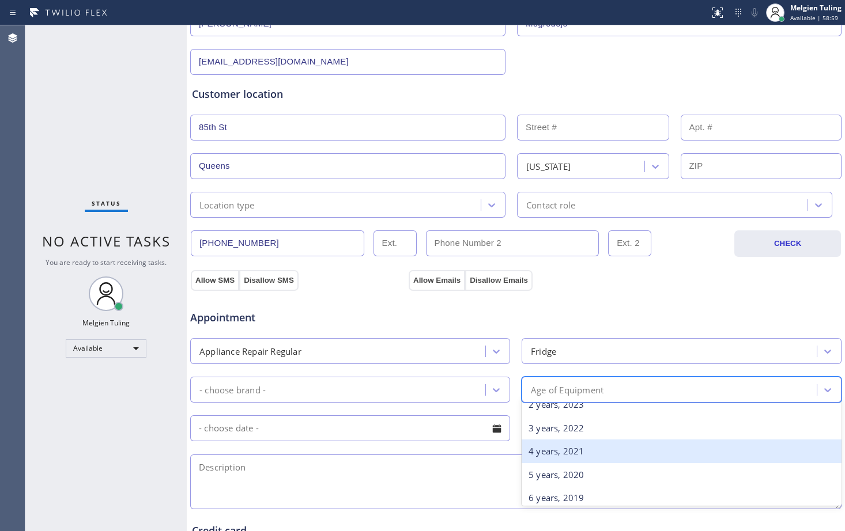
click at [539, 449] on div "4 years, 2021" at bounding box center [682, 452] width 320 height 24
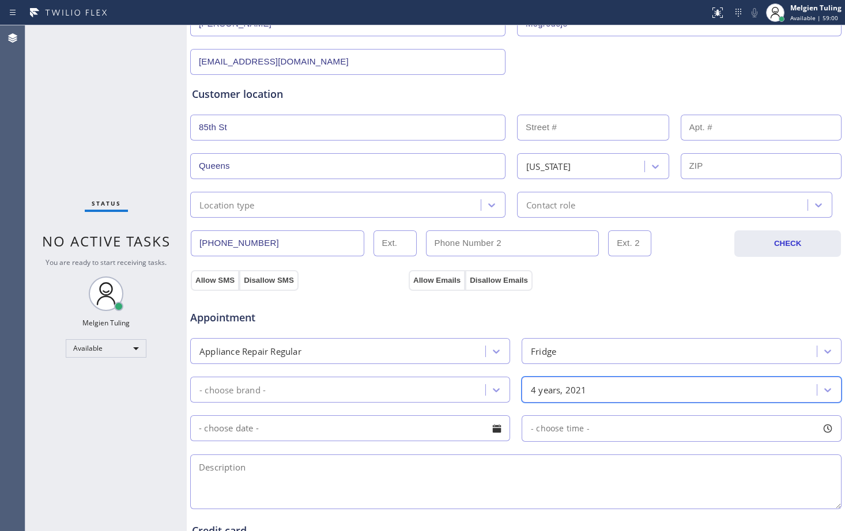
click at [333, 389] on div "- choose brand -" at bounding box center [340, 390] width 292 height 20
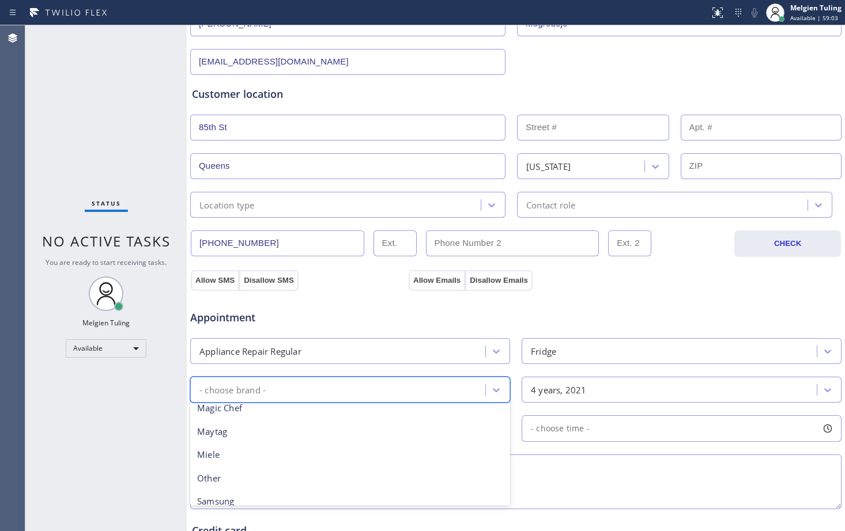
scroll to position [322, 0]
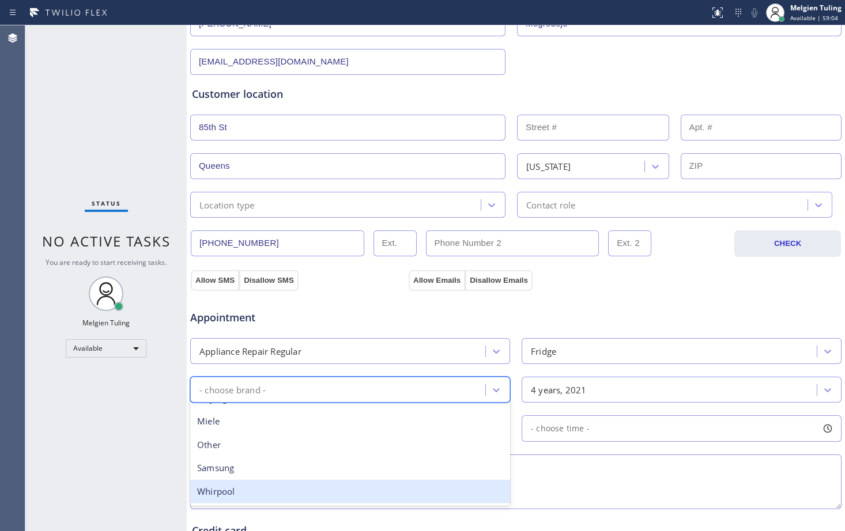
click at [228, 498] on div "Whirpool" at bounding box center [350, 492] width 320 height 24
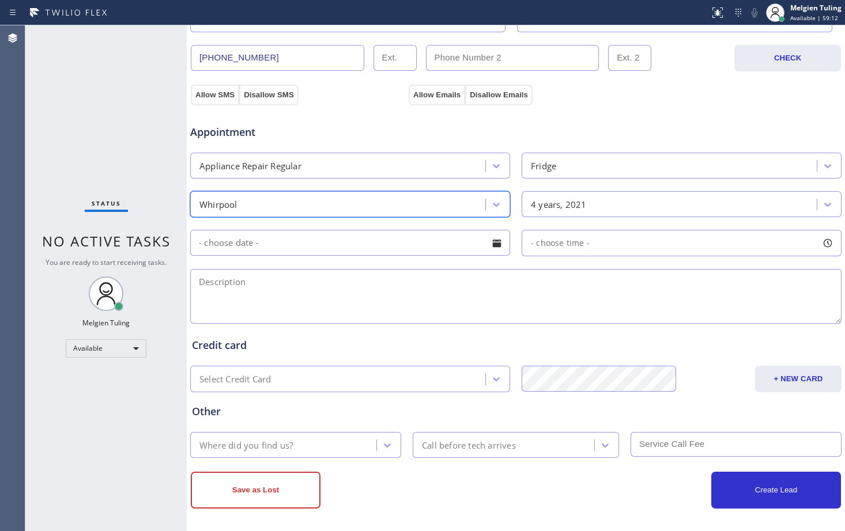
scroll to position [362, 0]
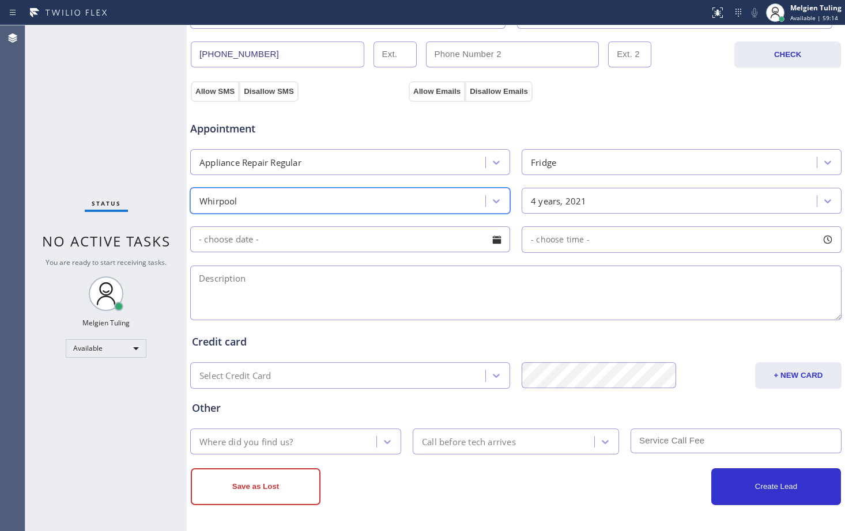
click at [300, 277] on textarea at bounding box center [515, 293] width 651 height 55
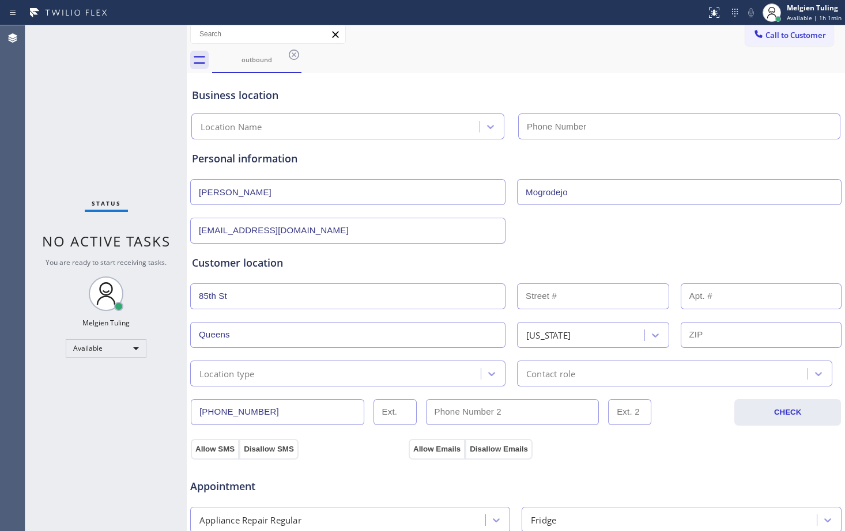
scroll to position [0, 0]
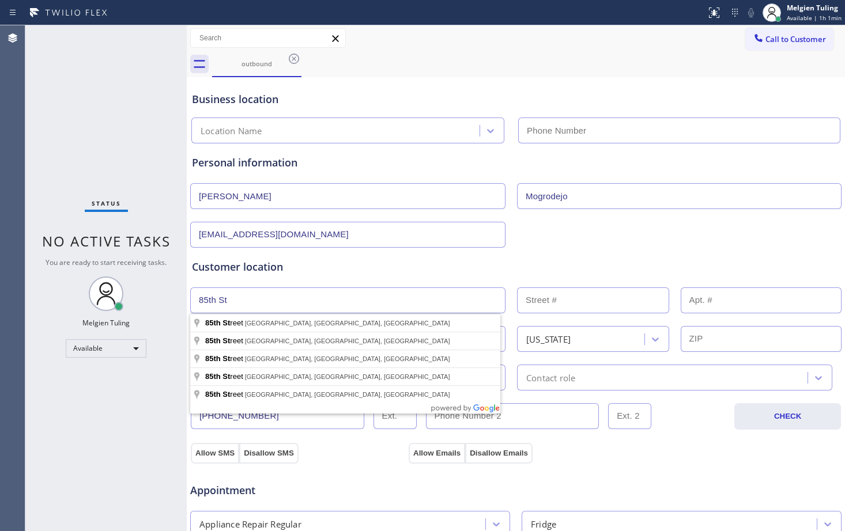
drag, startPoint x: 278, startPoint y: 301, endPoint x: 191, endPoint y: 310, distance: 87.4
click at [191, 310] on input "85th St" at bounding box center [347, 301] width 315 height 26
paste input "-[STREET_ADDRESS]"
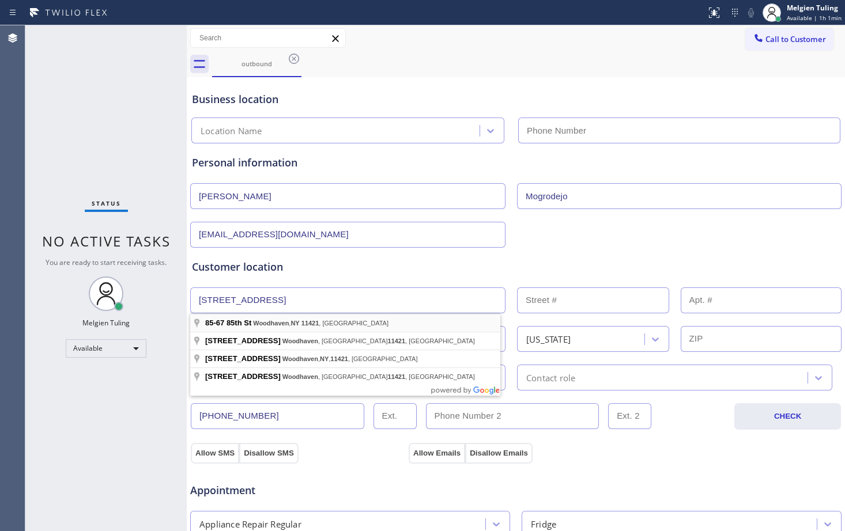
type input "[STREET_ADDRESS]"
type input "85-67"
type input "11421"
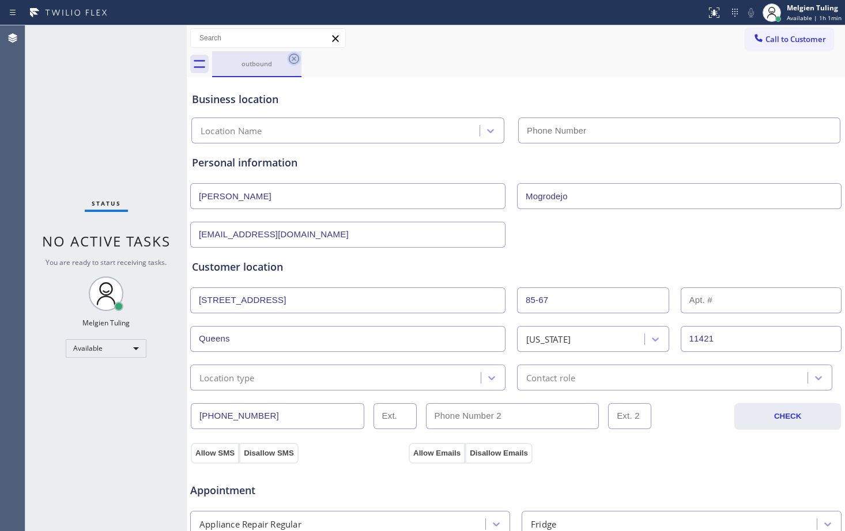
click at [292, 56] on icon at bounding box center [294, 59] width 14 height 14
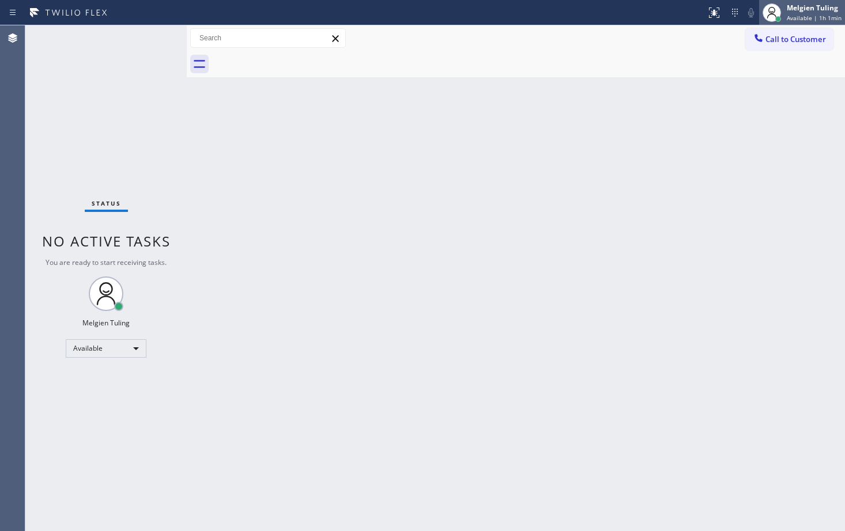
click at [807, 16] on span "Available | 1h 1min" at bounding box center [814, 18] width 55 height 8
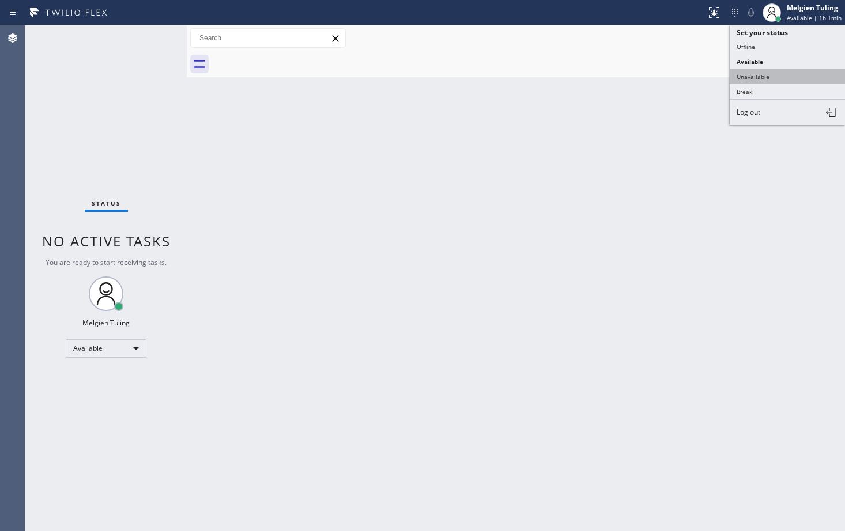
click at [762, 73] on button "Unavailable" at bounding box center [787, 76] width 115 height 15
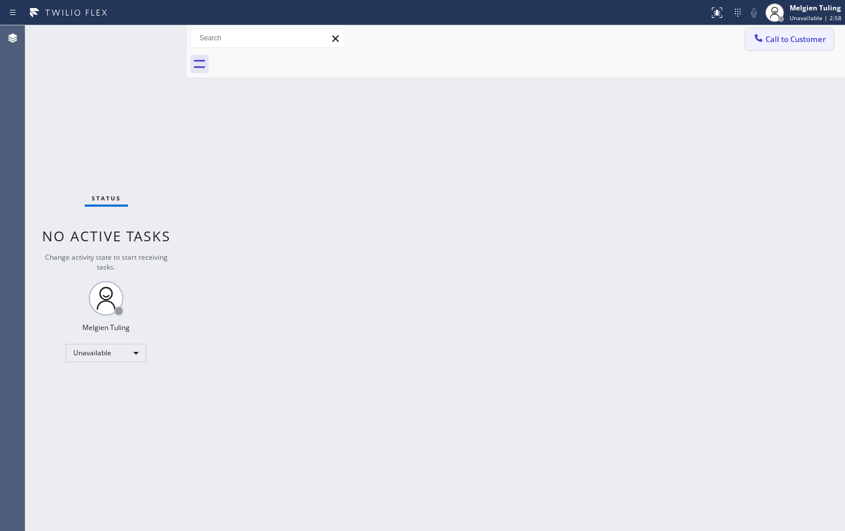
click at [785, 42] on span "Call to Customer" at bounding box center [795, 39] width 61 height 10
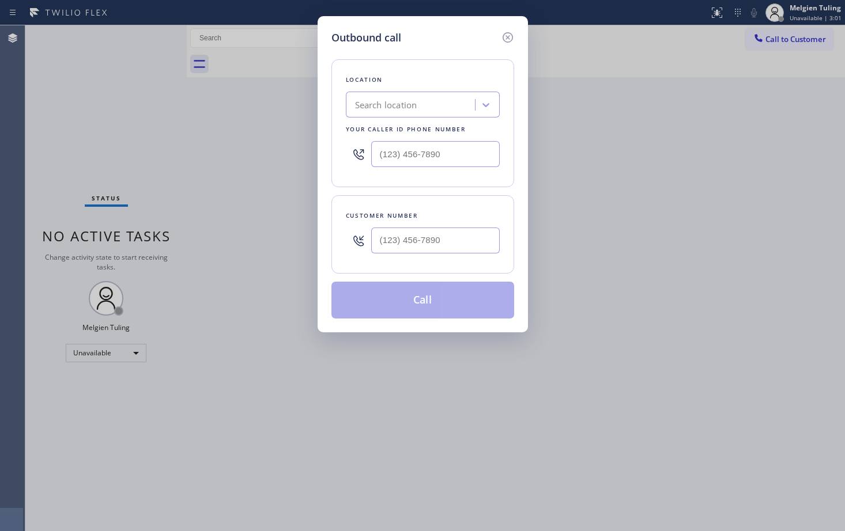
click at [705, 115] on div "Outbound call Location Search location Your caller id phone number Customer num…" at bounding box center [422, 265] width 845 height 531
click at [508, 38] on icon at bounding box center [507, 37] width 10 height 10
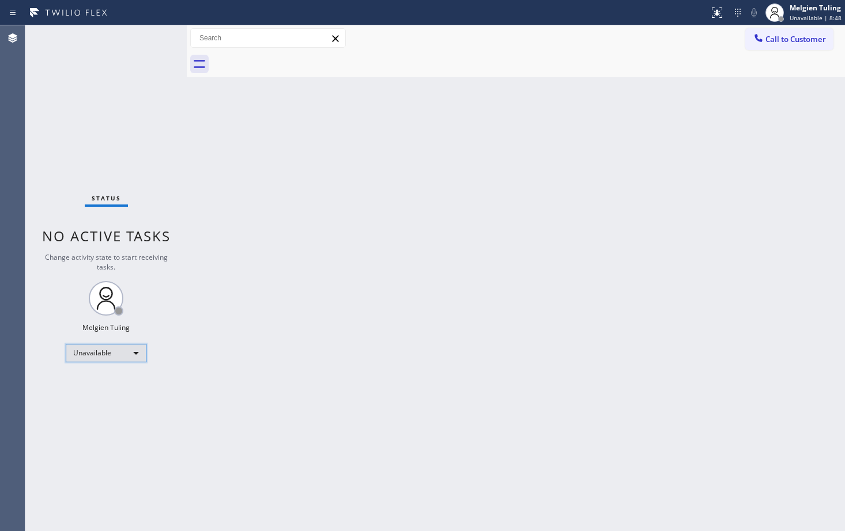
click at [133, 350] on div "Unavailable" at bounding box center [106, 353] width 81 height 18
click at [93, 383] on li "Available" at bounding box center [105, 384] width 78 height 14
click at [254, 300] on div "Back to Dashboard Change Sender ID Customers Technicians Select a contact Outbo…" at bounding box center [516, 278] width 658 height 506
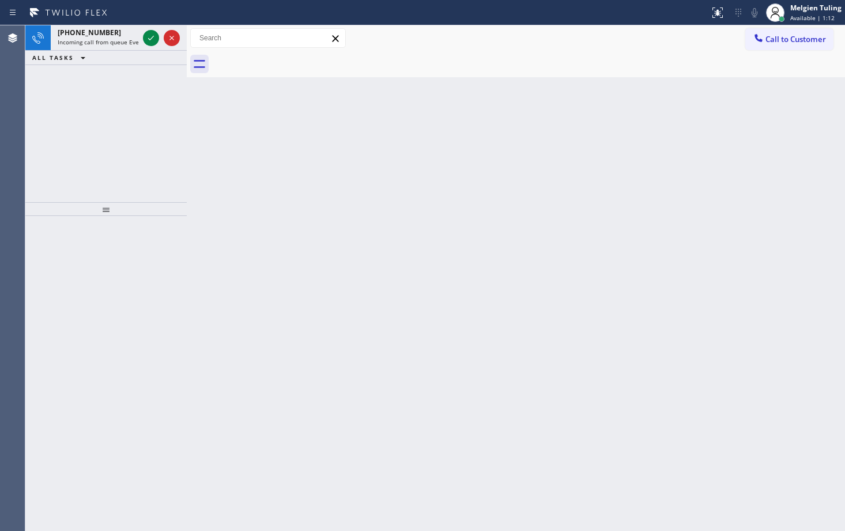
click at [191, 231] on div "Back to Dashboard Change Sender ID Customers Technicians Select a contact Outbo…" at bounding box center [516, 278] width 658 height 506
click at [732, 266] on div "Back to Dashboard Change Sender ID Customers Technicians Select a contact Outbo…" at bounding box center [516, 278] width 658 height 506
click at [307, 189] on div "Back to Dashboard Change Sender ID Customers Technicians Select a contact Outbo…" at bounding box center [516, 278] width 658 height 506
click at [153, 37] on icon at bounding box center [151, 38] width 14 height 14
click at [150, 40] on icon at bounding box center [151, 38] width 14 height 14
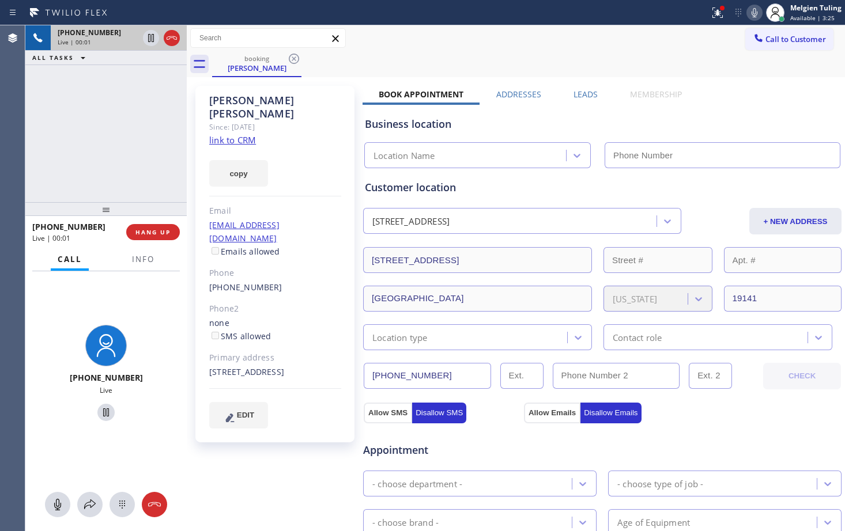
type input "[PHONE_NUMBER]"
click at [235, 366] on div "[STREET_ADDRESS]" at bounding box center [275, 372] width 132 height 13
click at [718, 16] on icon at bounding box center [718, 13] width 14 height 14
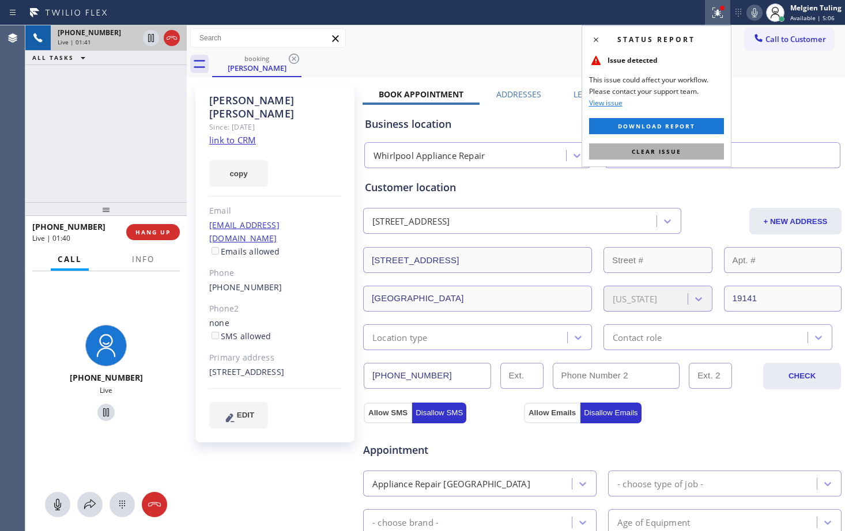
click at [650, 148] on span "Clear issue" at bounding box center [657, 152] width 50 height 8
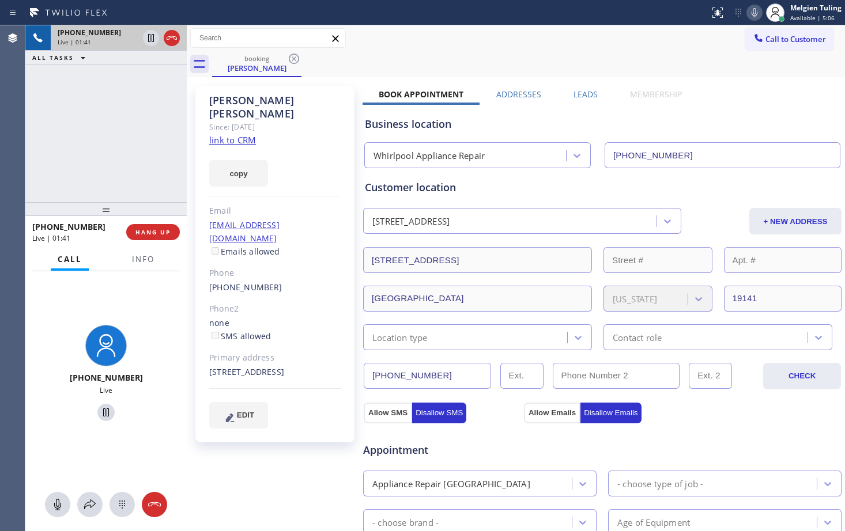
click at [743, 97] on div "Book Appointment Addresses Leads Membership Business location Whirlpool Applian…" at bounding box center [601, 469] width 479 height 761
click at [150, 41] on icon at bounding box center [151, 38] width 6 height 8
click at [756, 9] on icon at bounding box center [754, 13] width 14 height 14
drag, startPoint x: 341, startPoint y: 342, endPoint x: 211, endPoint y: 341, distance: 129.7
click at [211, 341] on div "[PERSON_NAME] Since: [DATE] link to CRM copy Email [EMAIL_ADDRESS][DOMAIN_NAME]…" at bounding box center [274, 264] width 159 height 357
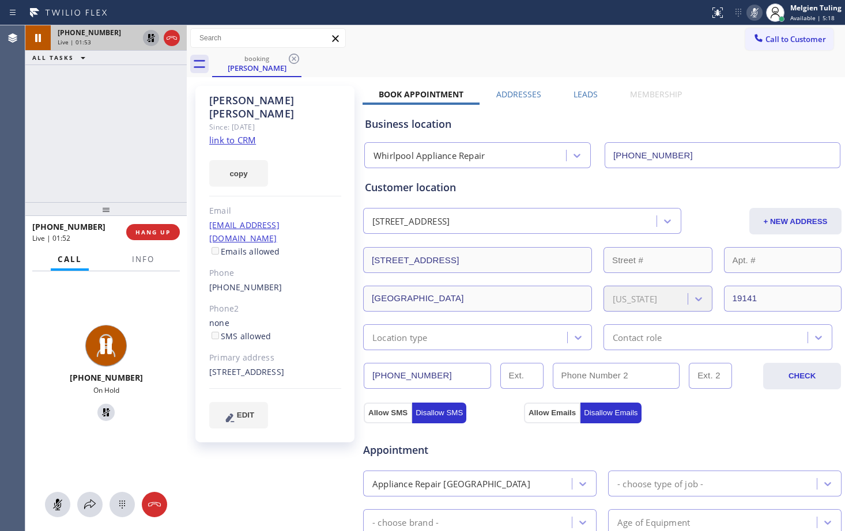
copy div "[STREET_ADDRESS]"
click at [335, 352] on div "Primary address" at bounding box center [275, 358] width 132 height 13
click at [329, 366] on div "[STREET_ADDRESS]" at bounding box center [275, 372] width 132 height 13
copy div "19141"
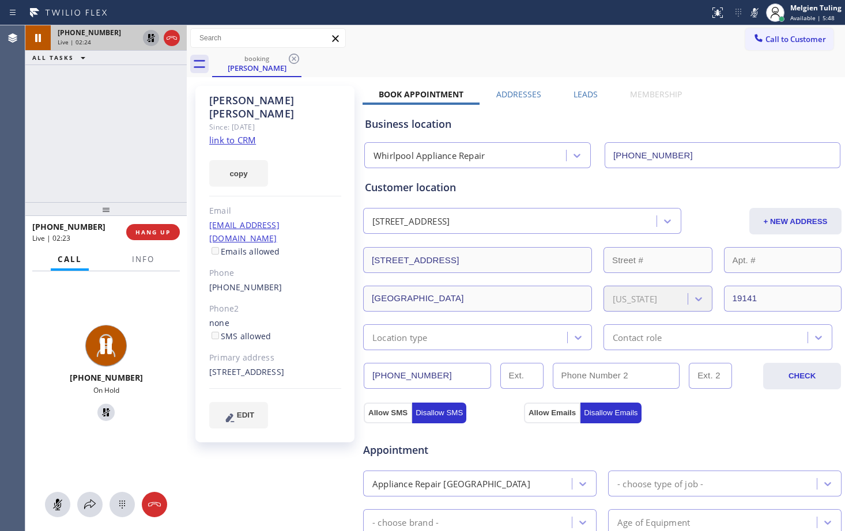
drag, startPoint x: 754, startPoint y: 12, endPoint x: 699, endPoint y: 20, distance: 56.0
click at [754, 12] on icon at bounding box center [754, 12] width 6 height 9
click at [152, 39] on icon at bounding box center [151, 38] width 14 height 14
click at [159, 230] on span "HANG UP" at bounding box center [152, 232] width 35 height 8
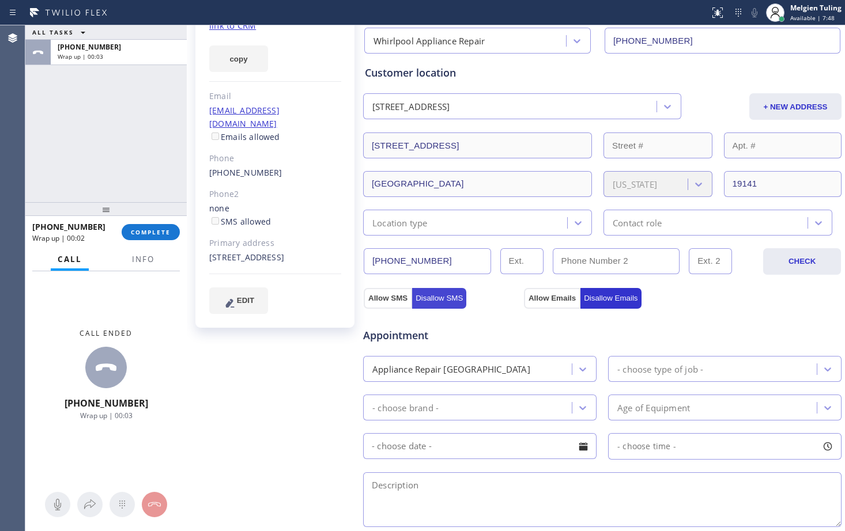
scroll to position [115, 0]
click at [506, 375] on div "Appliance Repair [GEOGRAPHIC_DATA]" at bounding box center [469, 368] width 205 height 20
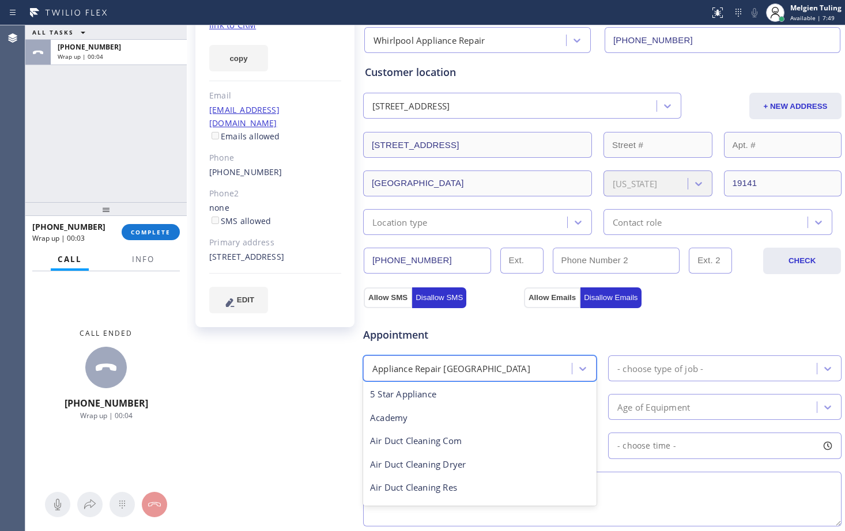
scroll to position [2, 0]
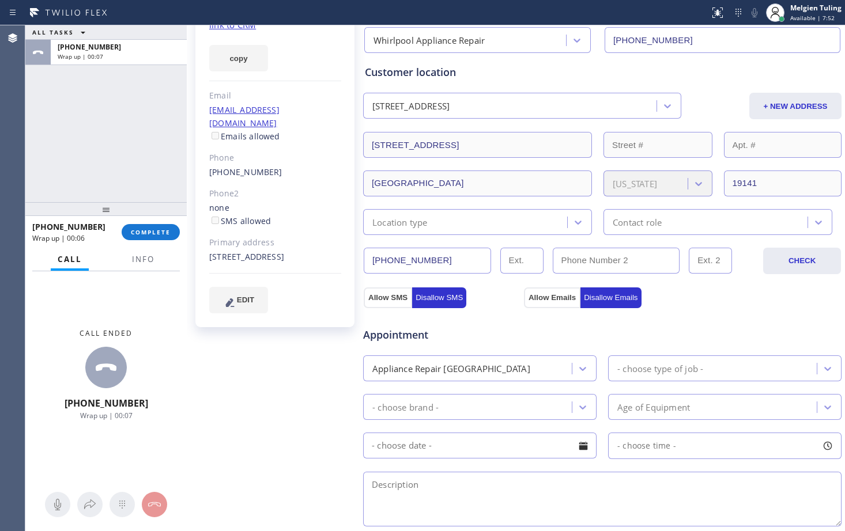
click at [485, 369] on div "Appliance Repair [GEOGRAPHIC_DATA]" at bounding box center [469, 368] width 205 height 20
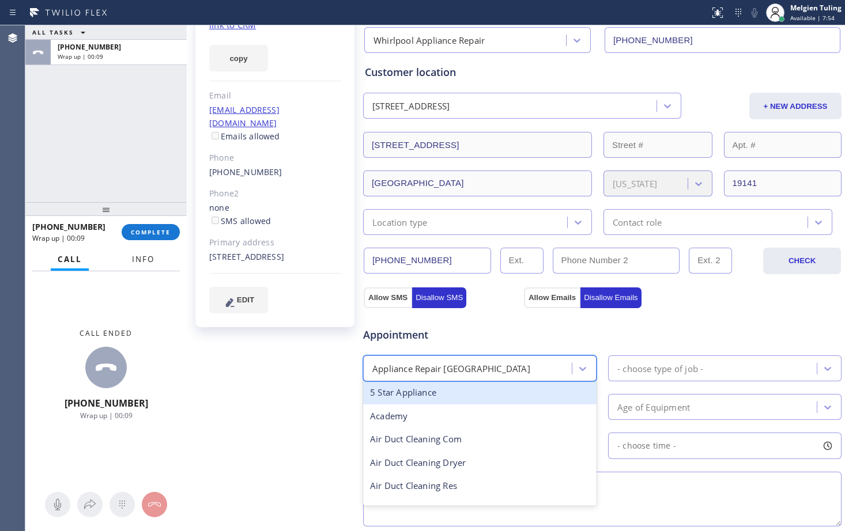
click at [150, 262] on span "Info" at bounding box center [143, 259] width 22 height 10
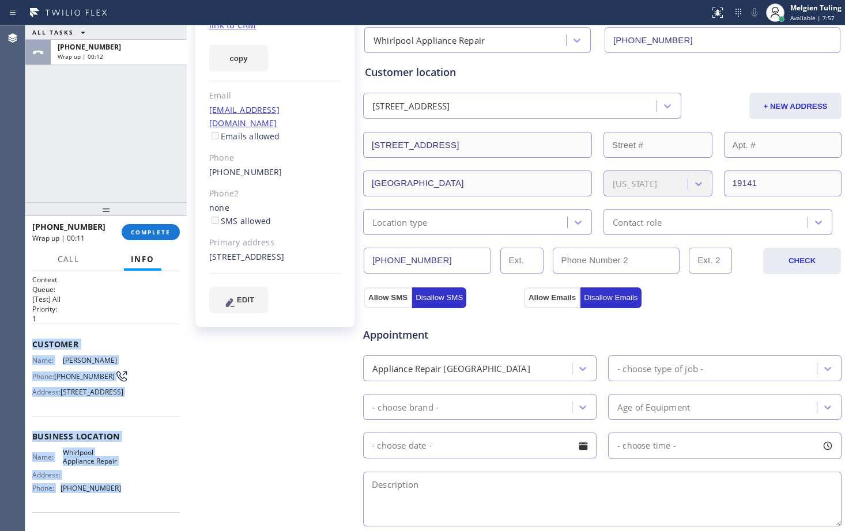
drag, startPoint x: 28, startPoint y: 342, endPoint x: 122, endPoint y: 508, distance: 191.2
click at [122, 508] on div "Context Queue: [Test] All Priority: 1 Customer Name: [PERSON_NAME] Phone: [PHON…" at bounding box center [105, 401] width 161 height 260
copy div "Customer Name: [PERSON_NAME] Phone: [PHONE_NUMBER] Address: [STREET_ADDRESS] Bu…"
click at [538, 365] on div "Appliance Repair [GEOGRAPHIC_DATA]" at bounding box center [469, 368] width 205 height 20
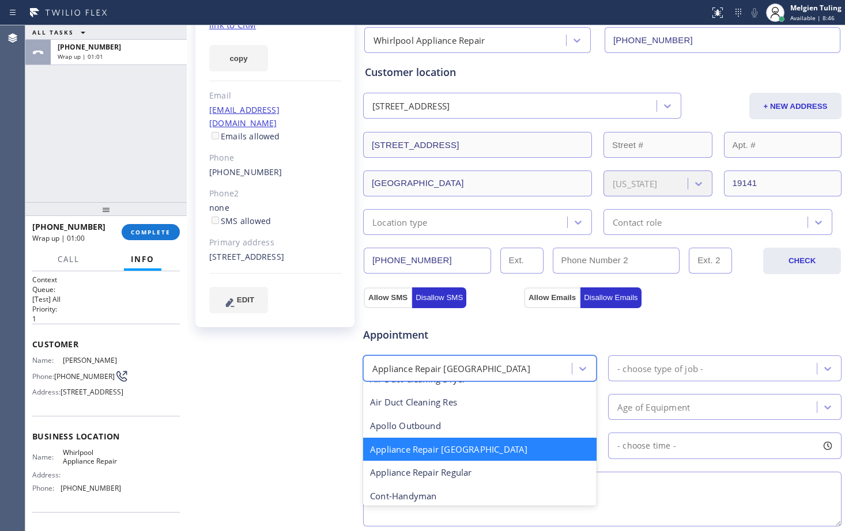
scroll to position [117, 0]
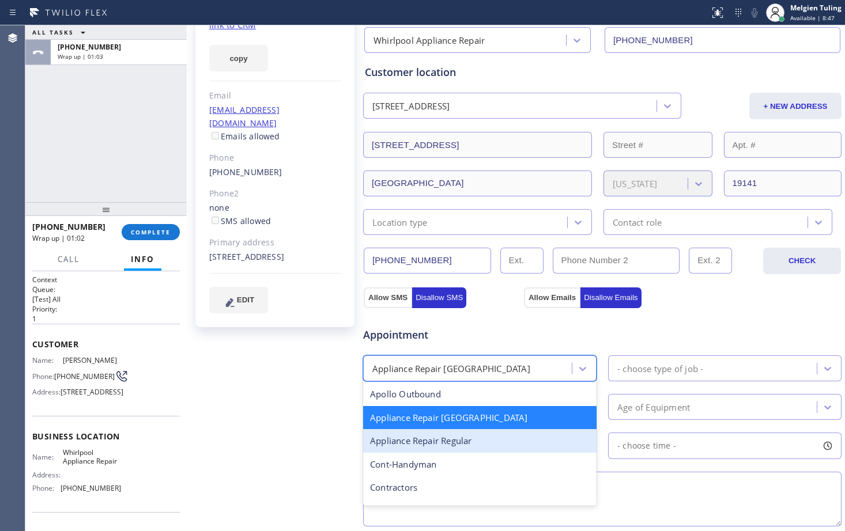
click at [456, 436] on div "Appliance Repair Regular" at bounding box center [479, 441] width 233 height 24
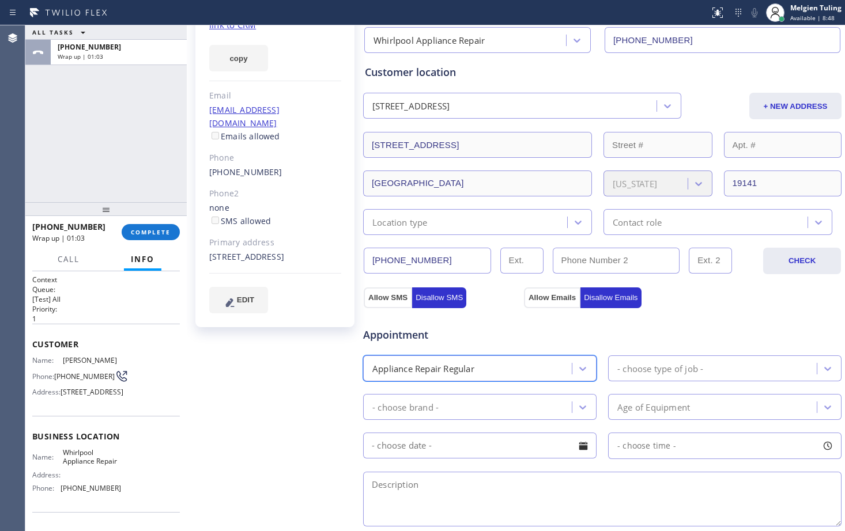
click at [497, 410] on div "- choose brand -" at bounding box center [469, 407] width 205 height 20
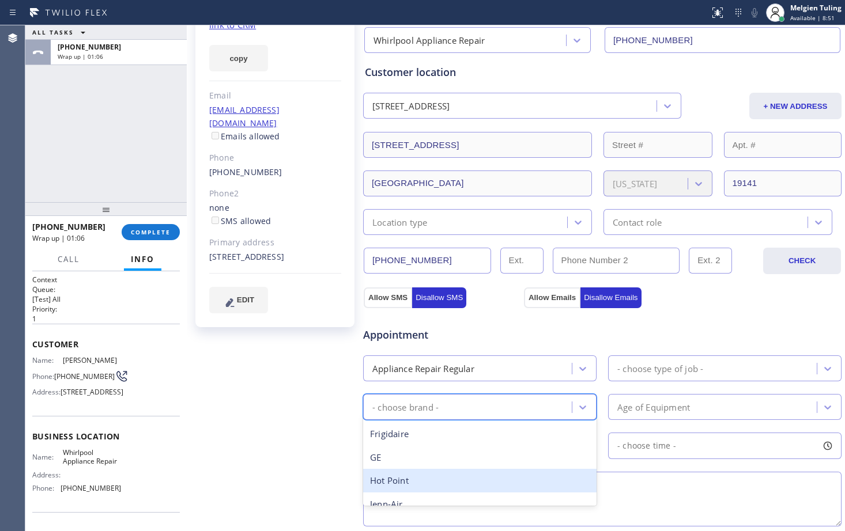
scroll to position [115, 0]
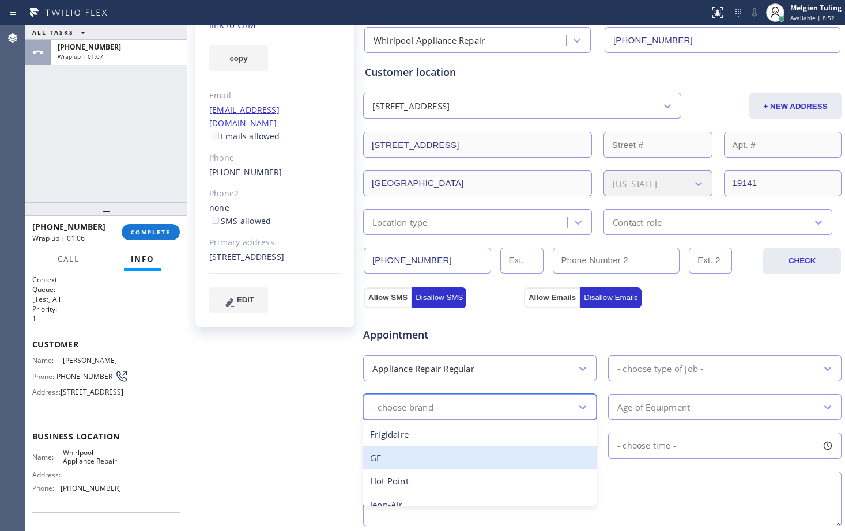
click at [395, 460] on div "GE" at bounding box center [479, 459] width 233 height 24
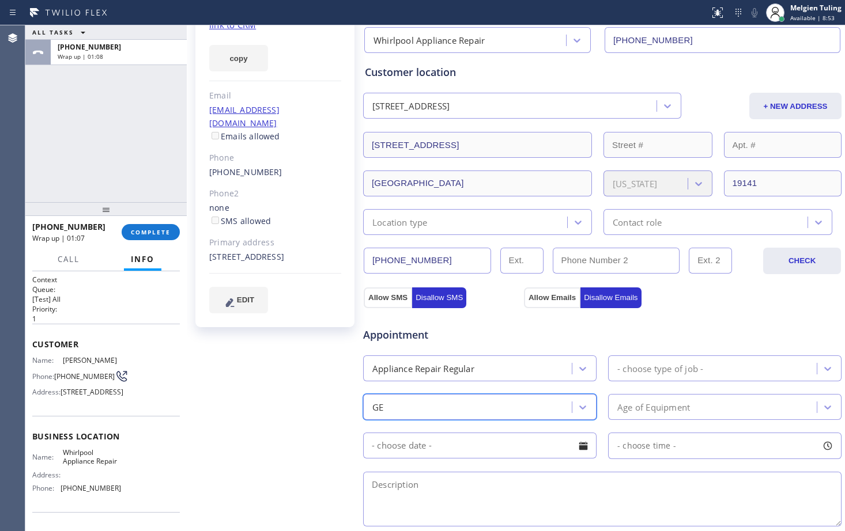
click at [684, 367] on div "- choose type of job -" at bounding box center [660, 368] width 86 height 13
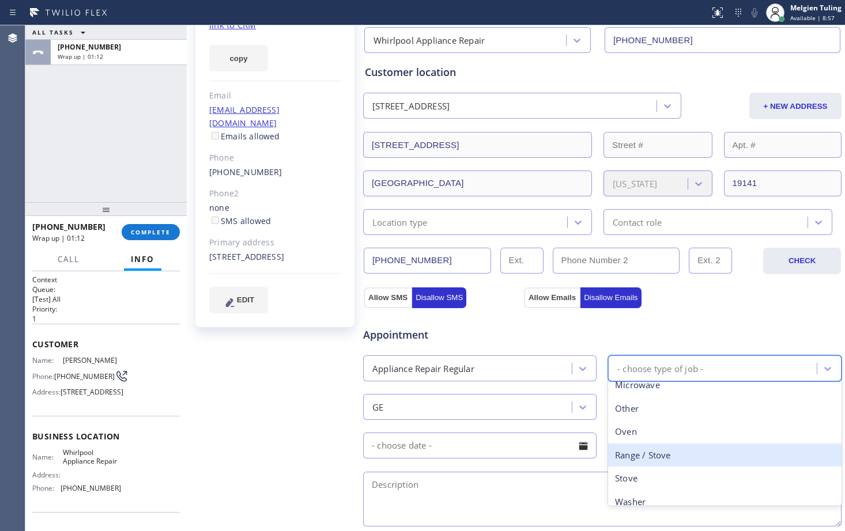
scroll to position [206, 0]
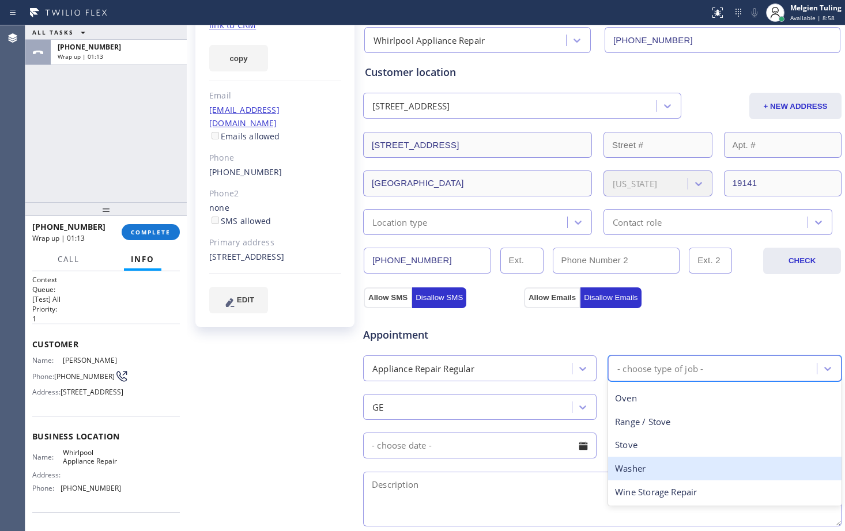
click at [632, 467] on div "Washer" at bounding box center [724, 469] width 233 height 24
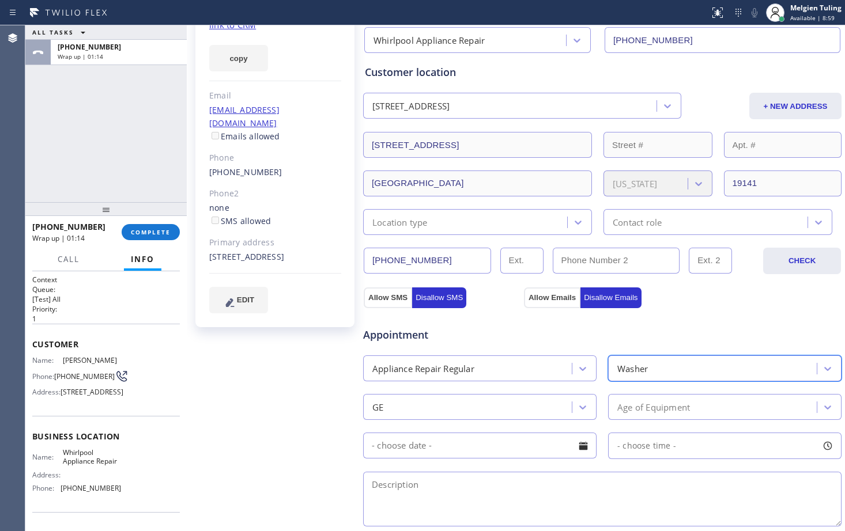
click at [646, 405] on div "Age of Equipment" at bounding box center [653, 407] width 73 height 13
click at [641, 410] on div "Age of Equipment" at bounding box center [653, 407] width 73 height 13
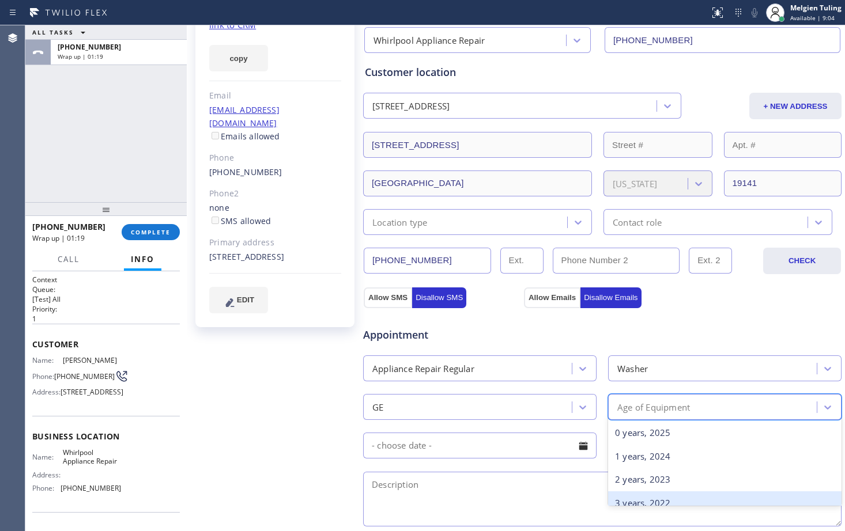
click at [623, 499] on div "3 years, 2022" at bounding box center [724, 504] width 233 height 24
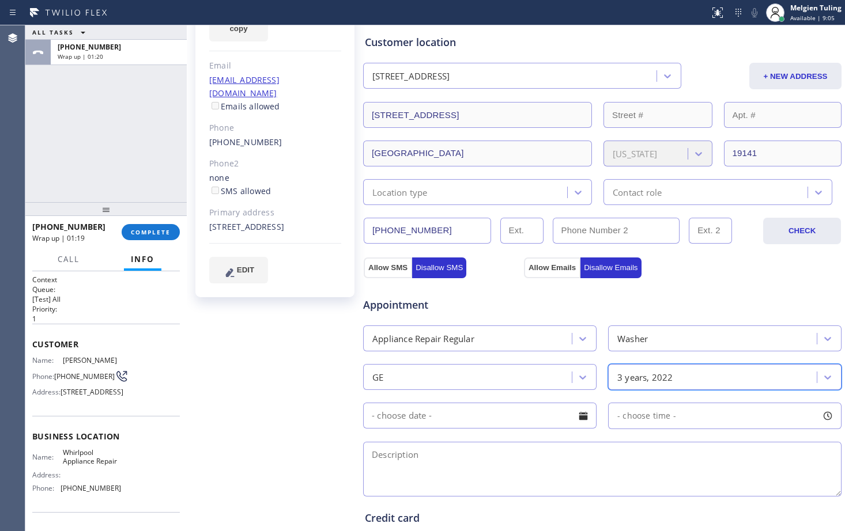
scroll to position [173, 0]
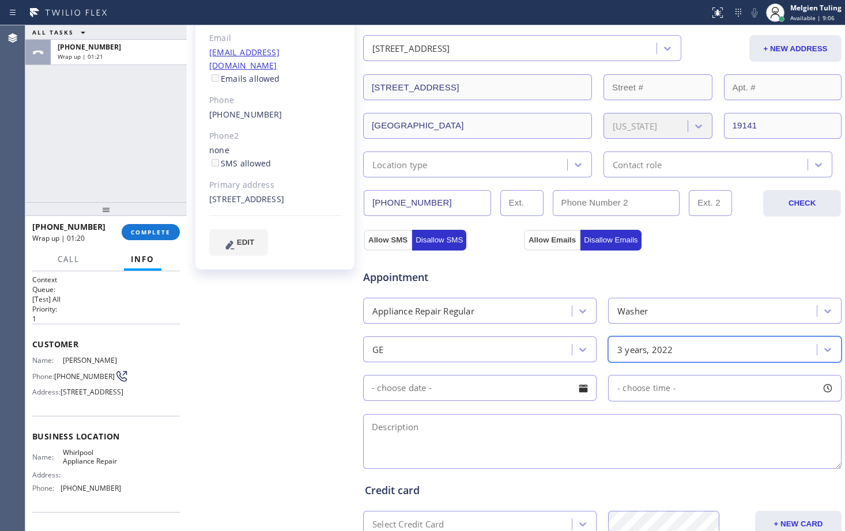
click at [575, 392] on div at bounding box center [583, 389] width 20 height 20
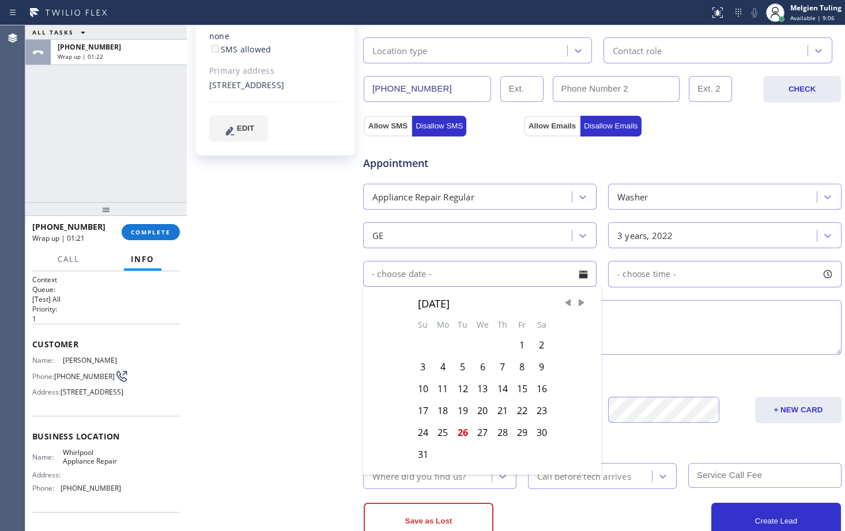
scroll to position [288, 0]
click at [480, 431] on div "27" at bounding box center [483, 432] width 20 height 22
type input "[DATE]"
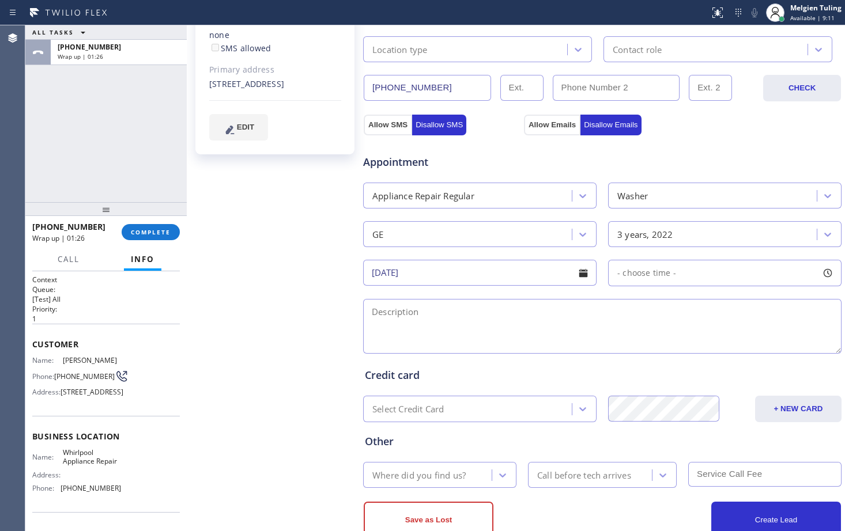
click at [651, 278] on div "- choose time -" at bounding box center [642, 273] width 67 height 13
drag, startPoint x: 618, startPoint y: 341, endPoint x: 691, endPoint y: 341, distance: 73.2
click at [692, 341] on div at bounding box center [699, 343] width 14 height 24
drag, startPoint x: 691, startPoint y: 341, endPoint x: 750, endPoint y: 345, distance: 59.5
click at [750, 345] on div at bounding box center [754, 343] width 14 height 24
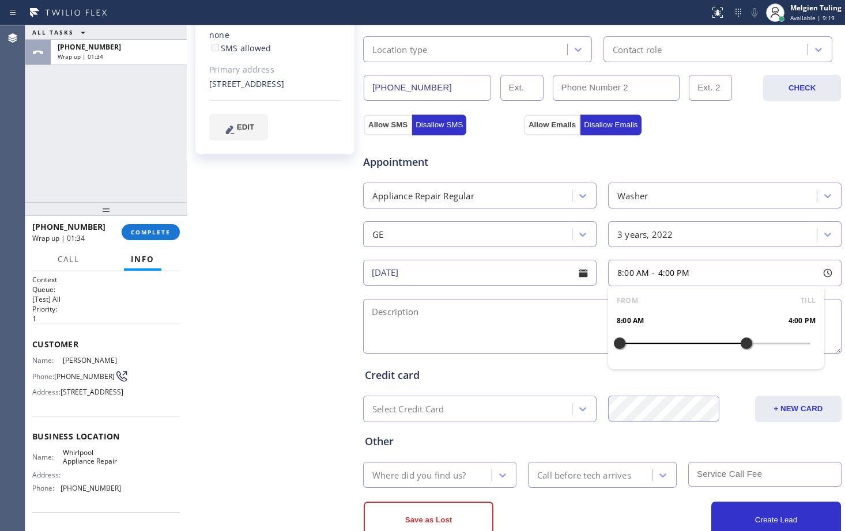
drag, startPoint x: 750, startPoint y: 345, endPoint x: 740, endPoint y: 345, distance: 10.4
click at [740, 345] on div at bounding box center [746, 343] width 14 height 24
drag, startPoint x: 615, startPoint y: 342, endPoint x: 695, endPoint y: 342, distance: 79.5
click at [695, 342] on div at bounding box center [699, 343] width 14 height 24
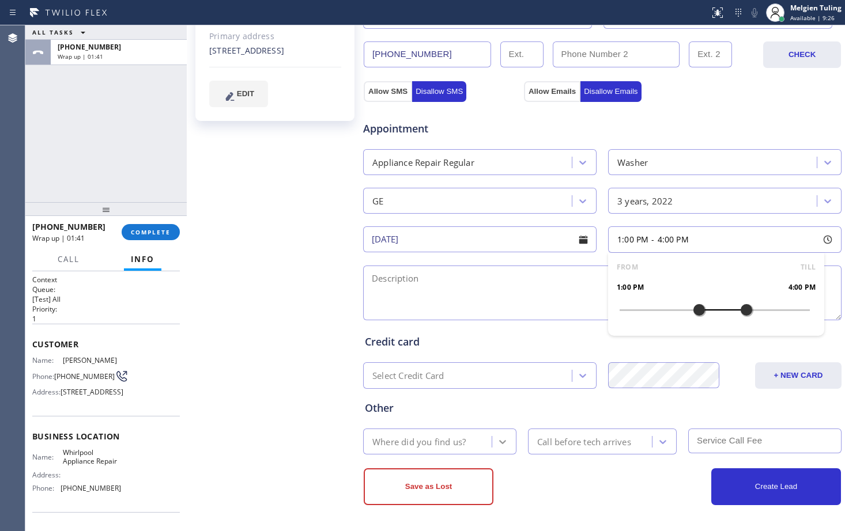
click at [497, 439] on icon at bounding box center [503, 442] width 12 height 12
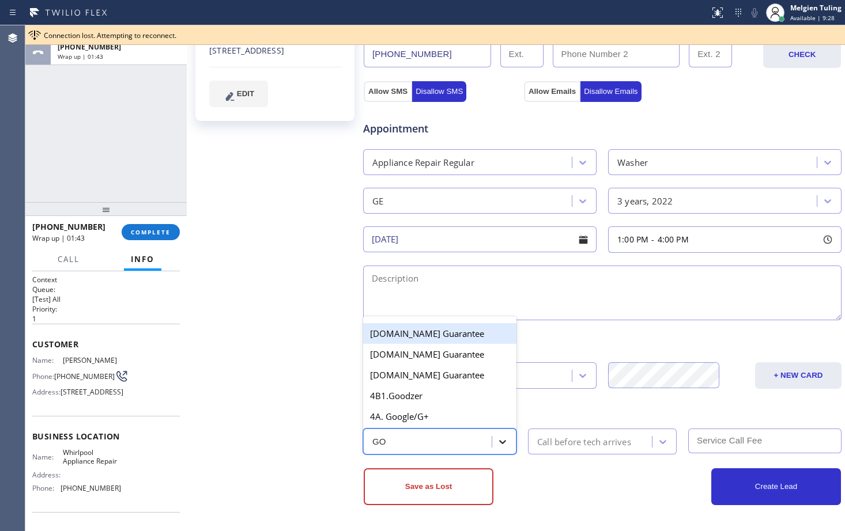
type input "GOO"
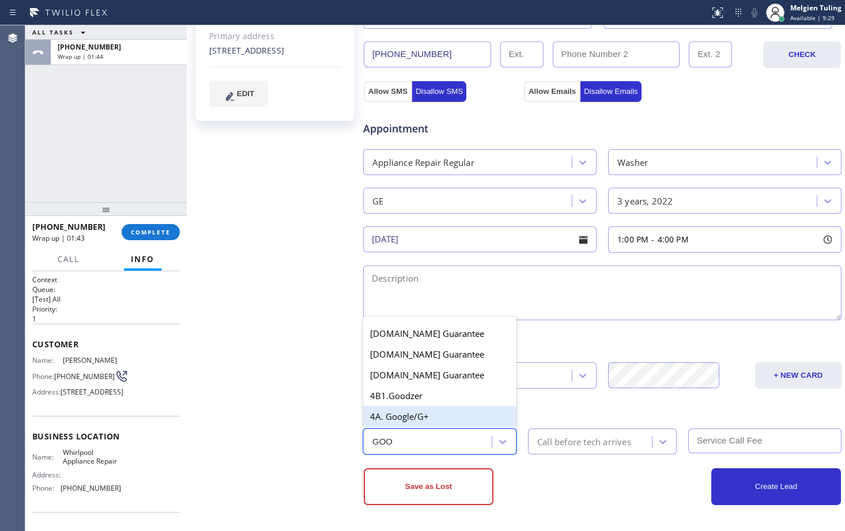
click at [396, 417] on div "4A. Google/G+" at bounding box center [439, 416] width 153 height 21
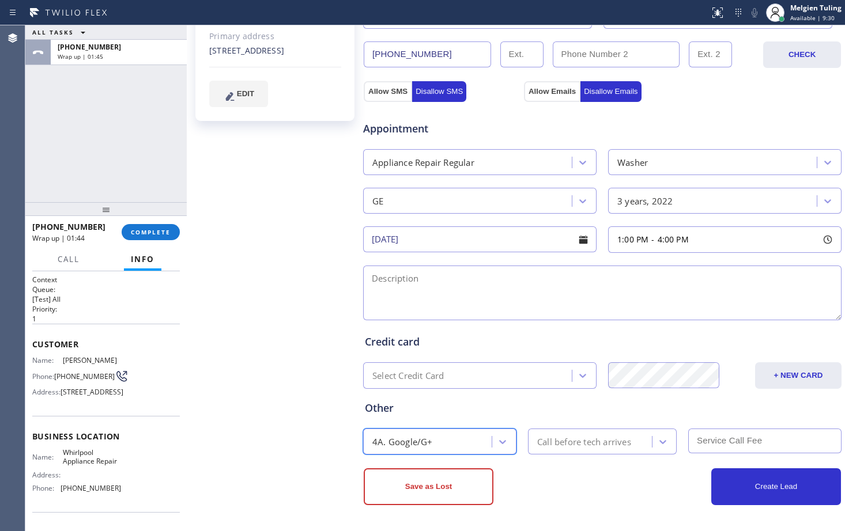
click at [563, 440] on div "Call before tech arrives" at bounding box center [584, 441] width 94 height 13
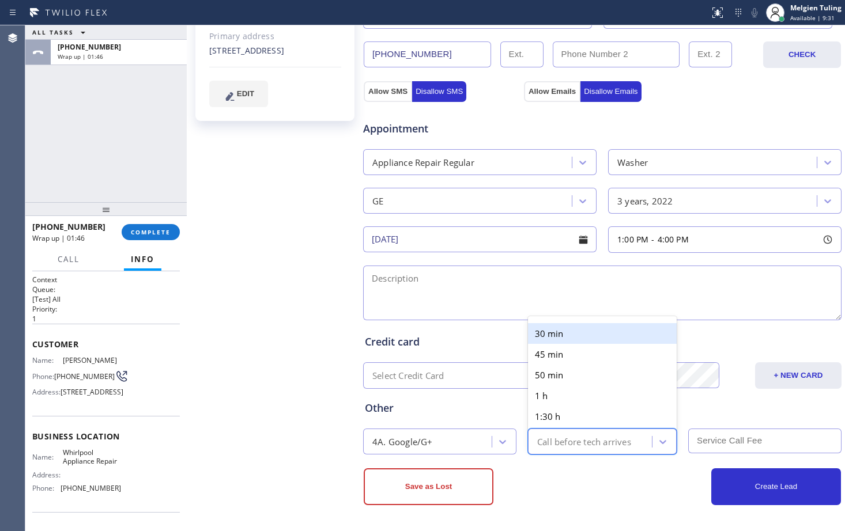
click at [553, 337] on div "30 min" at bounding box center [602, 333] width 149 height 21
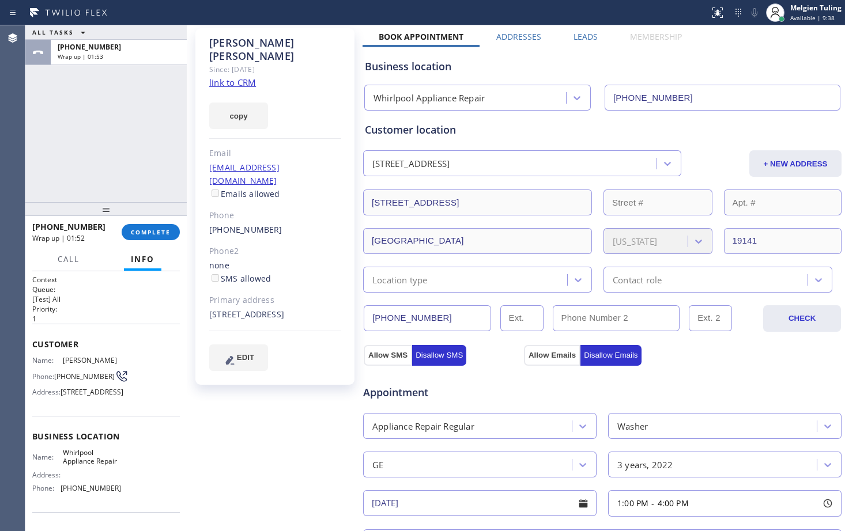
scroll to position [115, 0]
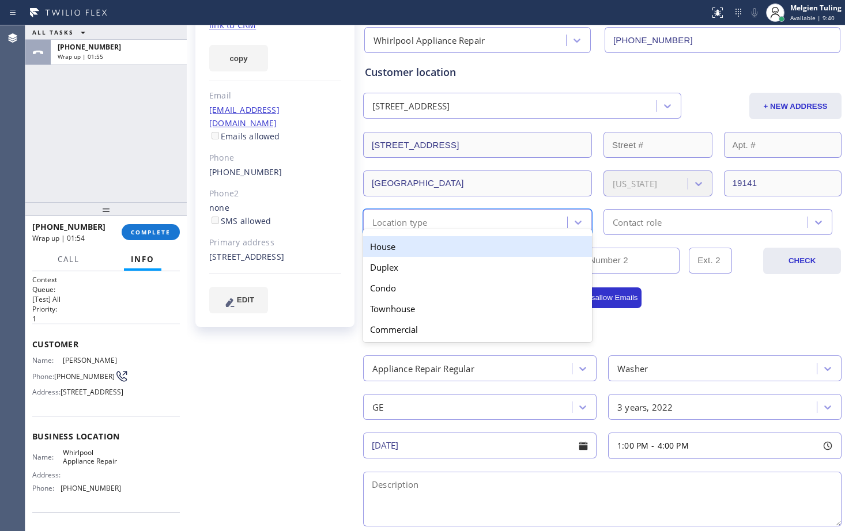
click at [557, 223] on div "Location type" at bounding box center [467, 222] width 201 height 20
click at [507, 247] on div "House" at bounding box center [477, 246] width 229 height 21
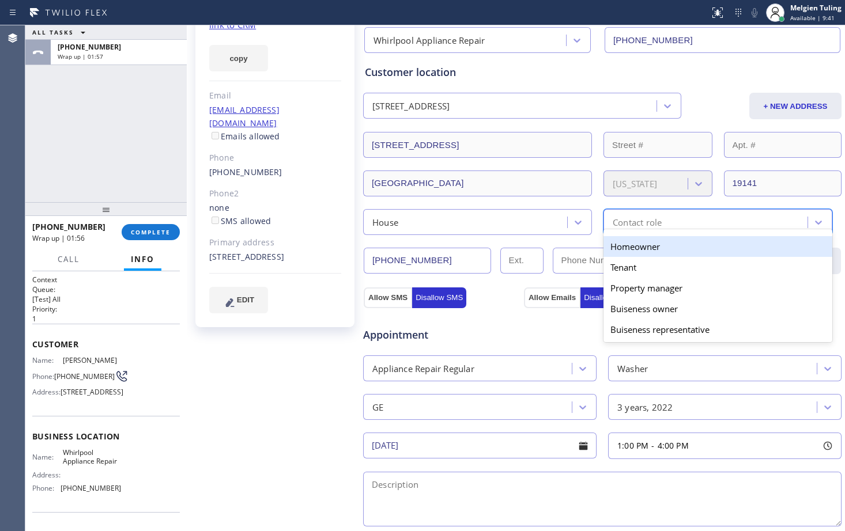
click at [629, 221] on div "Contact role" at bounding box center [637, 222] width 49 height 13
click at [619, 250] on div "Homeowner" at bounding box center [717, 246] width 229 height 21
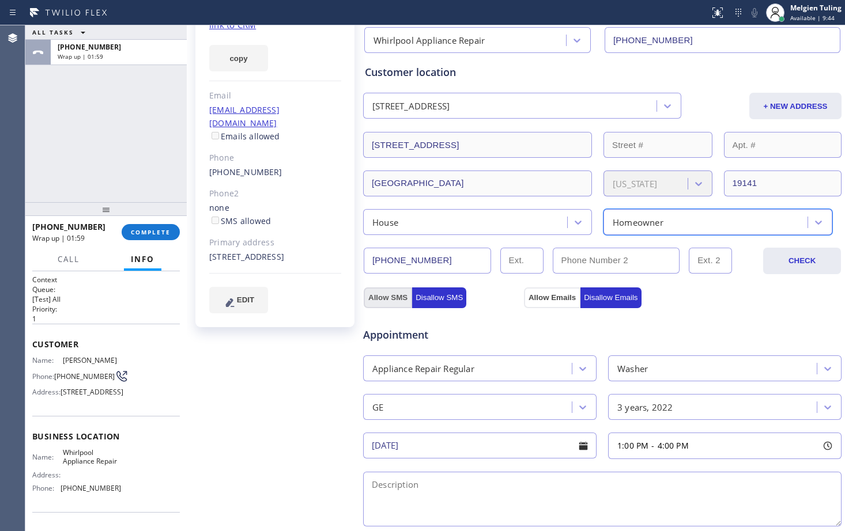
click at [388, 294] on button "Allow SMS" at bounding box center [388, 298] width 48 height 21
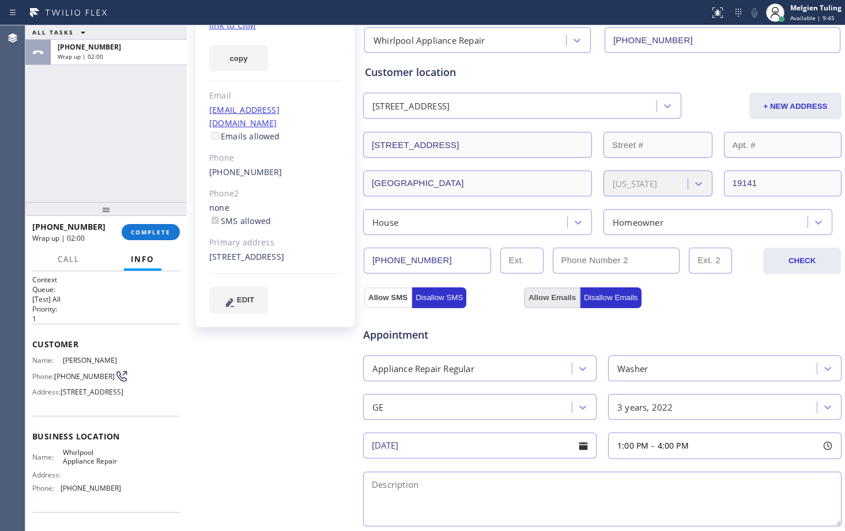
click at [544, 293] on button "Allow Emails" at bounding box center [552, 298] width 56 height 21
checkbox input "true"
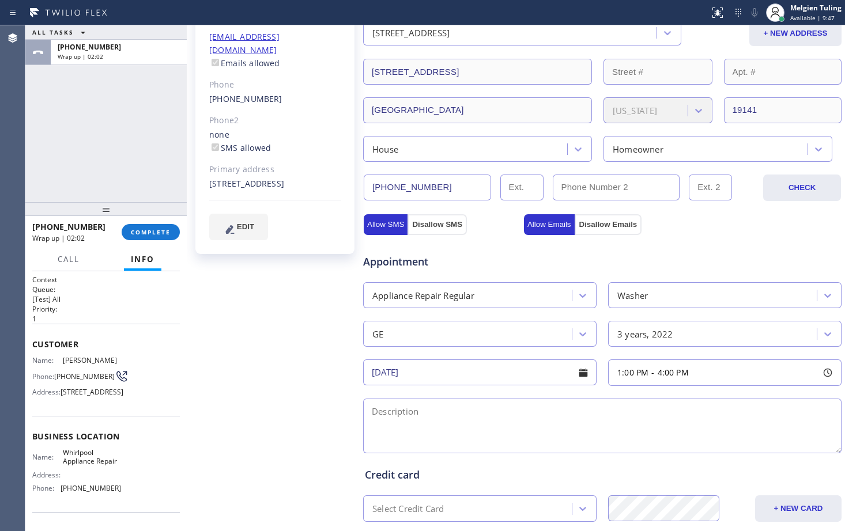
scroll to position [322, 0]
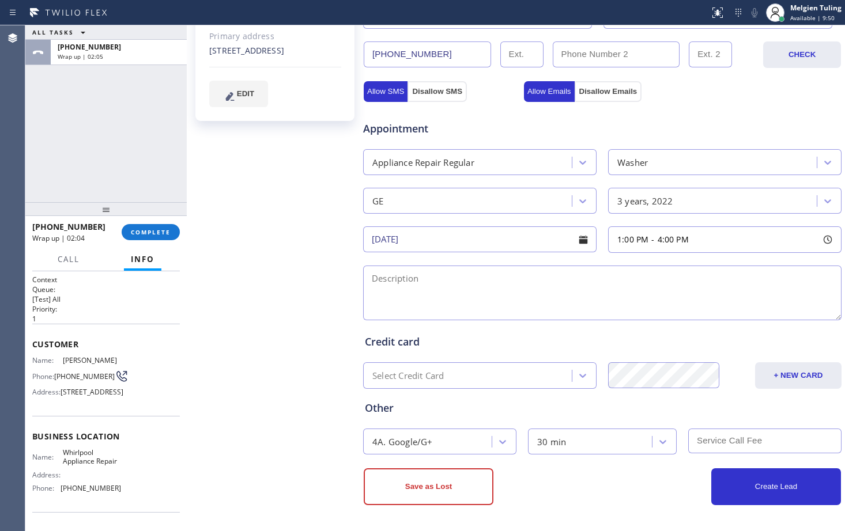
click at [458, 284] on textarea at bounding box center [602, 293] width 478 height 55
click at [373, 274] on textarea at bounding box center [602, 293] width 478 height 55
click at [424, 278] on textarea "GE/washer/" at bounding box center [602, 293] width 478 height 55
click at [448, 275] on textarea "GE/washer/3yrs/" at bounding box center [602, 293] width 478 height 55
paste textarea "washer / liquid wont dispense inside / GE/can't open the door is locked"
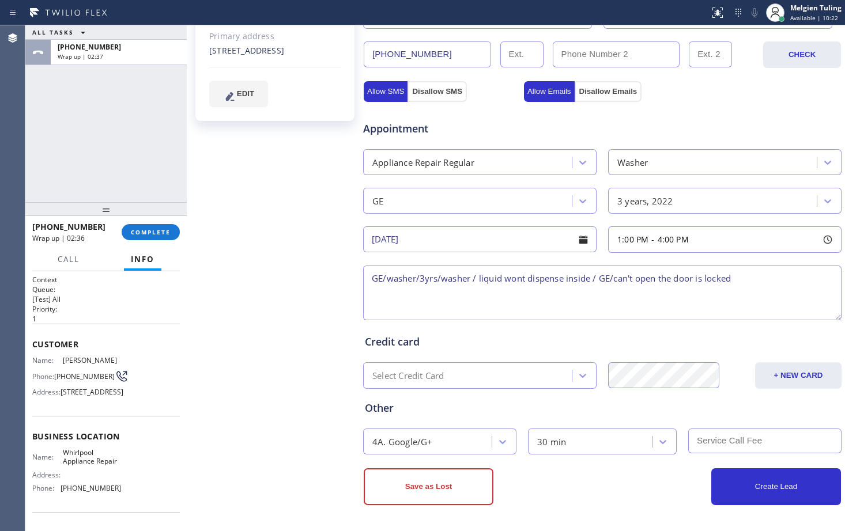
click at [475, 277] on textarea "GE/washer/3yrs/washer / liquid wont dispense inside / GE/can't open the door is…" at bounding box center [602, 293] width 478 height 55
click at [477, 279] on textarea "GE/washer/3yrs/washer / liquid wont dispense inside / GE/can't open the door is…" at bounding box center [602, 293] width 478 height 55
click at [578, 276] on textarea "GE/washer/3yrs/ liquid wont dispense inside / GE/can't open the door is locked" at bounding box center [602, 293] width 478 height 55
click at [687, 277] on textarea "GE/washer/3yrs/ liquid wont dispense inside /can't open the door is locked" at bounding box center [602, 293] width 478 height 55
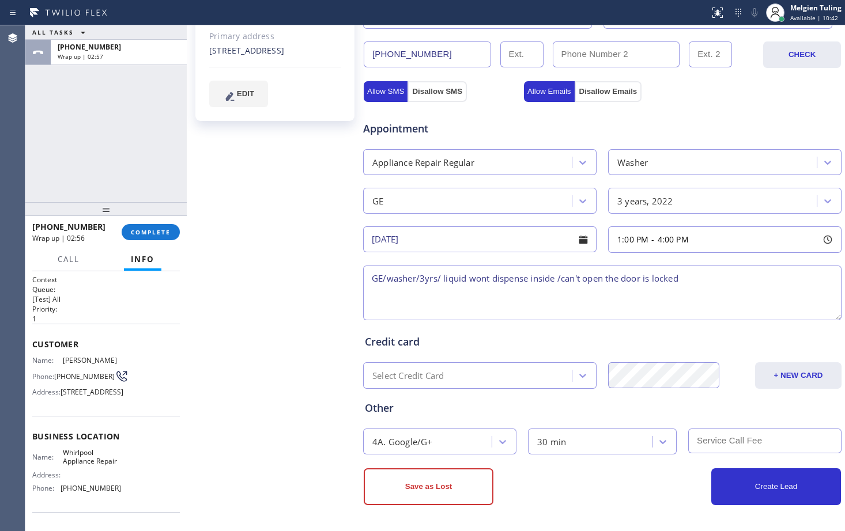
click at [687, 280] on textarea "GE/washer/3yrs/ liquid wont dispense inside /can't open the door is locked" at bounding box center [602, 293] width 478 height 55
click at [685, 274] on textarea "GE/washer/3yrs/ liquid wont dispense inside /can't open the door is locked/" at bounding box center [602, 293] width 478 height 55
paste textarea "House/Ho"
paste textarea "Whirlpool Appliance Repair"
click at [410, 294] on textarea "GE/washer/3yrs/ liquid wont dispense inside /can't open the door is locked/Hous…" at bounding box center [602, 293] width 478 height 55
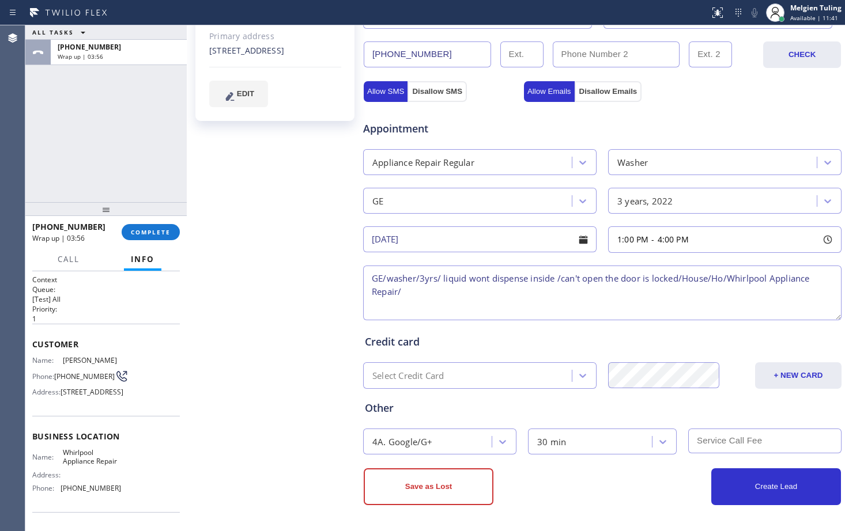
paste textarea "Please call customer 30 minutes prior to arrival"
click at [370, 281] on textarea "GE/washer/3yrs/ liquid wont dispense inside /can't open the door is locked/Hous…" at bounding box center [602, 293] width 478 height 55
click at [646, 289] on textarea "1-4/$100/GE/washer/3yrs/ liquid wont dispense inside /can't open the door is lo…" at bounding box center [602, 293] width 478 height 55
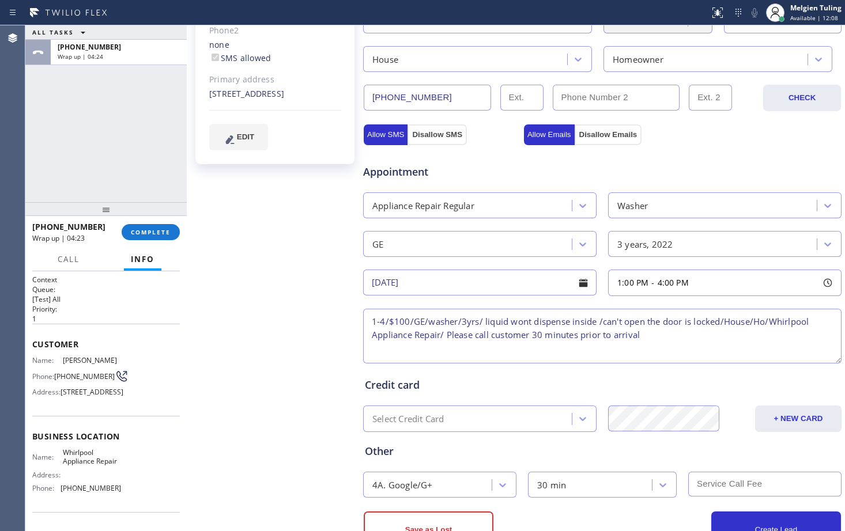
scroll to position [206, 0]
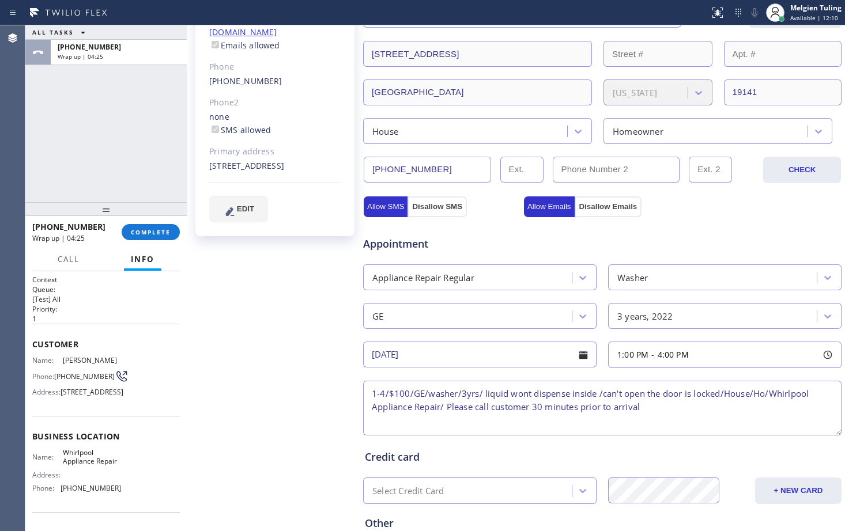
drag, startPoint x: 290, startPoint y: 152, endPoint x: 202, endPoint y: 138, distance: 89.2
click at [202, 138] on div "[PERSON_NAME] Since: [DATE] link to CRM copy Email [EMAIL_ADDRESS][DOMAIN_NAME]…" at bounding box center [274, 58] width 159 height 357
copy div "[STREET_ADDRESS]"
click at [816, 394] on textarea "1-4/$100/GE/washer/3yrs/ liquid wont dispense inside /can't open the door is lo…" at bounding box center [602, 408] width 478 height 55
click at [766, 394] on textarea "1-4/$100/GE/washer/3yrs/ liquid wont dispense inside /can't open the door is lo…" at bounding box center [602, 408] width 478 height 55
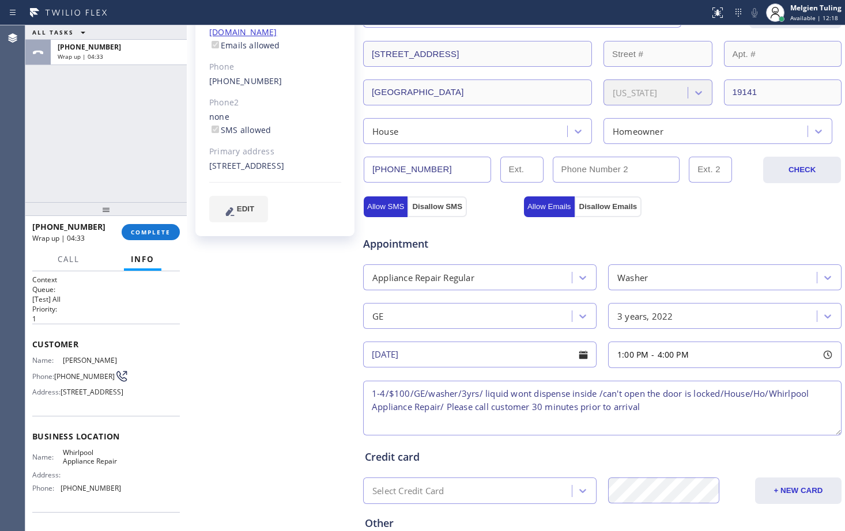
paste textarea "[STREET_ADDRESS]"
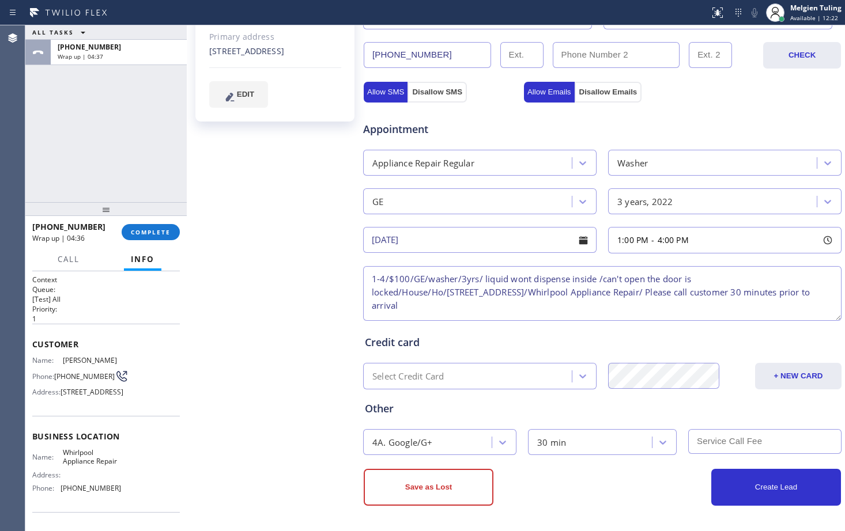
scroll to position [322, 0]
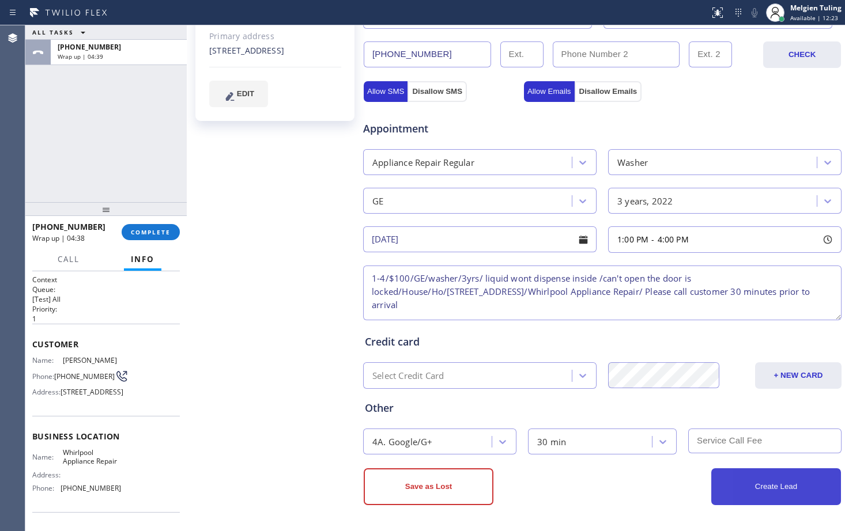
type textarea "1-4/$100/GE/washer/3yrs/ liquid wont dispense inside /can't open the door is lo…"
click at [739, 485] on button "Create Lead" at bounding box center [776, 487] width 130 height 37
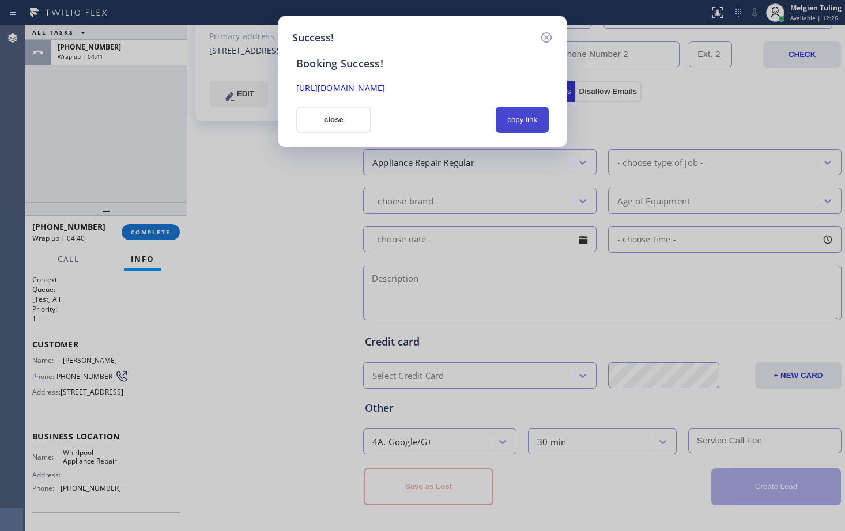
click at [519, 116] on button "copy link" at bounding box center [522, 120] width 53 height 27
click at [385, 89] on link "[URL][DOMAIN_NAME]" at bounding box center [340, 87] width 89 height 11
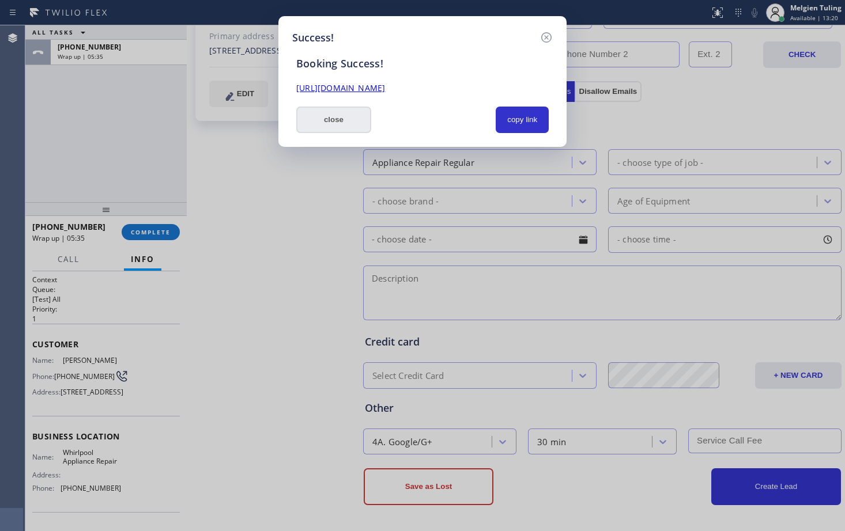
click at [335, 123] on button "close" at bounding box center [333, 120] width 75 height 27
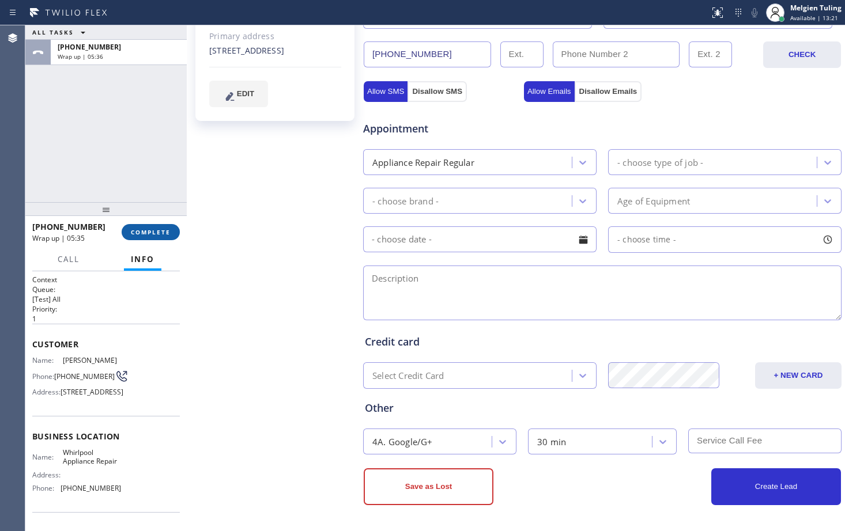
click at [153, 232] on span "COMPLETE" at bounding box center [151, 232] width 40 height 8
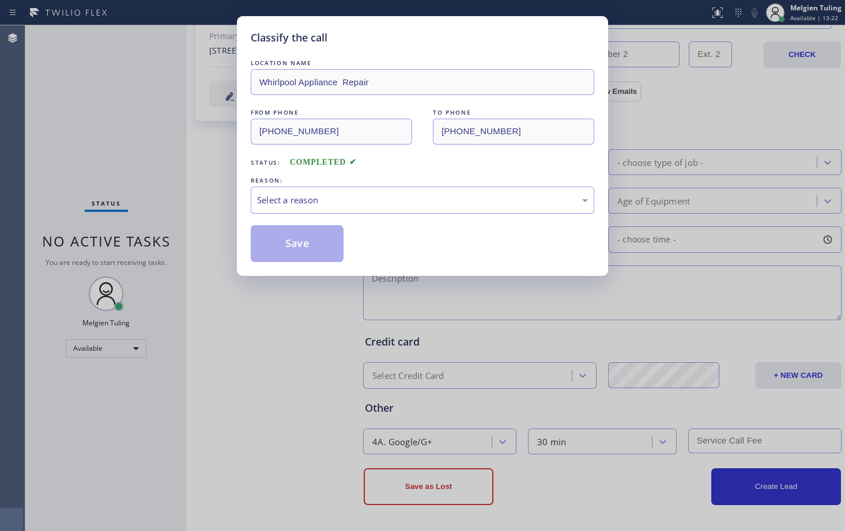
click at [292, 195] on div "Select a reason" at bounding box center [422, 200] width 331 height 13
click at [282, 238] on button "Save" at bounding box center [297, 243] width 93 height 37
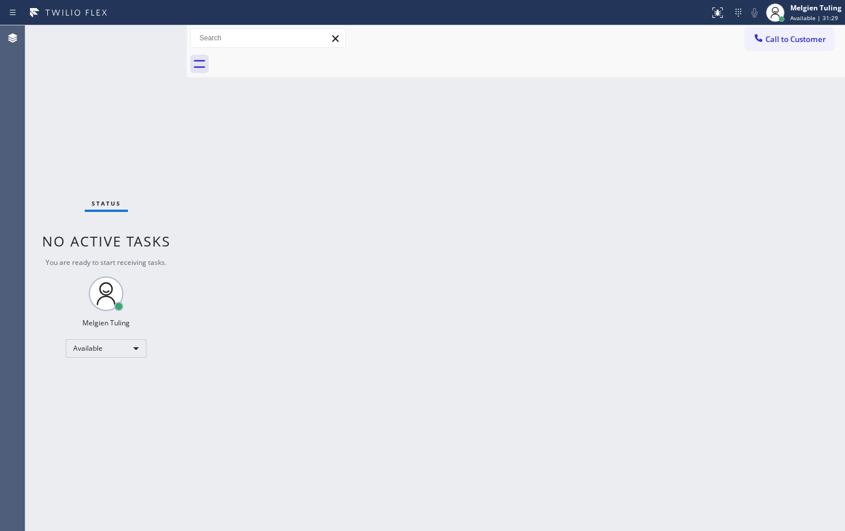
click at [153, 37] on div "Status No active tasks You are ready to start receiving tasks. Melgien Tuling A…" at bounding box center [105, 278] width 161 height 506
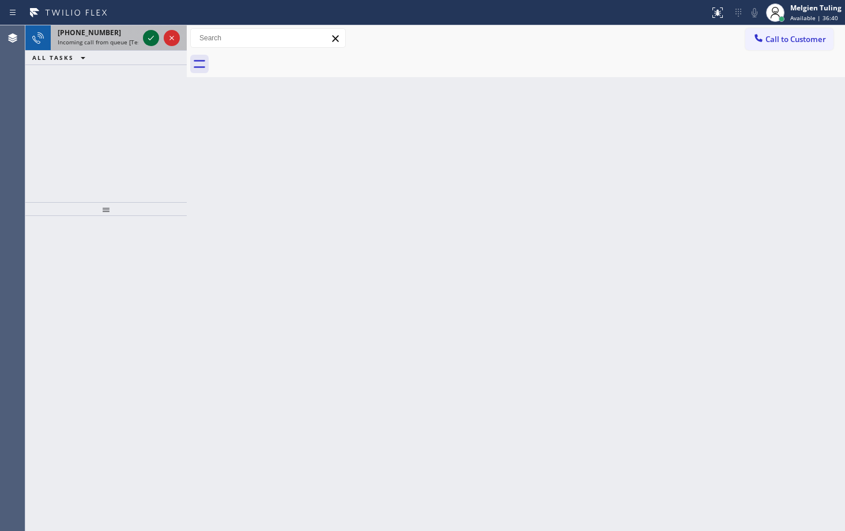
click at [151, 37] on icon at bounding box center [151, 38] width 14 height 14
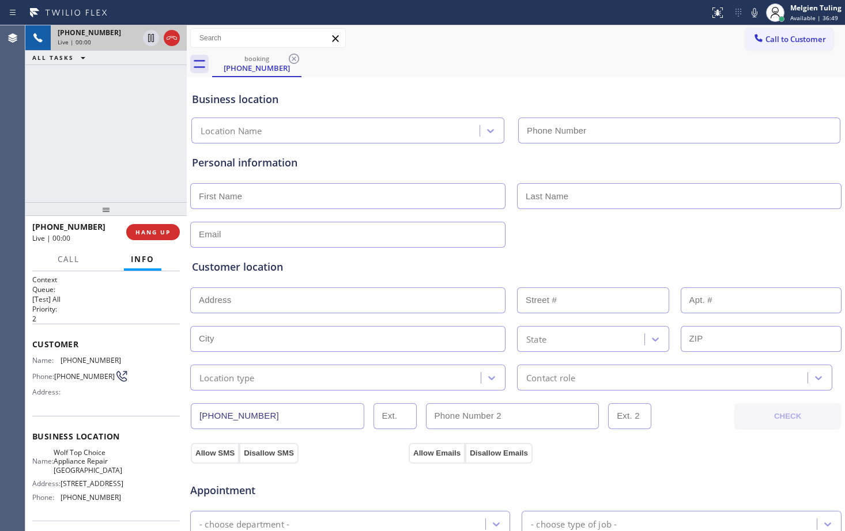
type input "[PHONE_NUMBER]"
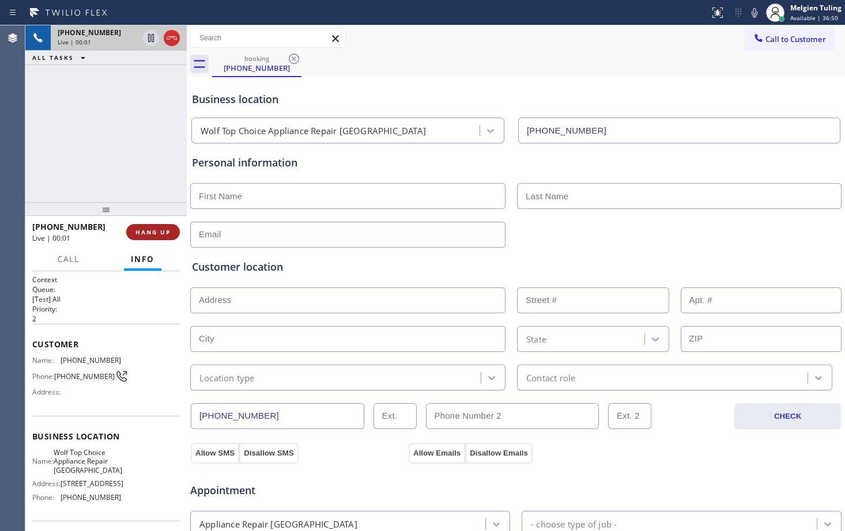
click at [156, 235] on span "HANG UP" at bounding box center [152, 232] width 35 height 8
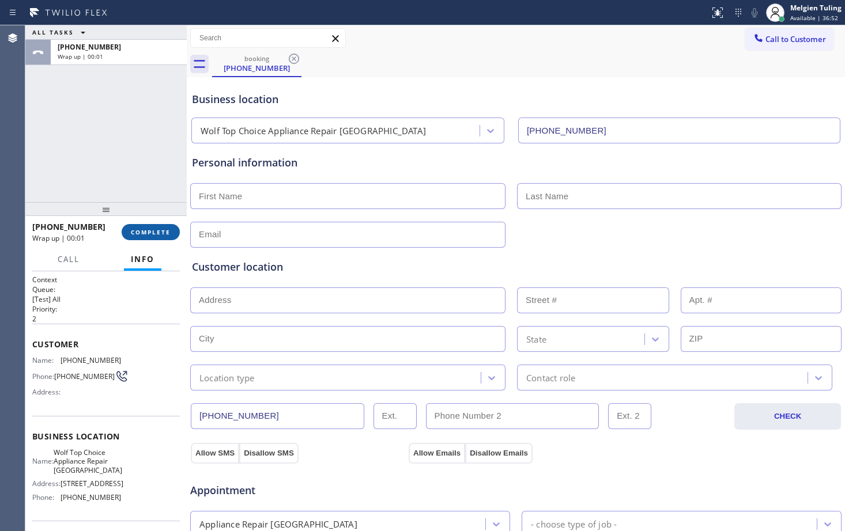
click at [155, 228] on span "COMPLETE" at bounding box center [151, 232] width 40 height 8
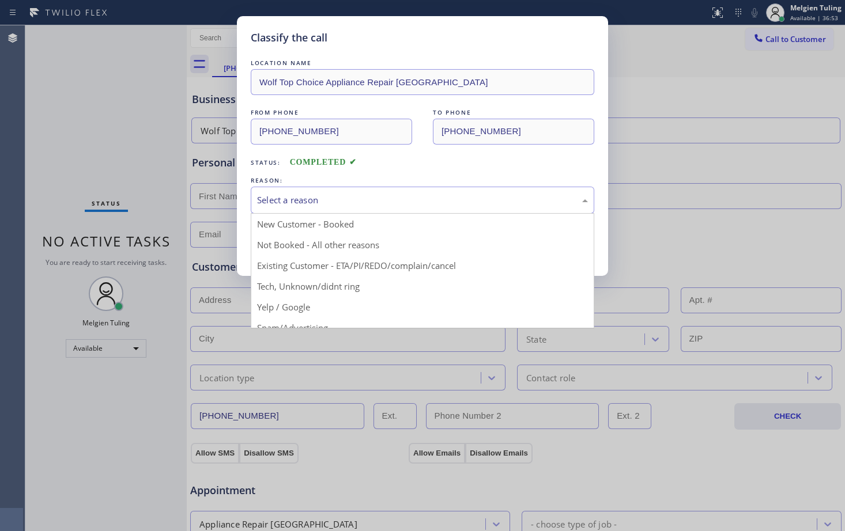
click at [274, 196] on div "Select a reason" at bounding box center [422, 200] width 331 height 13
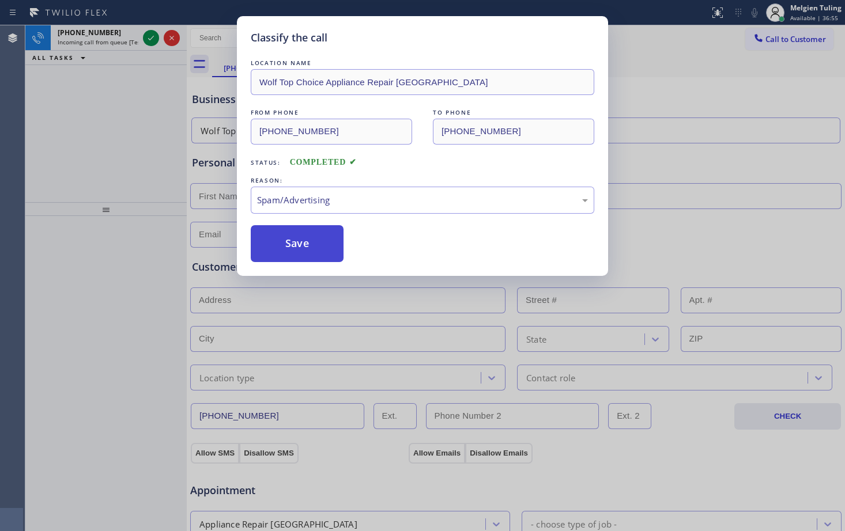
click at [296, 253] on button "Save" at bounding box center [297, 243] width 93 height 37
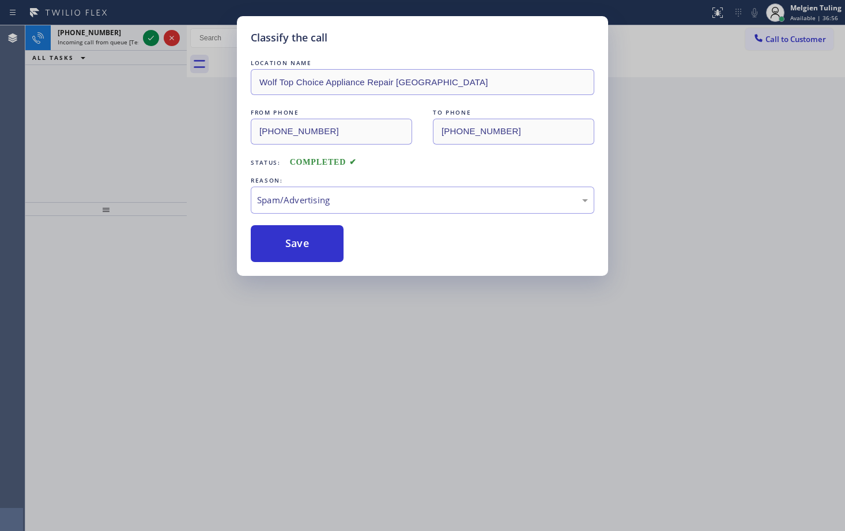
drag, startPoint x: 296, startPoint y: 253, endPoint x: 248, endPoint y: 218, distance: 59.5
click at [296, 252] on button "Save" at bounding box center [297, 243] width 93 height 37
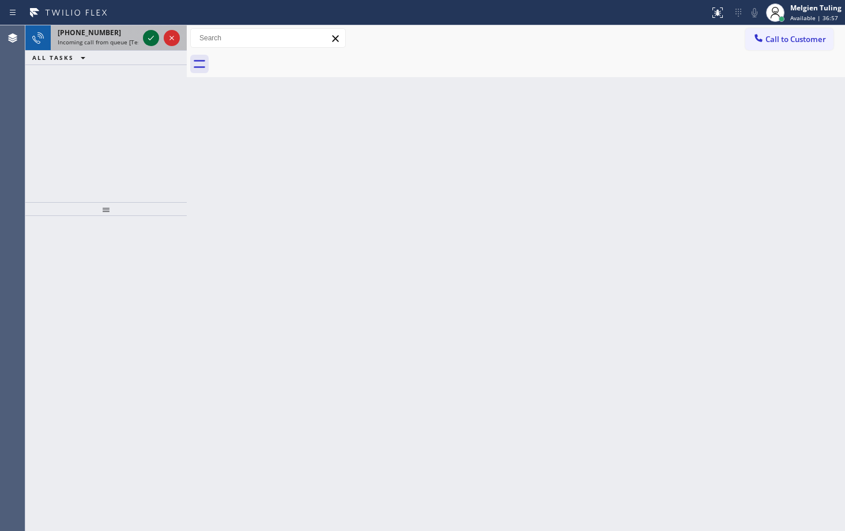
click at [149, 39] on icon at bounding box center [151, 38] width 6 height 5
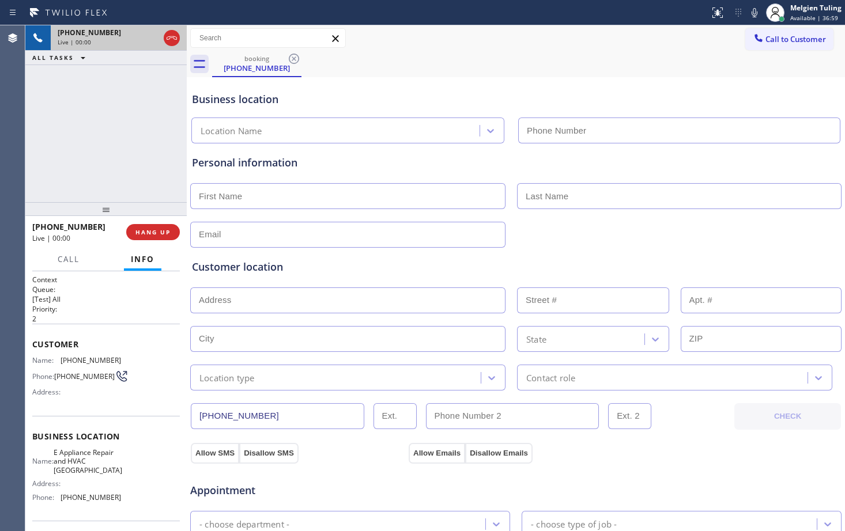
type input "[PHONE_NUMBER]"
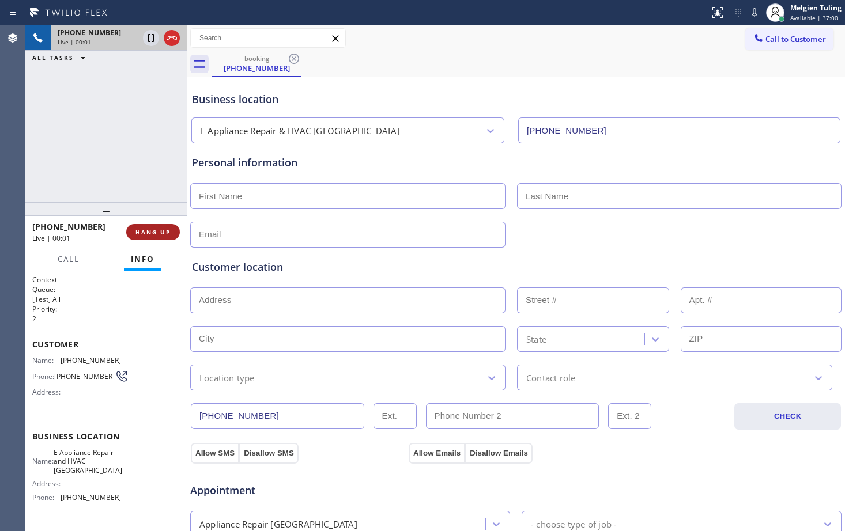
click at [145, 231] on span "HANG UP" at bounding box center [152, 232] width 35 height 8
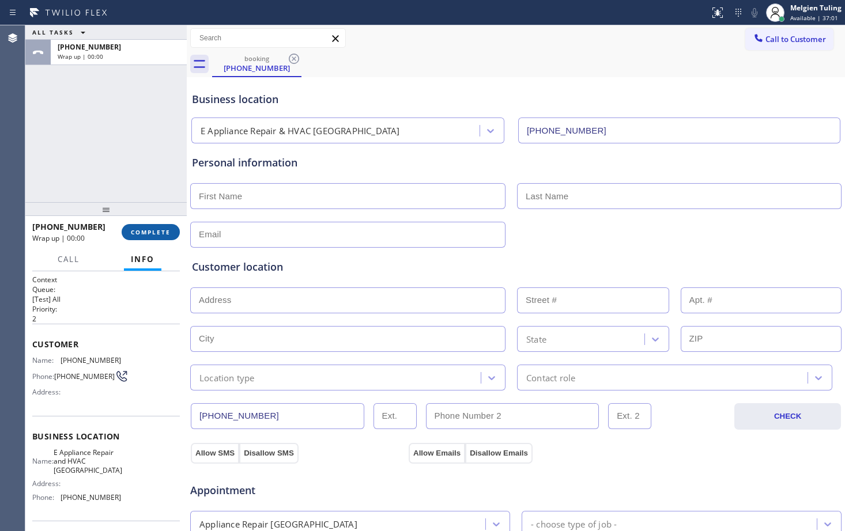
click at [149, 232] on span "COMPLETE" at bounding box center [151, 232] width 40 height 8
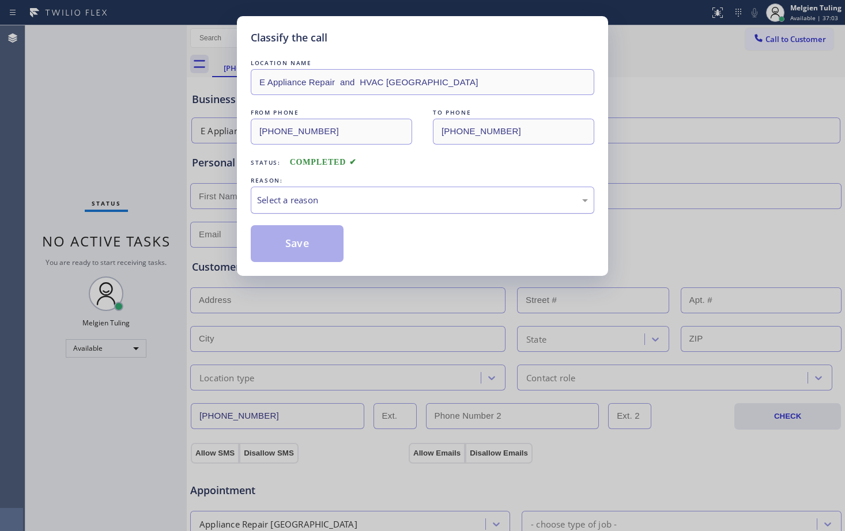
click at [298, 205] on div "Select a reason" at bounding box center [422, 200] width 331 height 13
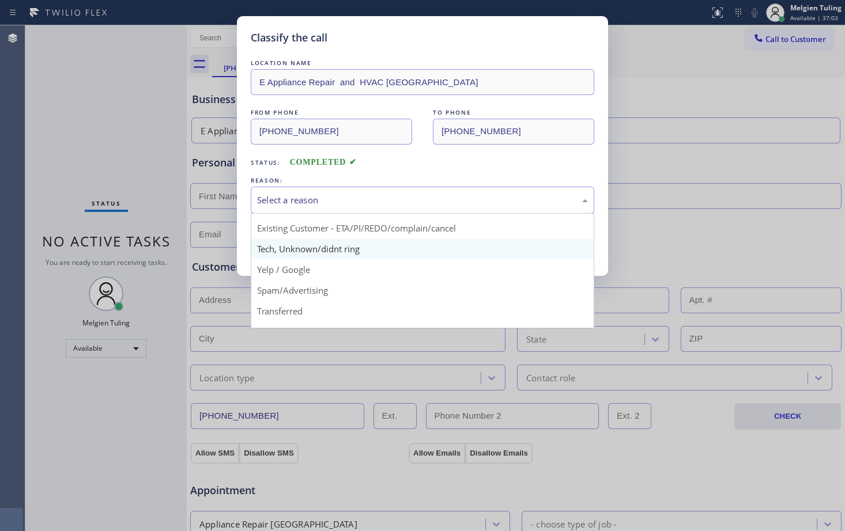
scroll to position [58, 0]
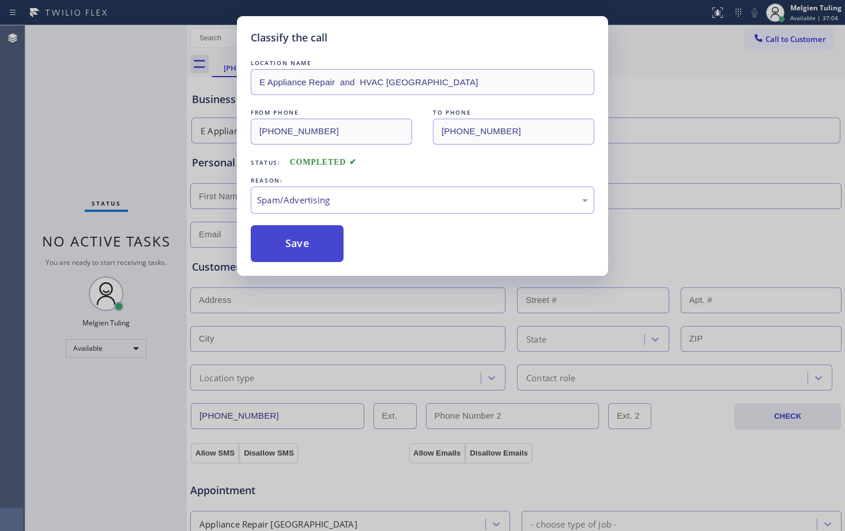
click at [293, 241] on button "Save" at bounding box center [297, 243] width 93 height 37
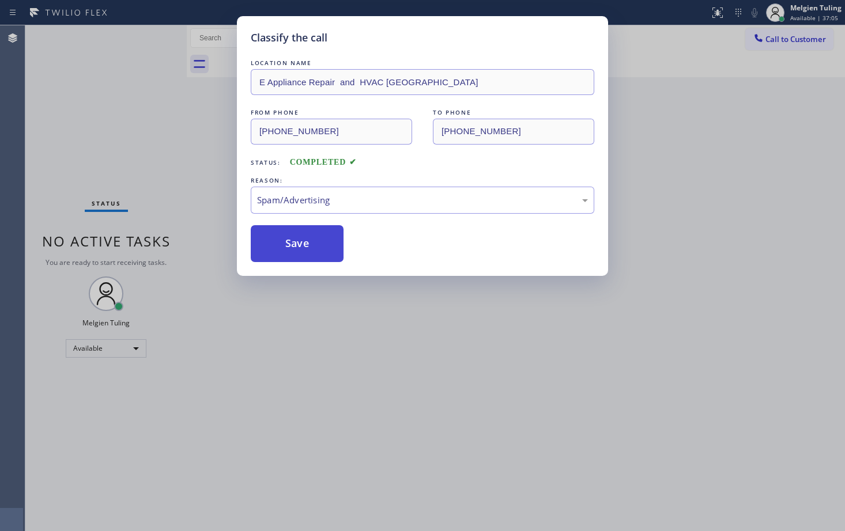
click at [293, 241] on button "Save" at bounding box center [297, 243] width 93 height 37
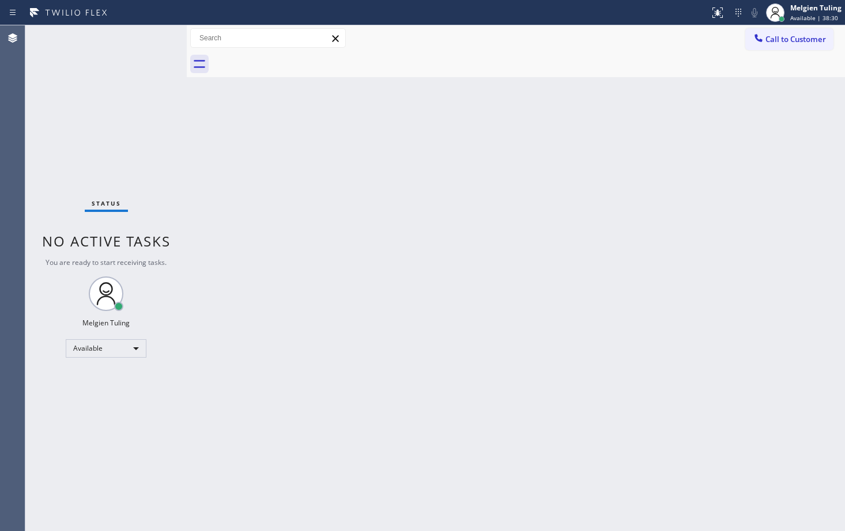
click at [319, 391] on div "Back to Dashboard Change Sender ID Customers Technicians Select a contact Outbo…" at bounding box center [516, 278] width 658 height 506
drag, startPoint x: 289, startPoint y: 293, endPoint x: 310, endPoint y: 236, distance: 60.9
click at [289, 293] on div "Back to Dashboard Change Sender ID Customers Technicians Select a contact Outbo…" at bounding box center [516, 278] width 658 height 506
click at [135, 349] on div "Available" at bounding box center [106, 348] width 81 height 18
click at [91, 392] on li "Unavailable" at bounding box center [105, 394] width 78 height 14
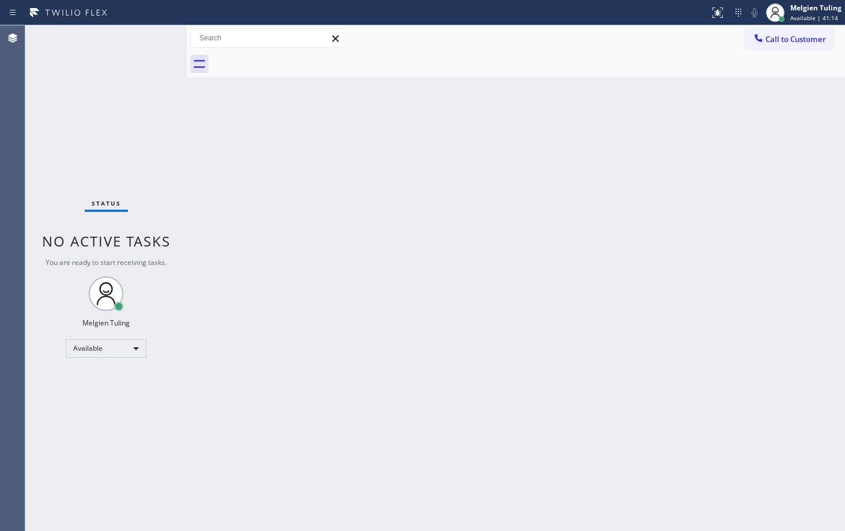
click at [334, 307] on div "Back to Dashboard Change Sender ID Customers Technicians Select a contact Outbo…" at bounding box center [516, 278] width 658 height 506
click at [248, 198] on div "Back to Dashboard Change Sender ID Customers Technicians Select a contact Outbo…" at bounding box center [516, 278] width 658 height 506
click at [332, 298] on div "Back to Dashboard Change Sender ID Customers Technicians Select a contact Outbo…" at bounding box center [516, 278] width 658 height 506
click at [781, 37] on span "Call to Customer" at bounding box center [795, 39] width 61 height 10
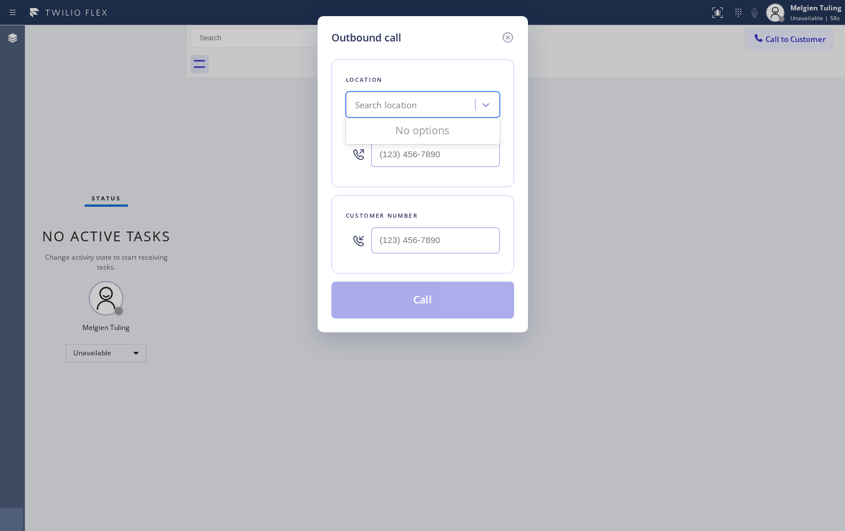
click at [373, 103] on div "Search location" at bounding box center [386, 105] width 62 height 13
paste input "Whirlpool Appliance Repair"
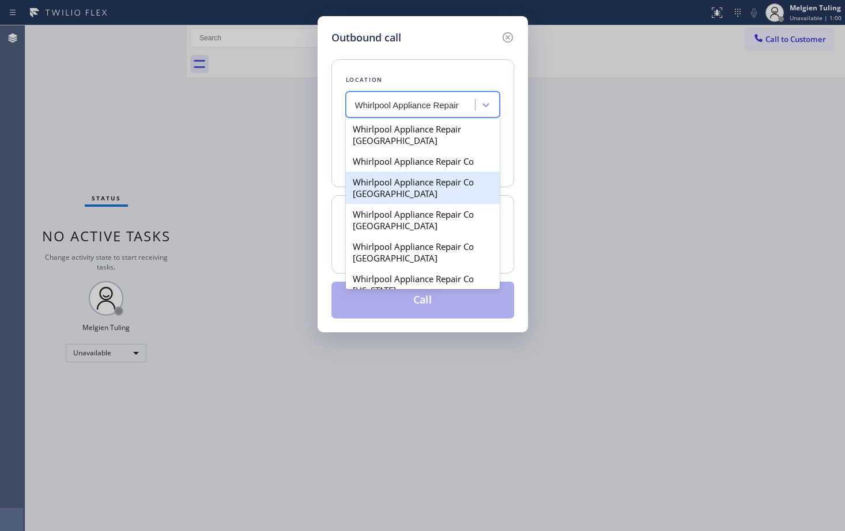
type input "Whirlpool Appliance Repair"
click at [595, 195] on div "Outbound call Location option Whirlpool Appliance Repair Co [GEOGRAPHIC_DATA] f…" at bounding box center [422, 265] width 845 height 531
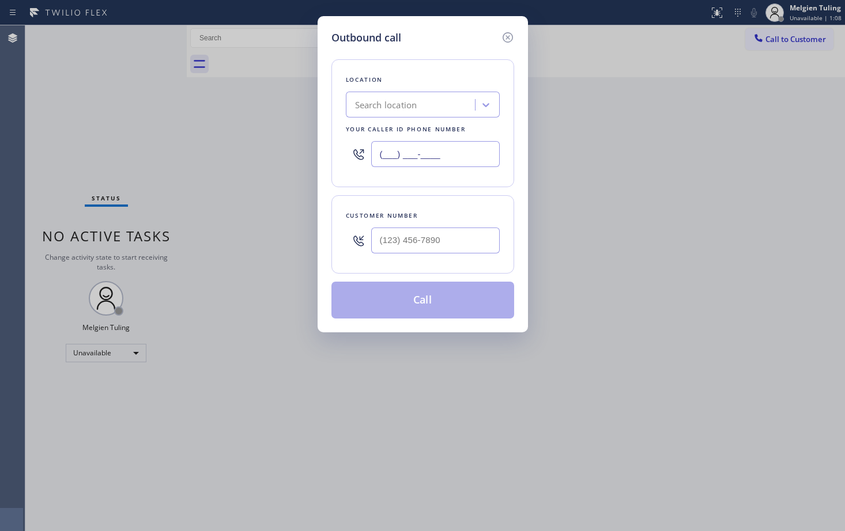
click at [395, 155] on input "(___) ___-____" at bounding box center [435, 154] width 129 height 26
paste input "888) 992-3457"
type input "[PHONE_NUMBER]"
click at [430, 244] on input "(___) ___-____" at bounding box center [435, 241] width 129 height 26
paste input "215) 917-6349"
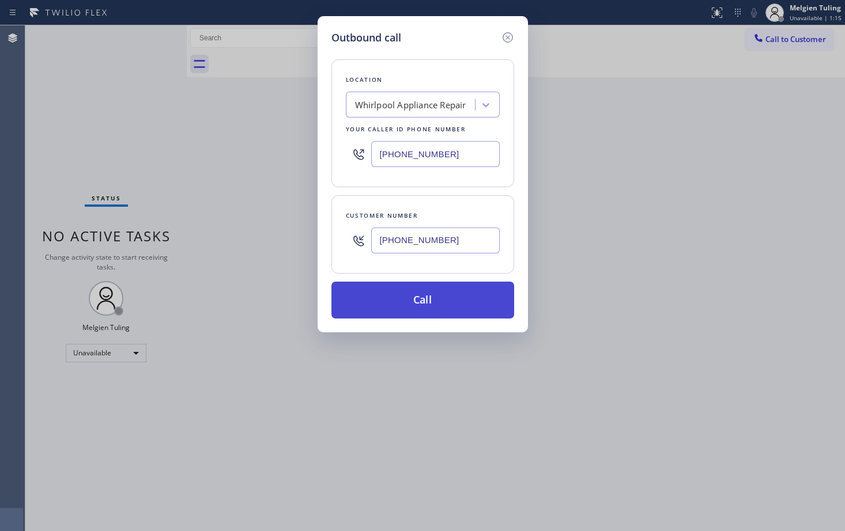
type input "[PHONE_NUMBER]"
click at [429, 293] on button "Call" at bounding box center [422, 300] width 183 height 37
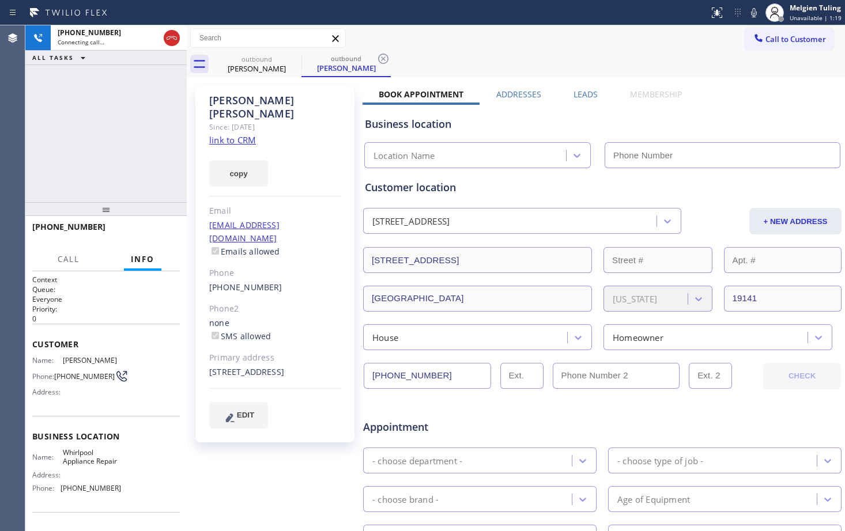
type input "[PHONE_NUMBER]"
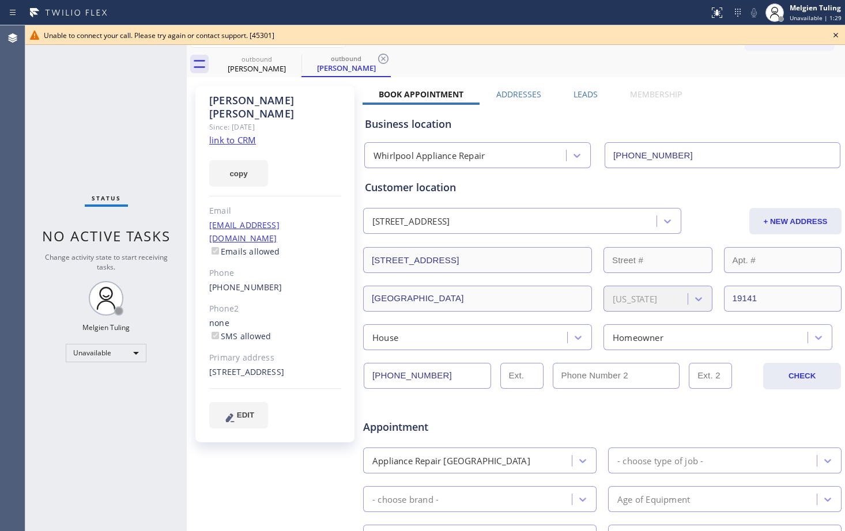
click at [834, 37] on icon at bounding box center [836, 35] width 14 height 14
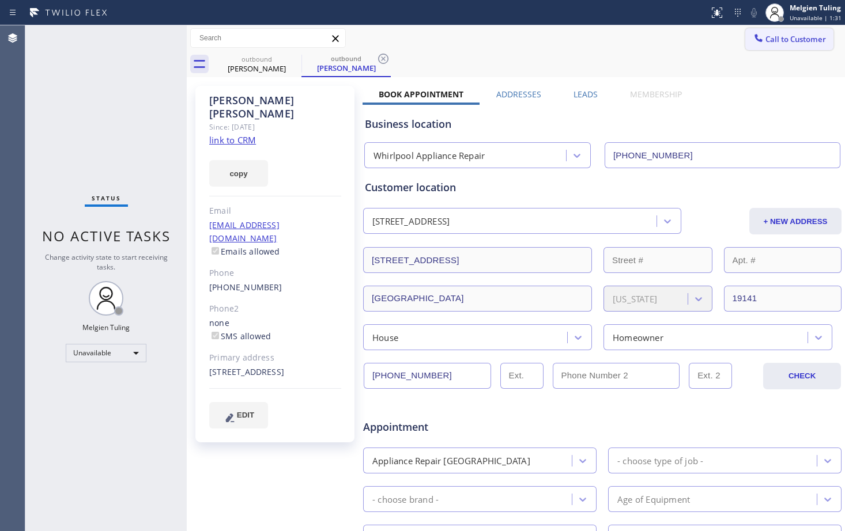
click at [775, 41] on span "Call to Customer" at bounding box center [795, 39] width 61 height 10
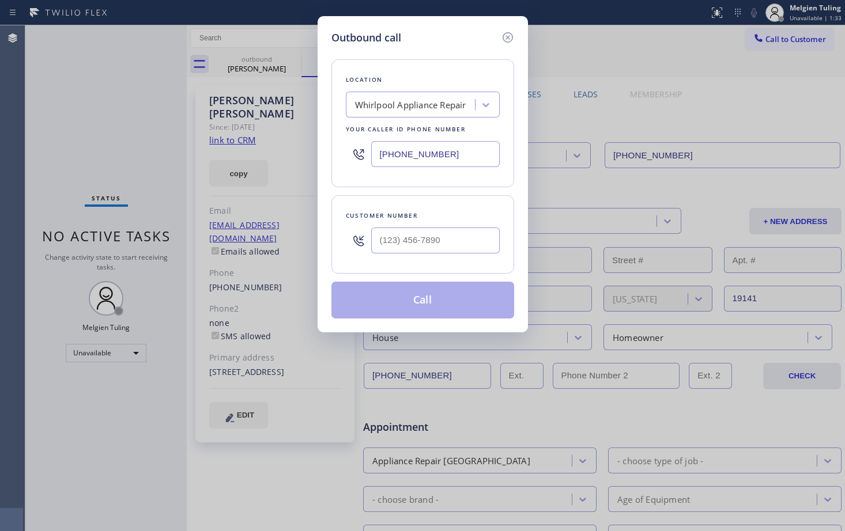
type input "(___) ___-____"
click at [409, 245] on input "(___) ___-____" at bounding box center [435, 241] width 129 height 26
click at [385, 240] on input "(___) ___-____" at bounding box center [435, 241] width 129 height 26
paste input "21) 591-7634"
drag, startPoint x: 443, startPoint y: 244, endPoint x: 333, endPoint y: 235, distance: 110.5
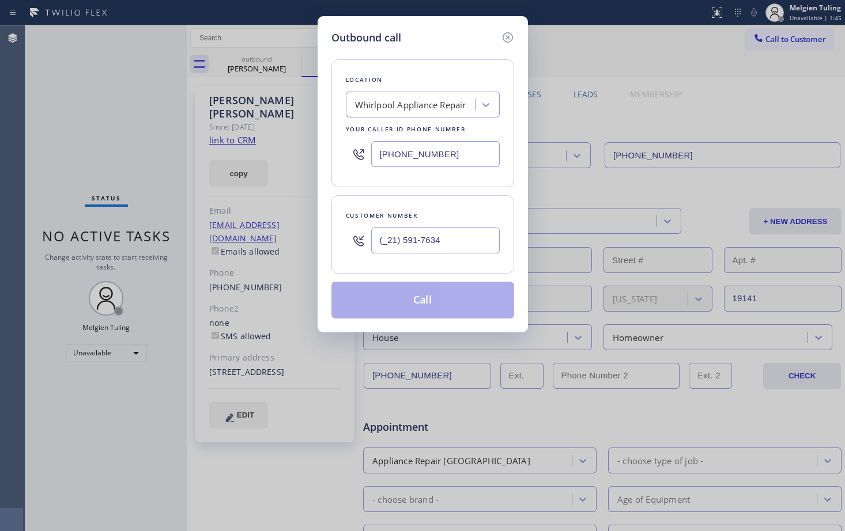
click at [333, 235] on div "Customer number (_21) 591-7634" at bounding box center [422, 234] width 183 height 78
paste input "215) 917-6349"
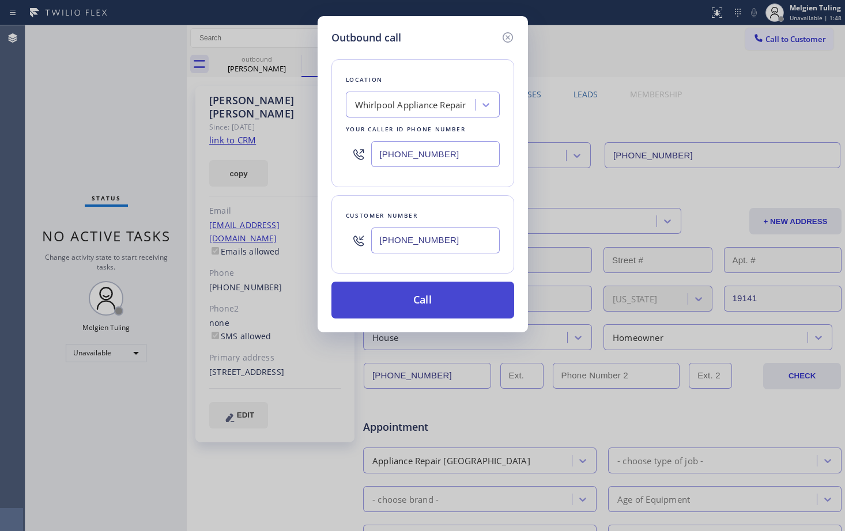
type input "[PHONE_NUMBER]"
click at [417, 302] on button "Call" at bounding box center [422, 300] width 183 height 37
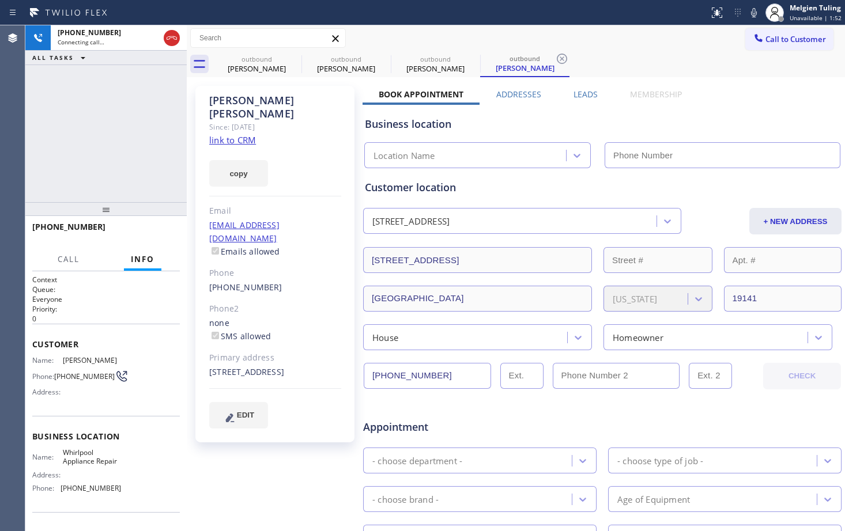
type input "[PHONE_NUMBER]"
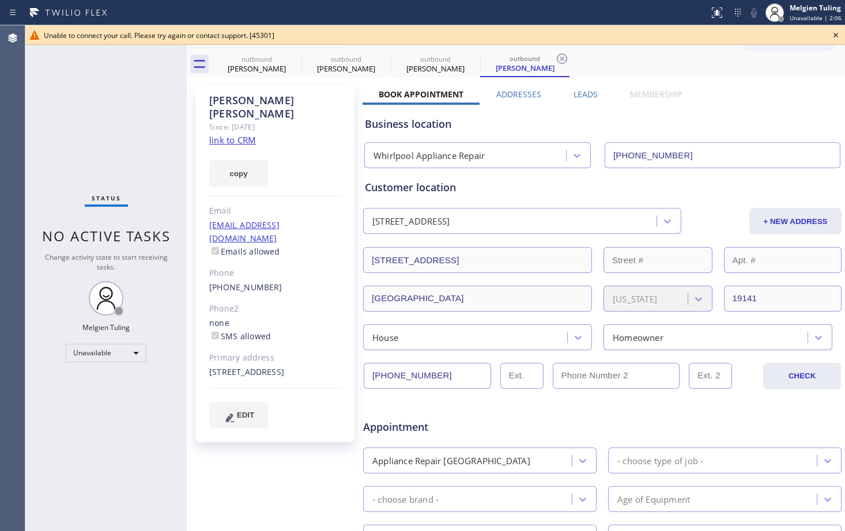
click at [286, 480] on div "[PERSON_NAME] Since: [DATE] link to CRM copy Email [EMAIL_ADDRESS][DOMAIN_NAME]…" at bounding box center [276, 453] width 173 height 747
drag, startPoint x: 276, startPoint y: 263, endPoint x: 199, endPoint y: 263, distance: 77.2
click at [199, 263] on div "[PERSON_NAME] Since: [DATE] link to CRM copy Email [EMAIL_ADDRESS][DOMAIN_NAME]…" at bounding box center [274, 264] width 159 height 357
copy link "[PHONE_NUMBER]"
click at [836, 36] on icon at bounding box center [836, 35] width 14 height 14
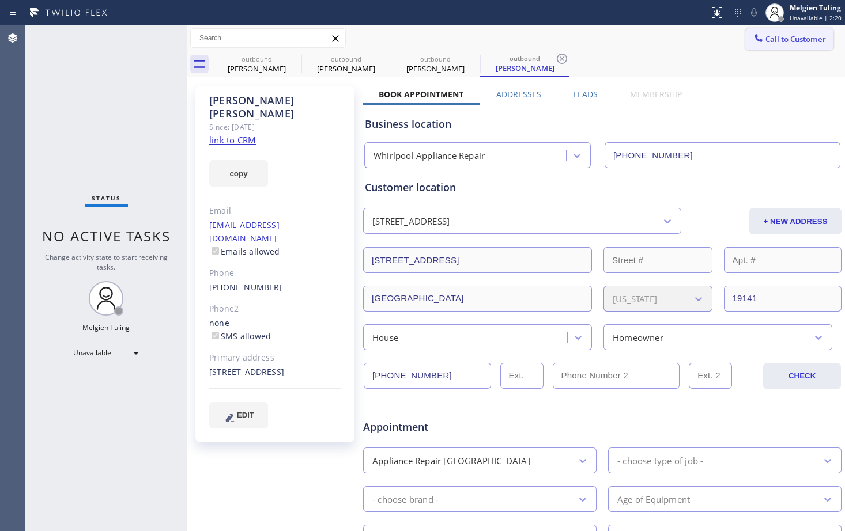
click at [781, 42] on span "Call to Customer" at bounding box center [795, 39] width 61 height 10
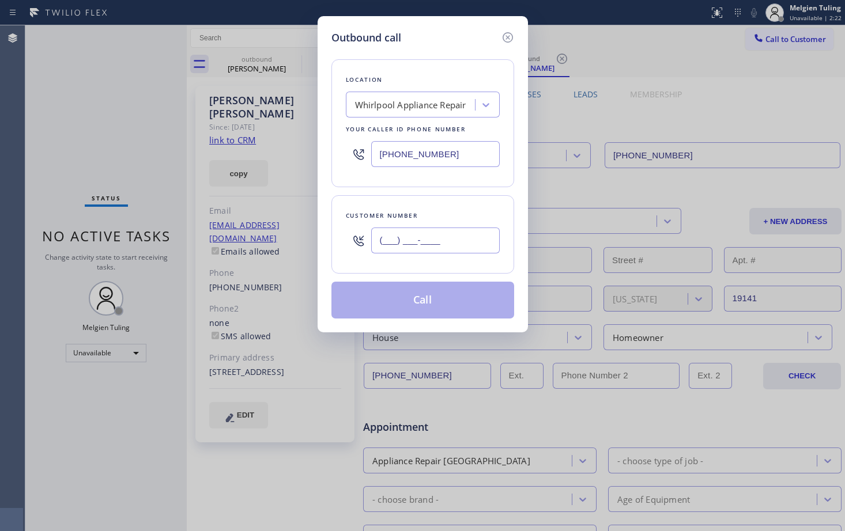
click at [405, 245] on input "(___) ___-____" at bounding box center [435, 241] width 129 height 26
paste input "215) 917-6349"
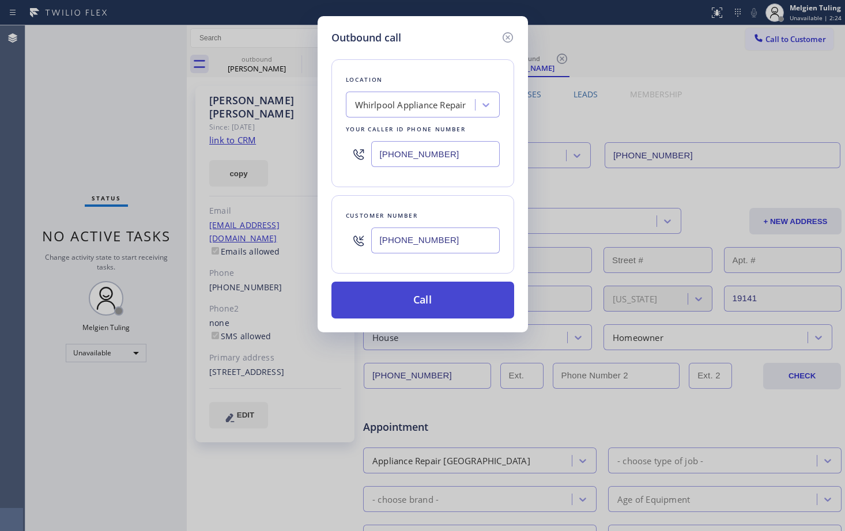
type input "[PHONE_NUMBER]"
click at [417, 300] on button "Call" at bounding box center [422, 300] width 183 height 37
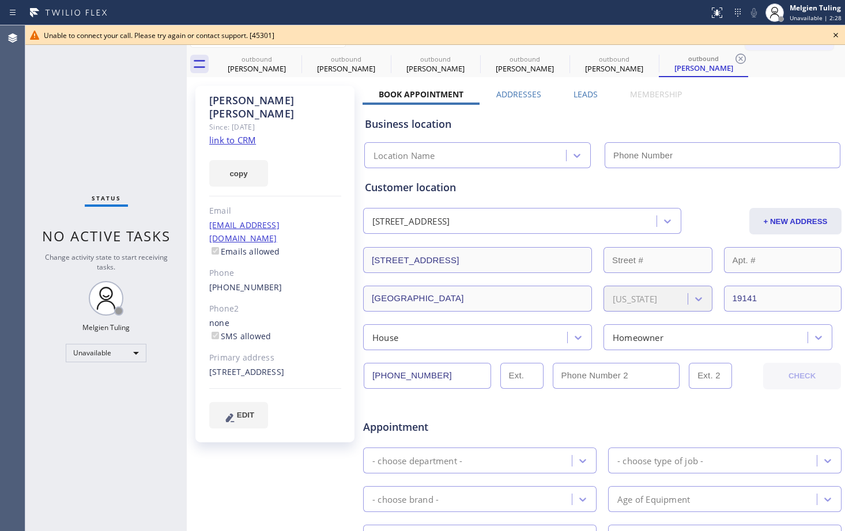
type input "[PHONE_NUMBER]"
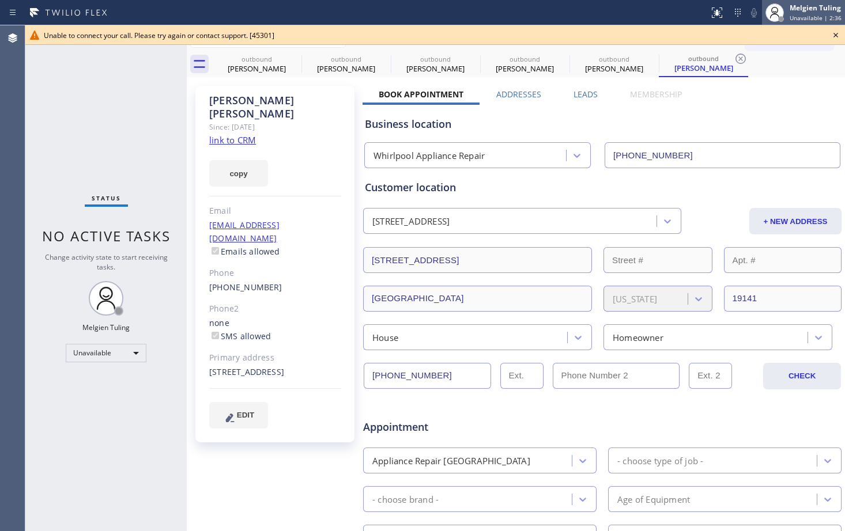
click at [817, 14] on span "Unavailable | 2:36" at bounding box center [815, 18] width 52 height 8
click at [619, 31] on div "Unable to connect your call. Please try again or contact support. [45301]" at bounding box center [435, 36] width 783 height 10
click at [738, 61] on icon at bounding box center [741, 59] width 14 height 14
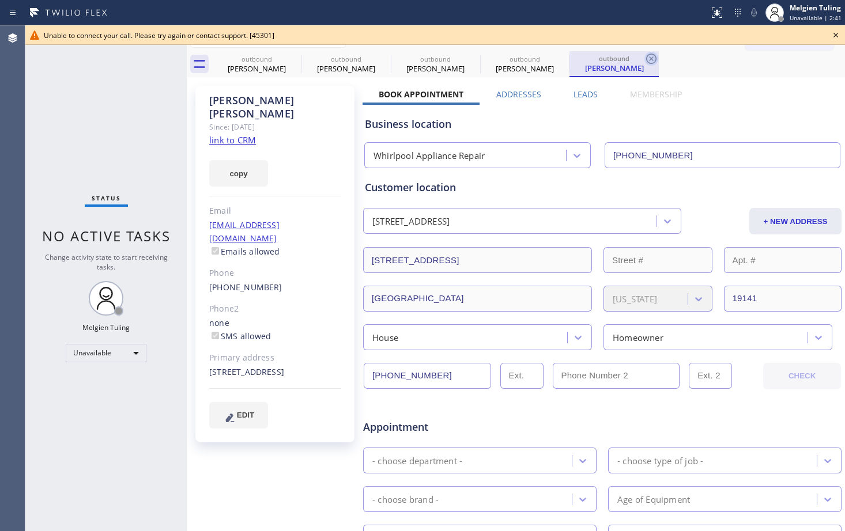
click at [648, 57] on icon at bounding box center [651, 59] width 14 height 14
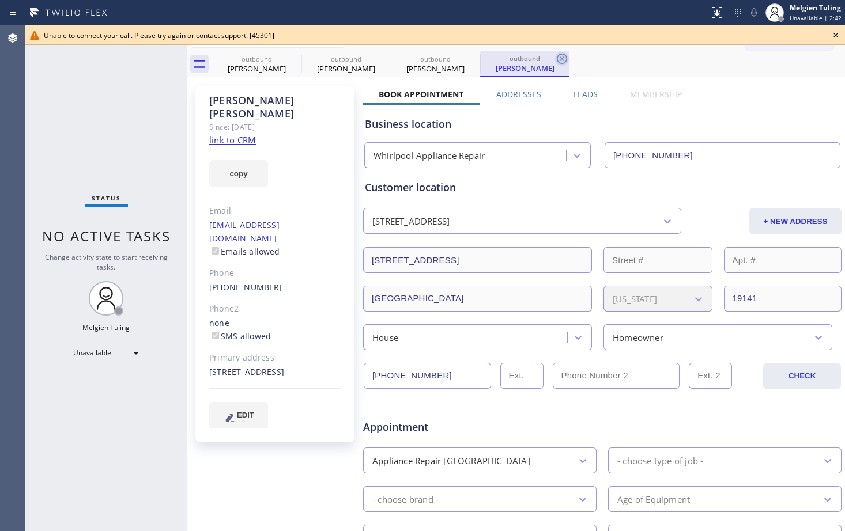
click at [559, 59] on icon at bounding box center [562, 59] width 14 height 14
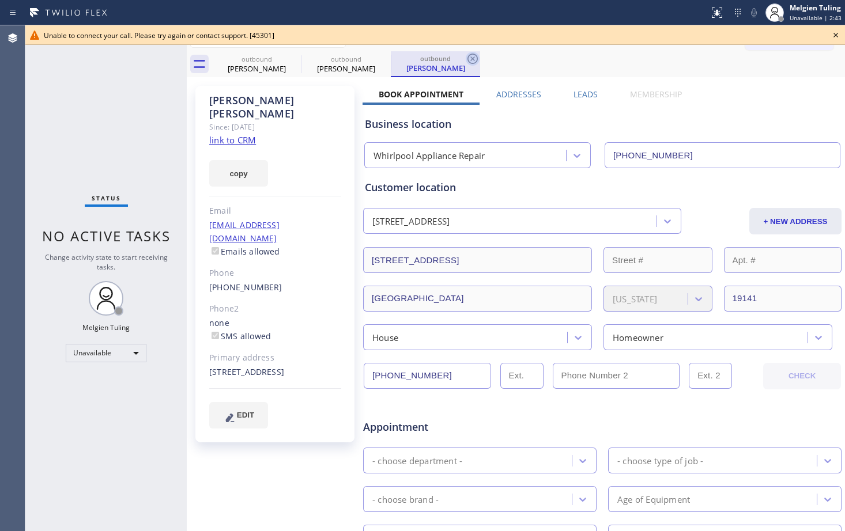
click at [470, 61] on icon at bounding box center [473, 59] width 14 height 14
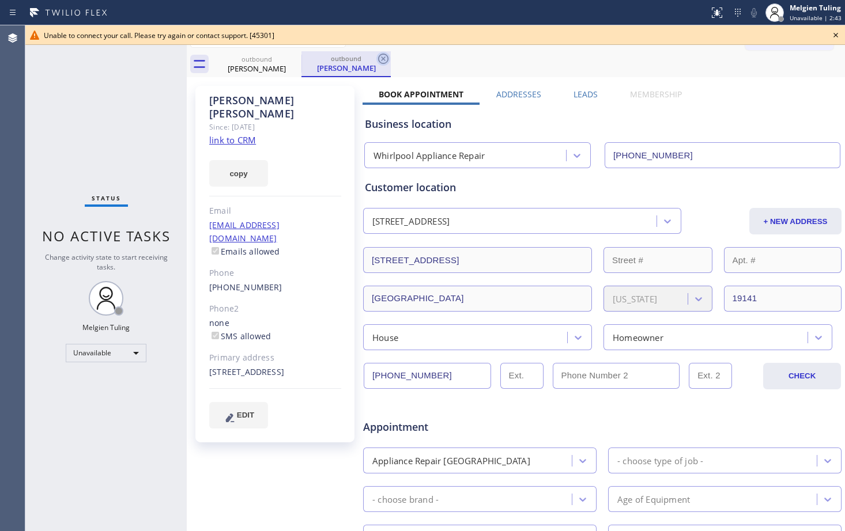
click at [383, 61] on icon at bounding box center [383, 59] width 14 height 14
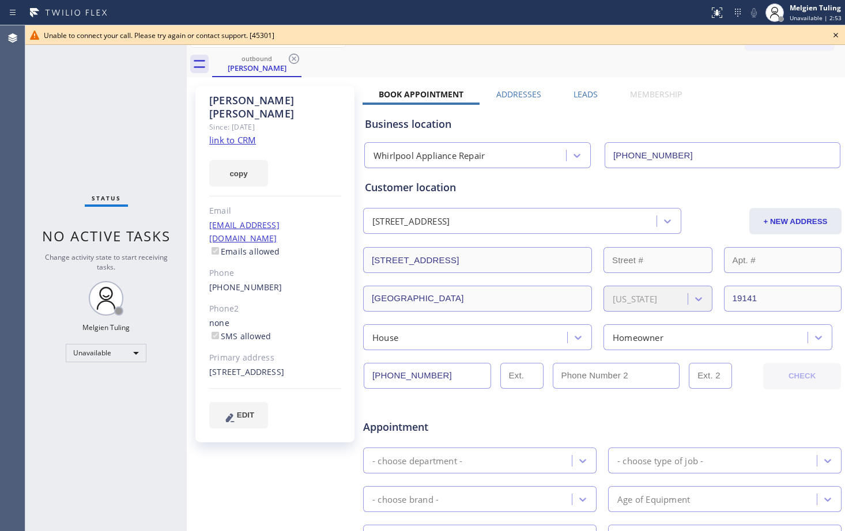
drag, startPoint x: 153, startPoint y: 101, endPoint x: 159, endPoint y: 100, distance: 6.6
click at [153, 101] on div "Status No active tasks Change activity state to start receiving tasks. Melgien …" at bounding box center [105, 278] width 161 height 506
click at [834, 35] on icon at bounding box center [836, 35] width 14 height 14
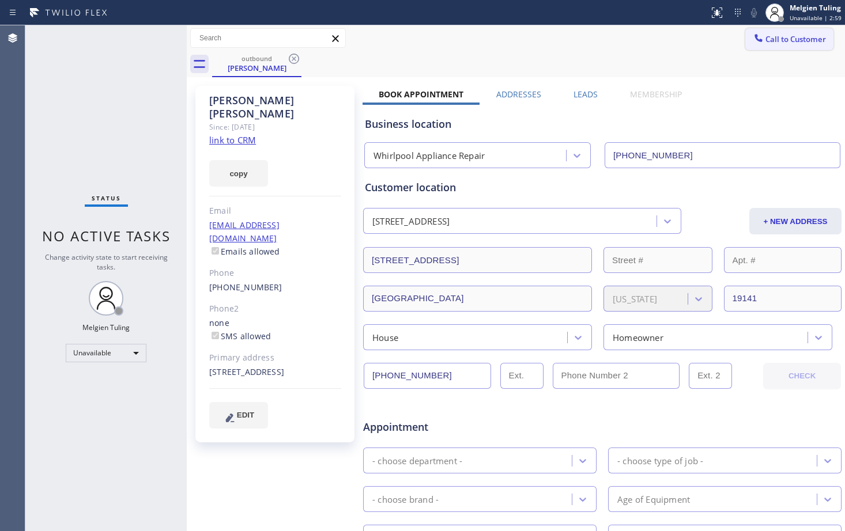
click at [795, 39] on span "Call to Customer" at bounding box center [795, 39] width 61 height 10
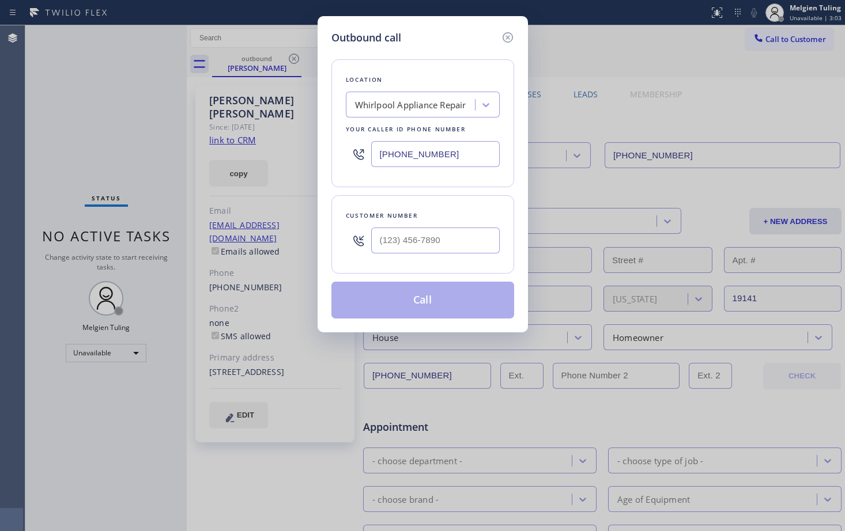
click at [462, 100] on div "Whirlpool Appliance Repair" at bounding box center [410, 105] width 111 height 13
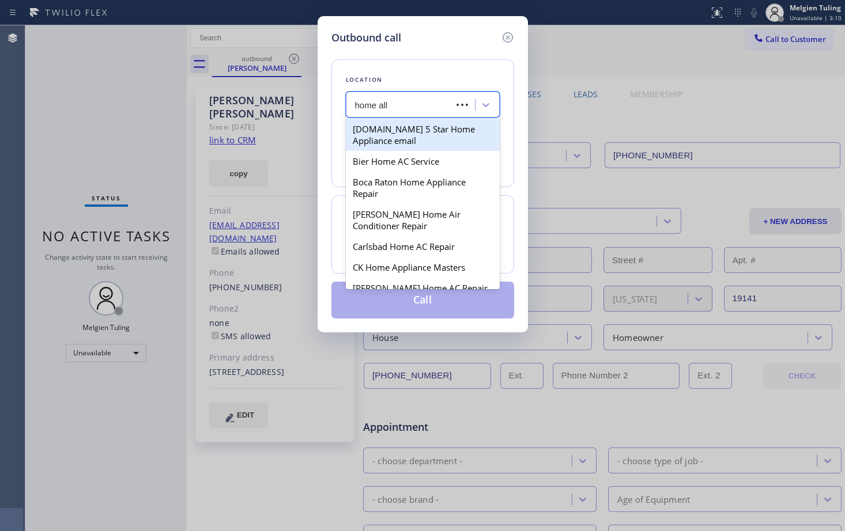
type input "home [MEDICAL_DATA]"
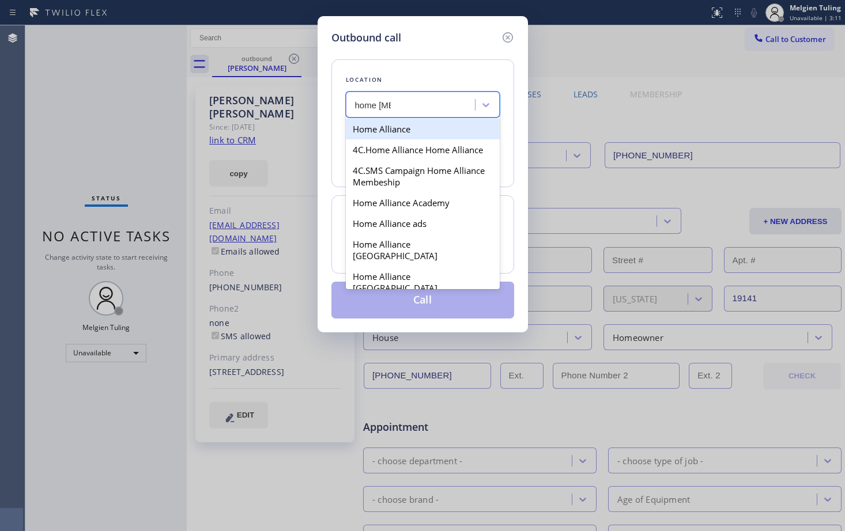
type input "[PHONE_NUMBER]"
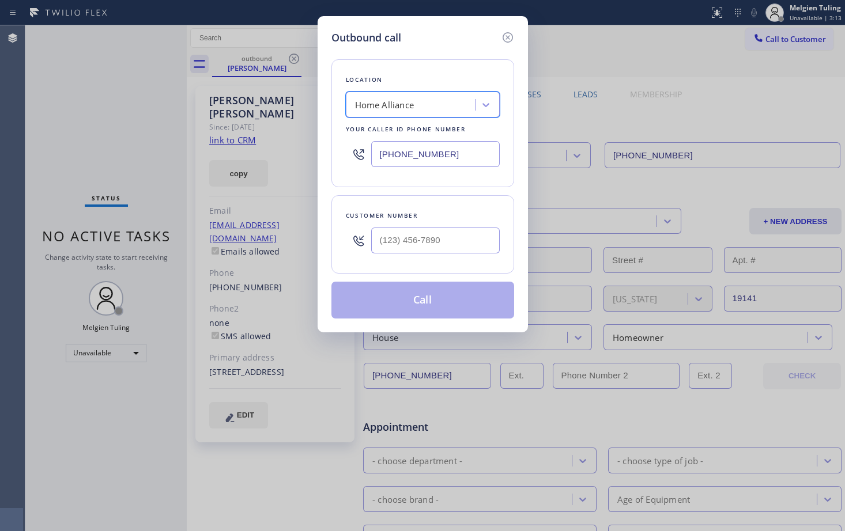
type input "(___) ___-____"
click at [391, 235] on input "(___) ___-____" at bounding box center [435, 241] width 129 height 26
click at [448, 236] on input "(___) ___-____" at bounding box center [435, 241] width 129 height 26
paste input "215) 917-6349"
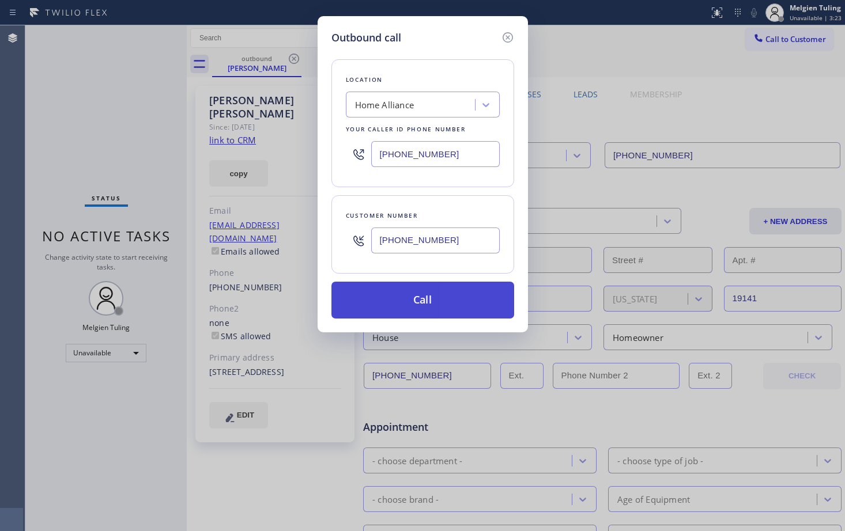
type input "[PHONE_NUMBER]"
click at [427, 294] on button "Call" at bounding box center [422, 300] width 183 height 37
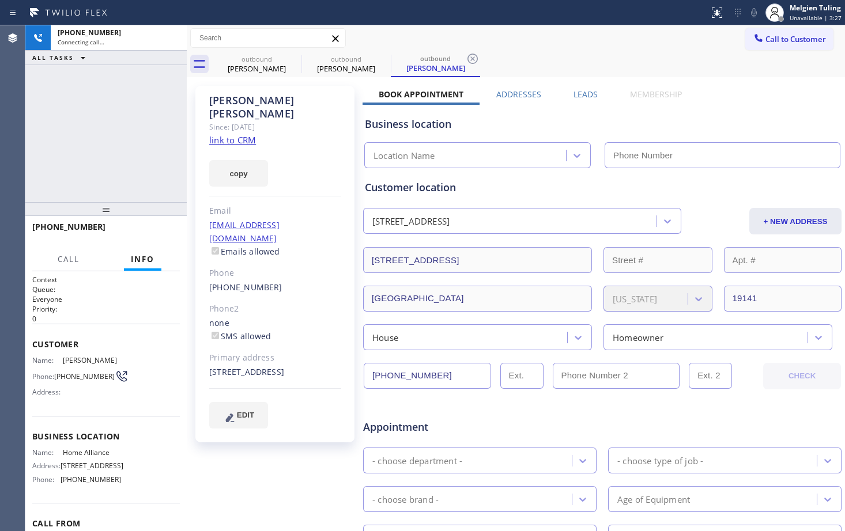
type input "[PHONE_NUMBER]"
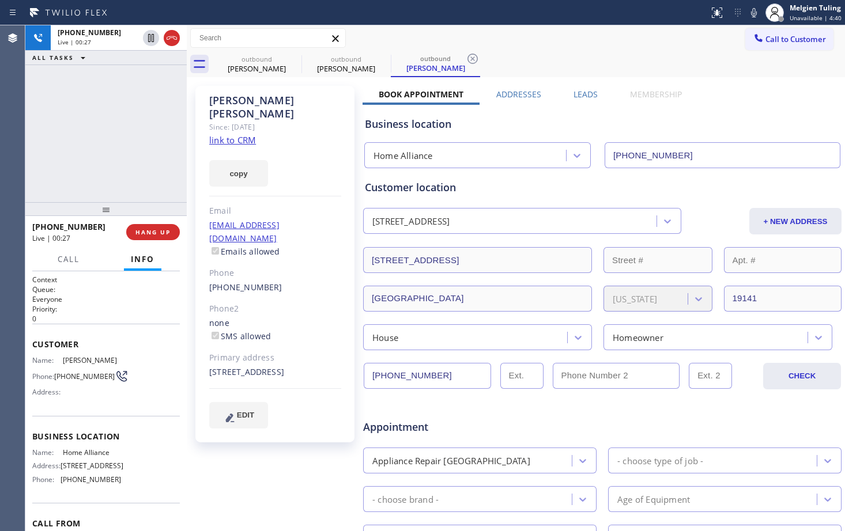
click at [598, 418] on div "Appointment" at bounding box center [602, 420] width 481 height 29
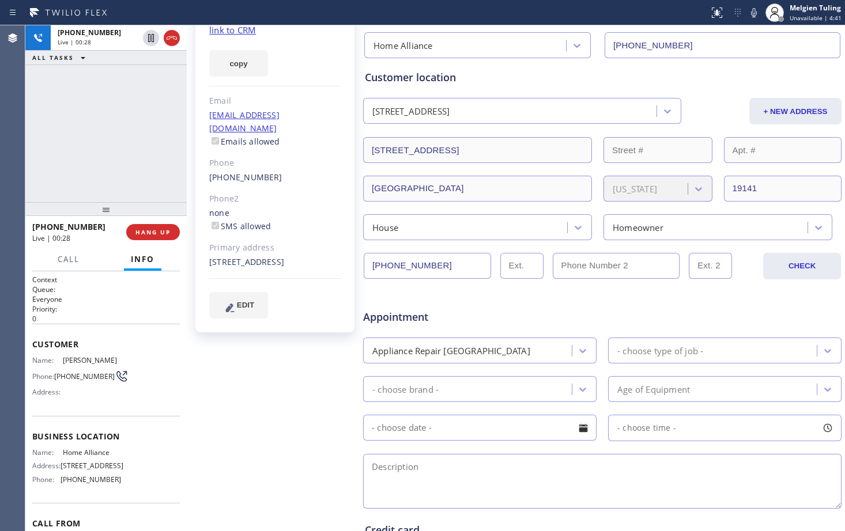
scroll to position [115, 0]
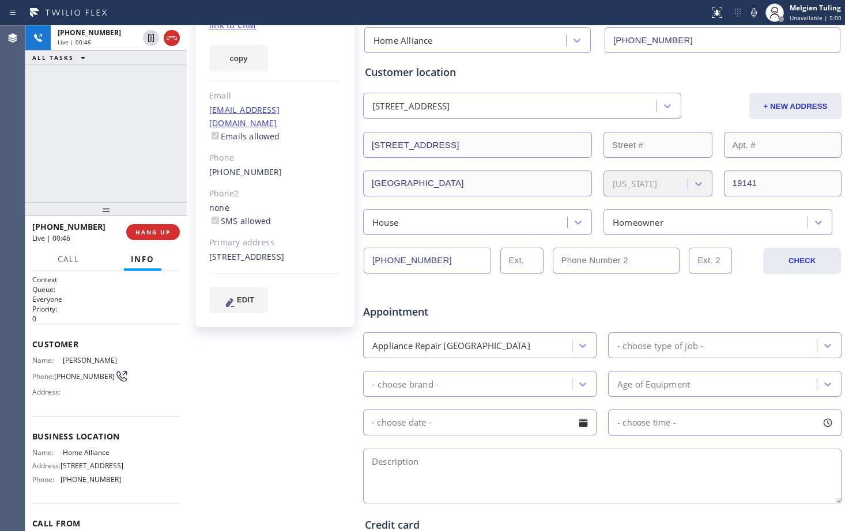
click at [312, 202] on div "none SMS allowed" at bounding box center [275, 215] width 132 height 27
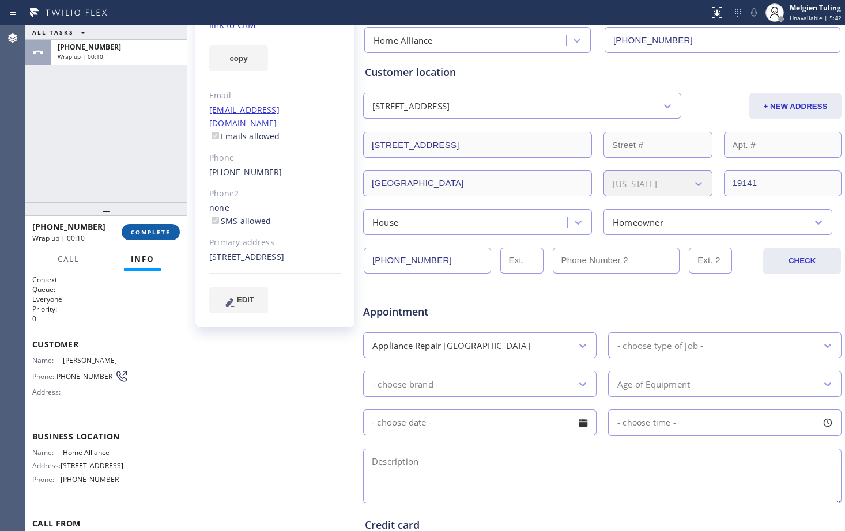
click at [150, 233] on span "COMPLETE" at bounding box center [151, 232] width 40 height 8
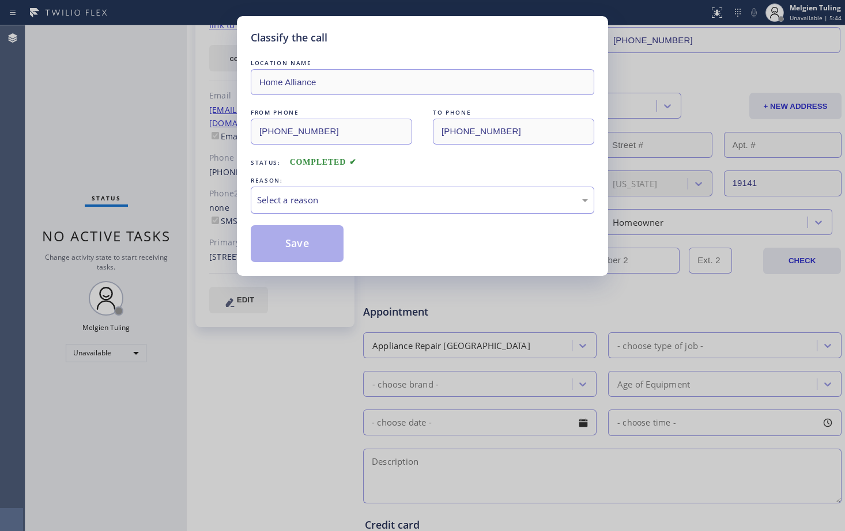
click at [353, 191] on div "Select a reason" at bounding box center [422, 200] width 343 height 27
click at [305, 242] on button "Save" at bounding box center [297, 243] width 93 height 37
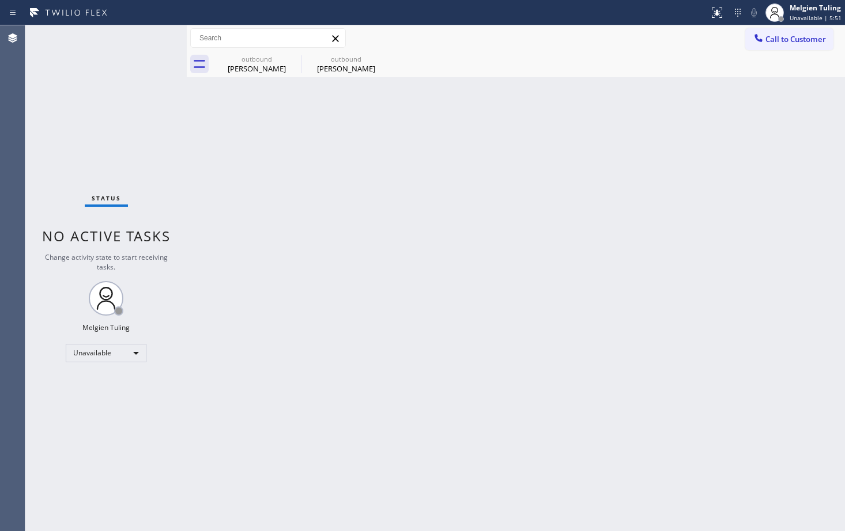
click at [383, 275] on div "Back to Dashboard Change Sender ID Customers Technicians Select a contact Outbo…" at bounding box center [516, 278] width 658 height 506
click at [134, 353] on div "Unavailable" at bounding box center [106, 353] width 81 height 18
click at [94, 414] on li "Break" at bounding box center [105, 413] width 78 height 14
drag, startPoint x: 385, startPoint y: 59, endPoint x: 308, endPoint y: 59, distance: 76.6
click at [0, 0] on icon at bounding box center [0, 0] width 0 height 0
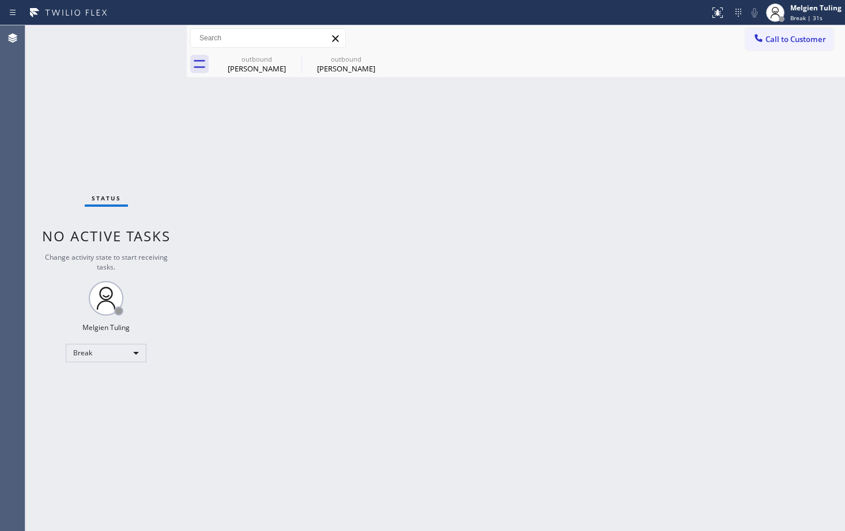
type input "[PHONE_NUMBER]"
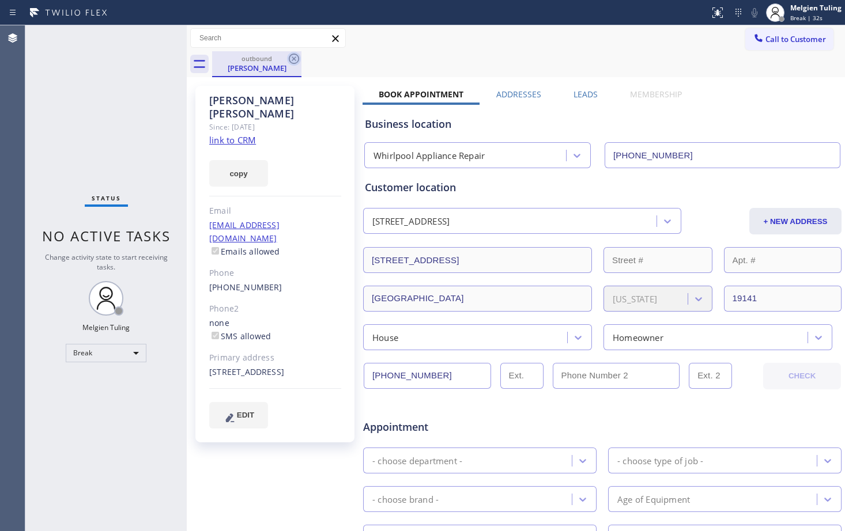
click at [294, 59] on icon at bounding box center [294, 59] width 10 height 10
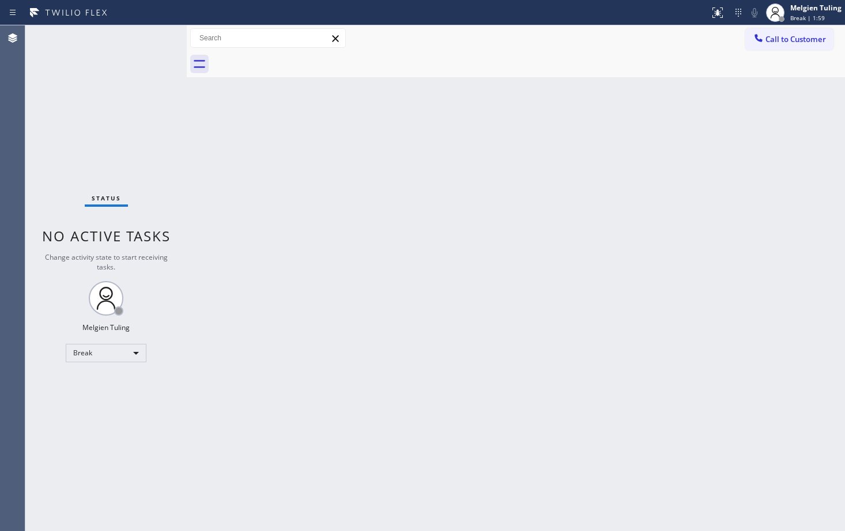
click at [379, 171] on div "Back to Dashboard Change Sender ID Customers Technicians Select a contact Outbo…" at bounding box center [516, 278] width 658 height 506
click at [134, 356] on div "Break" at bounding box center [106, 353] width 81 height 18
click at [97, 386] on li "Available" at bounding box center [105, 384] width 78 height 14
click at [320, 425] on div "Back to Dashboard Change Sender ID Customers Technicians Select a contact Outbo…" at bounding box center [516, 278] width 658 height 506
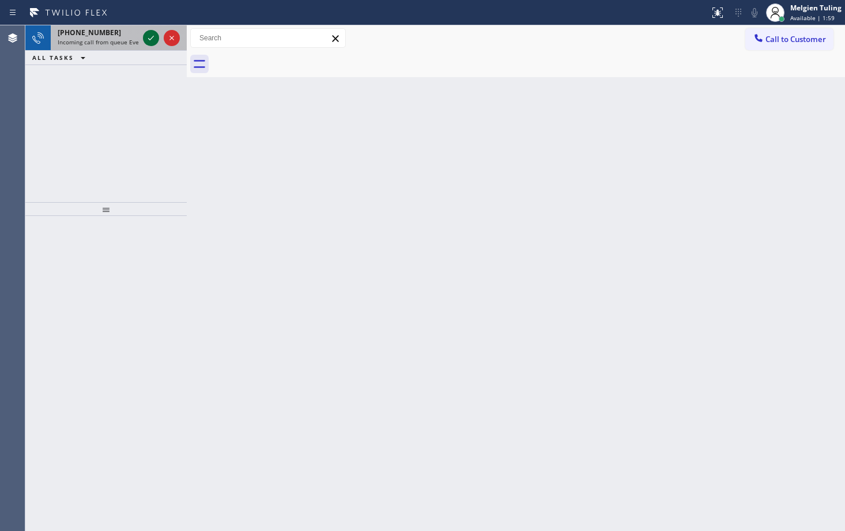
click at [151, 40] on icon at bounding box center [151, 38] width 14 height 14
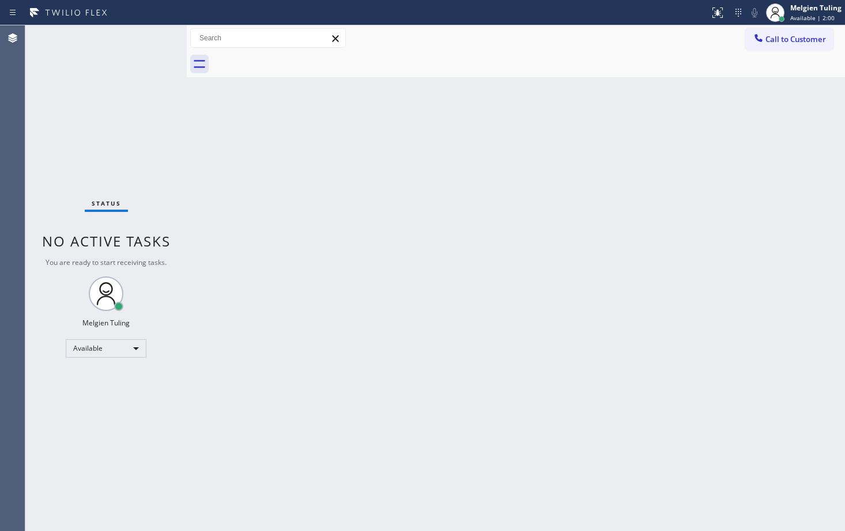
click at [152, 39] on div "Status No active tasks You are ready to start receiving tasks. Melgien Tuling A…" at bounding box center [105, 278] width 161 height 506
click at [723, 13] on icon at bounding box center [718, 13] width 14 height 14
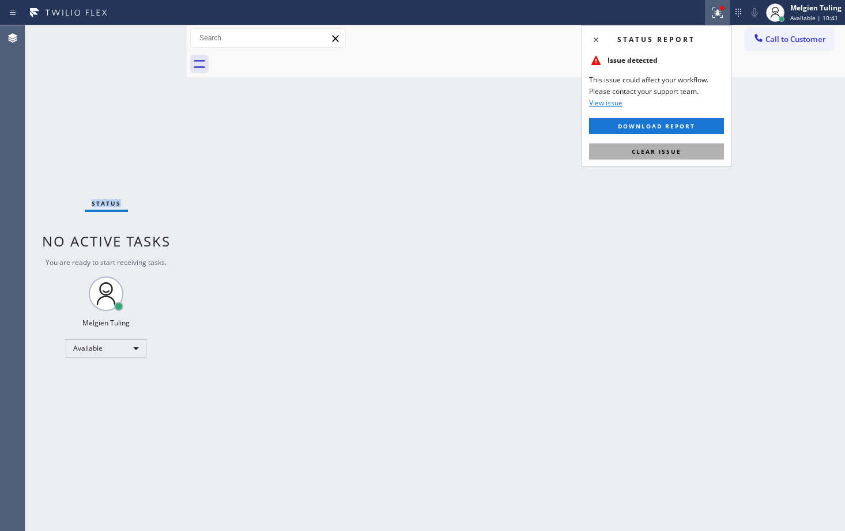
click at [642, 153] on span "Clear issue" at bounding box center [657, 152] width 50 height 8
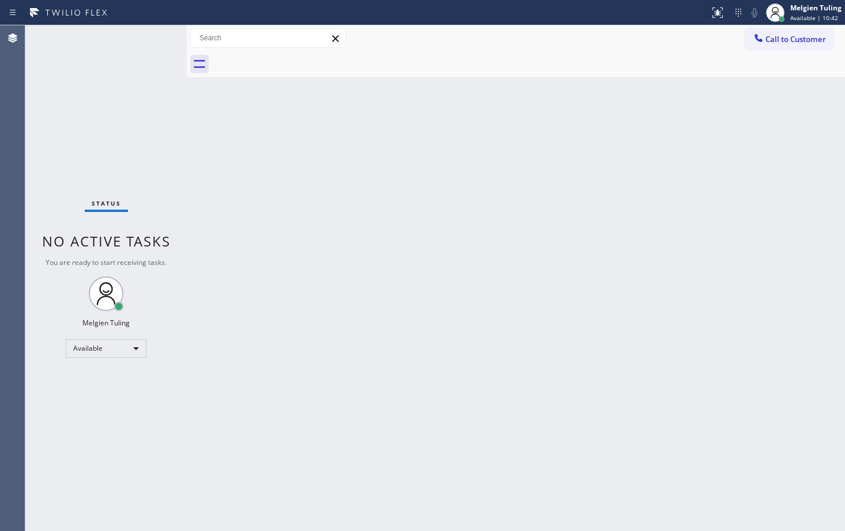
click at [642, 154] on div "Back to Dashboard Change Sender ID Customers Technicians Select a contact Outbo…" at bounding box center [516, 278] width 658 height 506
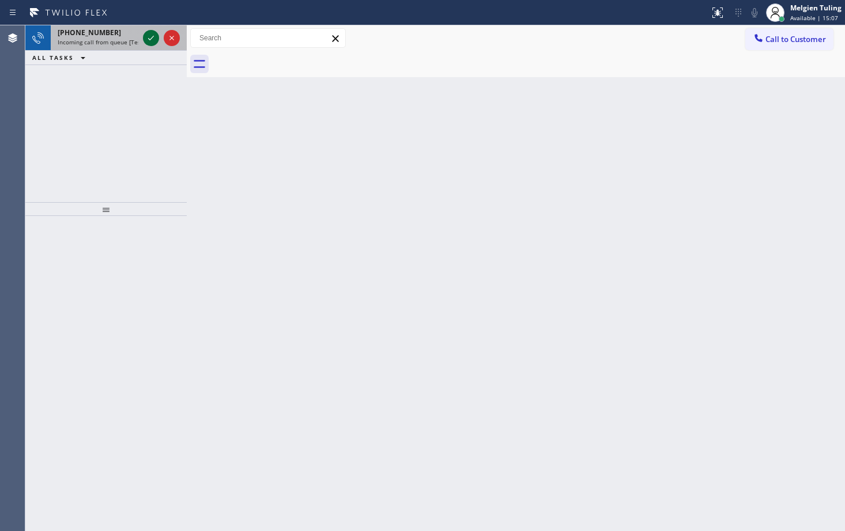
click at [152, 41] on icon at bounding box center [151, 38] width 14 height 14
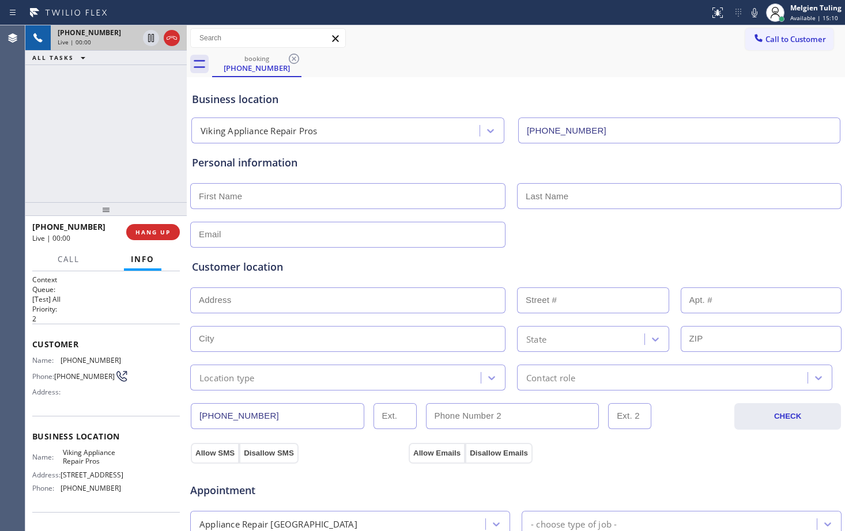
type input "[PHONE_NUMBER]"
click at [105, 142] on div "[PHONE_NUMBER] Live | 00:16 ALL TASKS ALL TASKS ACTIVE TASKS TASKS IN WRAP UP" at bounding box center [105, 113] width 161 height 177
click at [368, 292] on input "text" at bounding box center [347, 301] width 315 height 26
click at [361, 301] on input "text" at bounding box center [347, 301] width 315 height 26
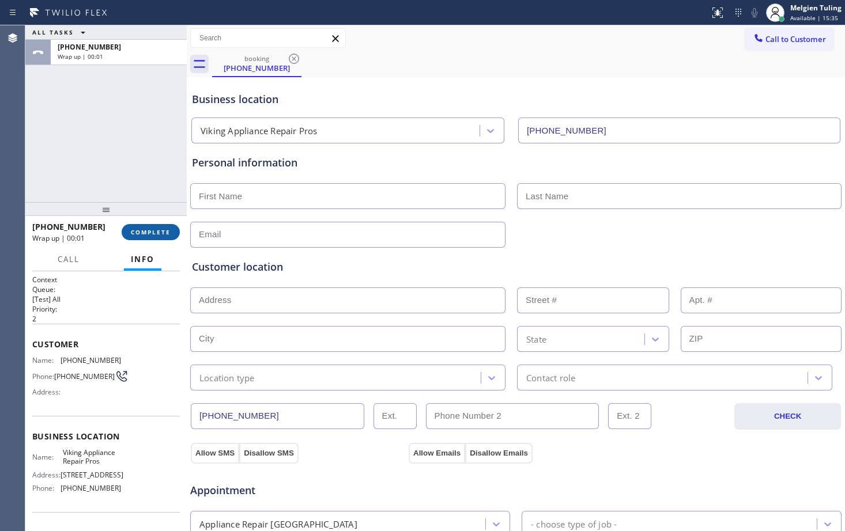
click at [157, 228] on span "COMPLETE" at bounding box center [151, 232] width 40 height 8
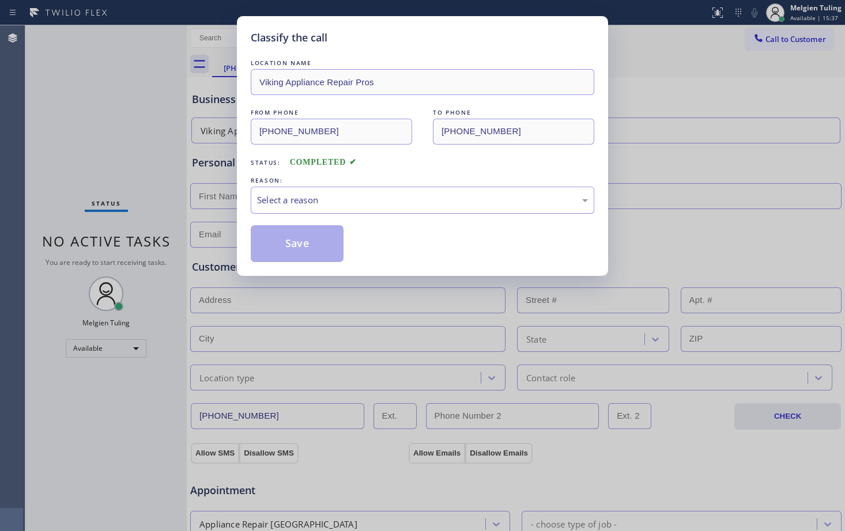
click at [294, 202] on div "Select a reason" at bounding box center [422, 200] width 331 height 13
click at [279, 240] on button "Save" at bounding box center [297, 243] width 93 height 37
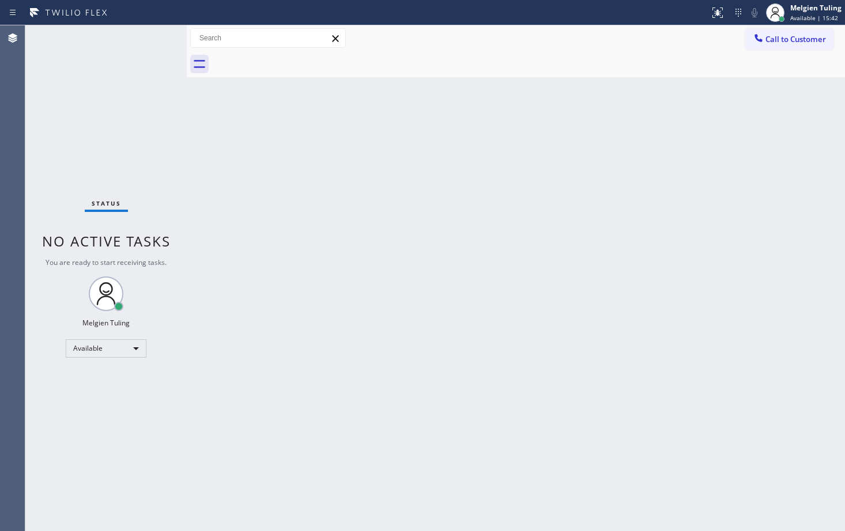
click at [199, 229] on div "Back to Dashboard Change Sender ID Customers Technicians Select a contact Outbo…" at bounding box center [516, 278] width 658 height 506
drag, startPoint x: 149, startPoint y: 39, endPoint x: 147, endPoint y: 31, distance: 8.4
click at [147, 31] on div "Status No active tasks You are ready to start receiving tasks. Melgien Tuling A…" at bounding box center [105, 278] width 161 height 506
click at [150, 41] on div "Status No active tasks You are ready to start receiving tasks. Melgien Tuling A…" at bounding box center [105, 278] width 161 height 506
click at [150, 44] on div "Status No active tasks You are ready to start receiving tasks. Melgien Tuling A…" at bounding box center [105, 278] width 161 height 506
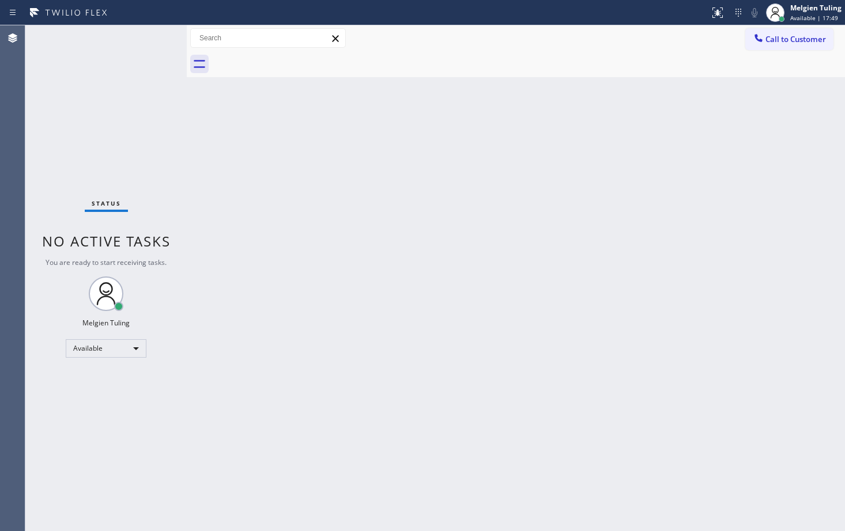
click at [228, 136] on div "Back to Dashboard Change Sender ID Customers Technicians Select a contact Outbo…" at bounding box center [516, 278] width 658 height 506
drag, startPoint x: 277, startPoint y: 173, endPoint x: 312, endPoint y: 192, distance: 40.0
click at [294, 185] on div "Back to Dashboard Change Sender ID Customers Technicians Select a contact Outbo…" at bounding box center [516, 278] width 658 height 506
click at [331, 197] on div "Back to Dashboard Change Sender ID Customers Technicians Select a contact Outbo…" at bounding box center [516, 278] width 658 height 506
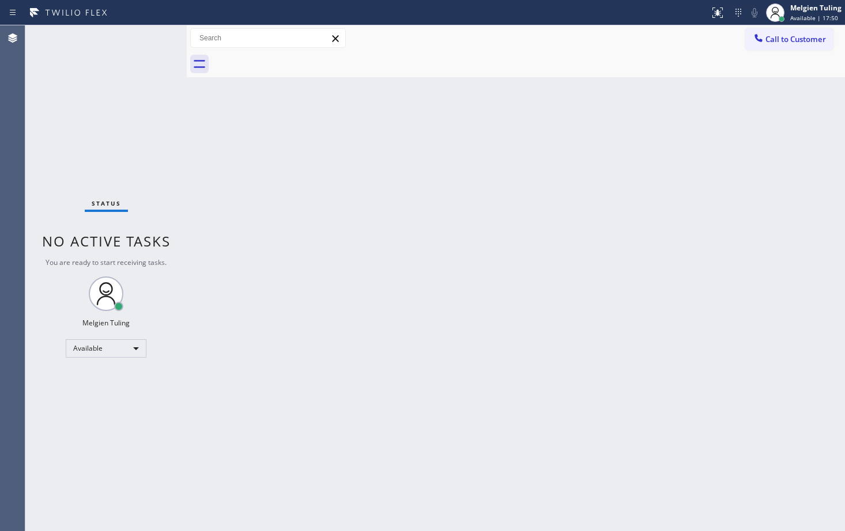
click at [375, 360] on div "Back to Dashboard Change Sender ID Customers Technicians Select a contact Outbo…" at bounding box center [516, 278] width 658 height 506
click at [379, 356] on div "Back to Dashboard Change Sender ID Customers Technicians Select a contact Outbo…" at bounding box center [516, 278] width 658 height 506
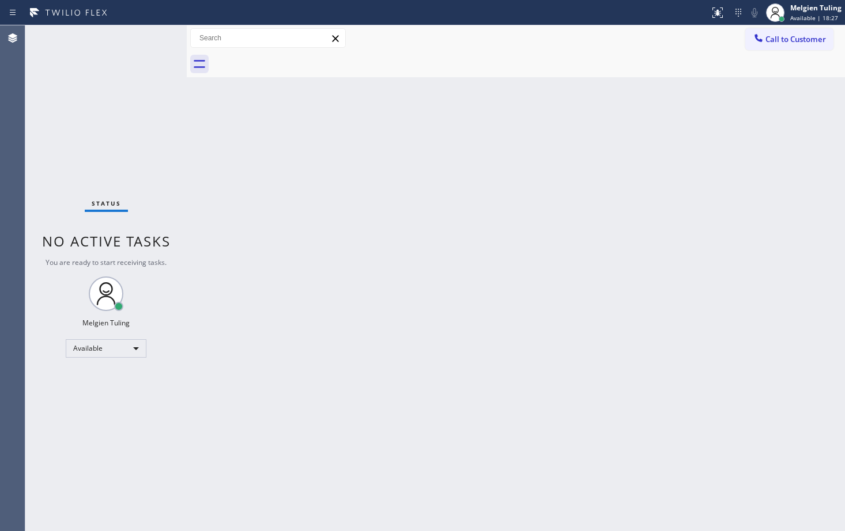
click at [354, 295] on div "Back to Dashboard Change Sender ID Customers Technicians Select a contact Outbo…" at bounding box center [516, 278] width 658 height 506
click at [315, 432] on div "Back to Dashboard Change Sender ID Customers Technicians Select a contact Outbo…" at bounding box center [516, 278] width 658 height 506
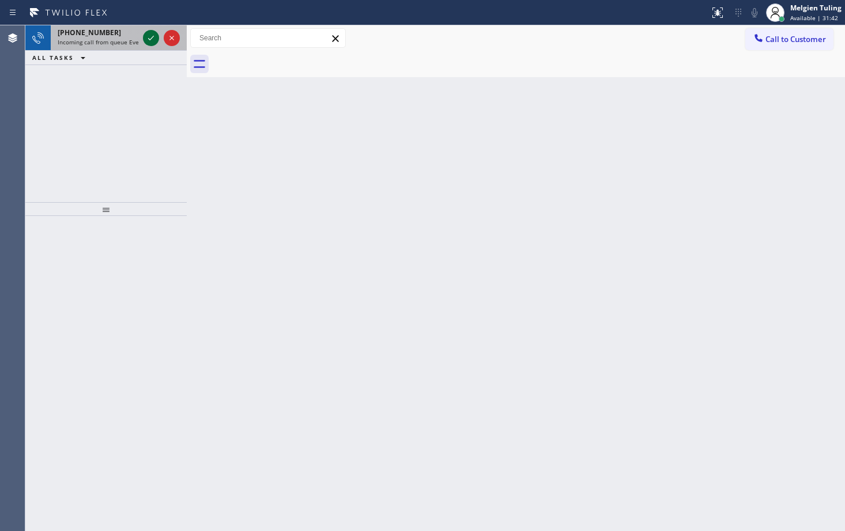
click at [149, 39] on icon at bounding box center [151, 38] width 6 height 5
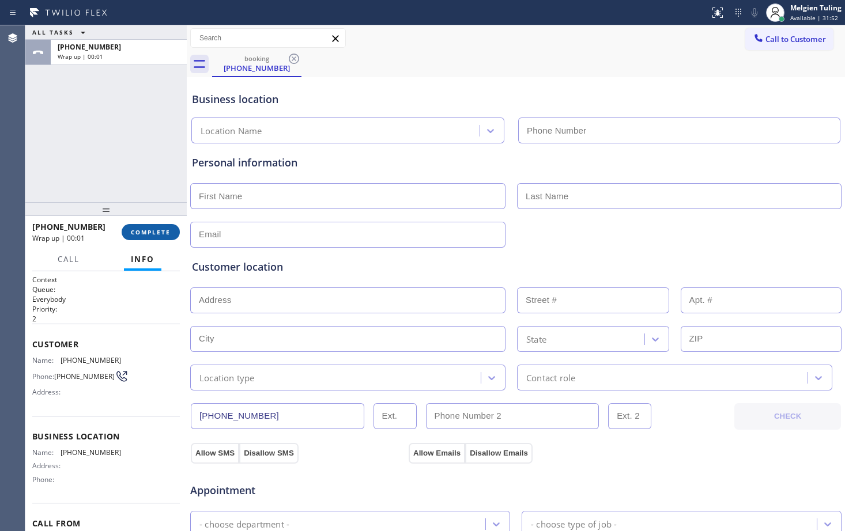
click at [153, 234] on span "COMPLETE" at bounding box center [151, 232] width 40 height 8
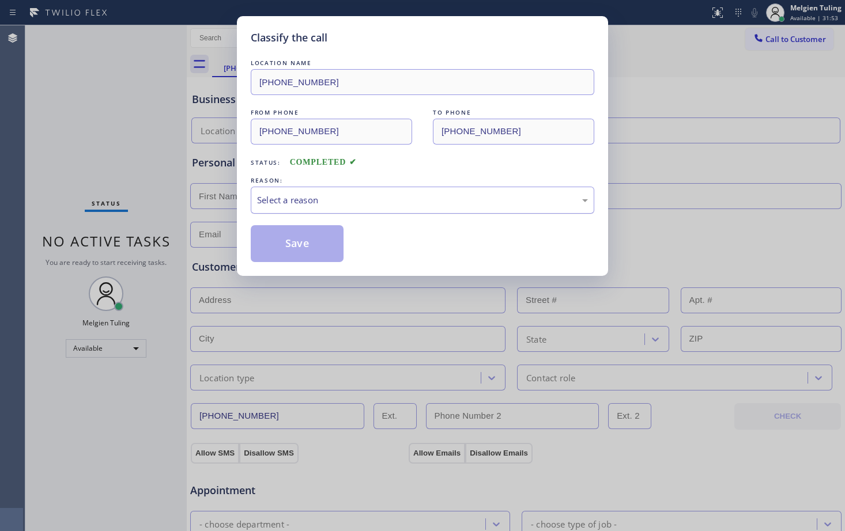
click at [330, 202] on div "Select a reason" at bounding box center [422, 200] width 331 height 13
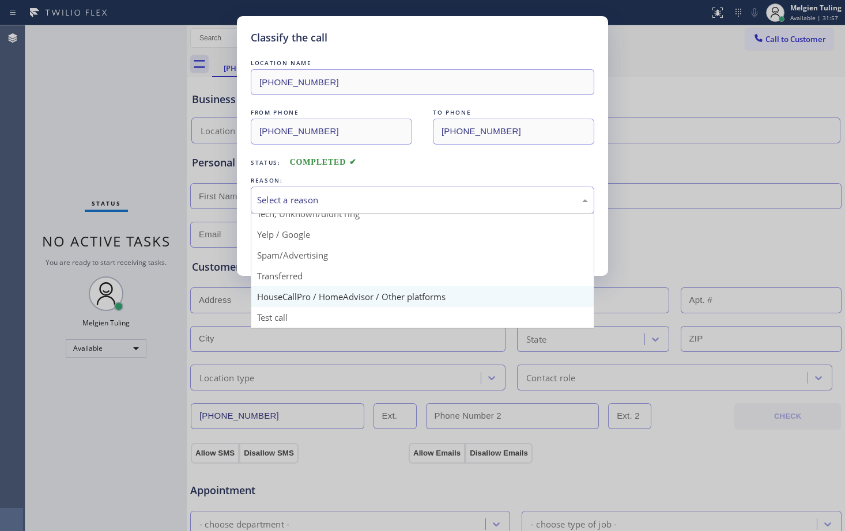
scroll to position [15, 0]
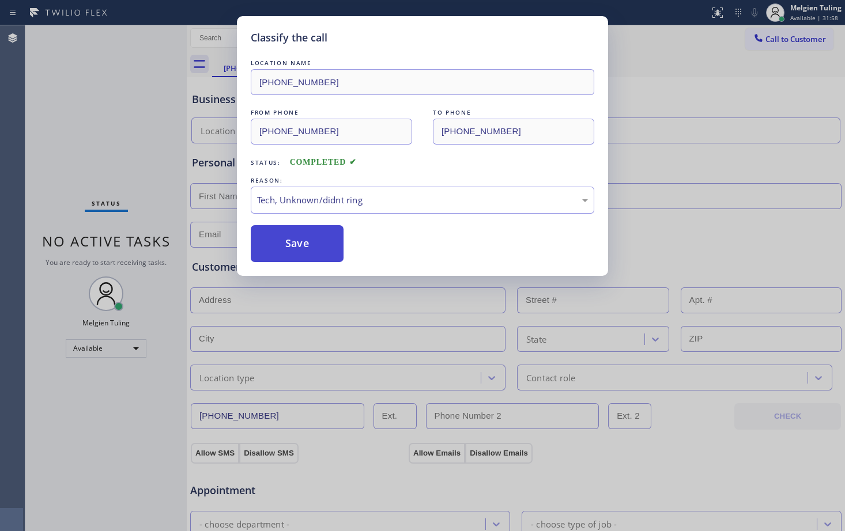
click at [286, 250] on button "Save" at bounding box center [297, 243] width 93 height 37
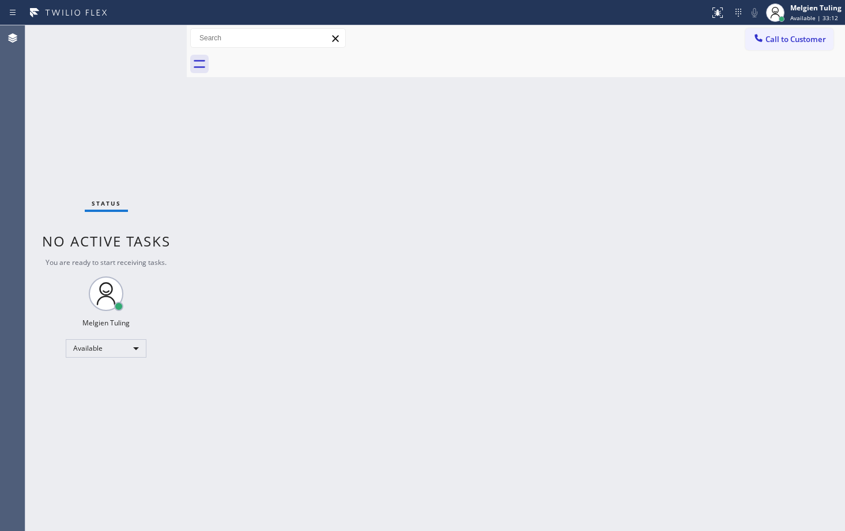
click at [317, 170] on div "Back to Dashboard Change Sender ID Customers Technicians Select a contact Outbo…" at bounding box center [516, 278] width 658 height 506
click at [160, 126] on div "Status No active tasks You are ready to start receiving tasks. Melgien Tuling A…" at bounding box center [105, 278] width 161 height 506
click at [104, 104] on div "Status No active tasks You are ready to start receiving tasks. Melgien Tuling A…" at bounding box center [105, 278] width 161 height 506
click at [103, 103] on div "Status No active tasks You are ready to start receiving tasks. Melgien Tuling A…" at bounding box center [105, 278] width 161 height 506
click at [154, 39] on div "Status No active tasks You are ready to start receiving tasks. Melgien Tuling A…" at bounding box center [105, 278] width 161 height 506
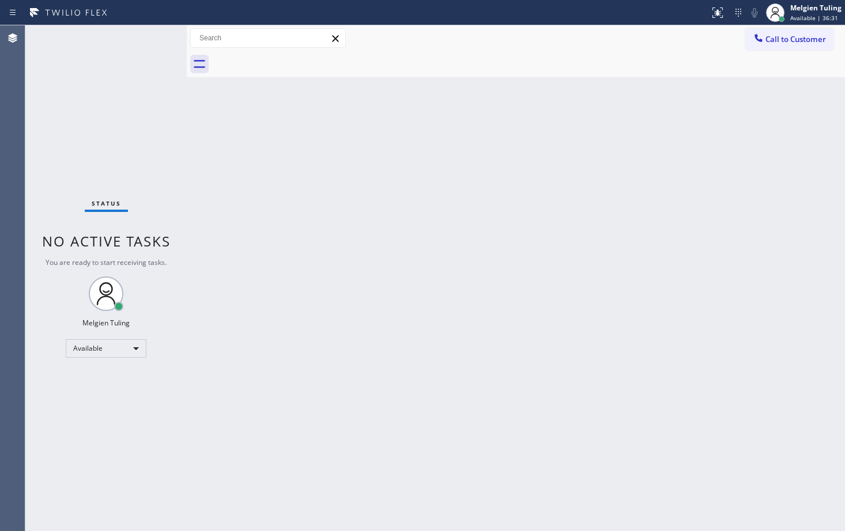
click at [154, 39] on div "Status No active tasks You are ready to start receiving tasks. Melgien Tuling A…" at bounding box center [105, 278] width 161 height 506
click at [395, 240] on div "Back to Dashboard Change Sender ID Customers Technicians Select a contact Outbo…" at bounding box center [516, 278] width 658 height 506
click at [426, 233] on div "Back to Dashboard Change Sender ID Customers Technicians Select a contact Outbo…" at bounding box center [516, 278] width 658 height 506
click at [431, 229] on div "Back to Dashboard Change Sender ID Customers Technicians Select a contact Outbo…" at bounding box center [516, 278] width 658 height 506
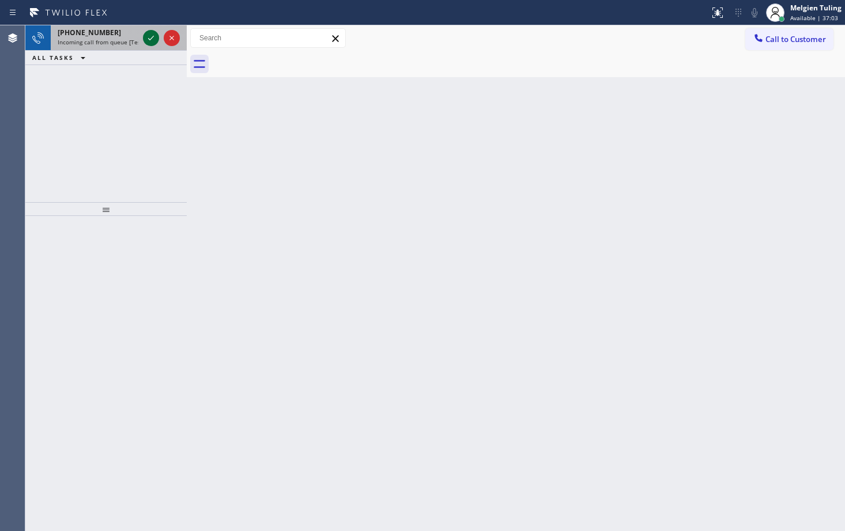
click at [153, 37] on icon at bounding box center [151, 38] width 6 height 5
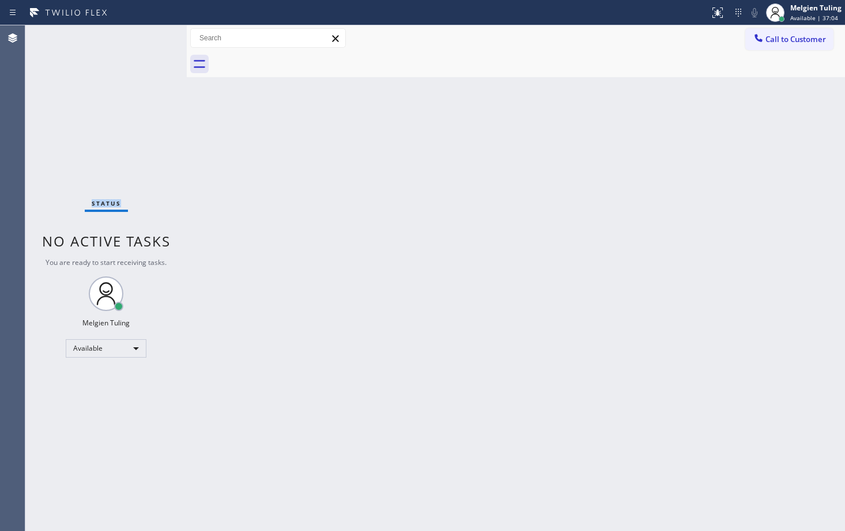
click at [153, 37] on div "Status No active tasks You are ready to start receiving tasks. Melgien Tuling A…" at bounding box center [105, 278] width 161 height 506
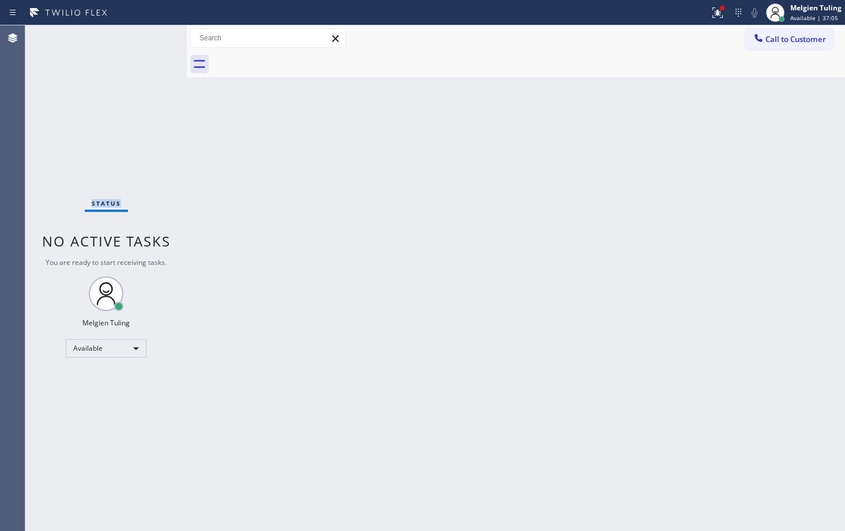
click at [153, 37] on div "Status No active tasks You are ready to start receiving tasks. Melgien Tuling A…" at bounding box center [105, 278] width 161 height 506
click at [716, 14] on icon at bounding box center [718, 13] width 14 height 14
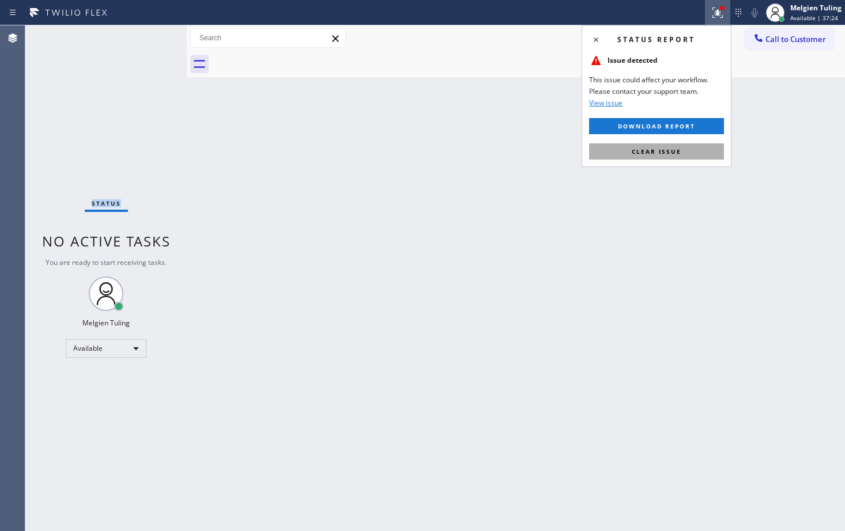
click at [630, 154] on button "Clear issue" at bounding box center [656, 151] width 135 height 16
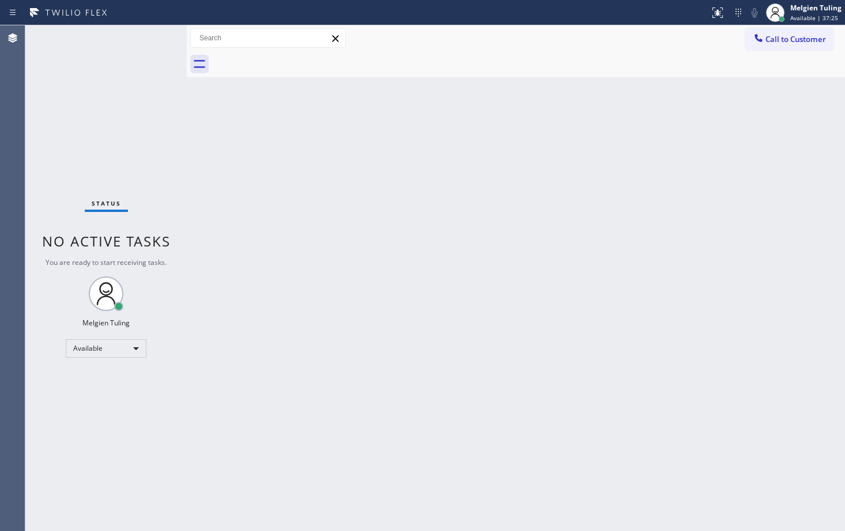
click at [628, 155] on div "Back to Dashboard Change Sender ID Customers Technicians Select a contact Outbo…" at bounding box center [516, 278] width 658 height 506
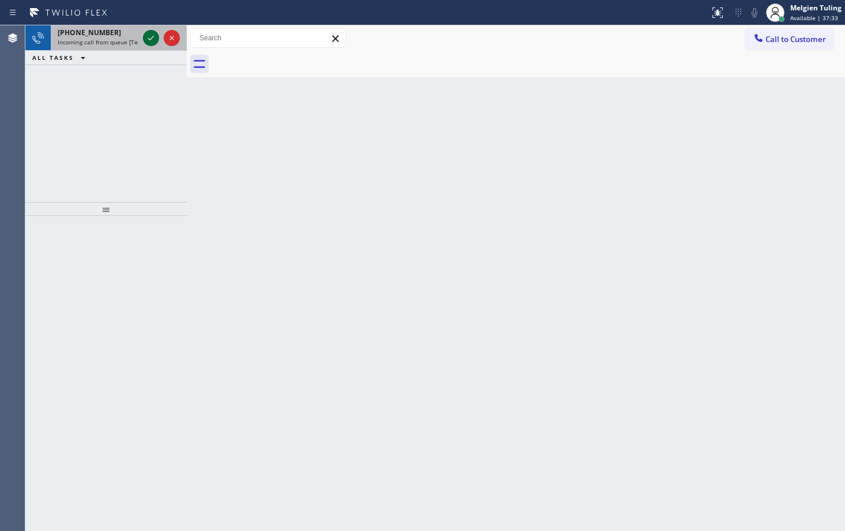
click at [148, 35] on icon at bounding box center [151, 38] width 14 height 14
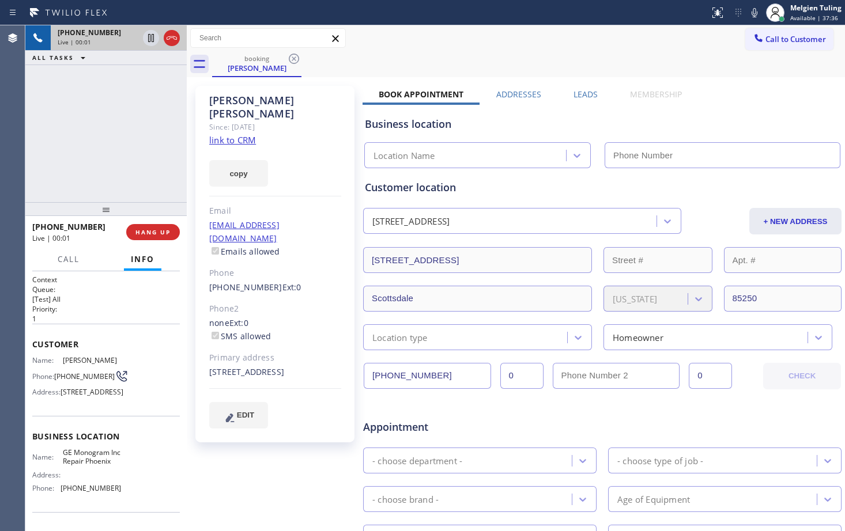
type input "(602) 755-6398"
click at [248, 134] on link "link to CRM" at bounding box center [232, 140] width 47 height 12
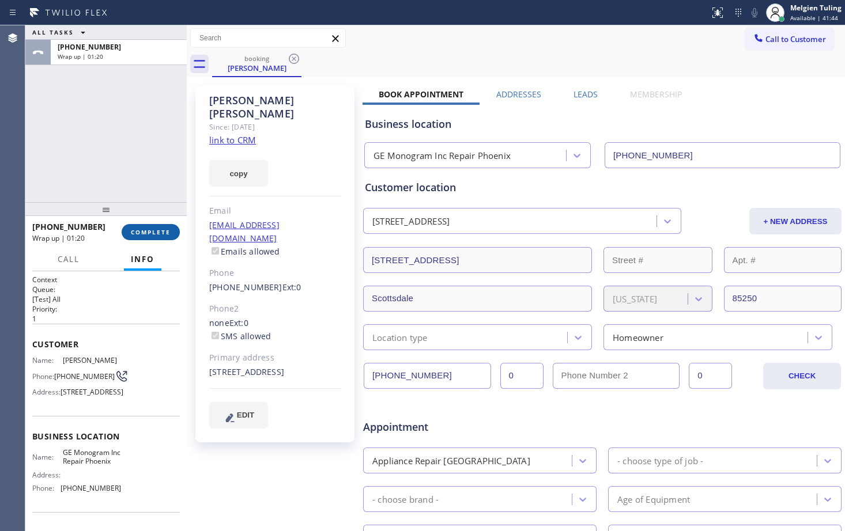
click at [160, 233] on span "COMPLETE" at bounding box center [151, 232] width 40 height 8
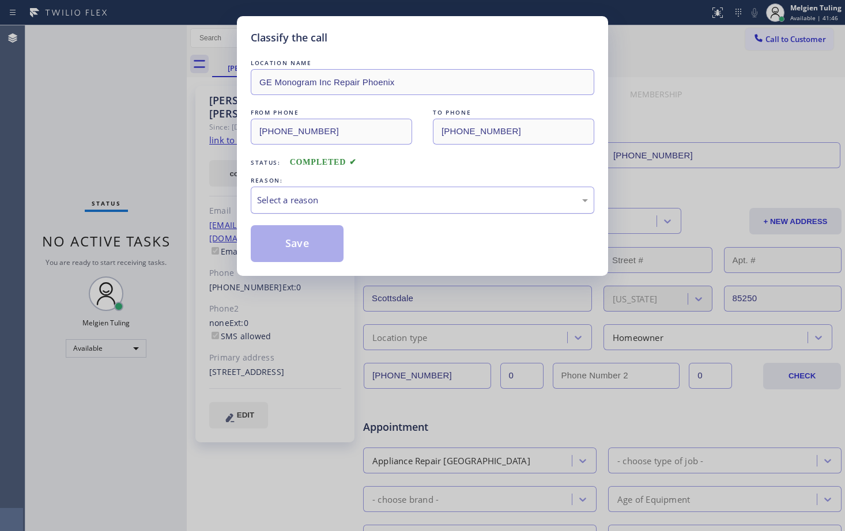
click at [300, 203] on div "Select a reason" at bounding box center [422, 200] width 331 height 13
click at [299, 251] on button "Save" at bounding box center [297, 243] width 93 height 37
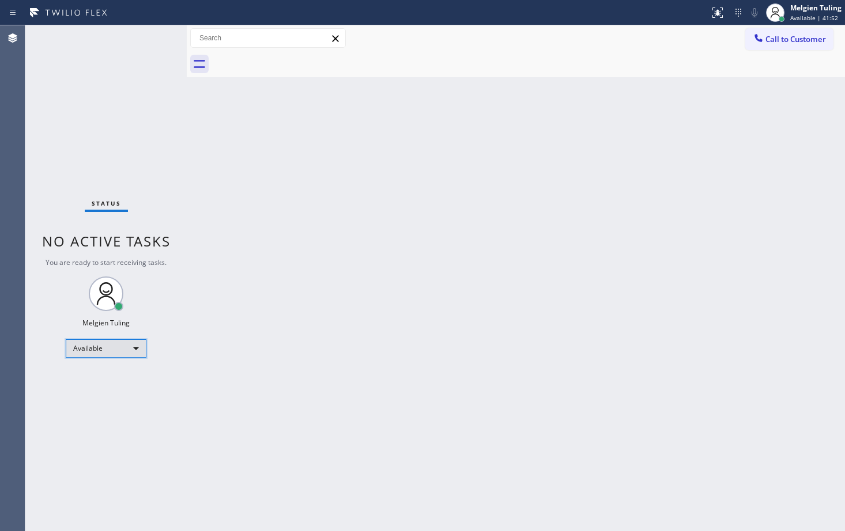
click at [135, 348] on div "Available" at bounding box center [106, 348] width 81 height 18
click at [100, 393] on li "Unavailable" at bounding box center [105, 394] width 78 height 14
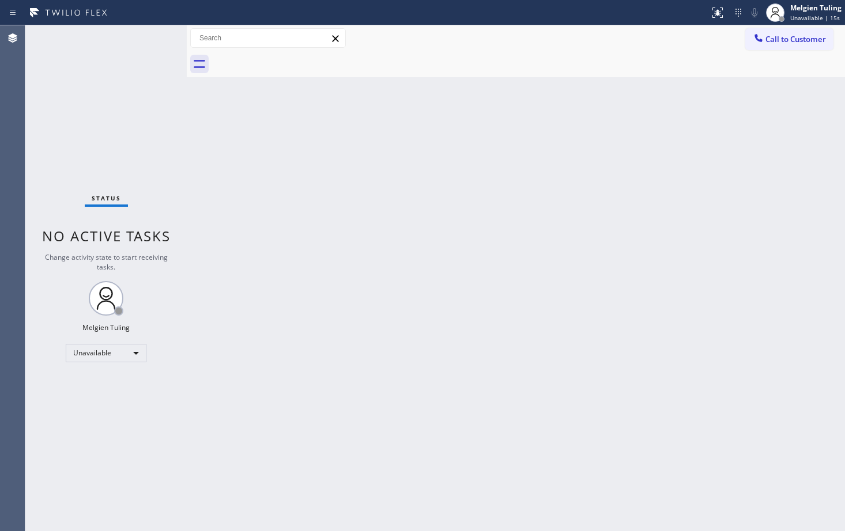
click at [305, 400] on div "Back to Dashboard Change Sender ID Customers Technicians Select a contact Outbo…" at bounding box center [516, 278] width 658 height 506
click at [384, 279] on div "Back to Dashboard Change Sender ID Customers Technicians Select a contact Outbo…" at bounding box center [516, 278] width 658 height 506
